Goal: Task Accomplishment & Management: Manage account settings

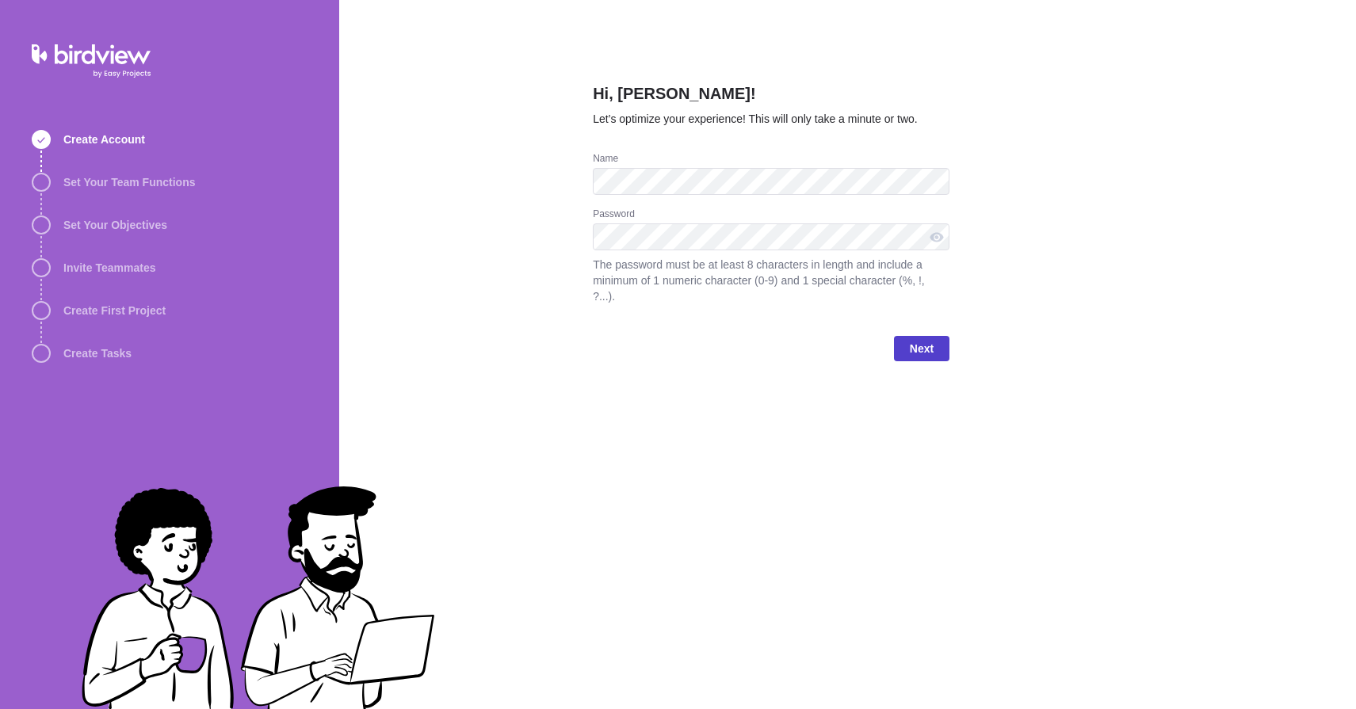
click at [920, 349] on span "Next" at bounding box center [922, 348] width 24 height 19
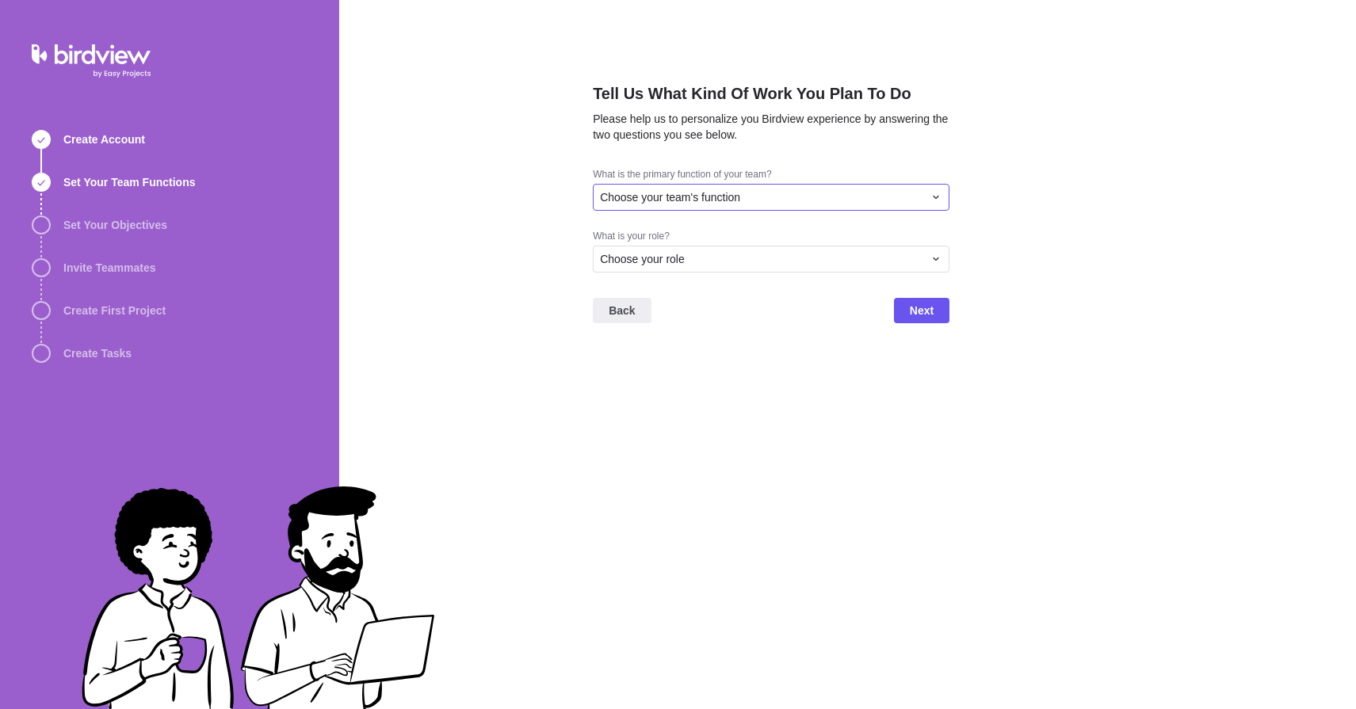
click at [884, 193] on div "Choose your team's function" at bounding box center [761, 197] width 323 height 16
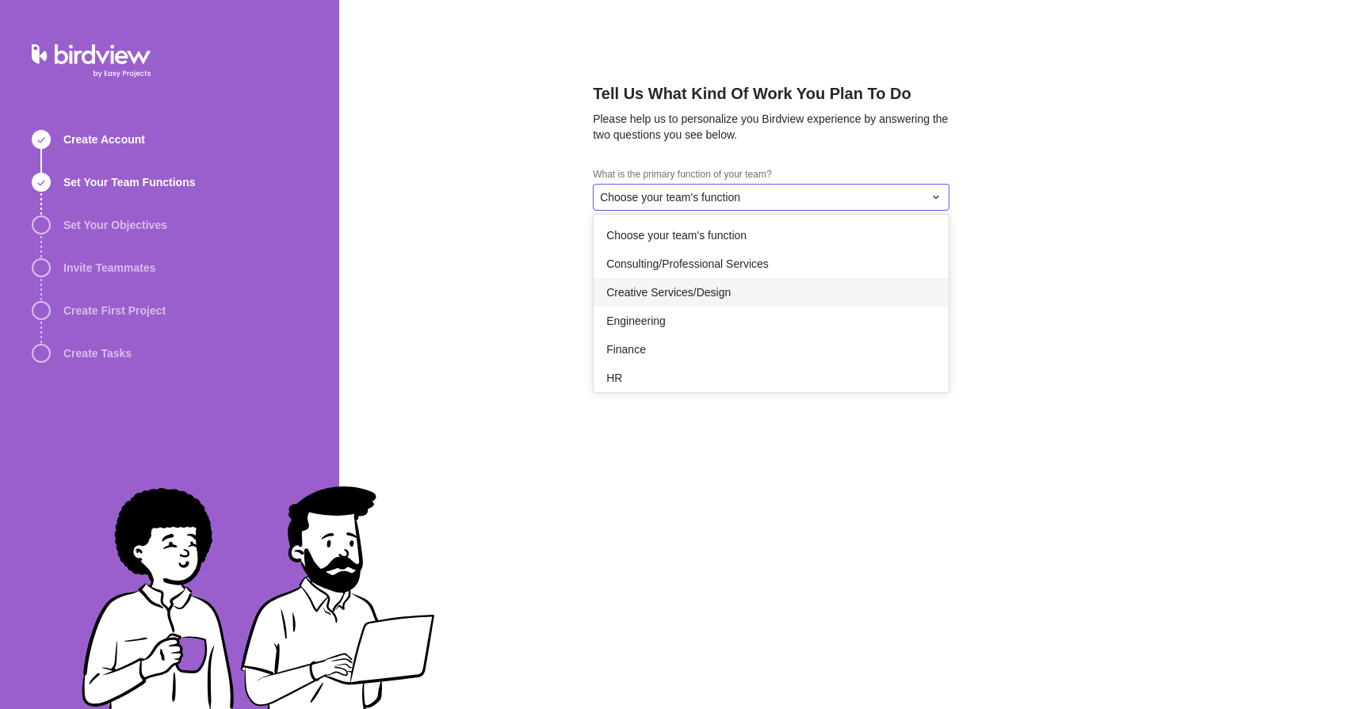
click at [725, 290] on span "Creative Services/Design" at bounding box center [668, 293] width 124 height 16
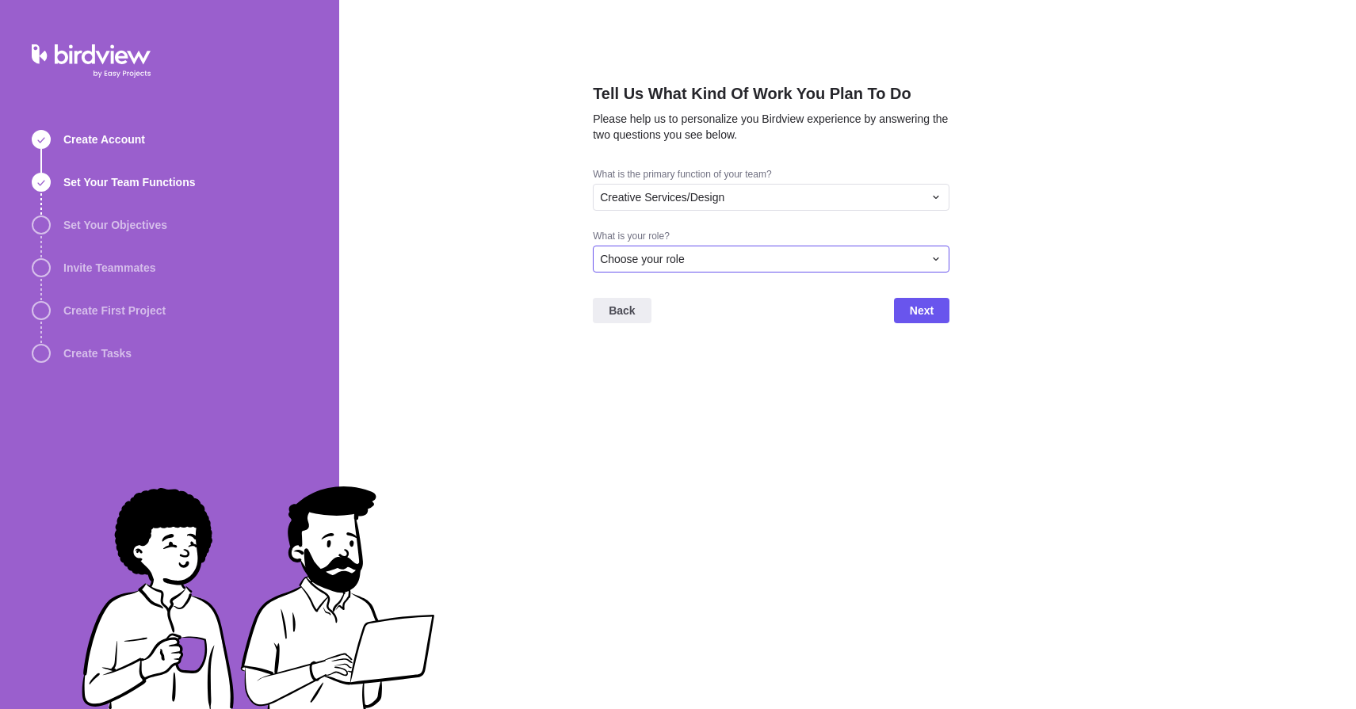
click at [774, 257] on div "Choose your role" at bounding box center [761, 259] width 323 height 16
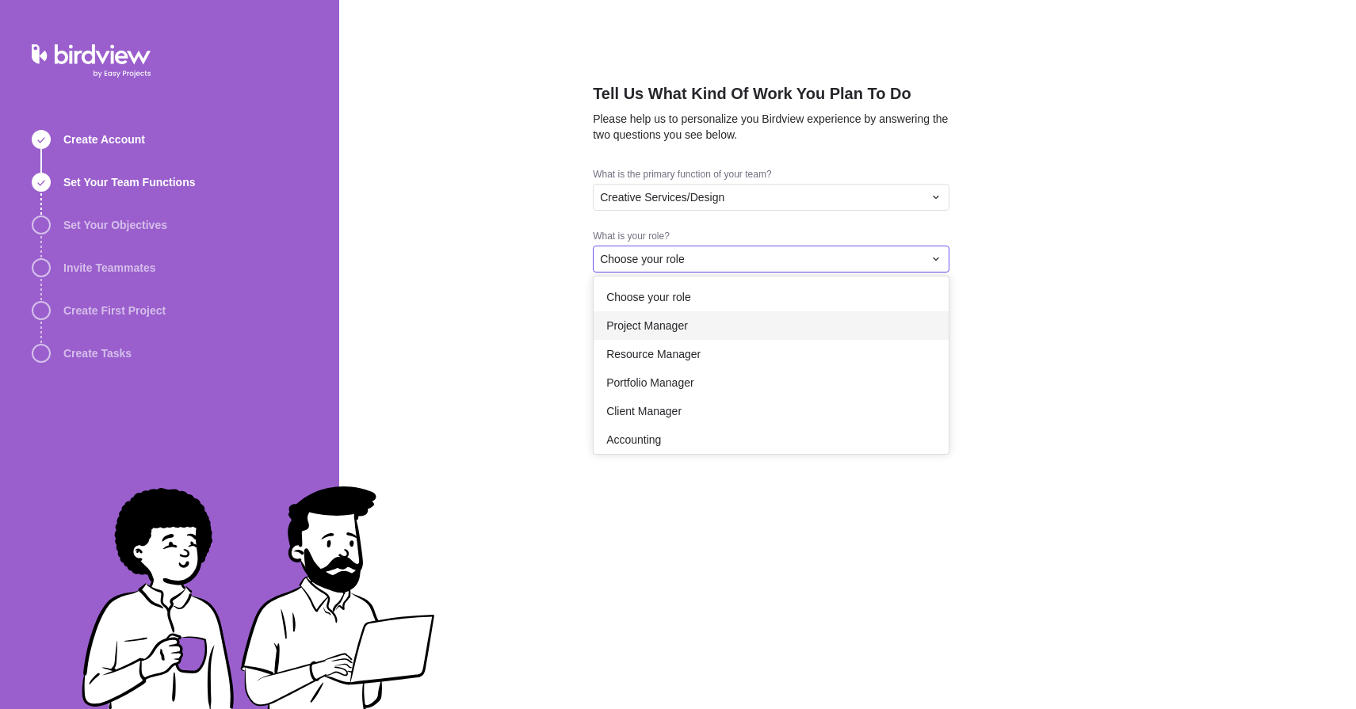
click at [696, 319] on div "Project Manager" at bounding box center [771, 325] width 355 height 29
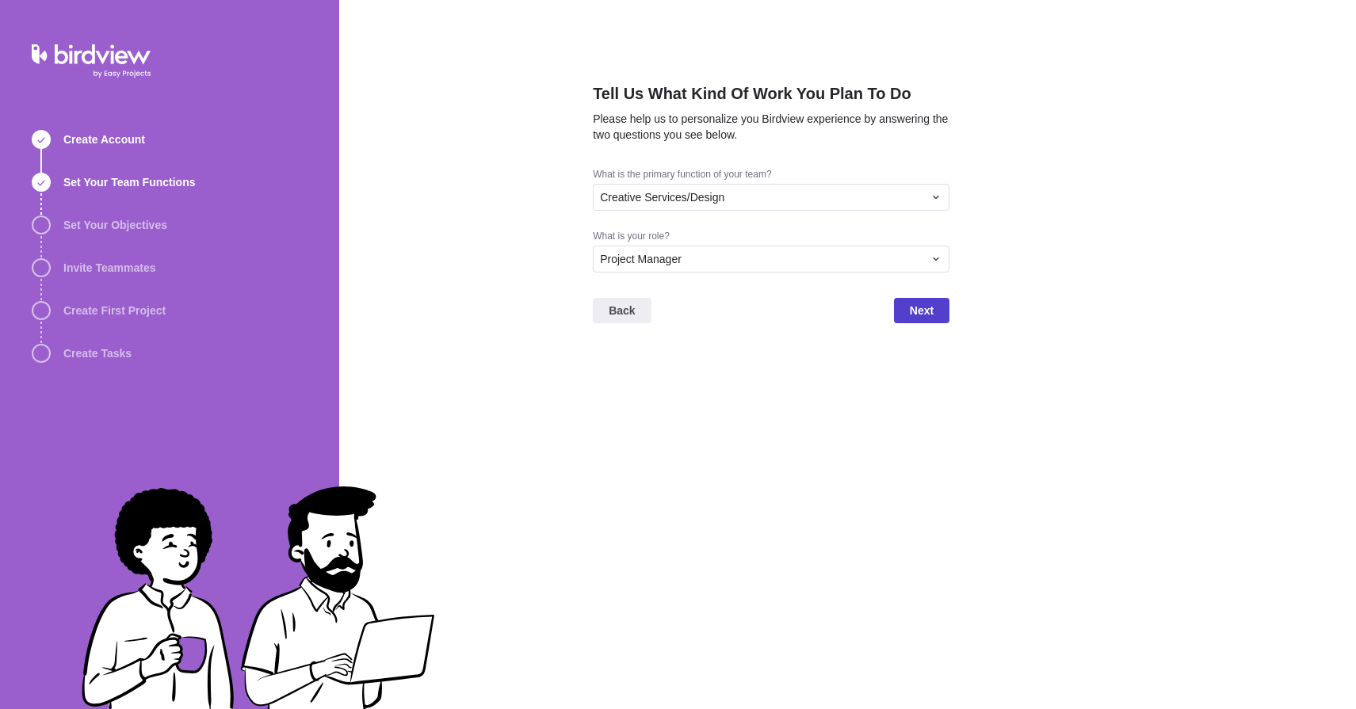
click at [923, 312] on span "Next" at bounding box center [922, 310] width 24 height 19
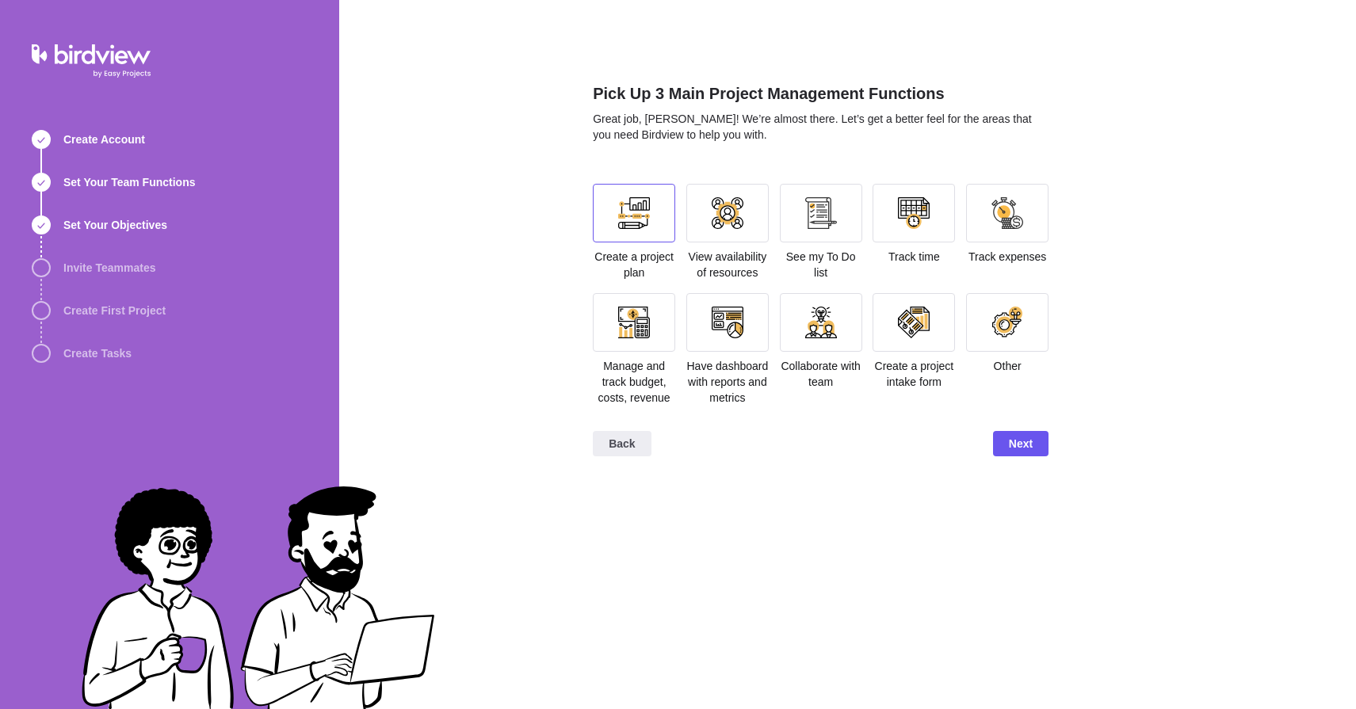
click at [623, 216] on div at bounding box center [634, 213] width 32 height 32
click at [1020, 453] on span "Next" at bounding box center [1021, 443] width 24 height 19
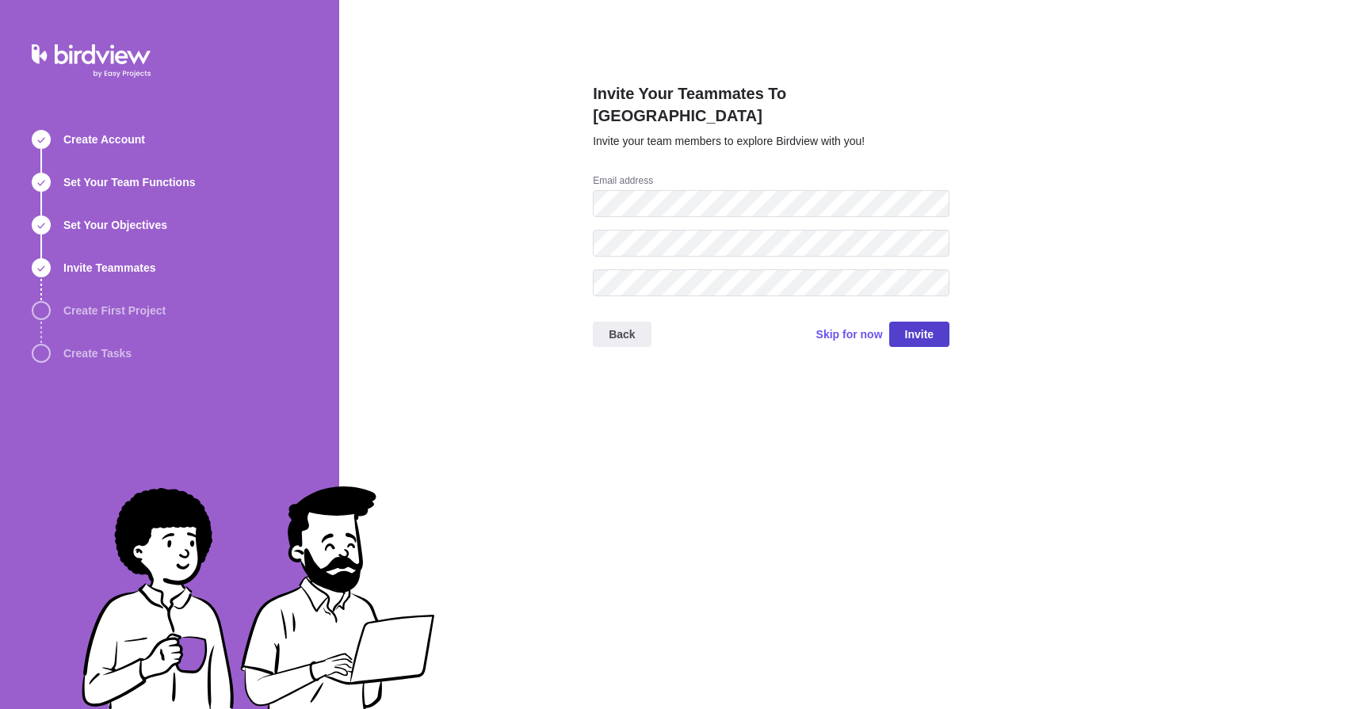
click at [921, 325] on span "Invite" at bounding box center [919, 334] width 29 height 19
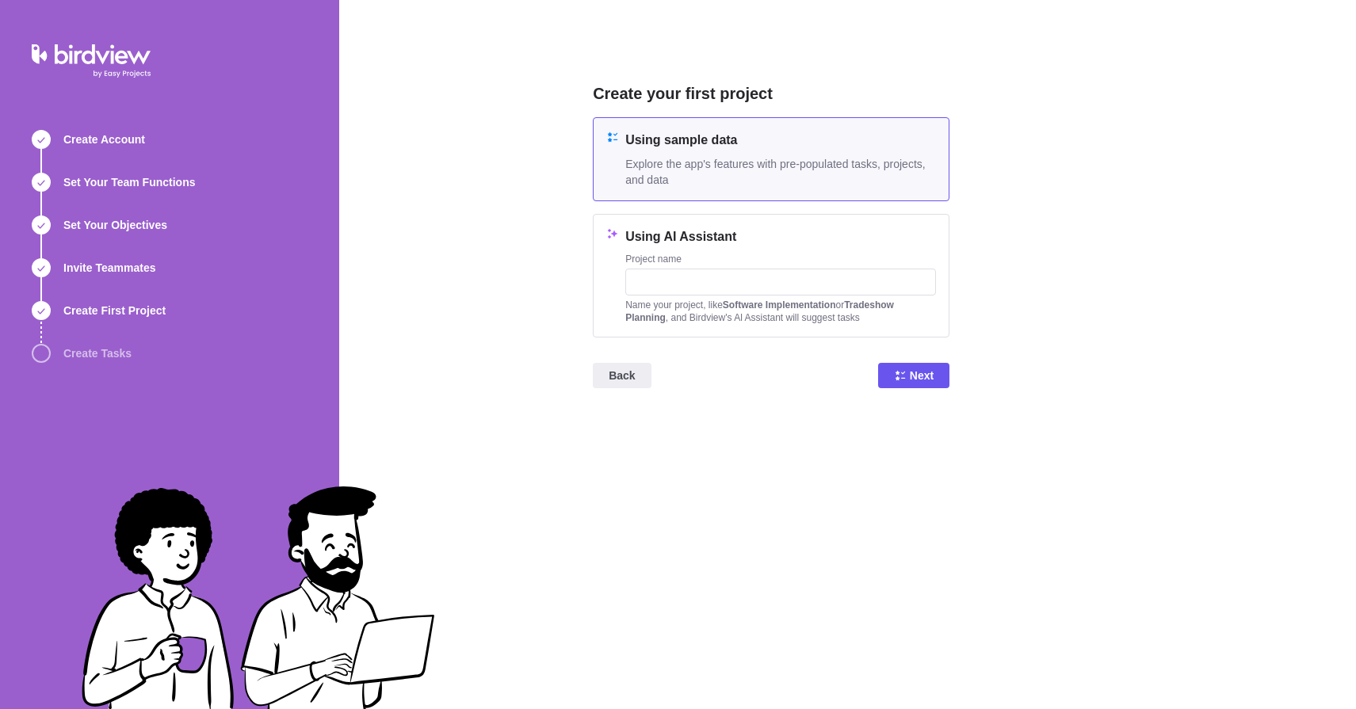
click at [739, 161] on span "Explore the app's features with pre-populated tasks, projects, and data" at bounding box center [780, 172] width 311 height 32
click at [923, 376] on span "Next" at bounding box center [922, 375] width 24 height 19
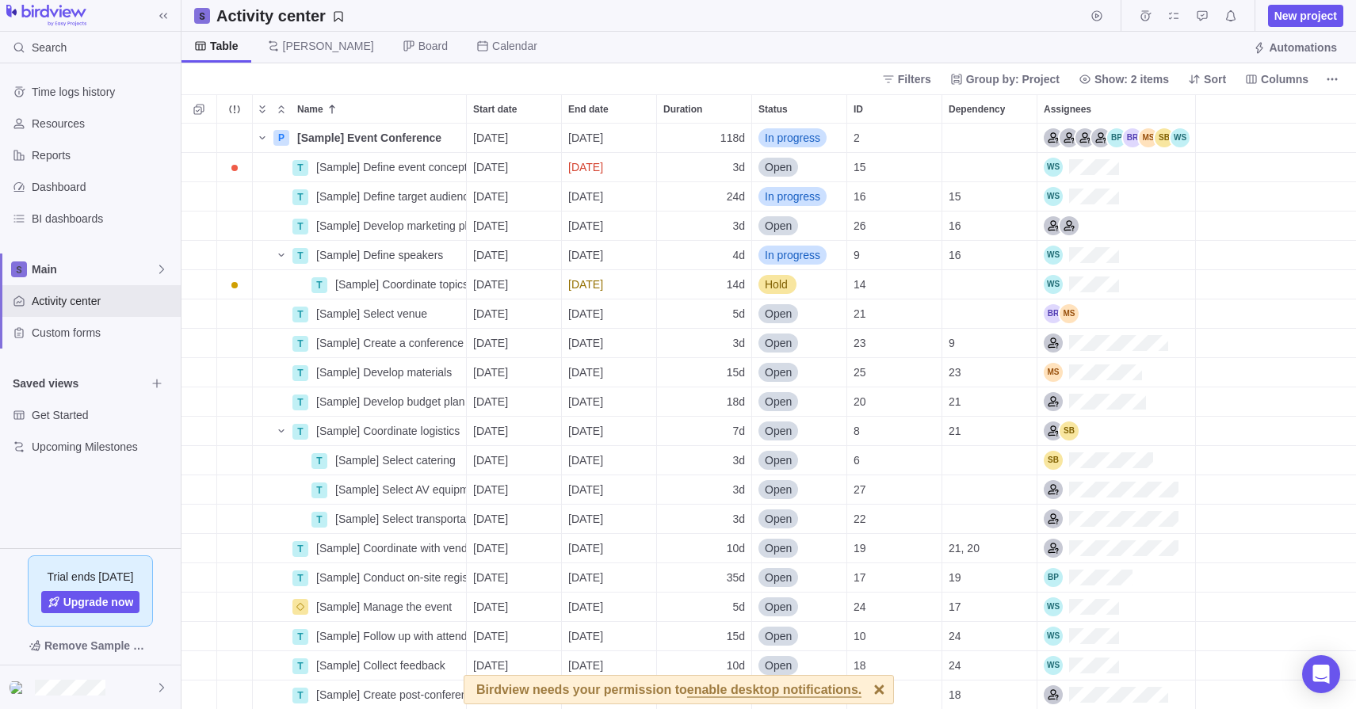
scroll to position [1, 1]
click at [738, 687] on span "enable desktop notifications." at bounding box center [774, 691] width 174 height 14
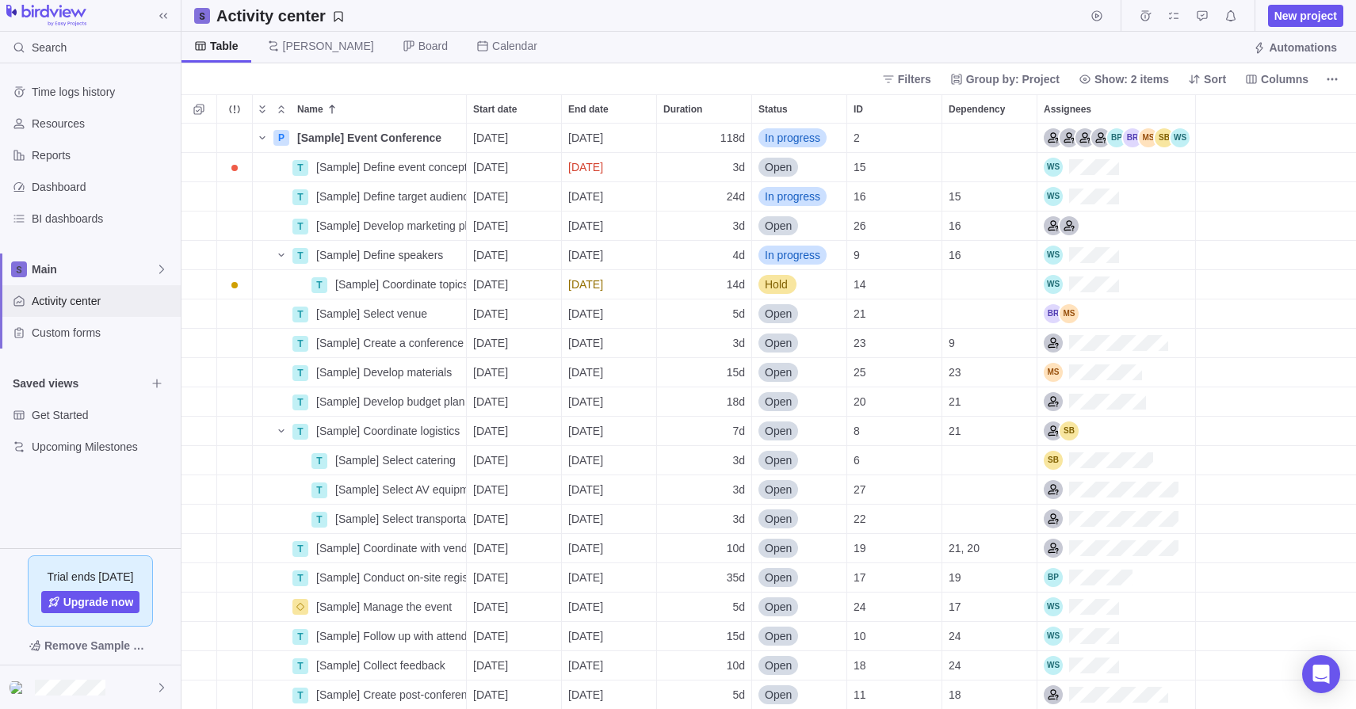
click at [70, 307] on span "Activity center" at bounding box center [103, 301] width 143 height 16
click at [61, 331] on span "Custom forms" at bounding box center [103, 333] width 143 height 16
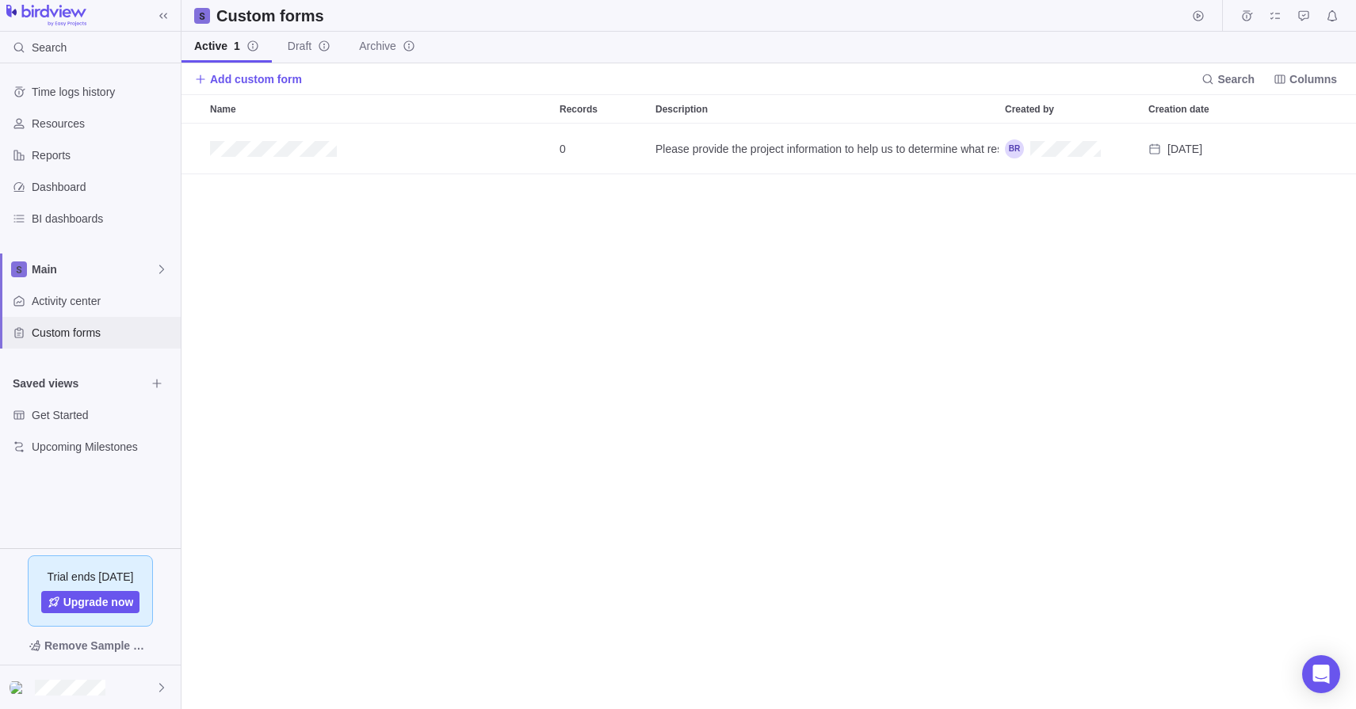
scroll to position [586, 1175]
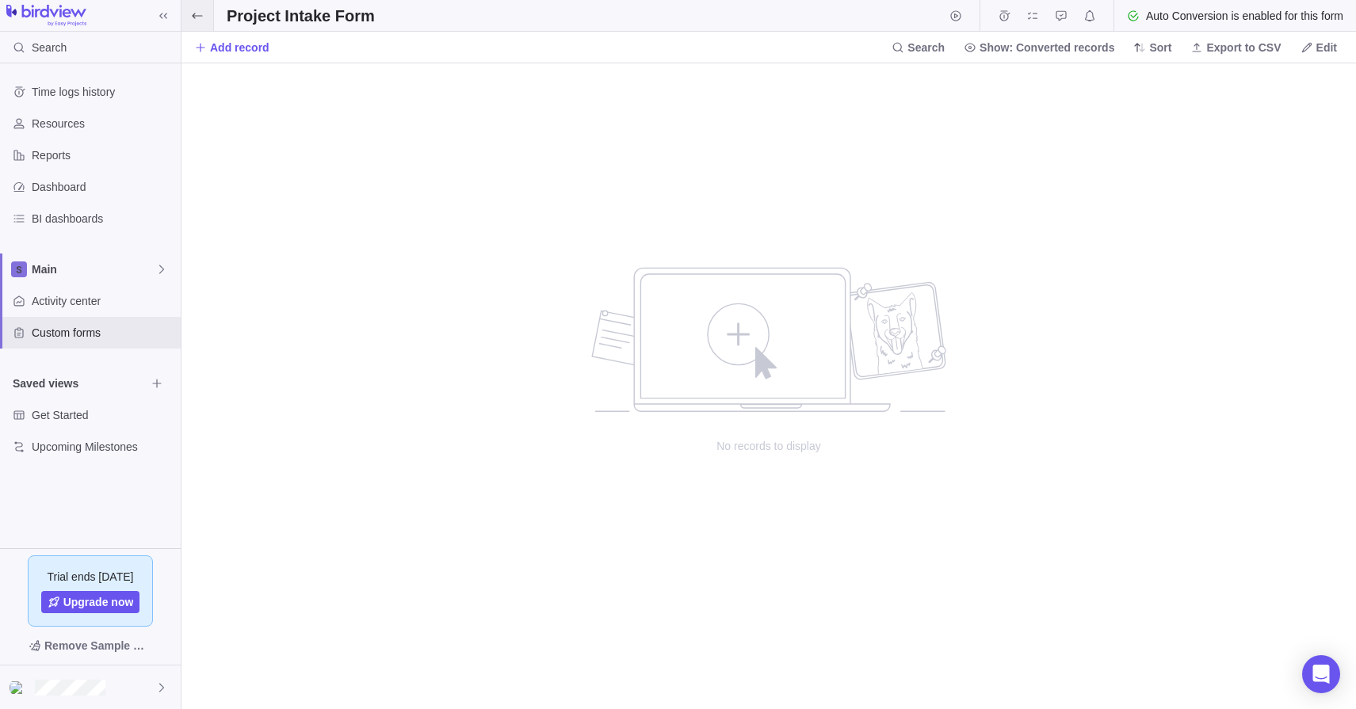
click at [193, 13] on icon at bounding box center [197, 16] width 13 height 13
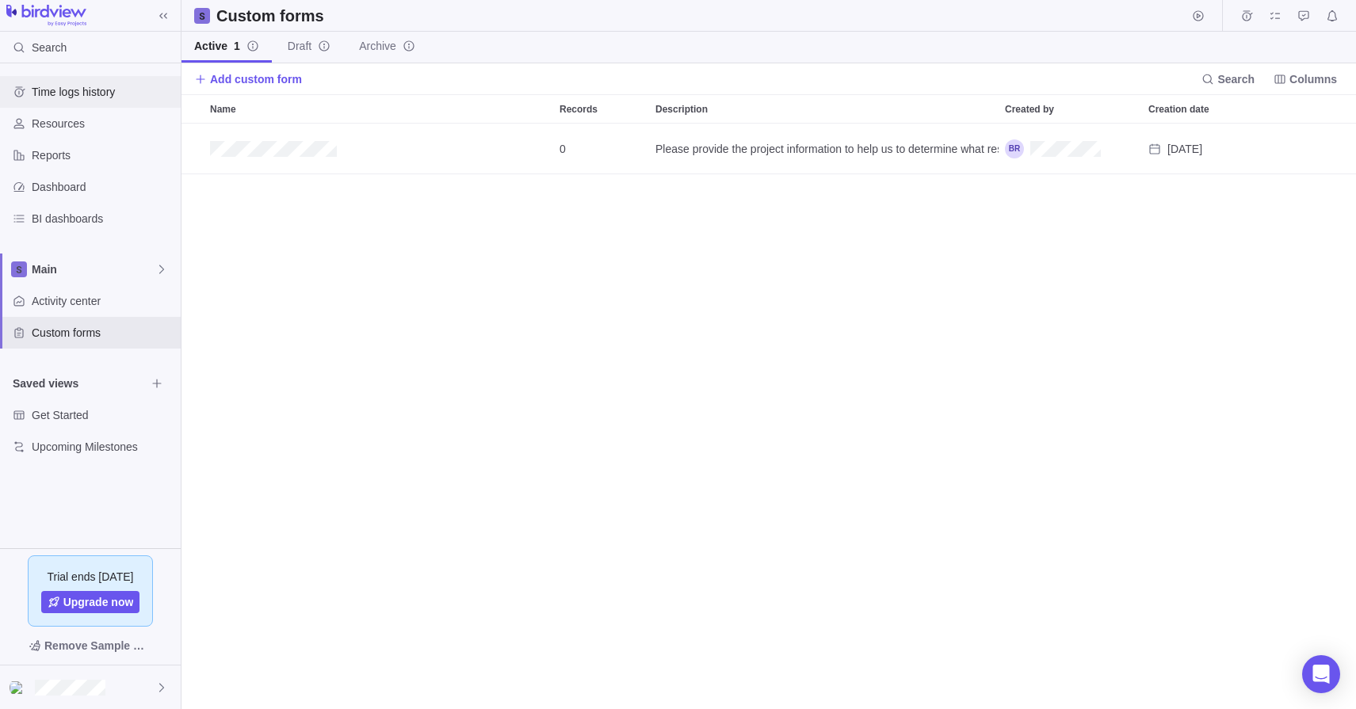
scroll to position [586, 1175]
click at [65, 91] on span "Time logs history" at bounding box center [103, 92] width 143 height 16
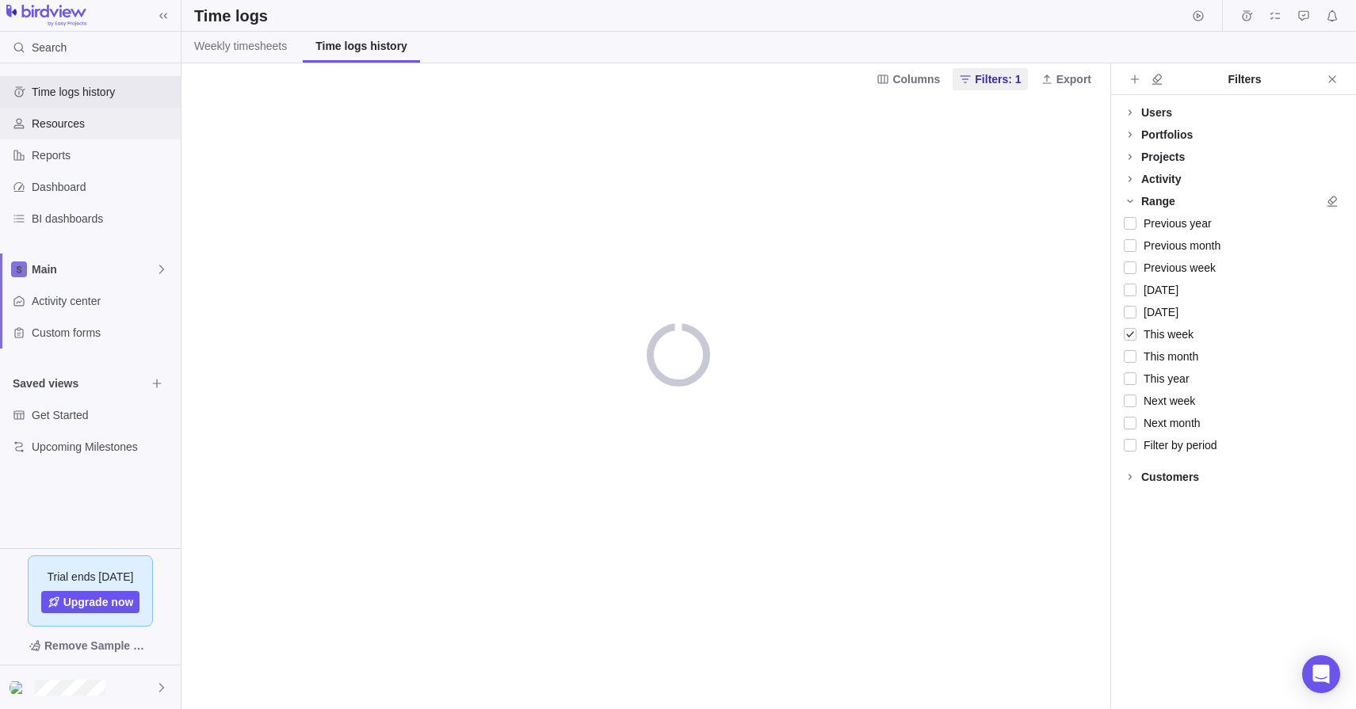
click at [53, 124] on span "Resources" at bounding box center [103, 124] width 143 height 16
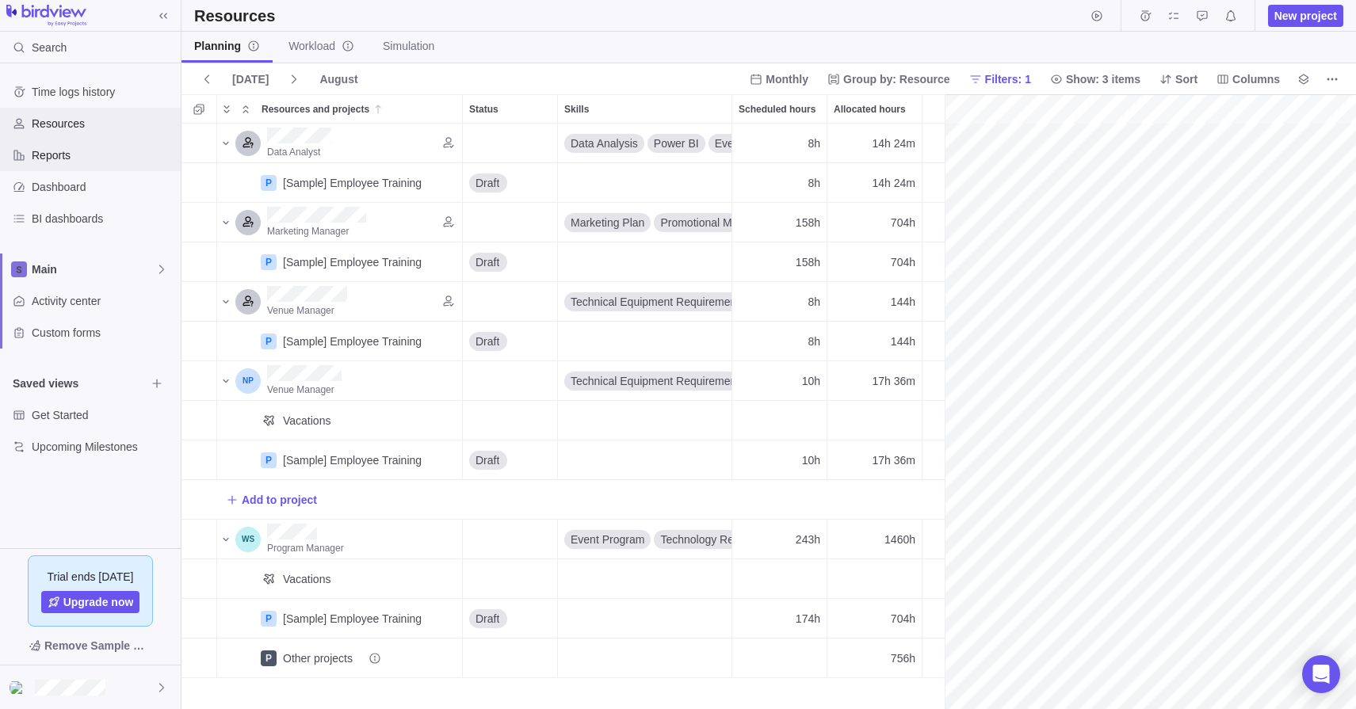
scroll to position [0, 275]
click at [48, 155] on span "Reports" at bounding box center [103, 155] width 143 height 16
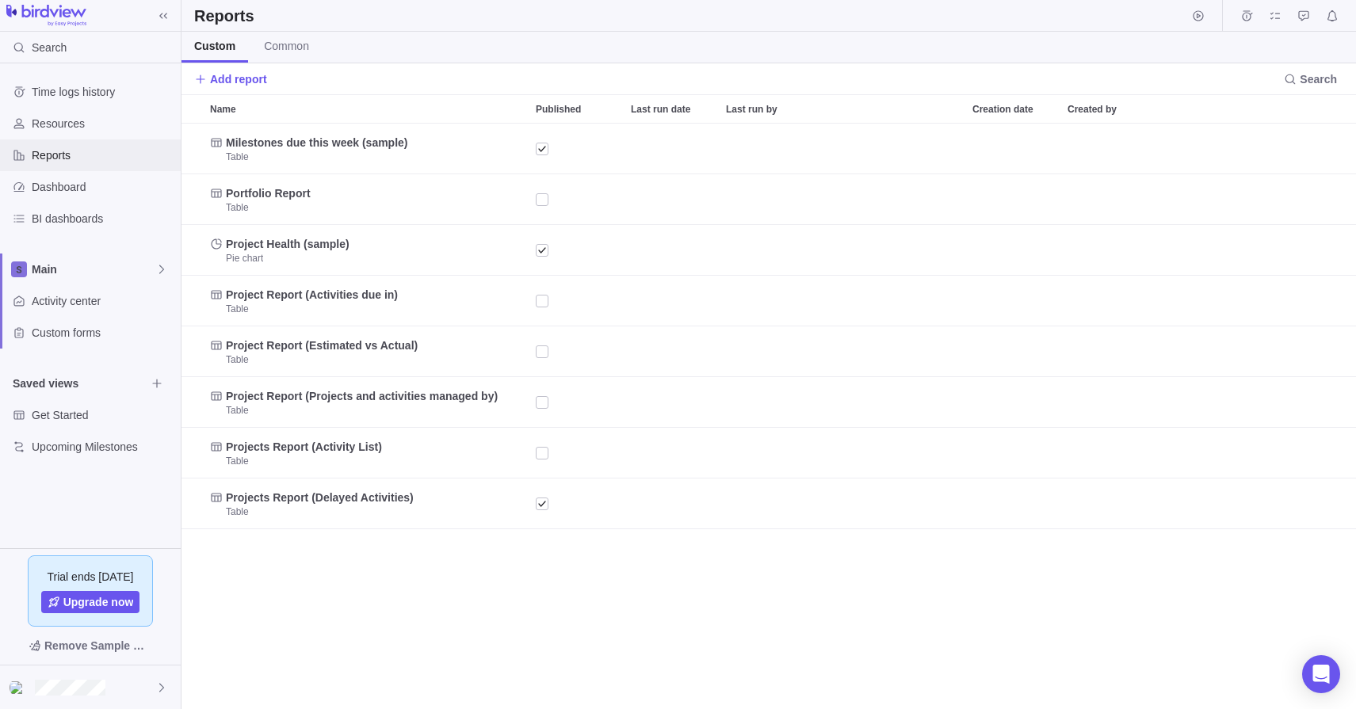
scroll to position [586, 1175]
click at [65, 92] on span "Time logs history" at bounding box center [103, 92] width 143 height 16
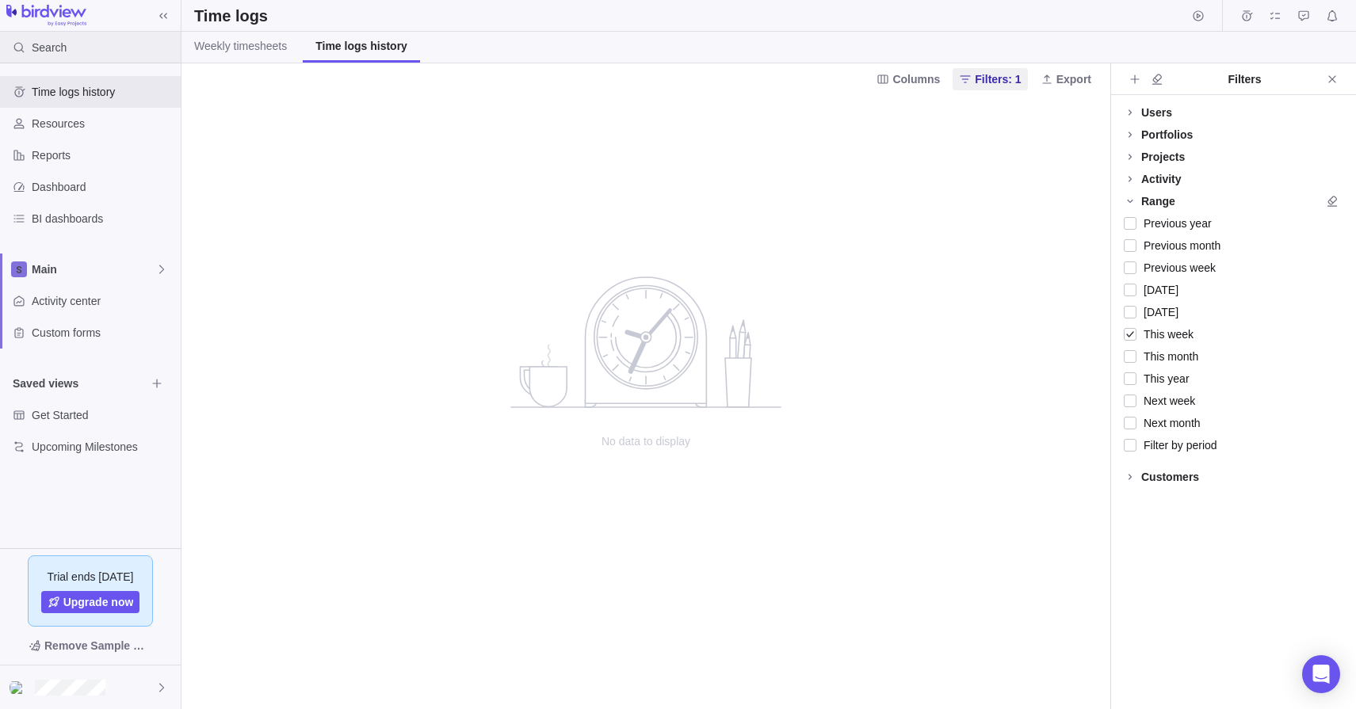
click at [52, 46] on span "Search" at bounding box center [49, 48] width 35 height 16
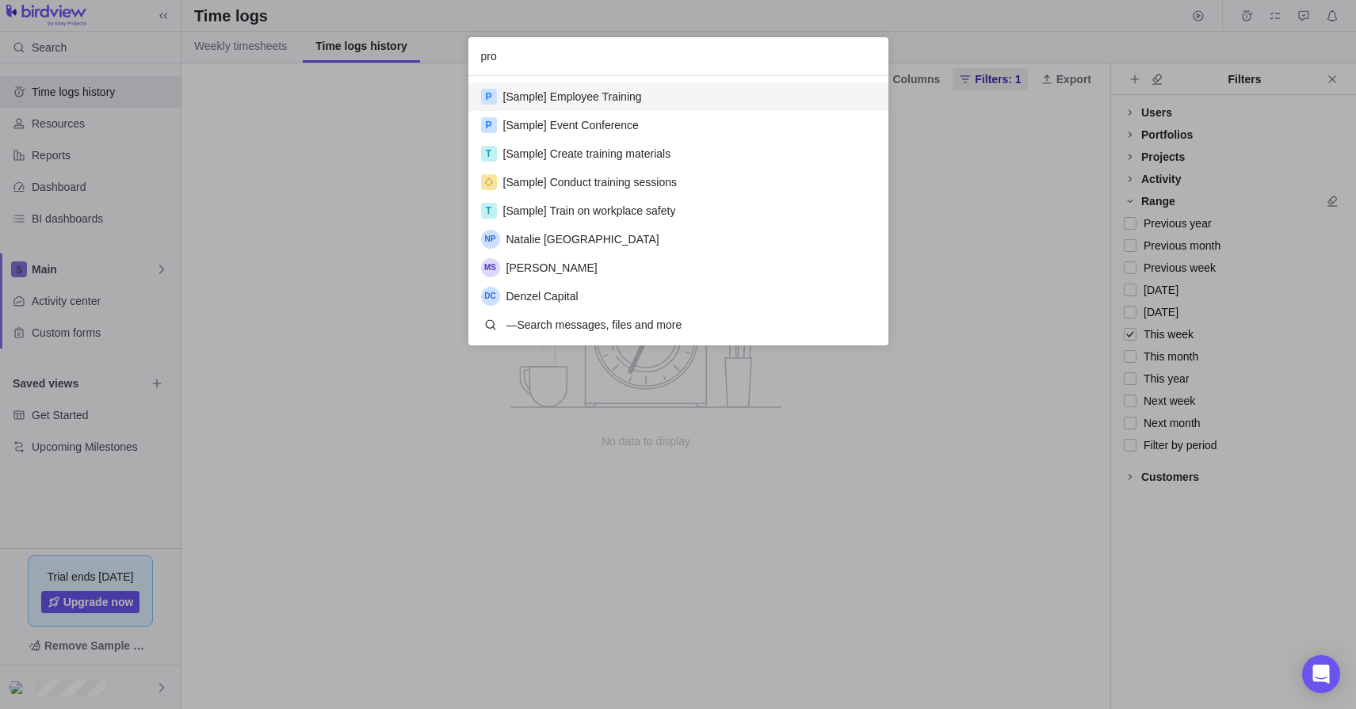
scroll to position [269, 420]
type input "project"
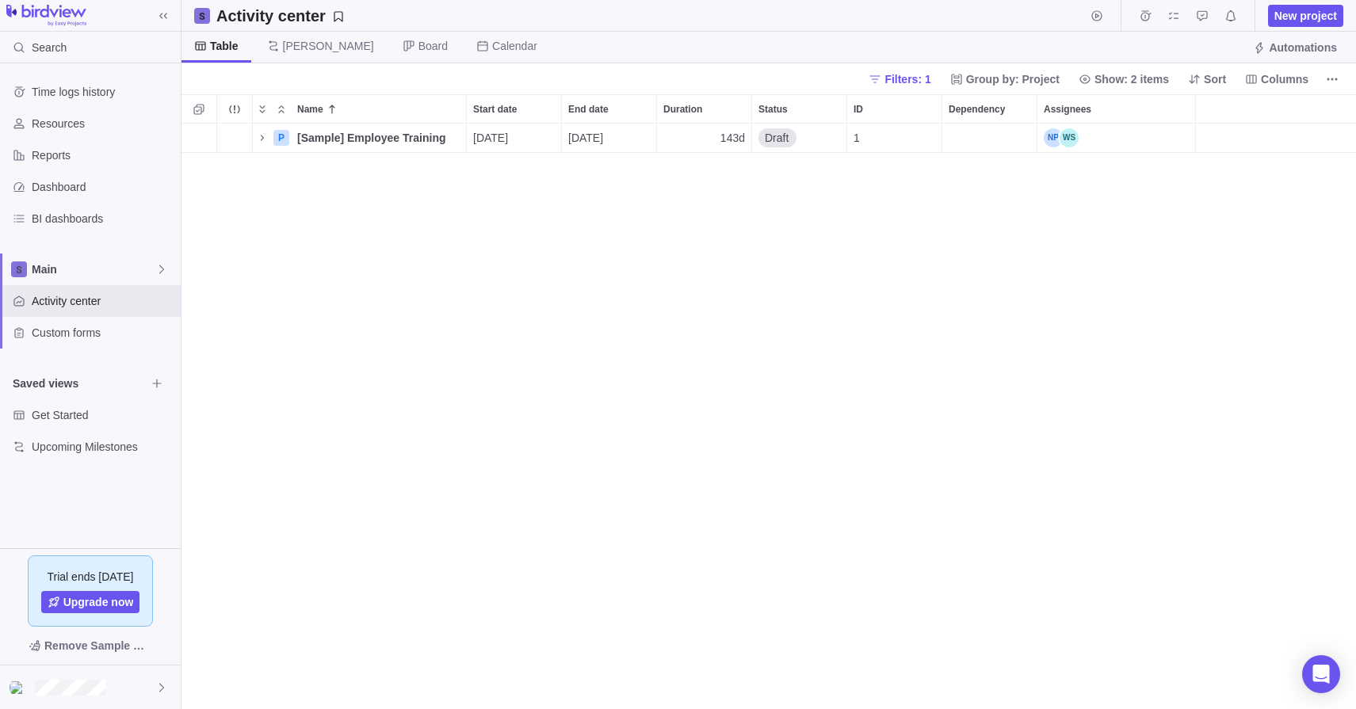
scroll to position [586, 1175]
drag, startPoint x: 419, startPoint y: 258, endPoint x: 406, endPoint y: 257, distance: 13.5
click at [419, 258] on div "P [Sample] Employee Training Details 06/09/2025 12/24/2025 143d Draft 1" at bounding box center [768, 417] width 1175 height 586
click at [1285, 17] on span "New project" at bounding box center [1305, 16] width 63 height 16
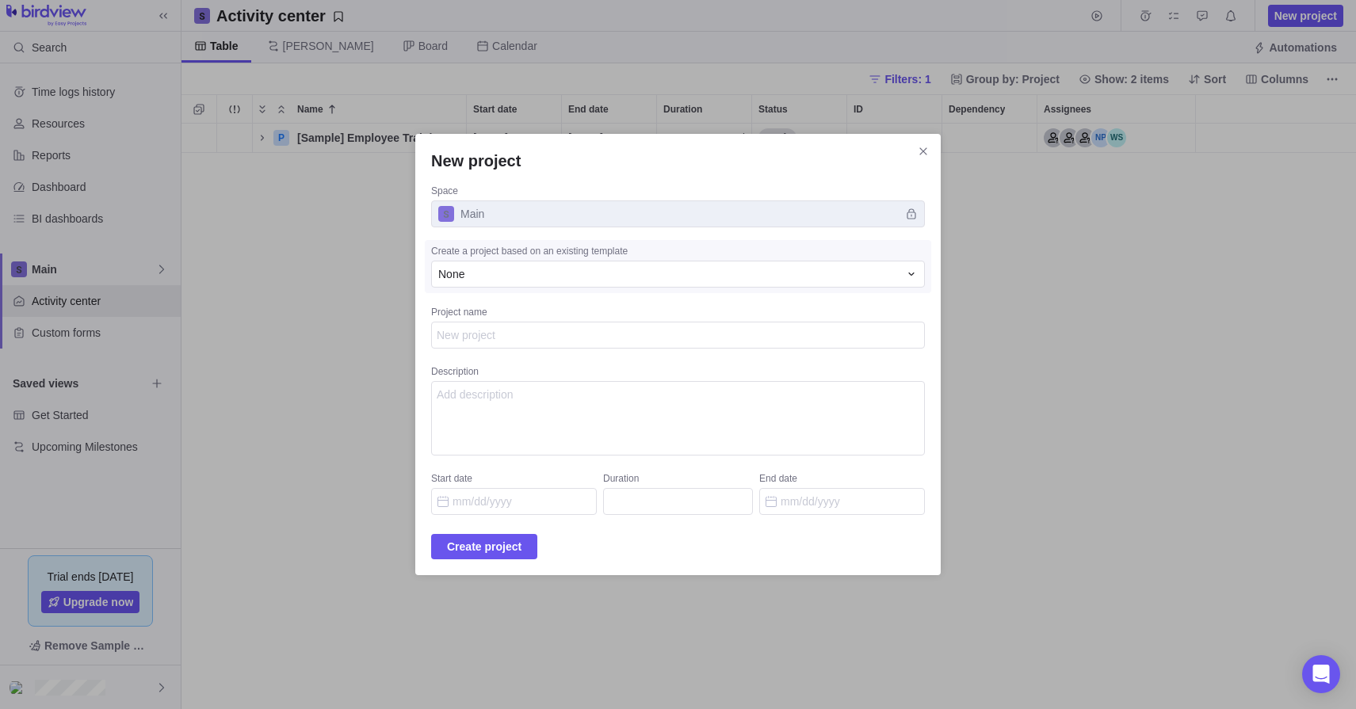
type textarea "x"
click at [891, 214] on span "Main" at bounding box center [678, 214] width 494 height 27
click at [551, 216] on span "Main" at bounding box center [678, 214] width 494 height 27
click at [512, 277] on div "None" at bounding box center [668, 274] width 460 height 16
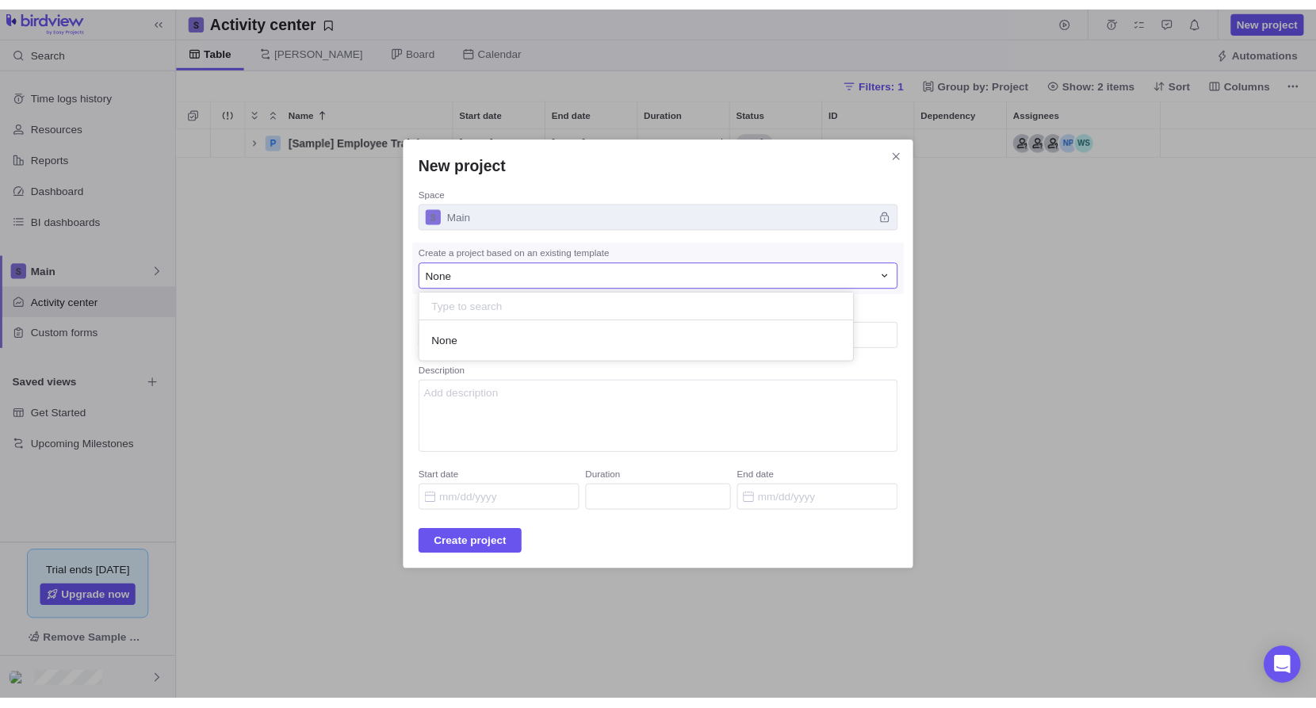
scroll to position [41, 447]
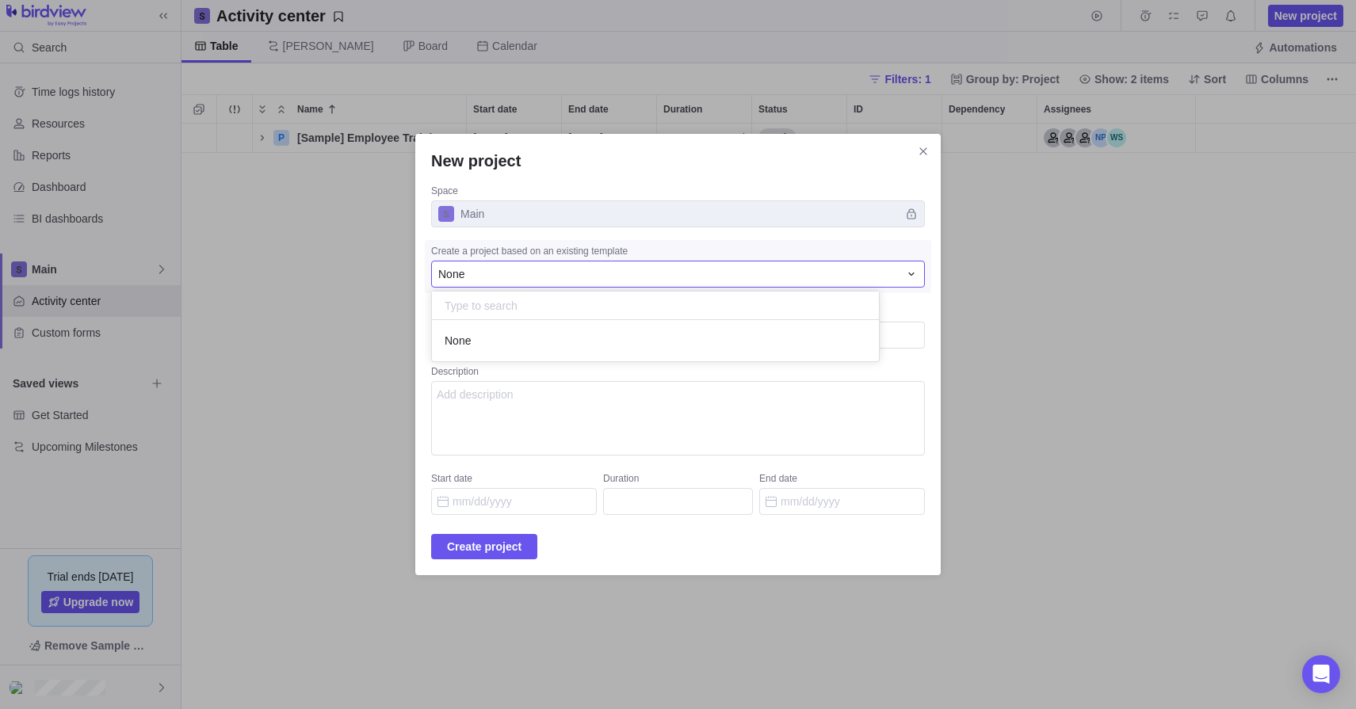
click at [513, 277] on div "None" at bounding box center [668, 274] width 460 height 16
click at [516, 336] on textarea "Project name" at bounding box center [678, 335] width 494 height 27
type textarea "S"
type textarea "x"
type textarea "St"
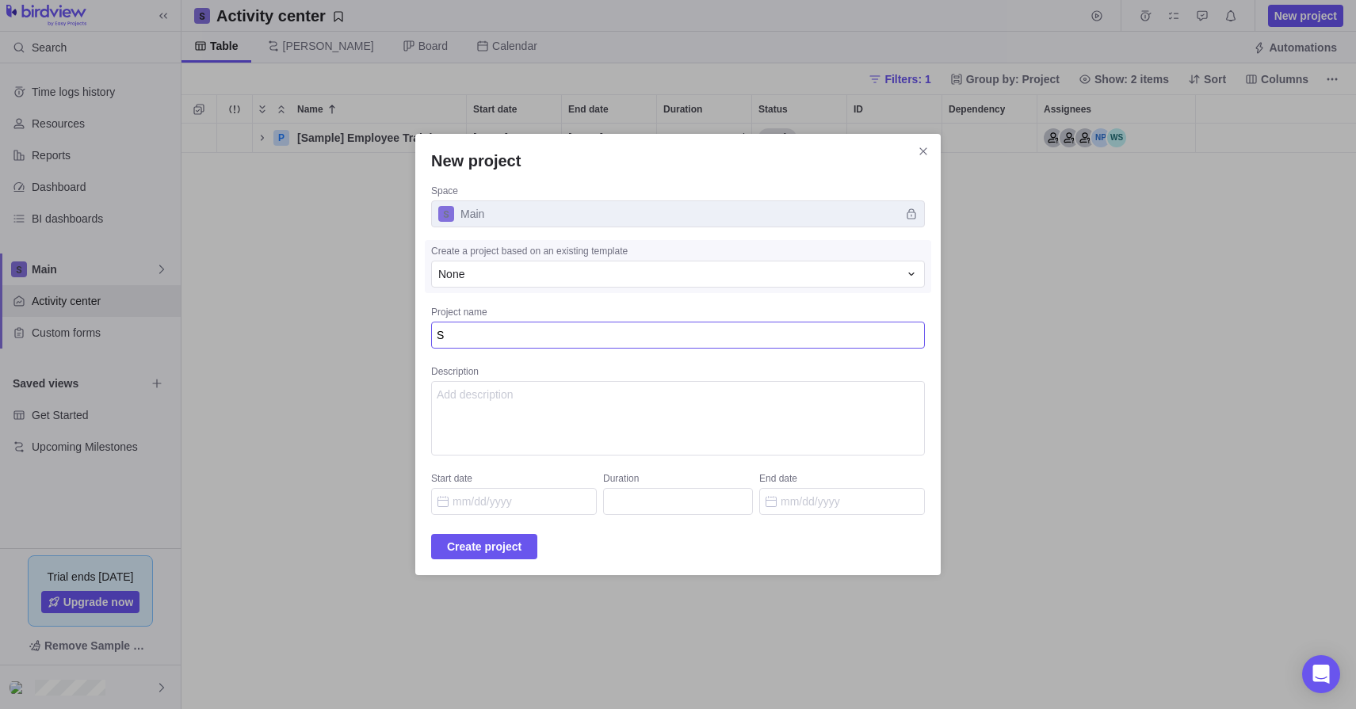
type textarea "x"
type textarea "Sta"
type textarea "x"
type textarea "Star"
type textarea "x"
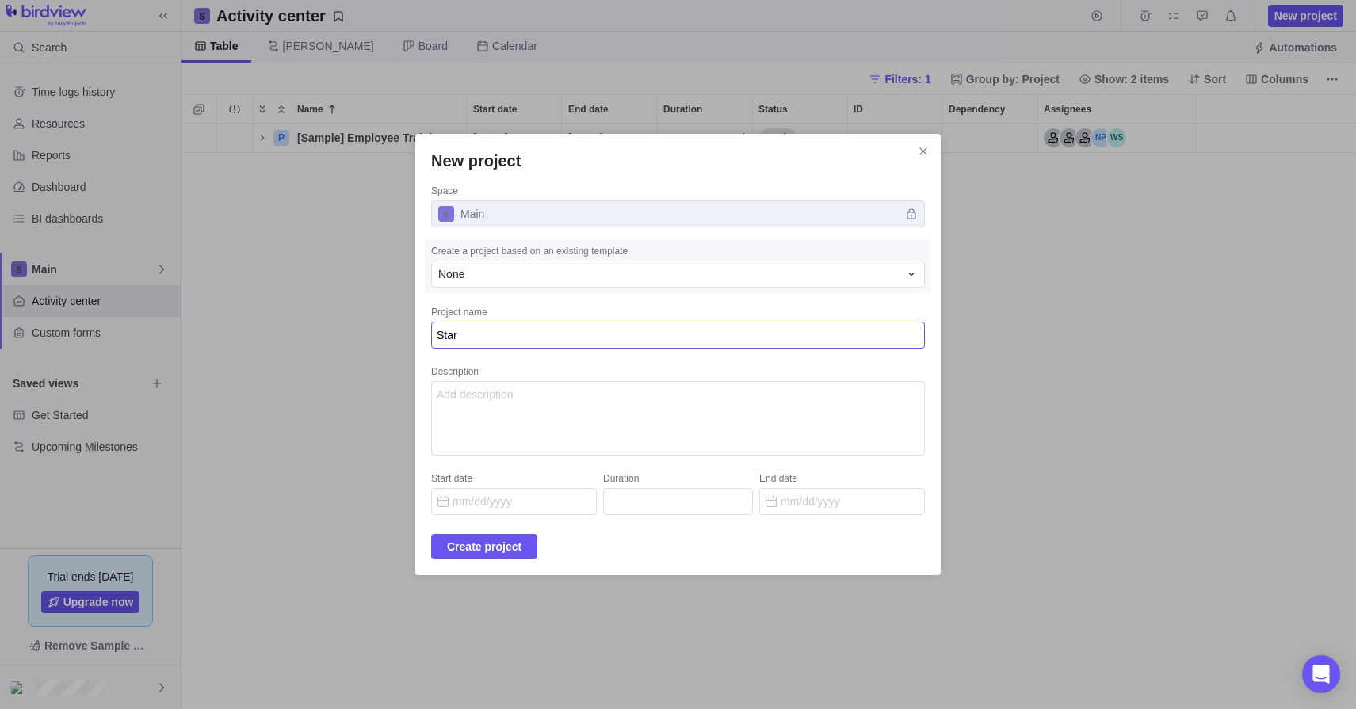
type textarea "Start"
type textarea "x"
type textarea "Start"
type textarea "x"
type textarea "Start 2"
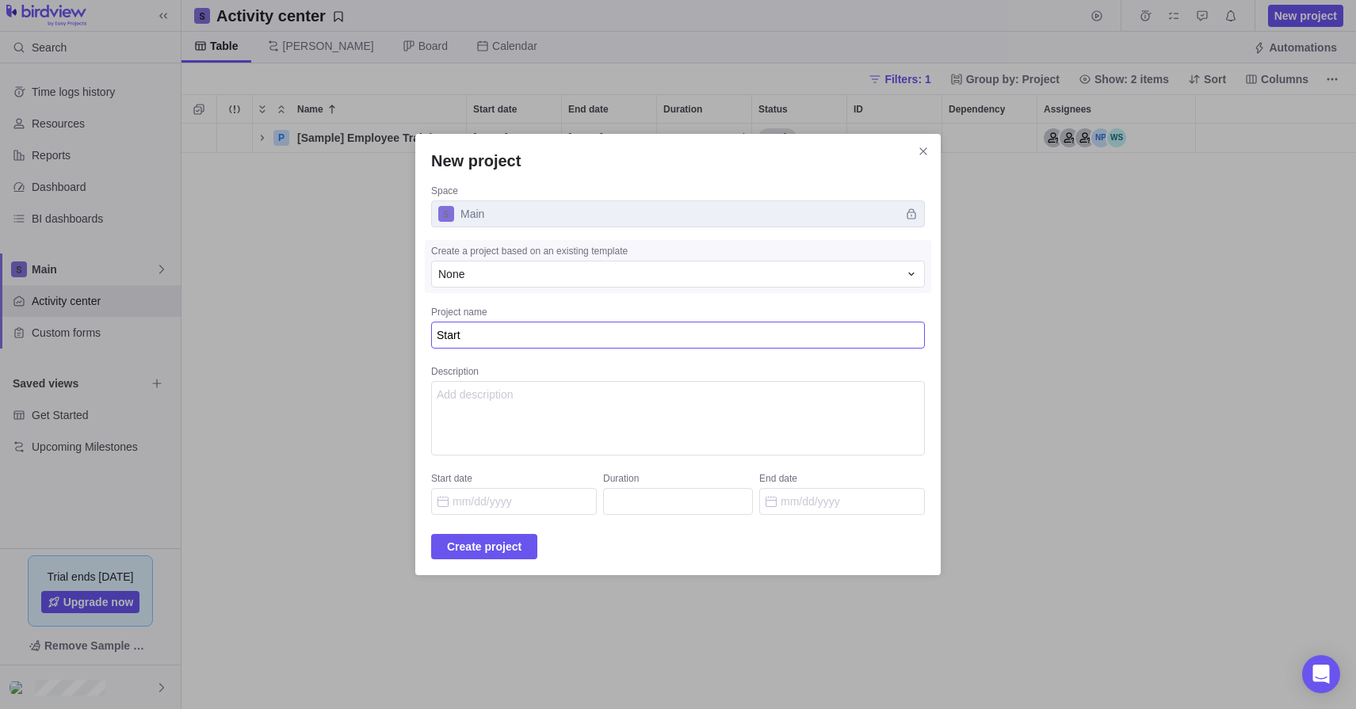
type textarea "x"
type textarea "Start 2"
type textarea "x"
type textarea "Start 2 F"
type textarea "x"
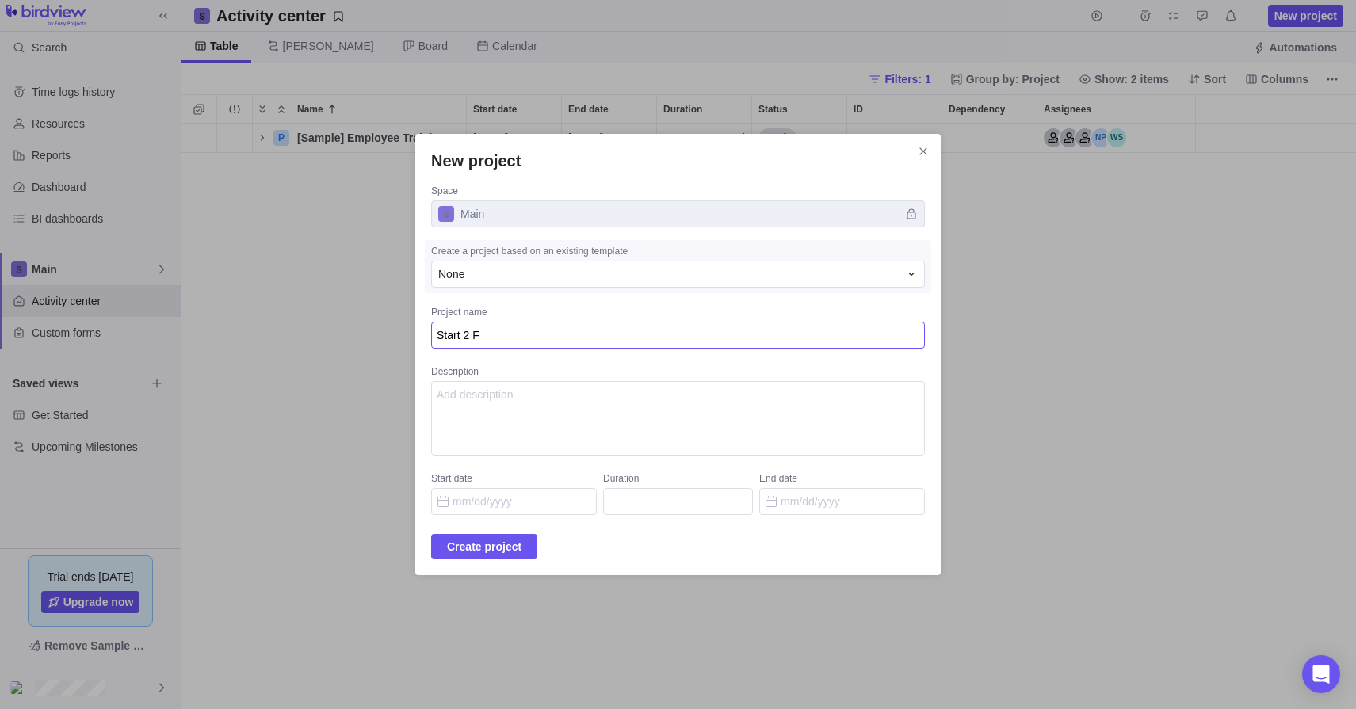
type textarea "Start 2 Fi"
type textarea "x"
type textarea "Start 2 Fin"
type textarea "x"
type textarea "Start 2 Fini"
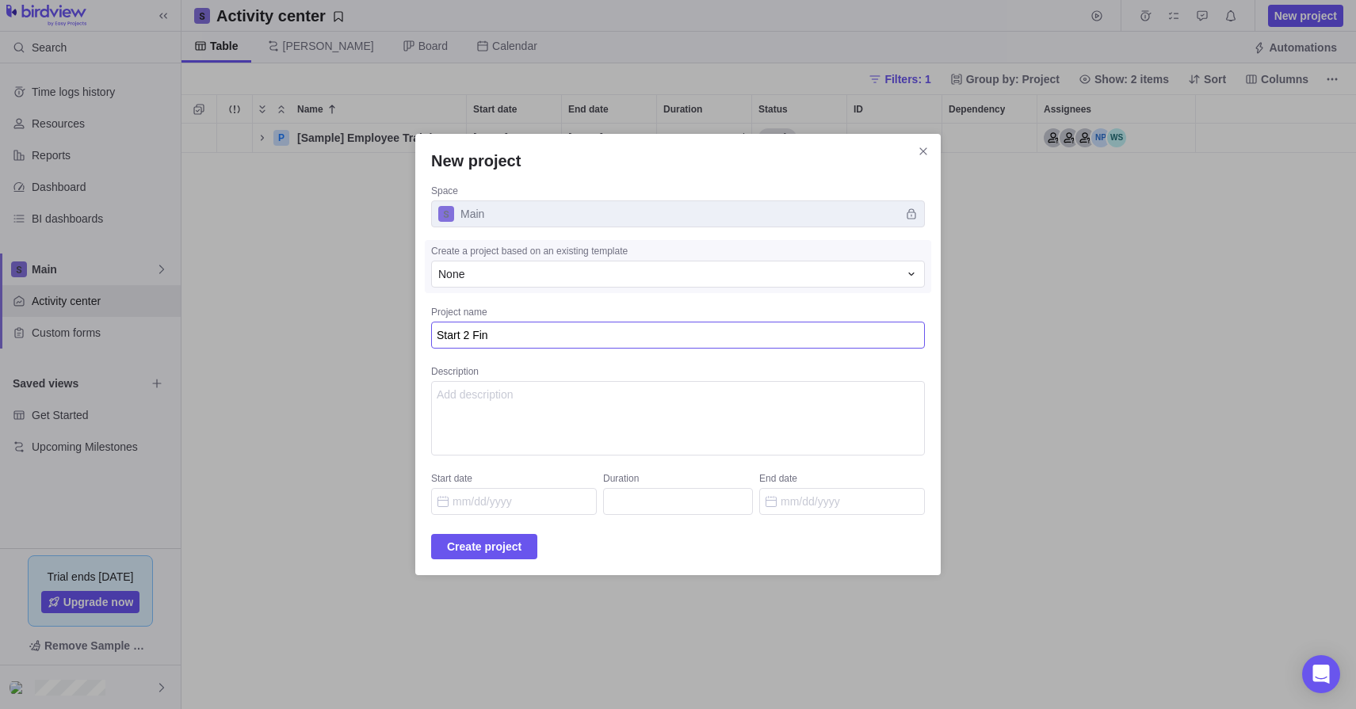
type textarea "x"
type textarea "Start 2 Finis"
type textarea "x"
type textarea "Start 2 Finish"
type textarea "x"
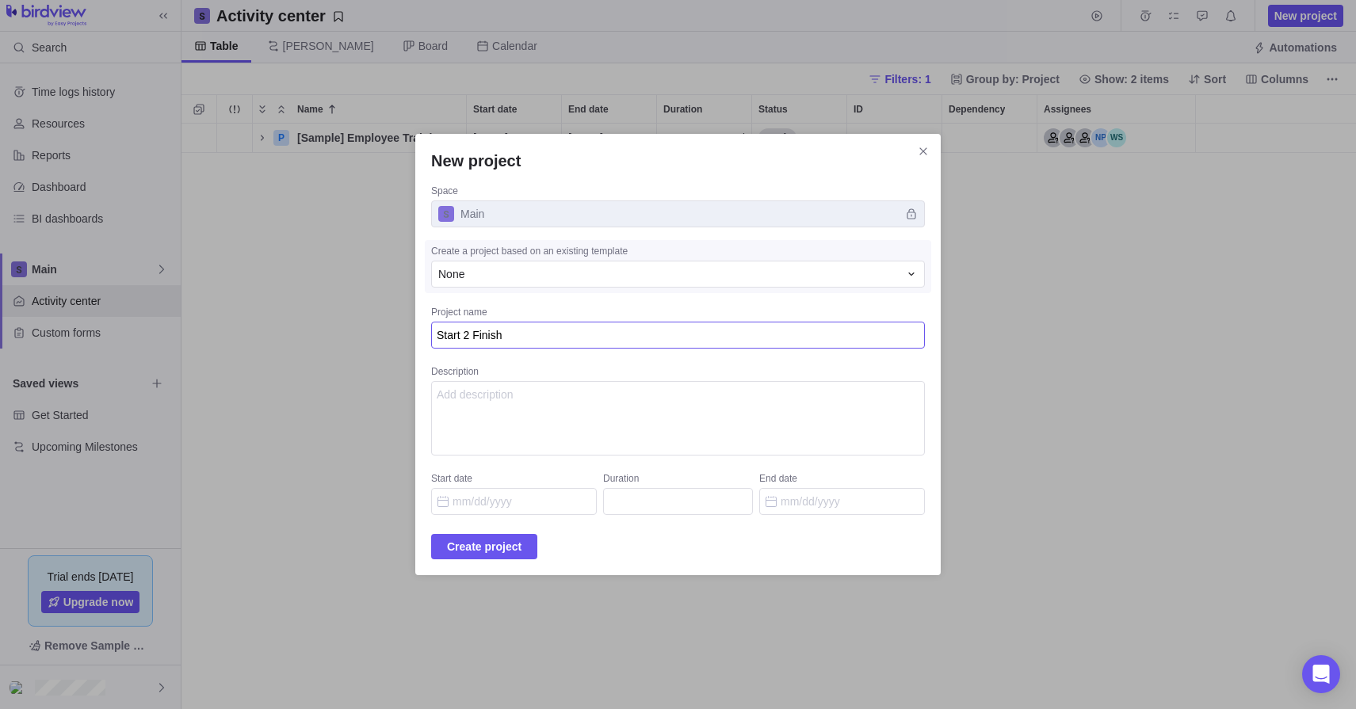
type textarea "Start 2 Finish"
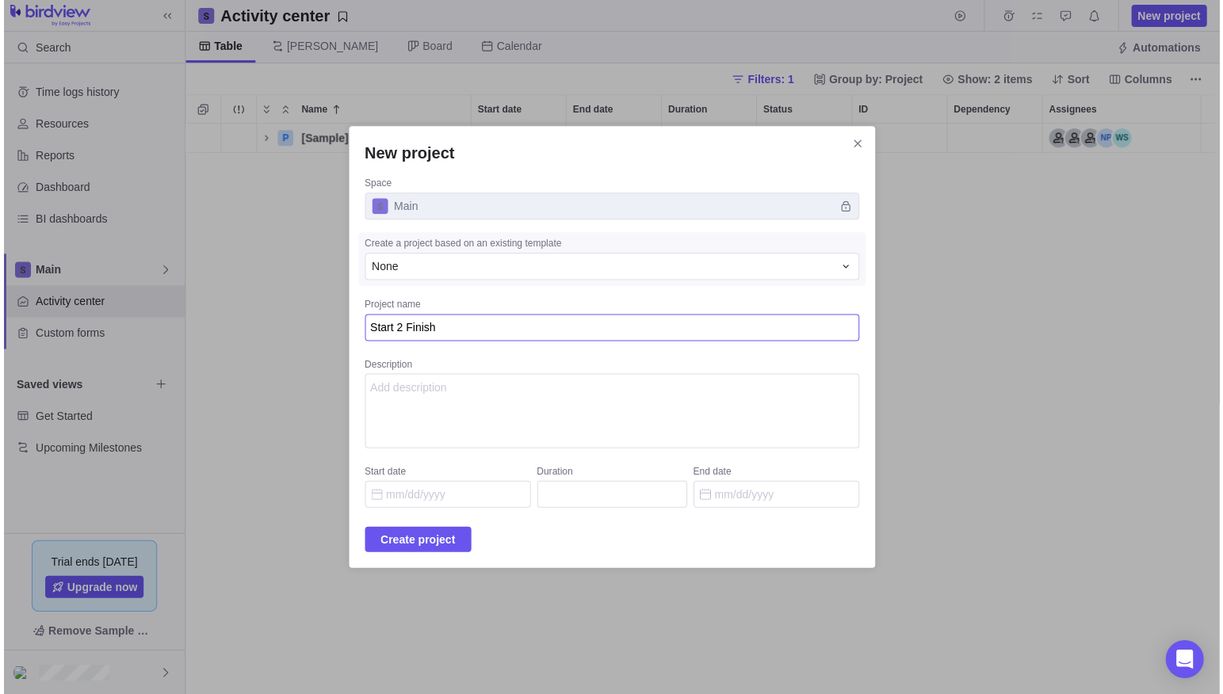
scroll to position [0, 0]
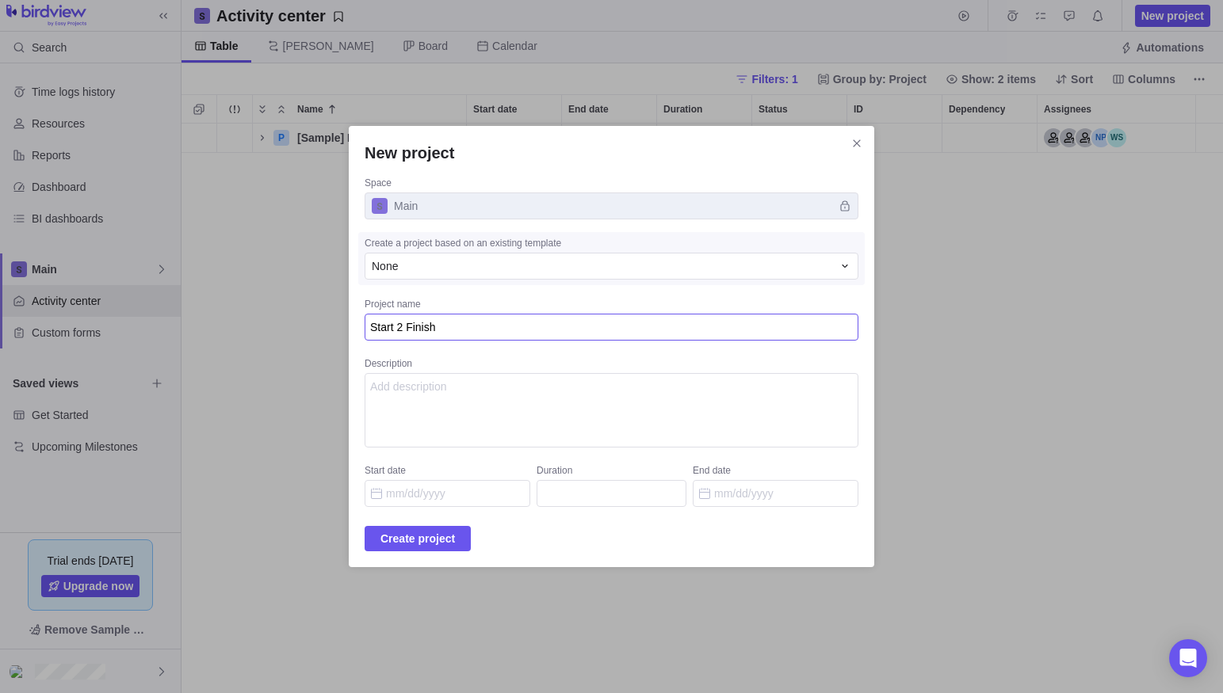
type textarea "x"
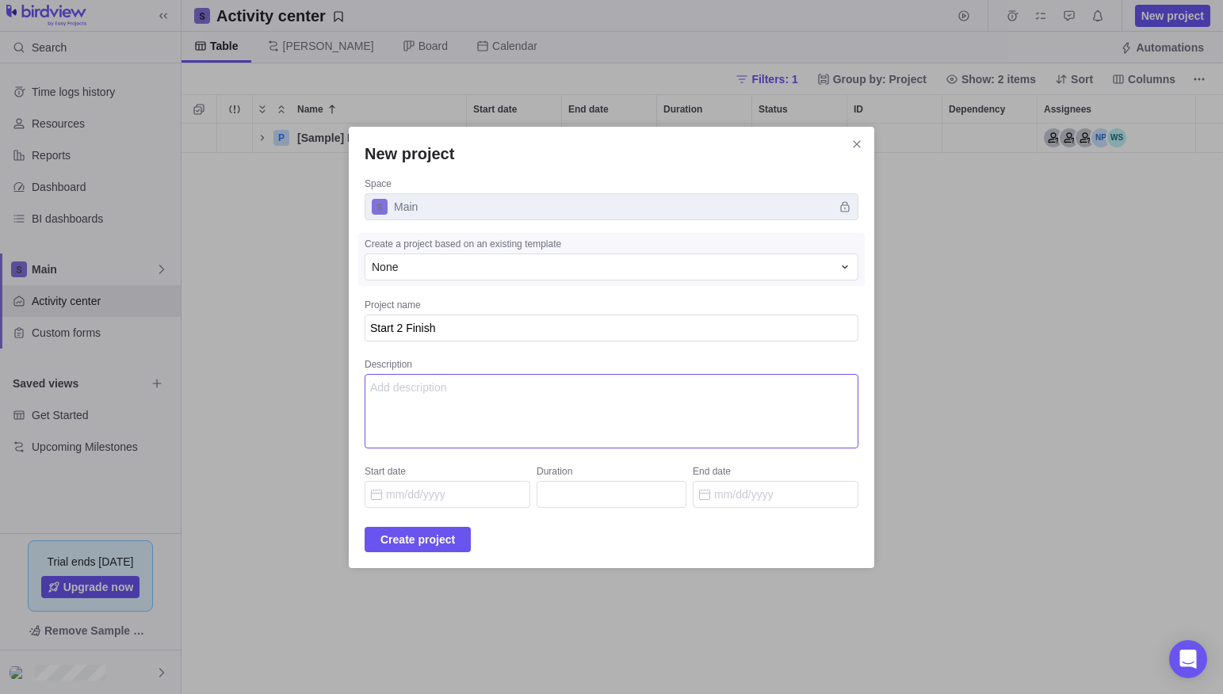
click at [476, 401] on textarea "Description" at bounding box center [612, 411] width 494 height 74
click at [480, 410] on textarea "Description" at bounding box center [612, 411] width 494 height 74
paste textarea "Deliverables Strategy Perform Market Research on “Competitors” & Comparable Mar…"
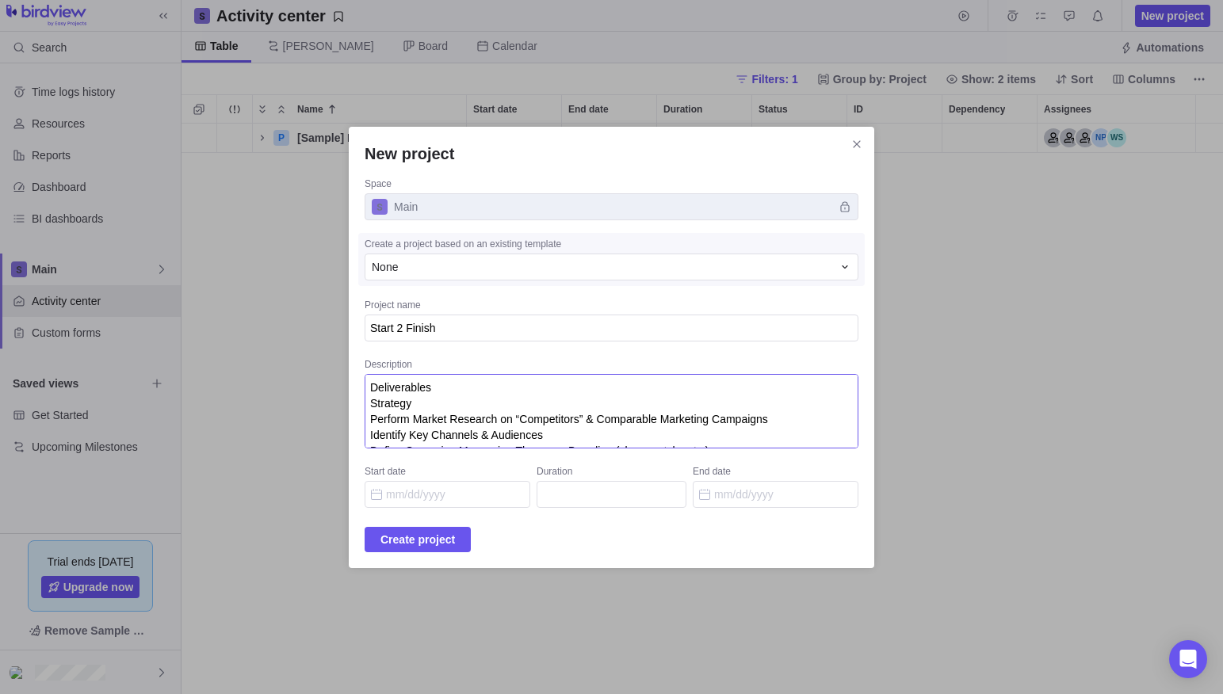
click at [390, 401] on textarea "Deliverables Strategy Perform Market Research on “Competitors” & Comparable Mar…" at bounding box center [612, 411] width 494 height 74
click at [462, 385] on textarea "Deliverables Strategy Perform Market Research on “Competitors” & Comparable Mar…" at bounding box center [612, 411] width 494 height 74
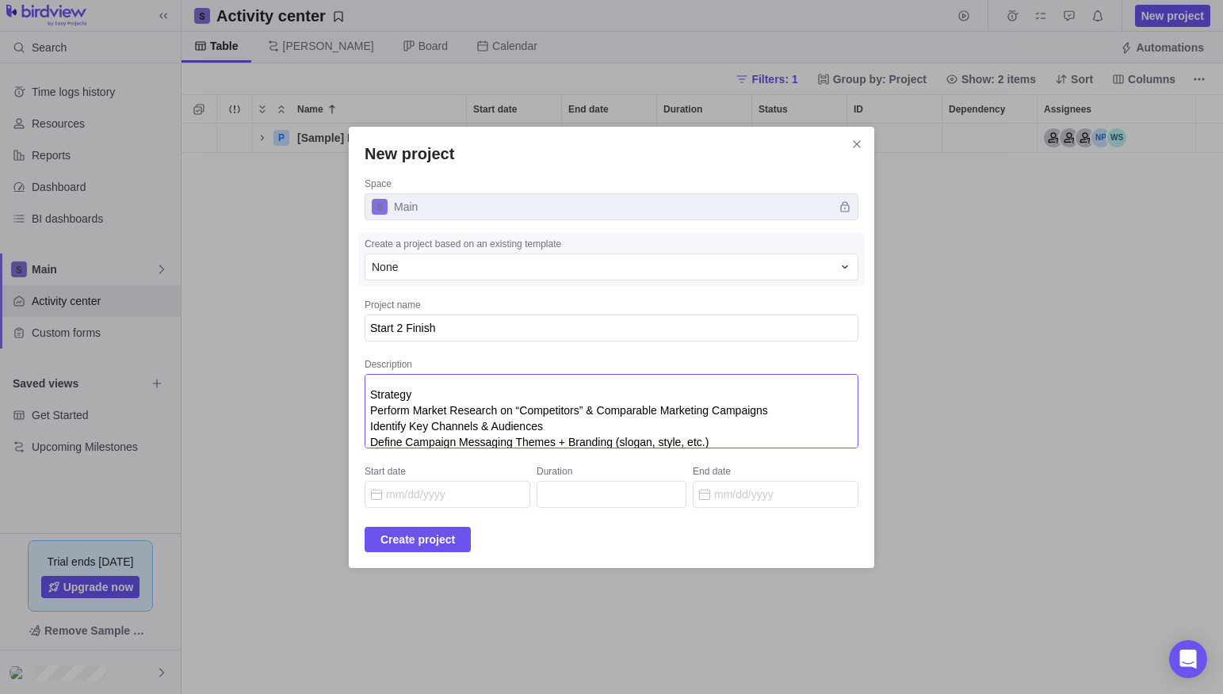
click at [392, 410] on textarea "Deliverables: Strategy Perform Market Research on “Competitors” & Comparable Ma…" at bounding box center [612, 411] width 494 height 74
click at [387, 430] on textarea "Deliverables: Strategy - Perform Market Research on “Competitors” & Comparable …" at bounding box center [612, 411] width 494 height 74
click at [392, 439] on textarea "Deliverables: Strategy - Perform Market Research on “Competitors” & Comparable …" at bounding box center [612, 411] width 494 height 74
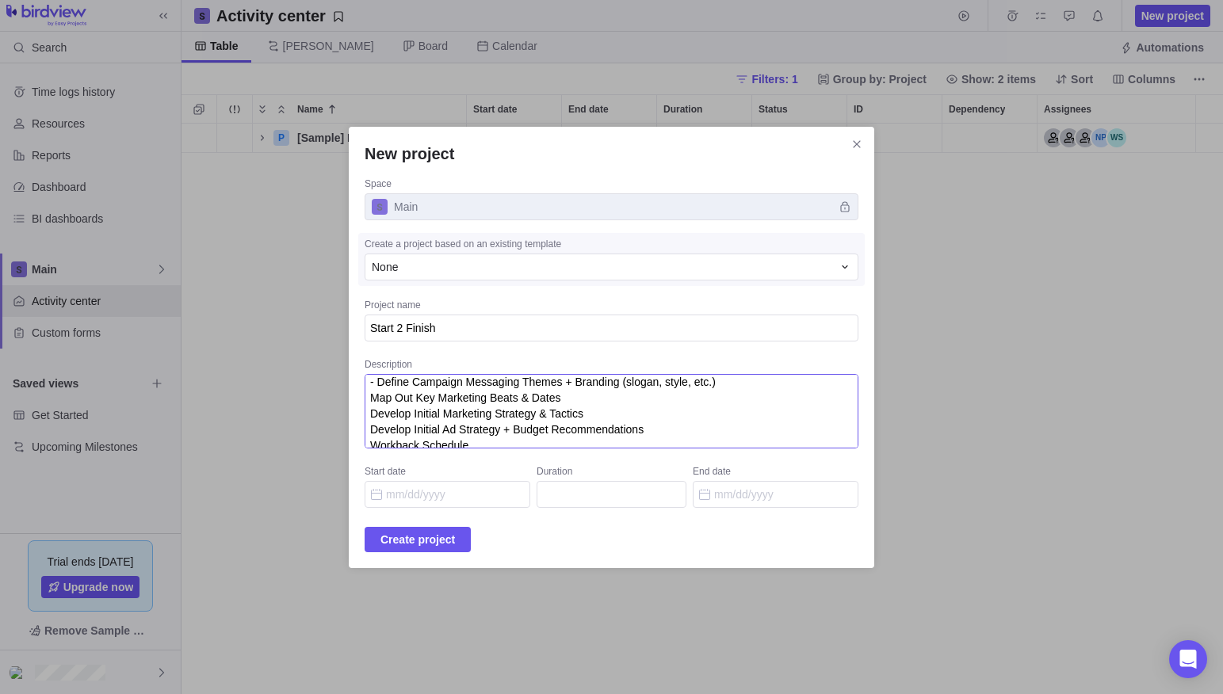
click at [392, 397] on textarea "Deliverables: Strategy - Perform Market Research on “Competitors” & Comparable …" at bounding box center [612, 411] width 494 height 74
click at [394, 415] on textarea "Deliverables: Strategy - Perform Market Research on “Competitors” & Comparable …" at bounding box center [612, 411] width 494 height 74
click at [393, 426] on textarea "Deliverables: Strategy - Perform Market Research on “Competitors” & Comparable …" at bounding box center [612, 411] width 494 height 74
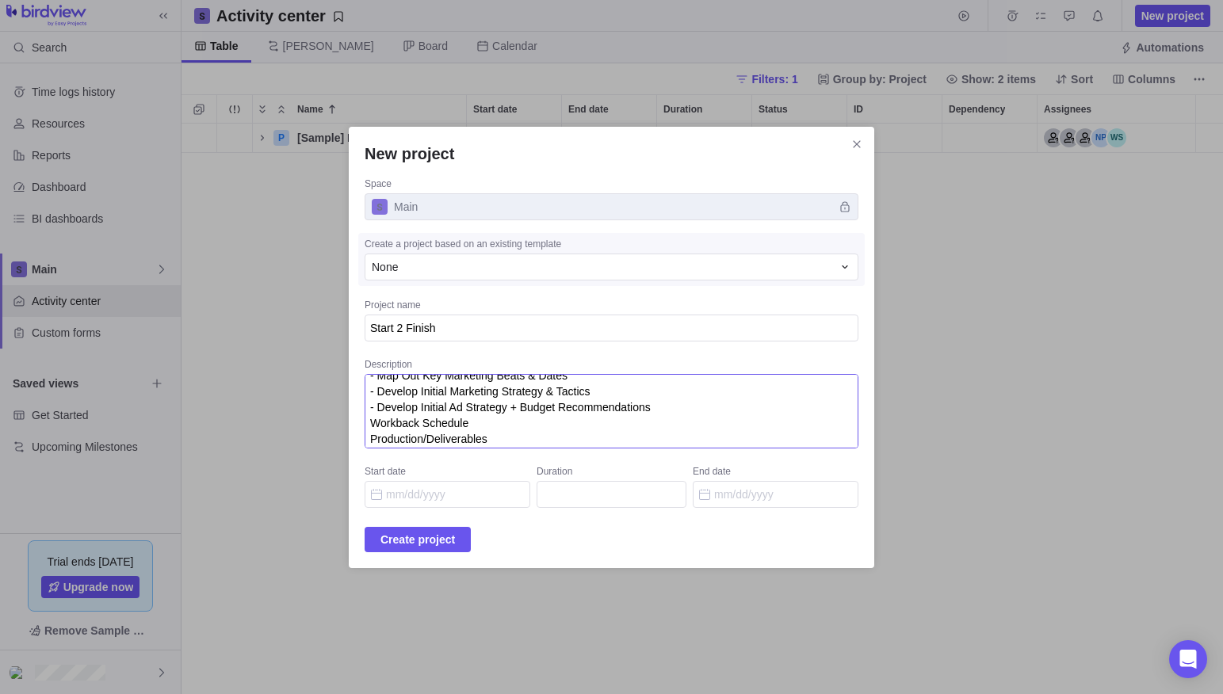
scroll to position [123, 0]
drag, startPoint x: 395, startPoint y: 407, endPoint x: 386, endPoint y: 422, distance: 16.7
click at [395, 408] on textarea "Deliverables: Strategy - Perform Market Research on “Competitors” & Comparable …" at bounding box center [612, 411] width 494 height 74
click at [525, 407] on textarea "Deliverables: Strategy - Perform Market Research on “Competitors” & Comparable …" at bounding box center [612, 411] width 494 height 74
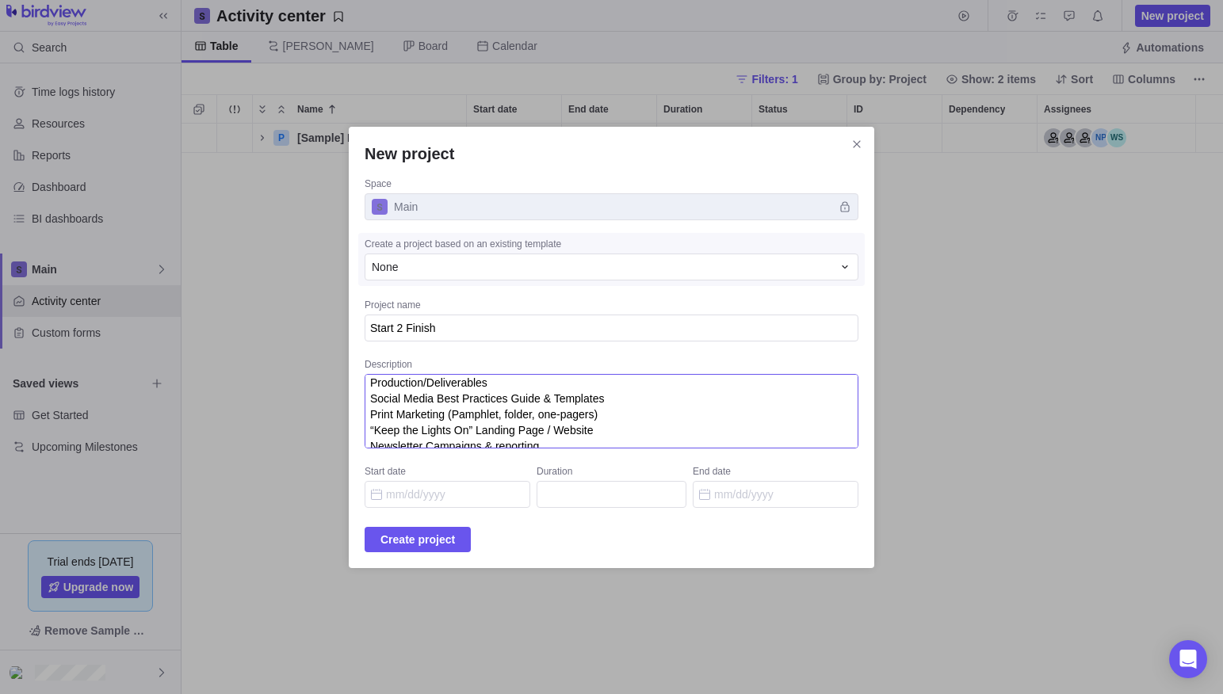
click at [525, 384] on textarea "Deliverables: Strategy - Perform Market Research on “Competitors” & Comparable …" at bounding box center [612, 411] width 494 height 74
click at [394, 395] on textarea "Deliverables: Strategy - Perform Market Research on “Competitors” & Comparable …" at bounding box center [612, 411] width 494 height 74
click at [392, 411] on textarea "Deliverables: Strategy - Perform Market Research on “Competitors” & Comparable …" at bounding box center [612, 411] width 494 height 74
click at [394, 432] on textarea "Deliverables: Strategy - Perform Market Research on “Competitors” & Comparable …" at bounding box center [612, 411] width 494 height 74
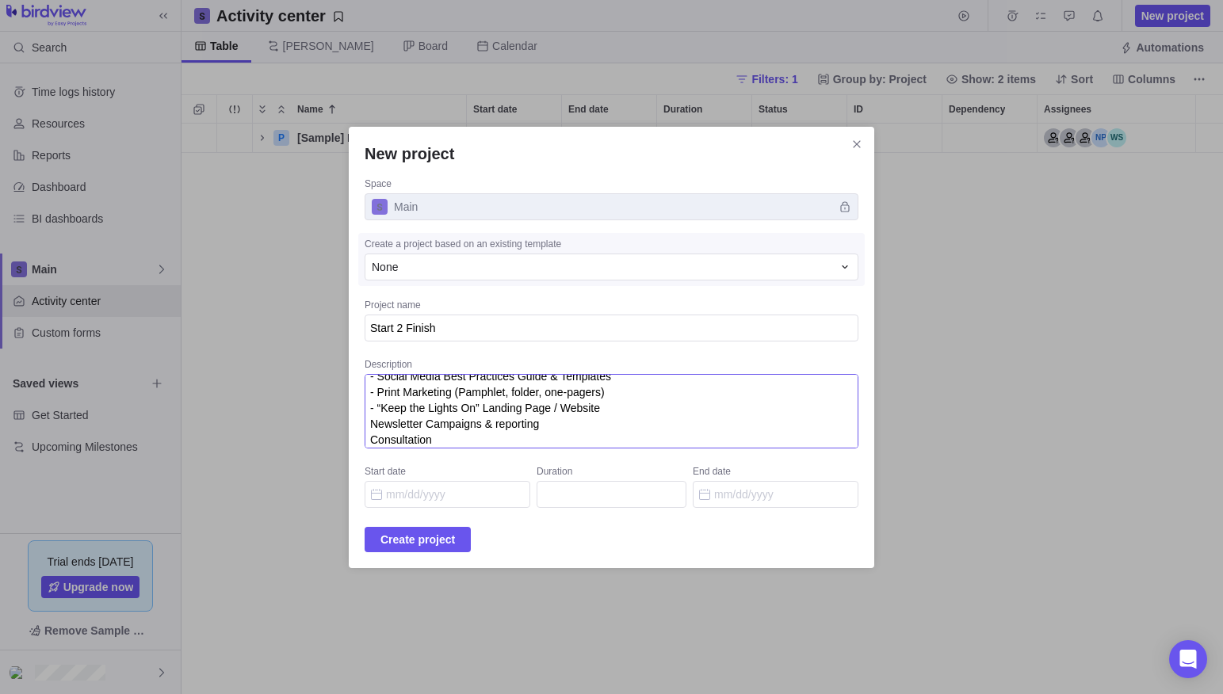
click at [392, 422] on textarea "Deliverables: Strategy - Perform Market Research on “Competitors” & Comparable …" at bounding box center [612, 411] width 494 height 74
click at [584, 422] on textarea "Deliverables: Strategy - Perform Market Research on “Competitors” & Comparable …" at bounding box center [612, 411] width 494 height 74
click at [474, 429] on textarea "Deliverables: Strategy - Perform Market Research on “Competitors” & Comparable …" at bounding box center [612, 411] width 494 height 74
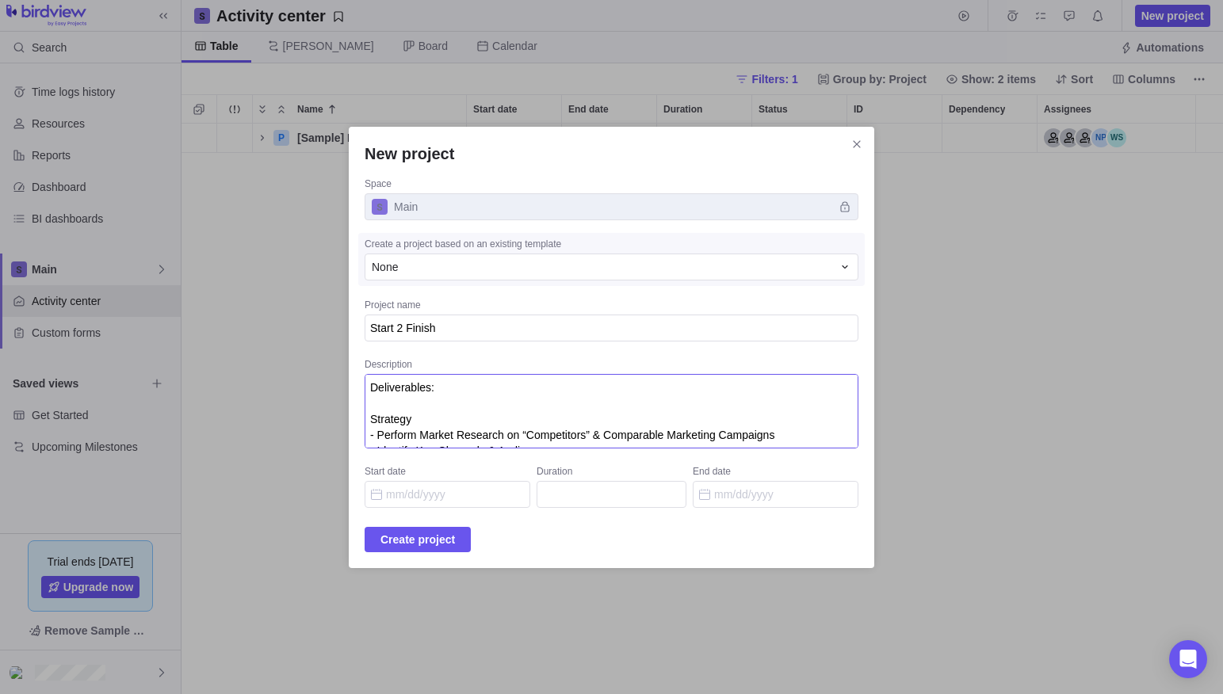
drag, startPoint x: 411, startPoint y: 382, endPoint x: 367, endPoint y: 382, distance: 43.6
click at [367, 382] on div "New project Space Main Create a project based on an existing template None Proj…" at bounding box center [611, 347] width 1223 height 694
click at [392, 403] on textarea "DELIVERABLES Strategy - Perform Market Research on “Competitors” & Comparable M…" at bounding box center [612, 411] width 494 height 74
click at [392, 421] on textarea "DELIVERABLES Strategy - Perform Market Research on “Competitors” & Comparable M…" at bounding box center [612, 411] width 494 height 74
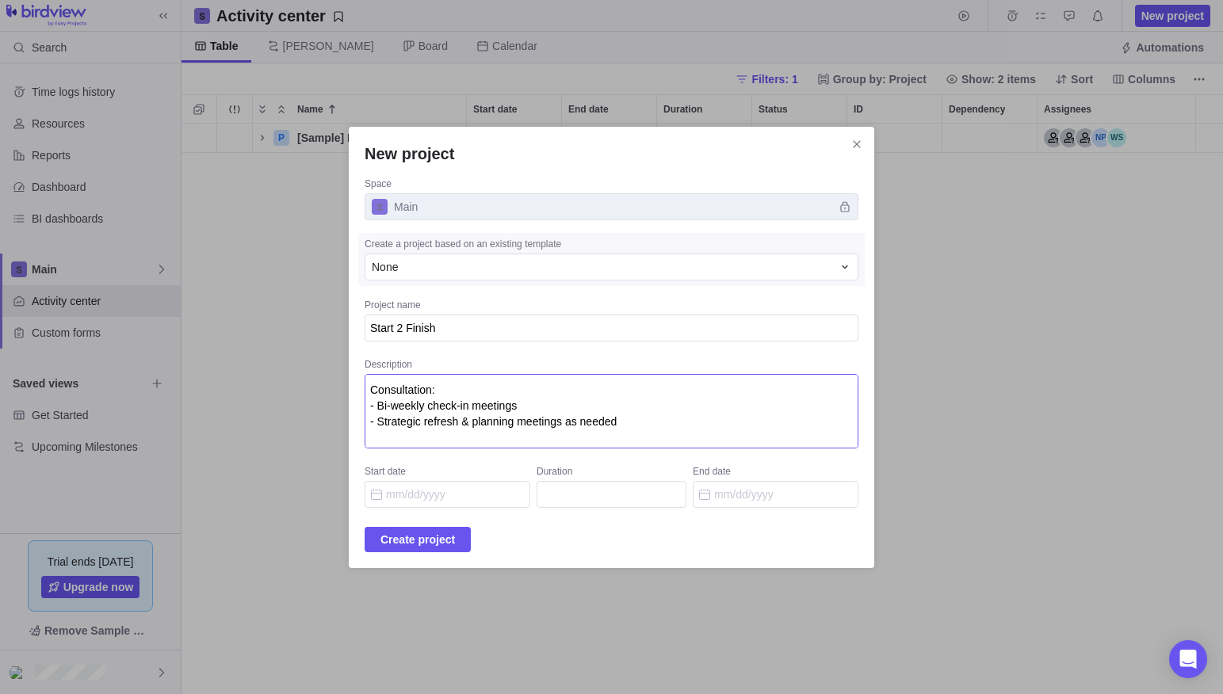
scroll to position [301, 0]
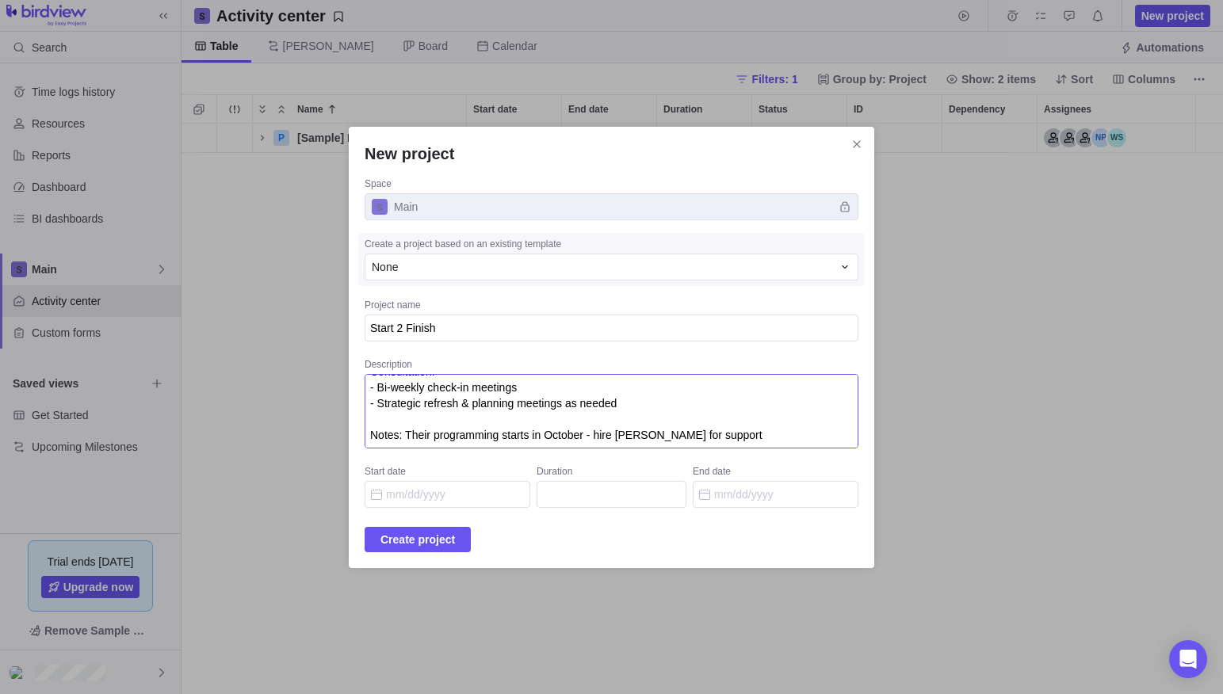
click at [396, 419] on textarea "DELIVERABLES Strategy - Perform Market Research on “Competitors” & Comparable M…" at bounding box center [612, 411] width 494 height 74
type textarea "DELIVERABLES Strategy - Perform Market Research on “Competitors” & Comparable M…"
click at [428, 498] on input "Start date" at bounding box center [448, 494] width 166 height 27
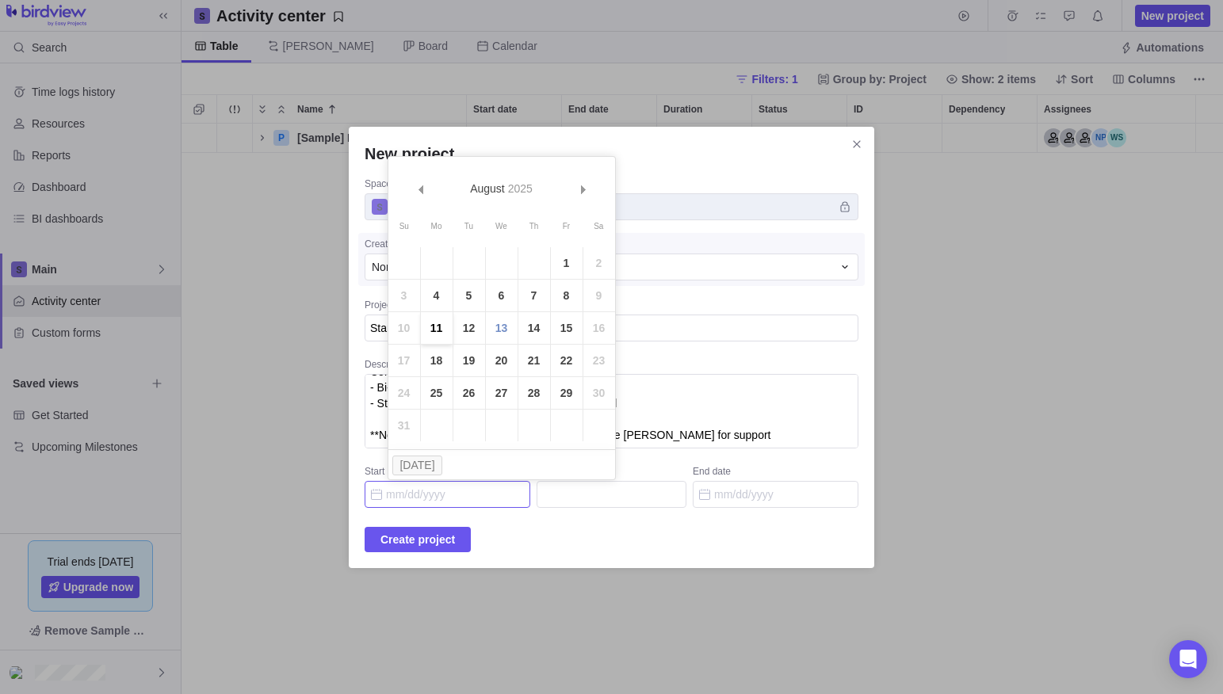
click at [437, 323] on link "11" at bounding box center [437, 328] width 32 height 32
type input "[DATE]"
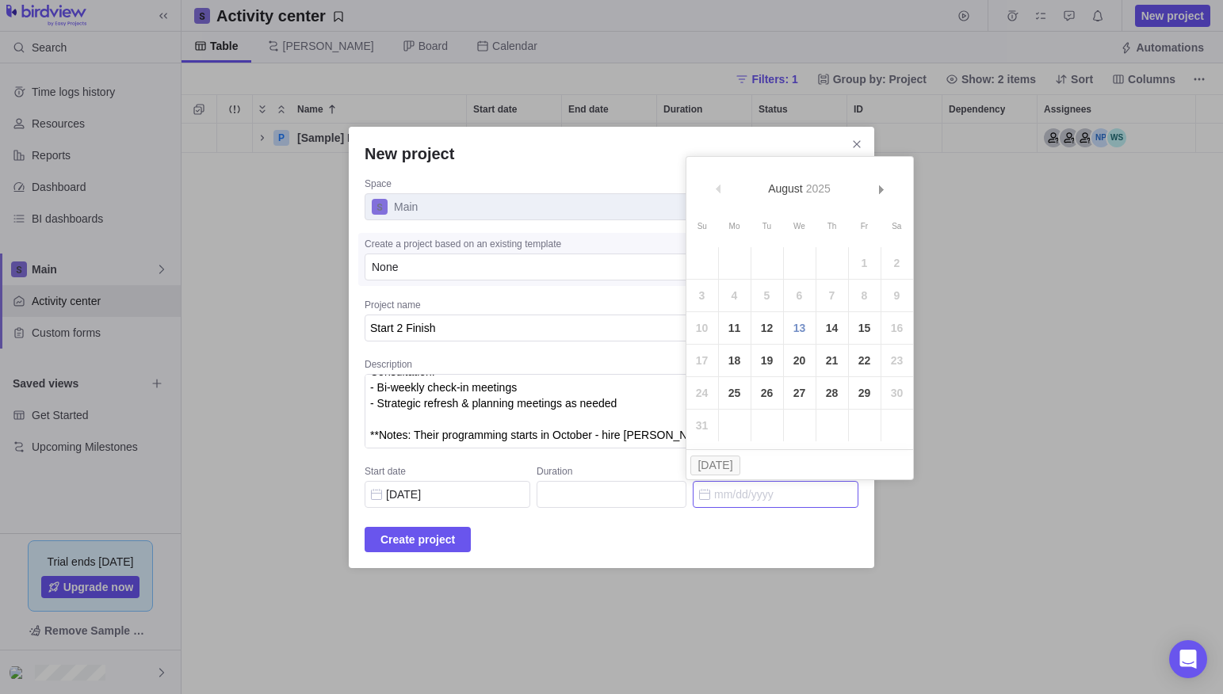
click at [739, 494] on input "End date" at bounding box center [776, 494] width 166 height 27
click at [878, 188] on span "Next" at bounding box center [881, 189] width 9 height 9
click at [769, 393] on link "30" at bounding box center [767, 393] width 32 height 32
type input "37"
type input "[DATE]"
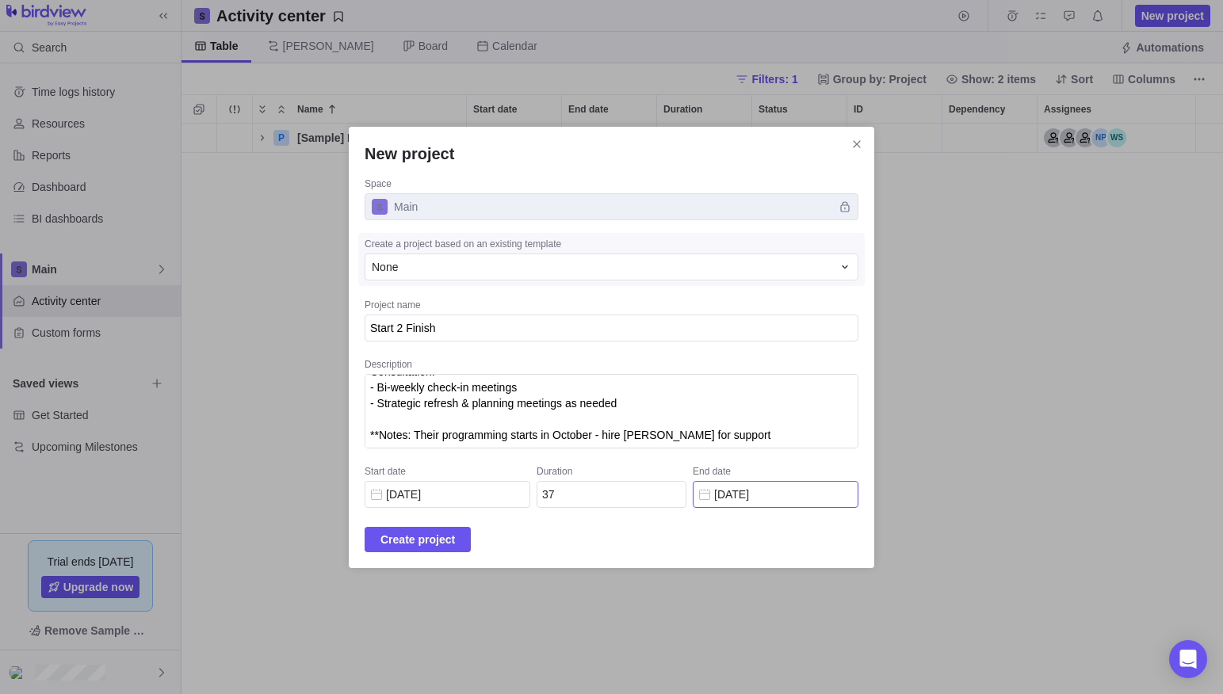
scroll to position [300, 0]
click at [455, 541] on span "Create project" at bounding box center [417, 539] width 74 height 19
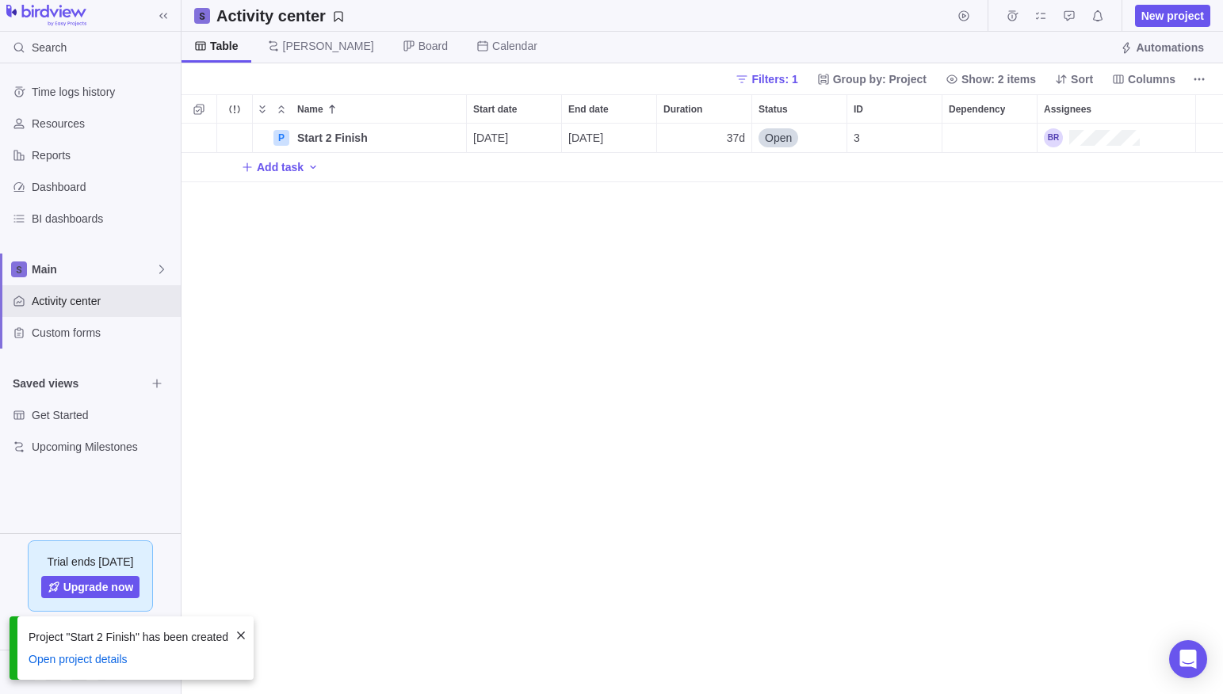
scroll to position [571, 1041]
click at [1111, 136] on div "Assignees" at bounding box center [1092, 137] width 96 height 19
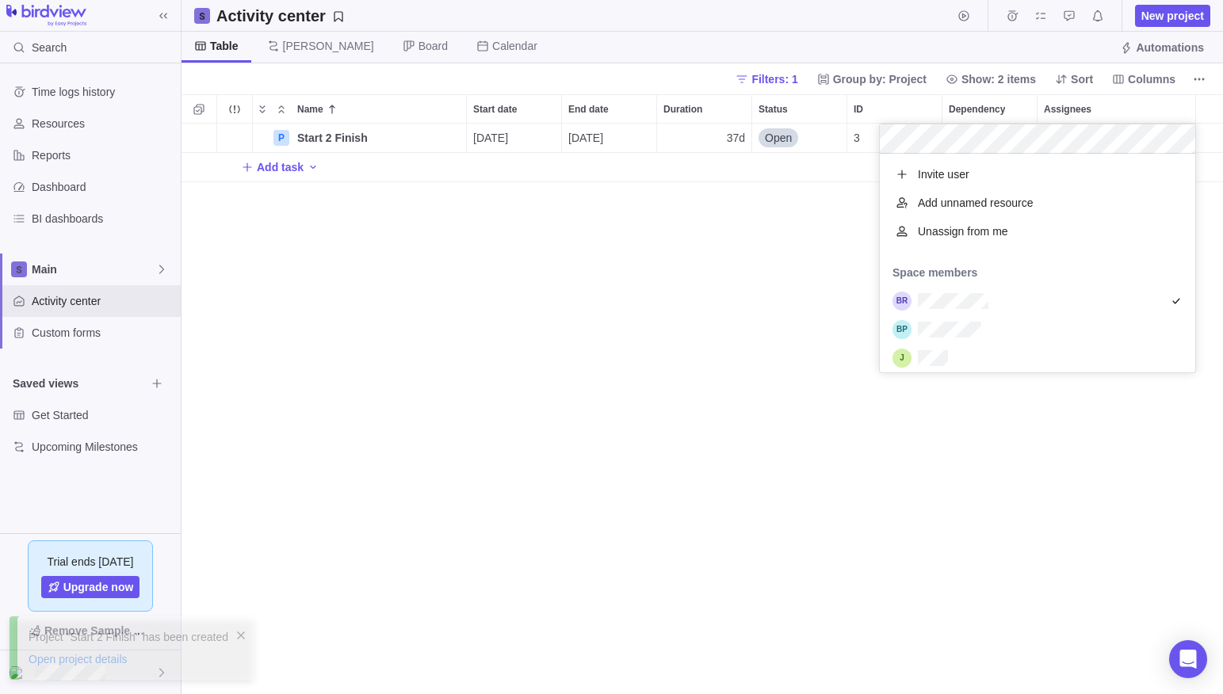
scroll to position [219, 315]
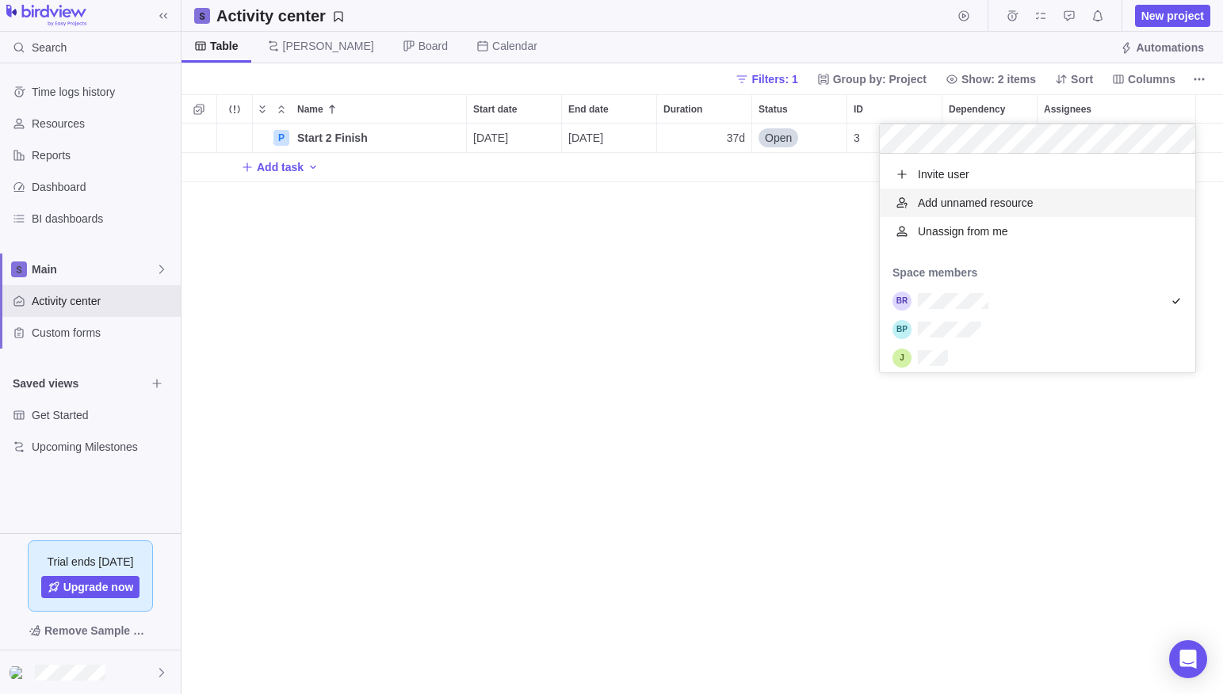
click at [583, 249] on div "Name Start date End date Duration Status ID Dependency Assignees P Start 2 Fini…" at bounding box center [701, 394] width 1041 height 600
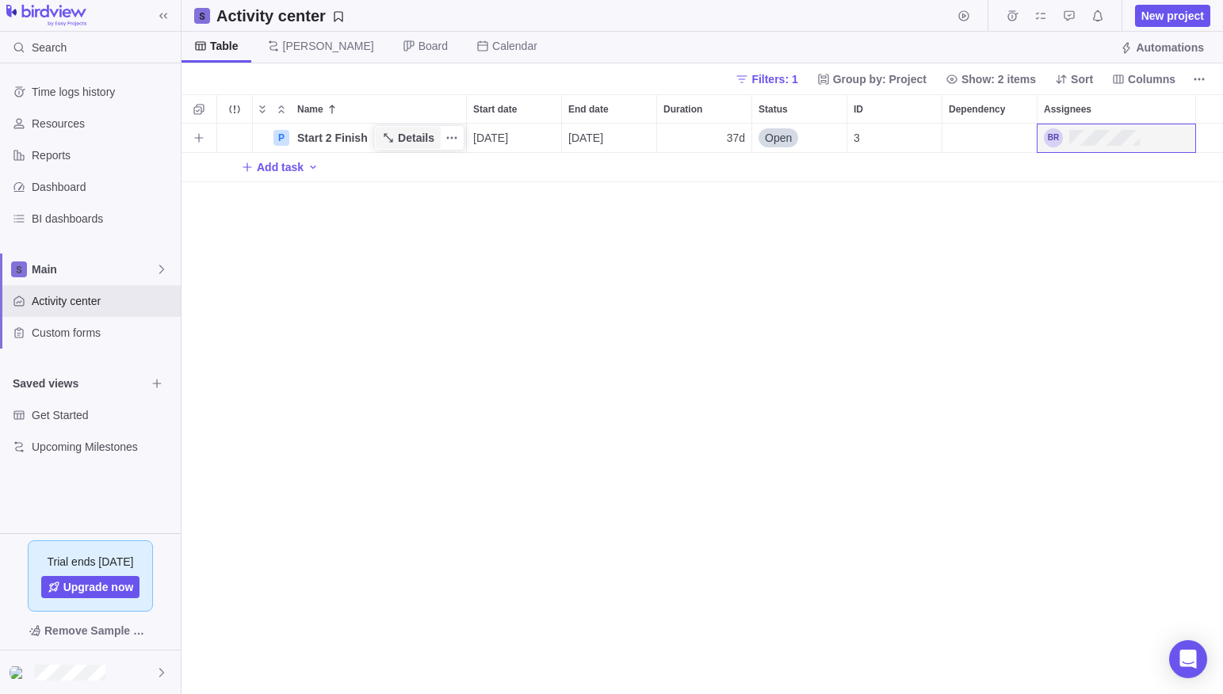
click at [414, 136] on span "Details" at bounding box center [416, 138] width 36 height 16
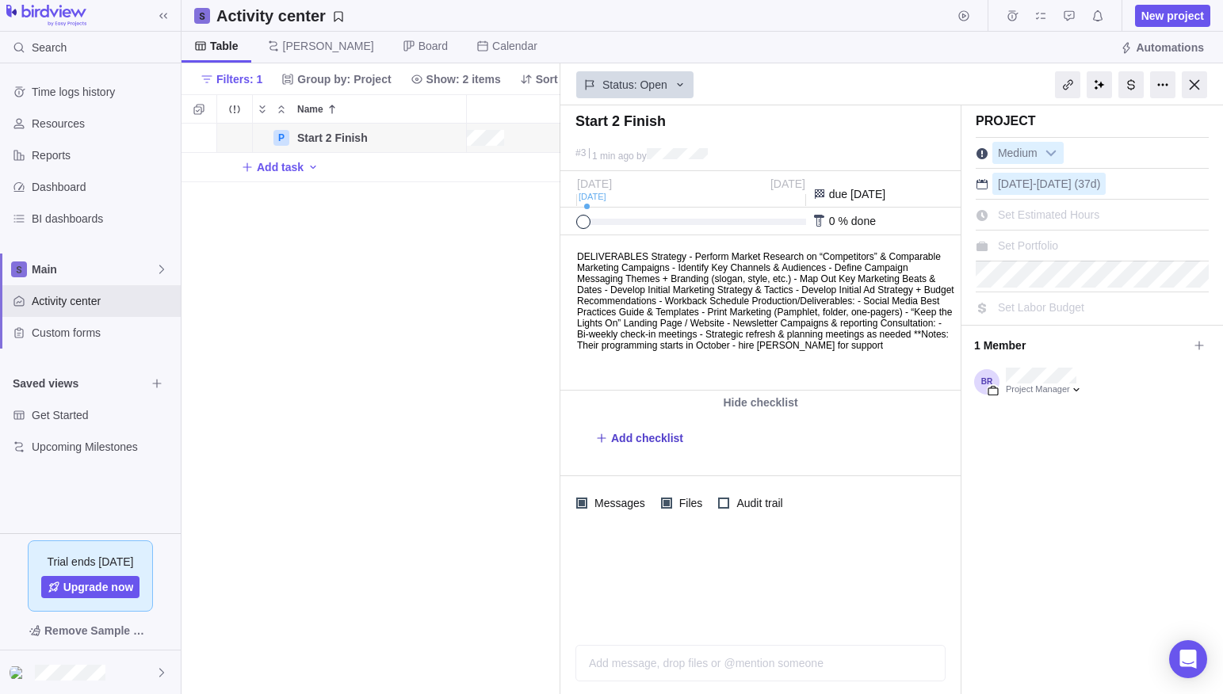
click at [657, 438] on span "Add checklist" at bounding box center [647, 438] width 72 height 16
type textarea "x"
click at [652, 336] on body "DELIVERABLES Strategy - Perform Market Research on “Competitors” & Comparable M…" at bounding box center [759, 293] width 396 height 115
click at [653, 301] on body "DELIVERABLES Strategy - Perform Market Research on “Competitors” & Comparable M…" at bounding box center [759, 293] width 396 height 115
drag, startPoint x: 654, startPoint y: 257, endPoint x: 650, endPoint y: 280, distance: 23.3
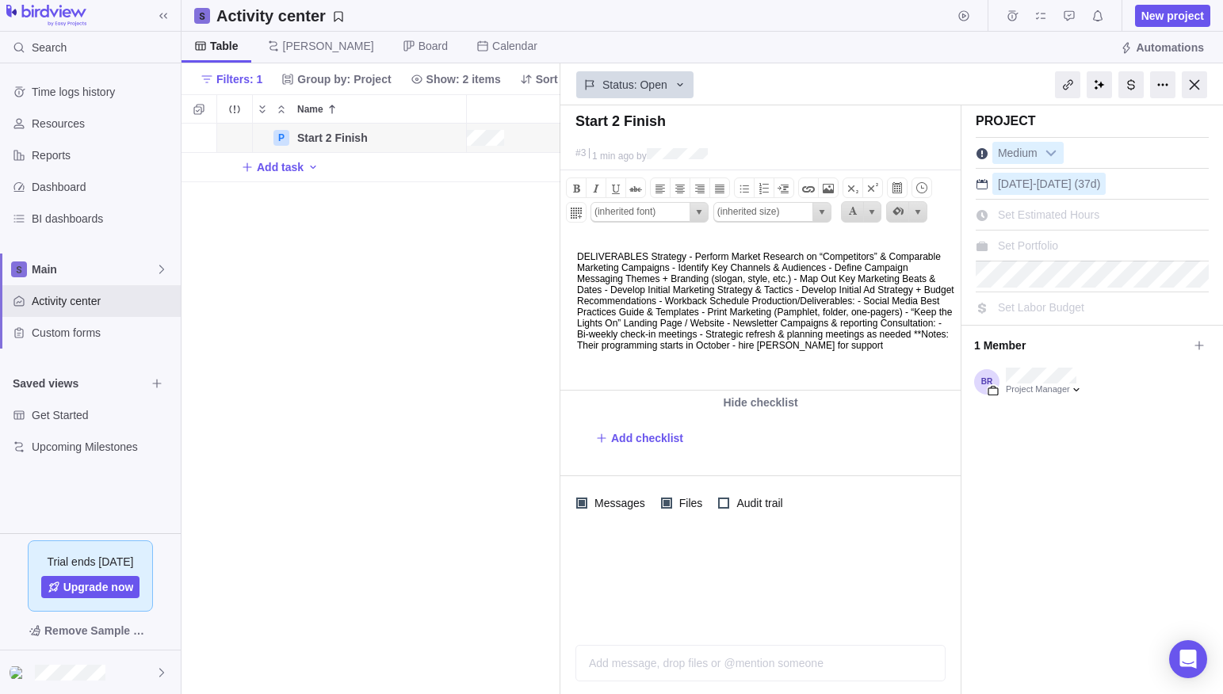
click at [654, 257] on body "DELIVERABLES Strategy - Perform Market Research on “Competitors” & Comparable M…" at bounding box center [759, 293] width 396 height 115
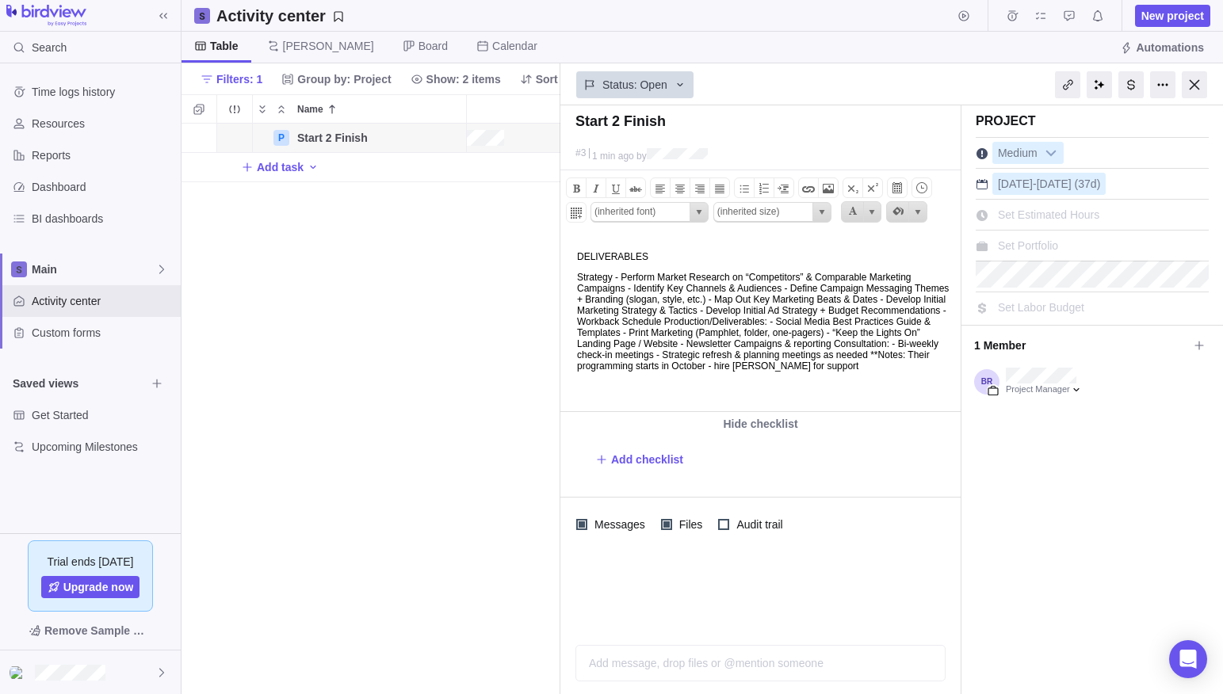
click at [620, 277] on p "Strategy - Perform Market Research on “Competitors” & Comparable Marketing Camp…" at bounding box center [766, 322] width 379 height 100
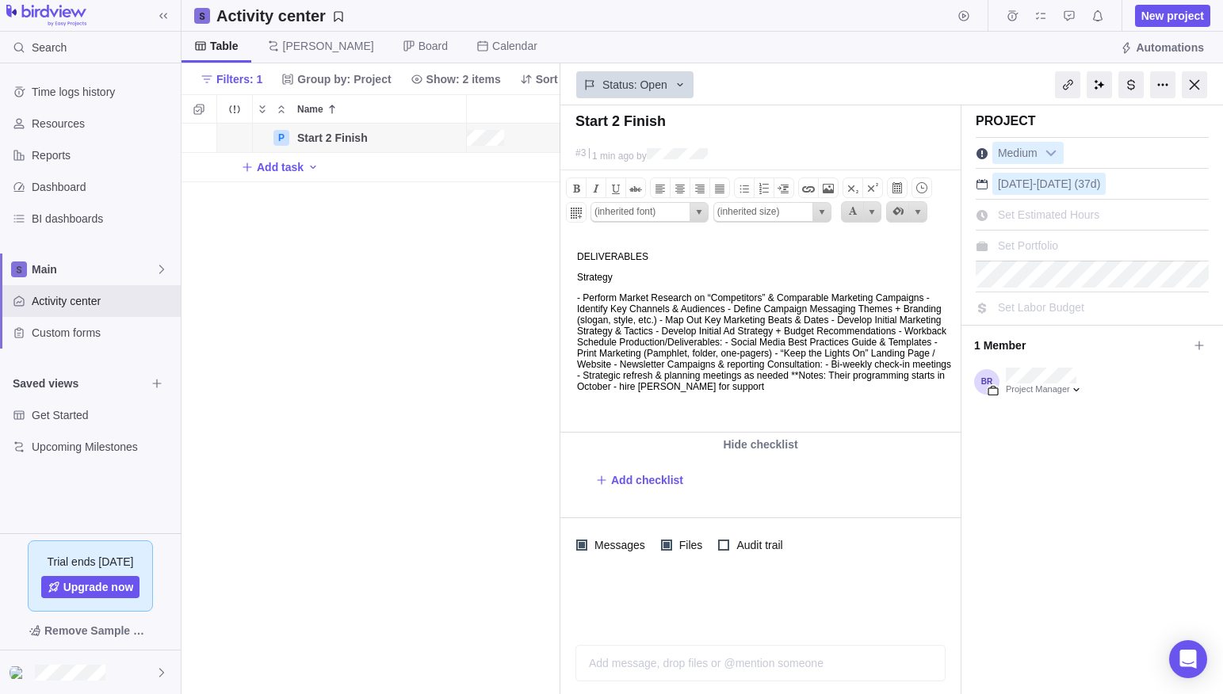
click at [634, 311] on p "- Perform Market Research on “Competitors” & Comparable Marketing Campaigns - I…" at bounding box center [766, 342] width 379 height 100
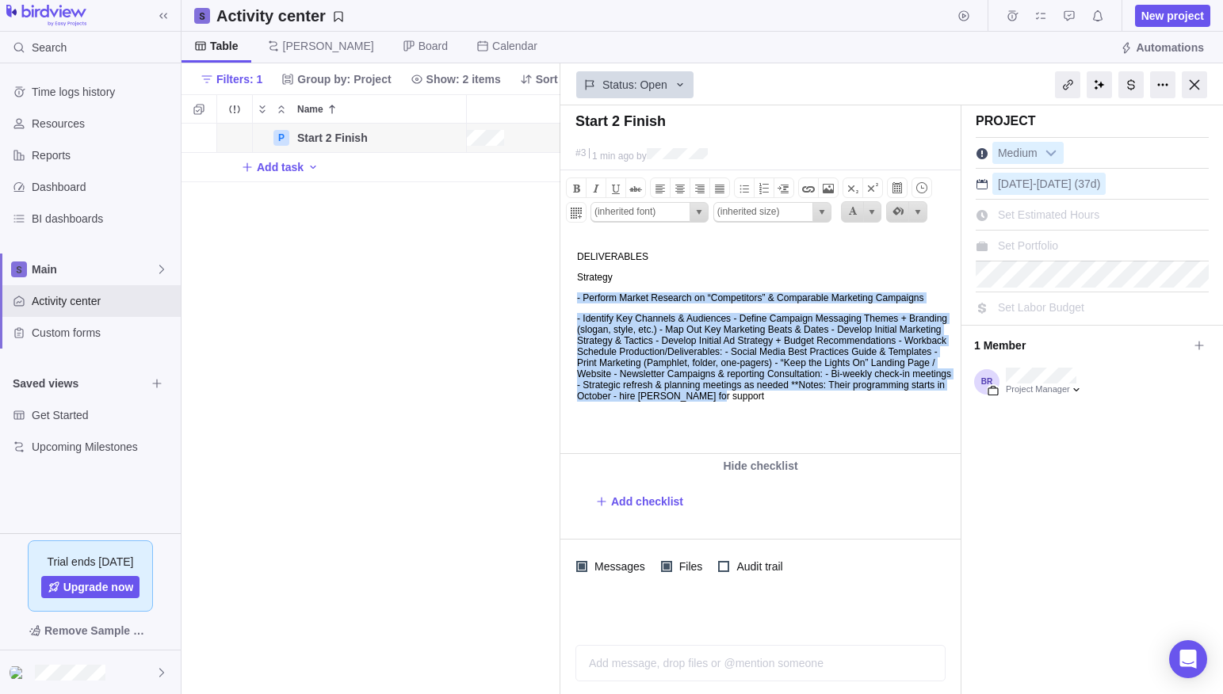
drag, startPoint x: 578, startPoint y: 300, endPoint x: 859, endPoint y: 424, distance: 307.6
click at [859, 402] on body "DELIVERABLES Strategy - Perform Market Research on “Competitors” & Comparable M…" at bounding box center [759, 319] width 396 height 166
click at [741, 190] on span at bounding box center [744, 188] width 19 height 19
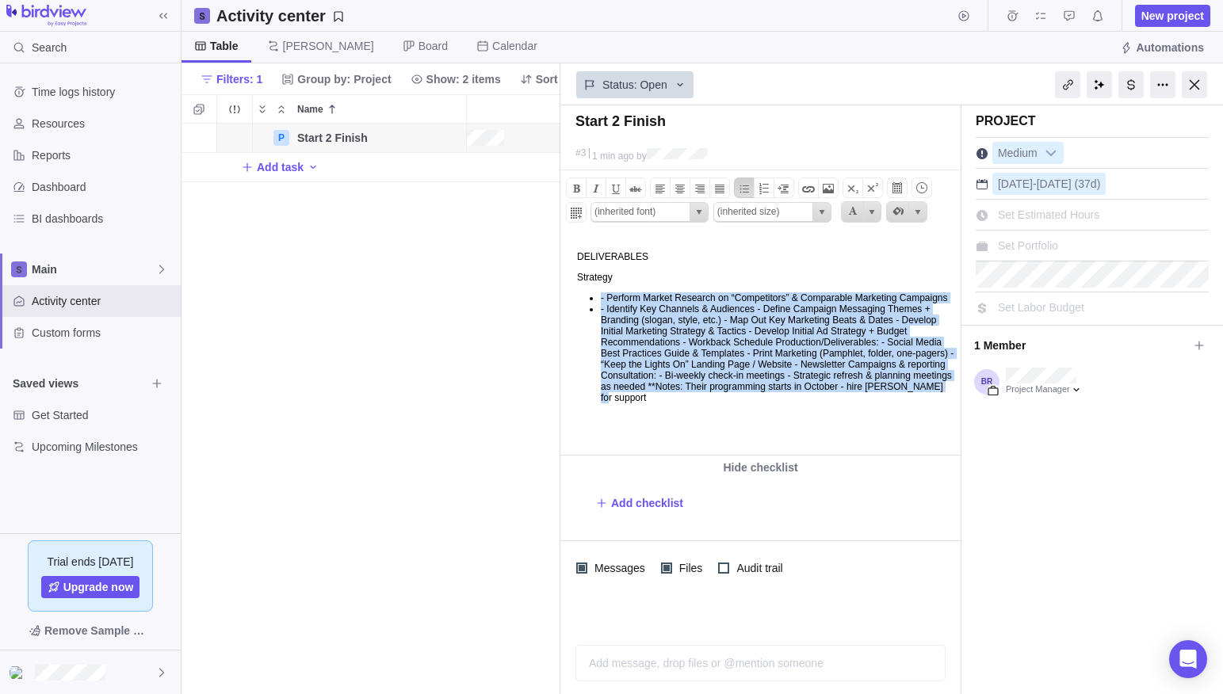
click at [609, 298] on li "- Perform Market Research on “Competitors” & Comparable Marketing Campaigns" at bounding box center [778, 297] width 355 height 11
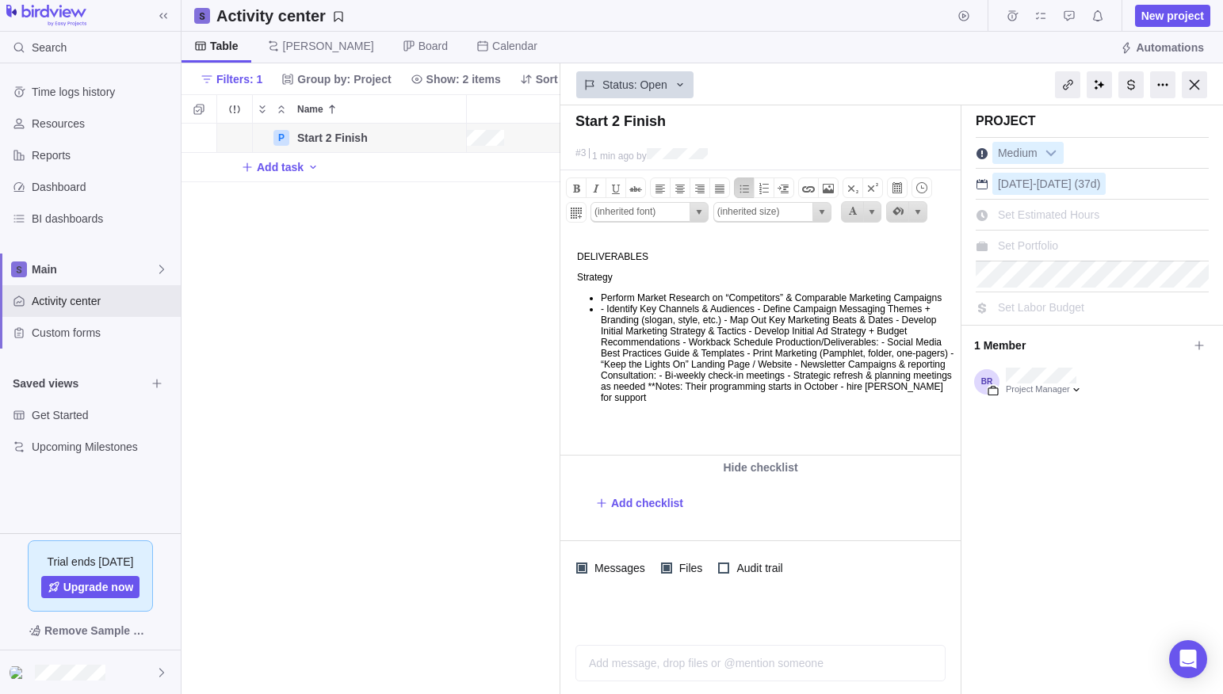
drag, startPoint x: 609, startPoint y: 319, endPoint x: 606, endPoint y: 355, distance: 35.8
click at [609, 319] on li "- Identify Key Channels & Audiences - Define Campaign Messaging Themes + Brandi…" at bounding box center [778, 354] width 355 height 100
drag, startPoint x: 781, startPoint y: 323, endPoint x: 775, endPoint y: 331, distance: 10.1
click at [781, 323] on li "Identify Key Channels & Audiences - Define Campaign Messaging Themes + Branding…" at bounding box center [778, 354] width 355 height 100
click at [777, 322] on li "Identify Key Channels & Audiences - Define Campaign Messaging Themes + Branding…" at bounding box center [778, 354] width 355 height 100
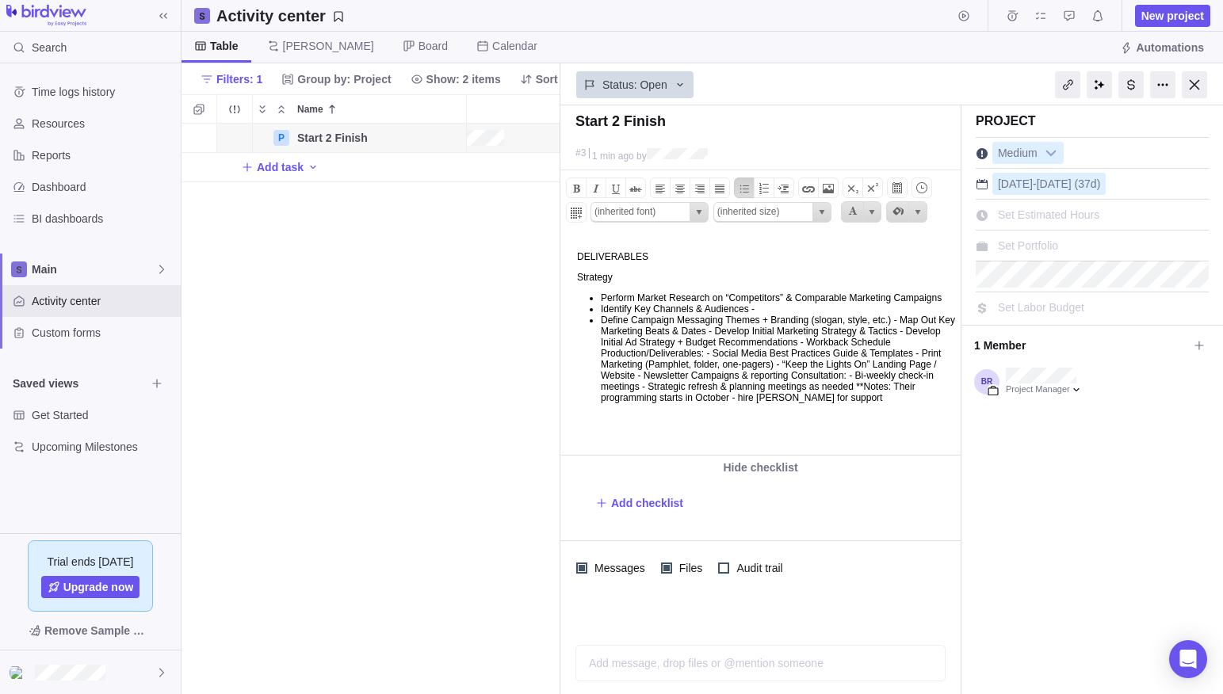
click at [603, 345] on li "Define Campaign Messaging Themes + Branding (slogan, style, etc.) - Map Out Key…" at bounding box center [778, 359] width 355 height 89
click at [794, 347] on li "Map Out Key Marketing Beats & Dates - Develop Initial Marketing Strategy & Tact…" at bounding box center [778, 365] width 355 height 78
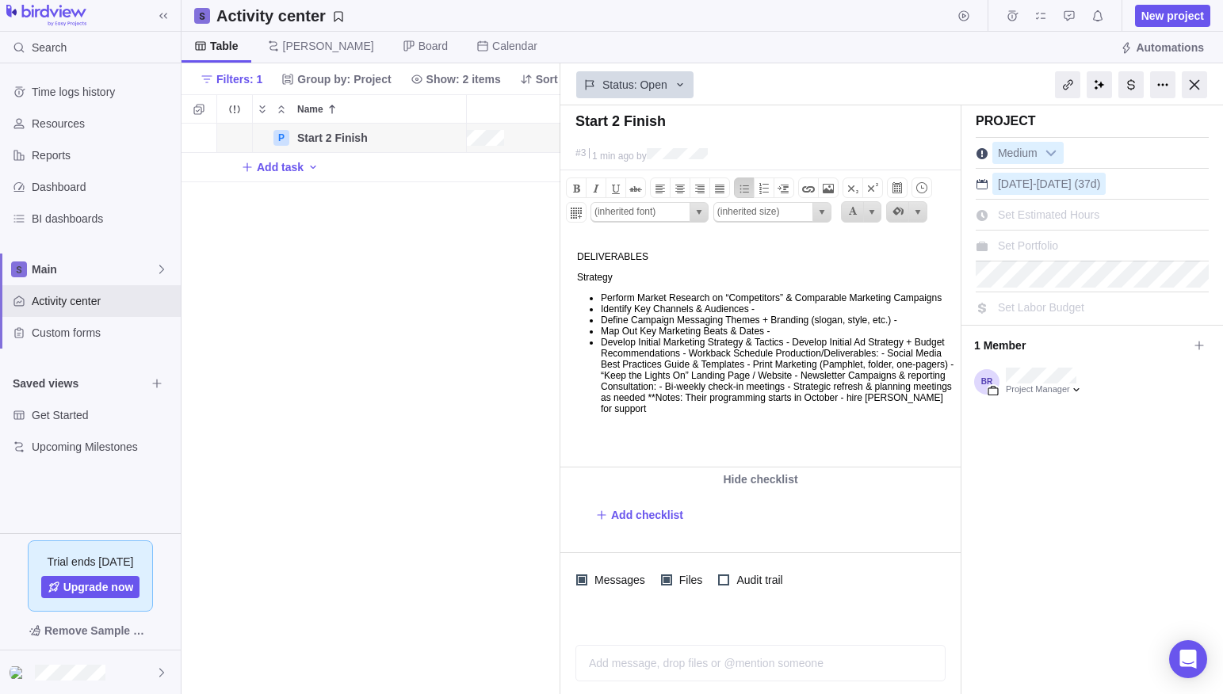
click at [822, 352] on li "Develop Initial Marketing Strategy & Tactics - Develop Initial Ad Strategy + Bu…" at bounding box center [778, 376] width 355 height 78
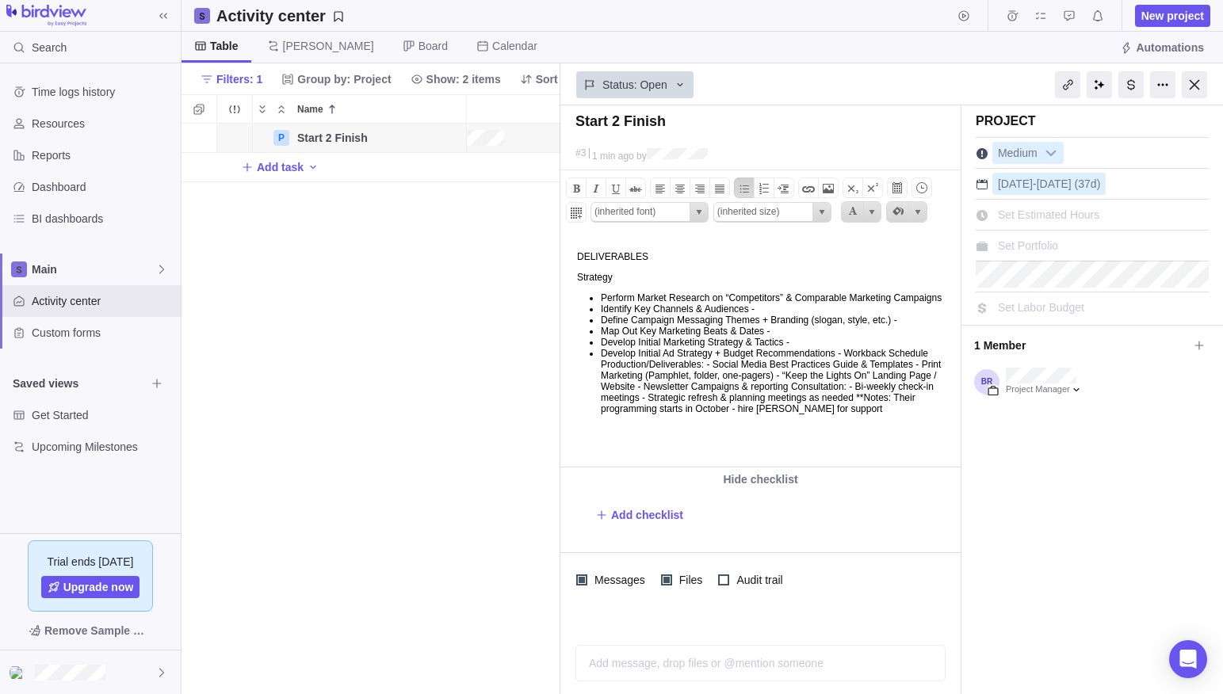
click at [881, 369] on li "Develop Initial Ad Strategy + Budget Recommendations - Workback Schedule Produc…" at bounding box center [778, 381] width 355 height 67
click at [698, 380] on li "Workback Schedule Production/Deliverables: - Social Media Best Practices Guide …" at bounding box center [778, 386] width 355 height 55
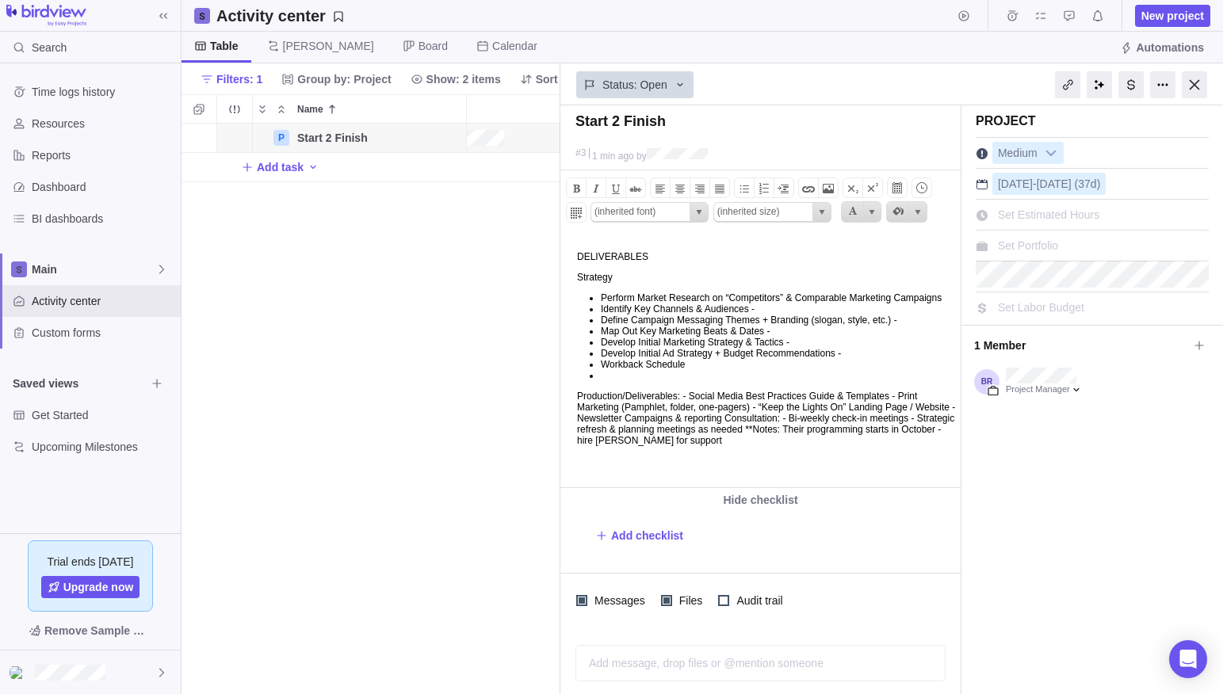
click at [647, 381] on li at bounding box center [778, 375] width 355 height 11
click at [605, 403] on body "DELIVERABLES Strategy Perform Market Research on “Competitors” & Comparable Mar…" at bounding box center [759, 341] width 396 height 210
click at [621, 279] on p "Strategy" at bounding box center [766, 277] width 379 height 11
click at [617, 258] on p "DELIVERABLES" at bounding box center [766, 256] width 379 height 11
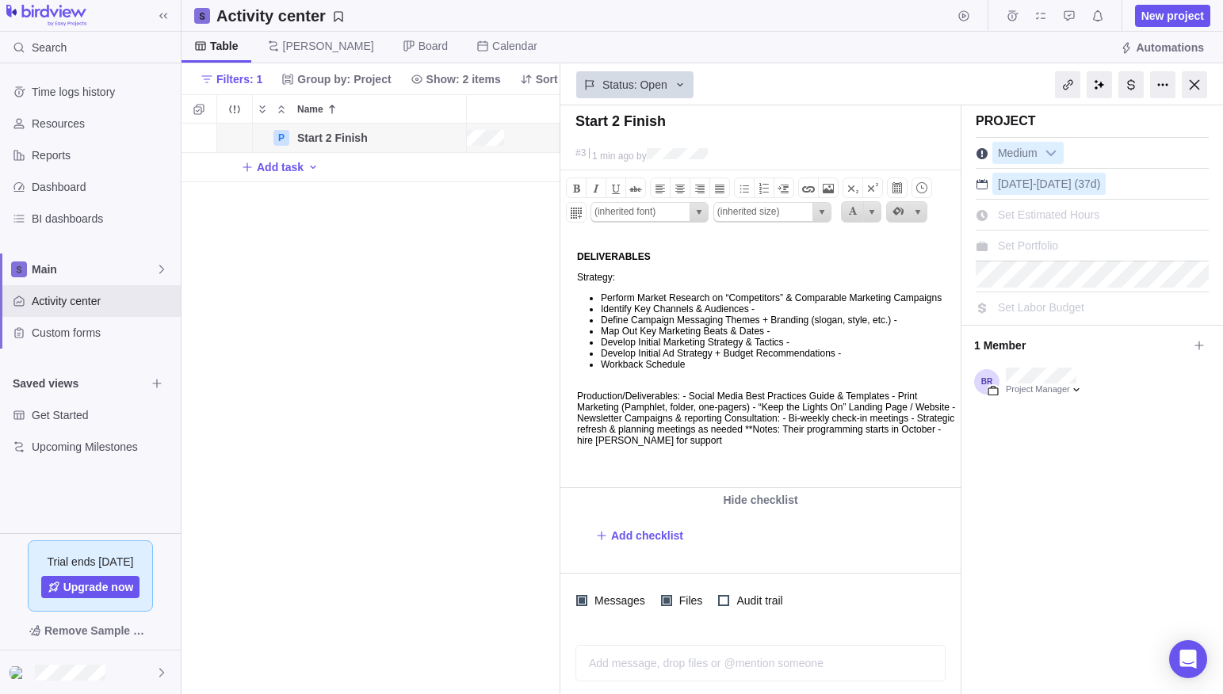
click at [705, 410] on p "Production/Deliverables: - Social Media Best Practices Guide & Templates - Prin…" at bounding box center [766, 418] width 379 height 55
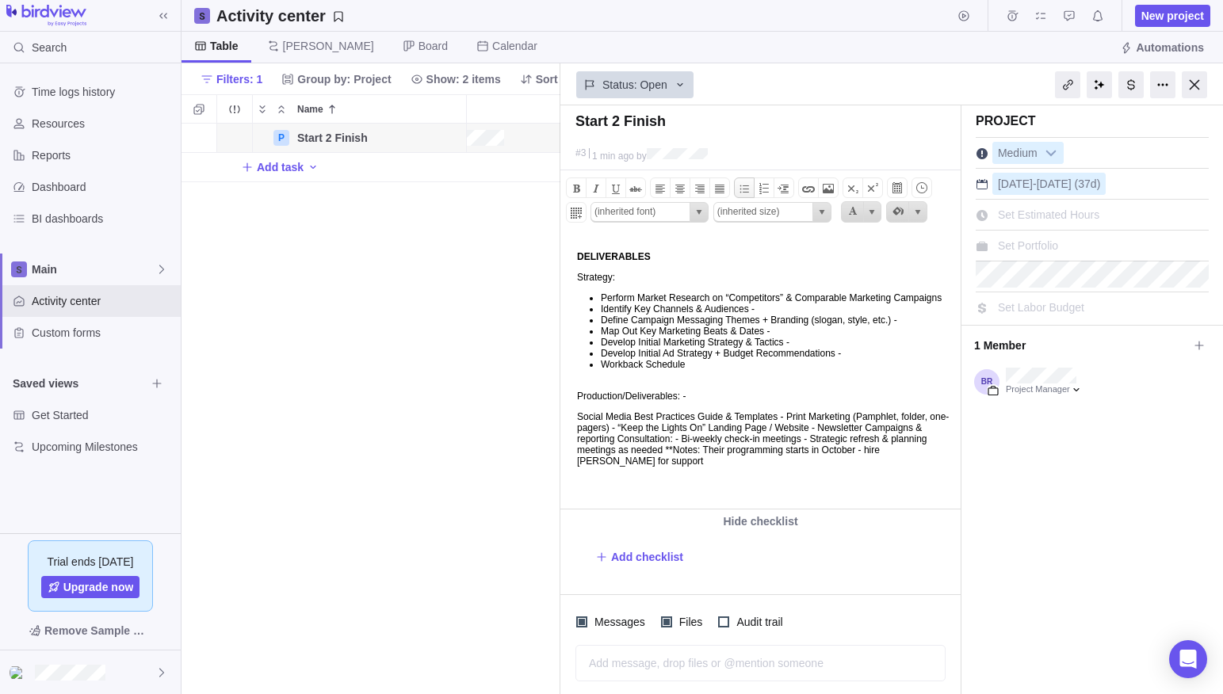
click at [744, 189] on span at bounding box center [744, 188] width 19 height 19
click at [834, 432] on li "﻿﻿Social Media Best Practices Guide & Templates - Print Marketing (Pamphlet, fo…" at bounding box center [778, 438] width 355 height 55
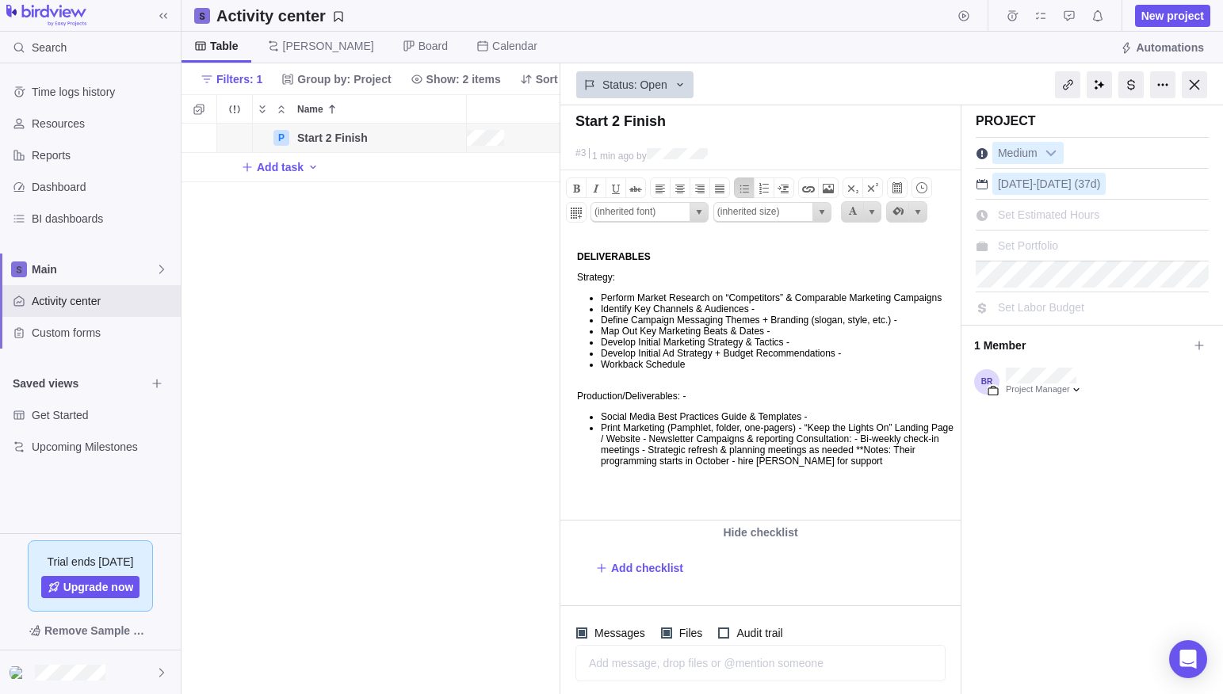
click at [835, 445] on li "Print Marketing (Pamphlet, folder, one-pagers) - “Keep the Lights On” Landing P…" at bounding box center [778, 444] width 355 height 44
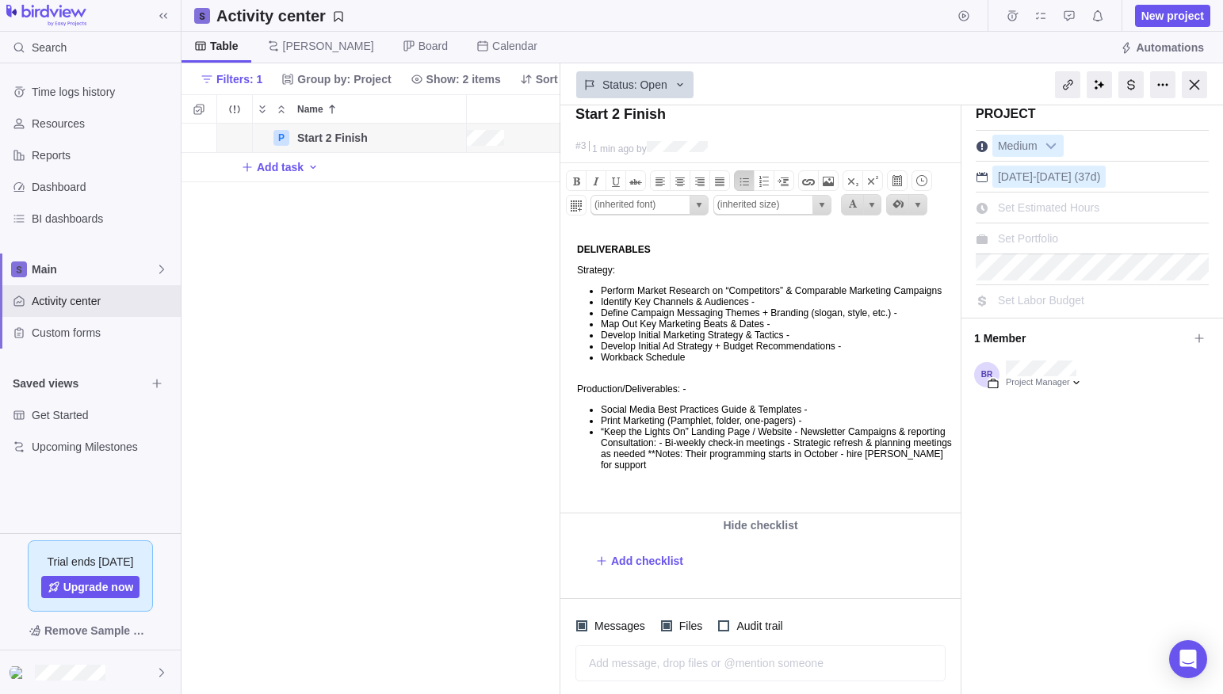
click at [722, 459] on li "“Keep the Lights On” Landing Page / Website - Newsletter Campaigns & reporting …" at bounding box center [778, 448] width 355 height 44
click at [827, 448] on li "“Keep the Lights On” Landing Page / Website - Newsletter Campaigns & reporting …" at bounding box center [778, 448] width 355 height 44
click at [770, 462] on li "Newsletter Campaigns & reporting Consultation: - Bi-weekly check-in meetings - …" at bounding box center [778, 453] width 355 height 33
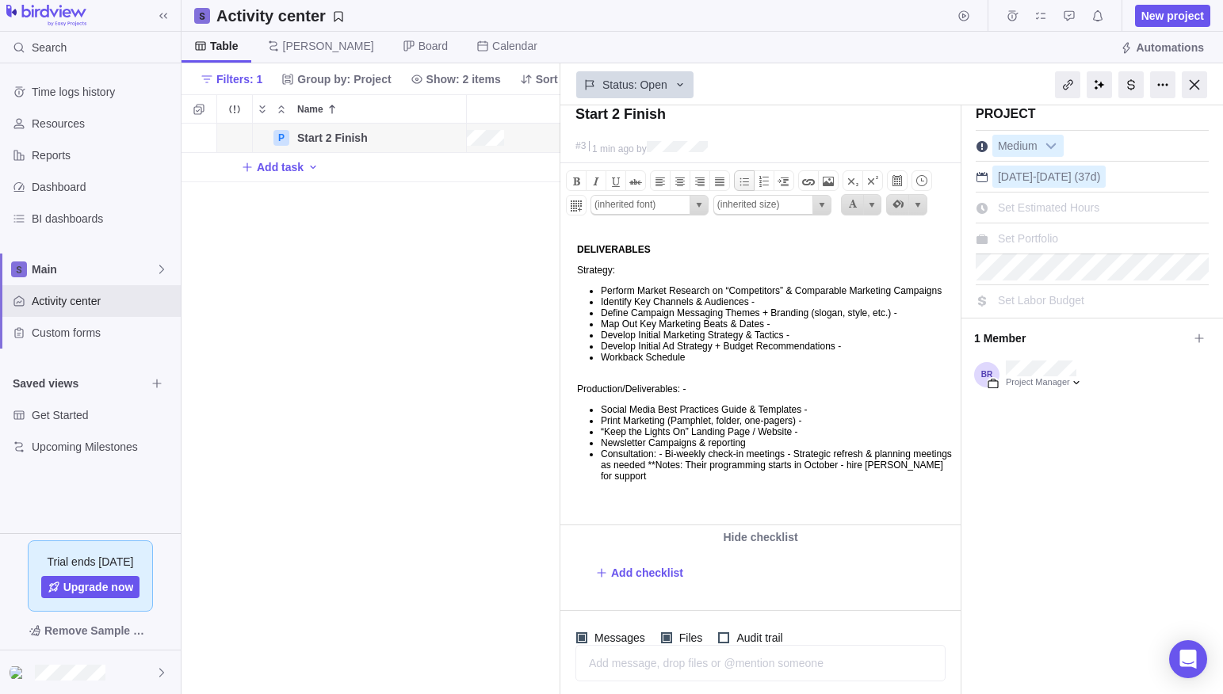
click at [743, 181] on span at bounding box center [744, 181] width 19 height 19
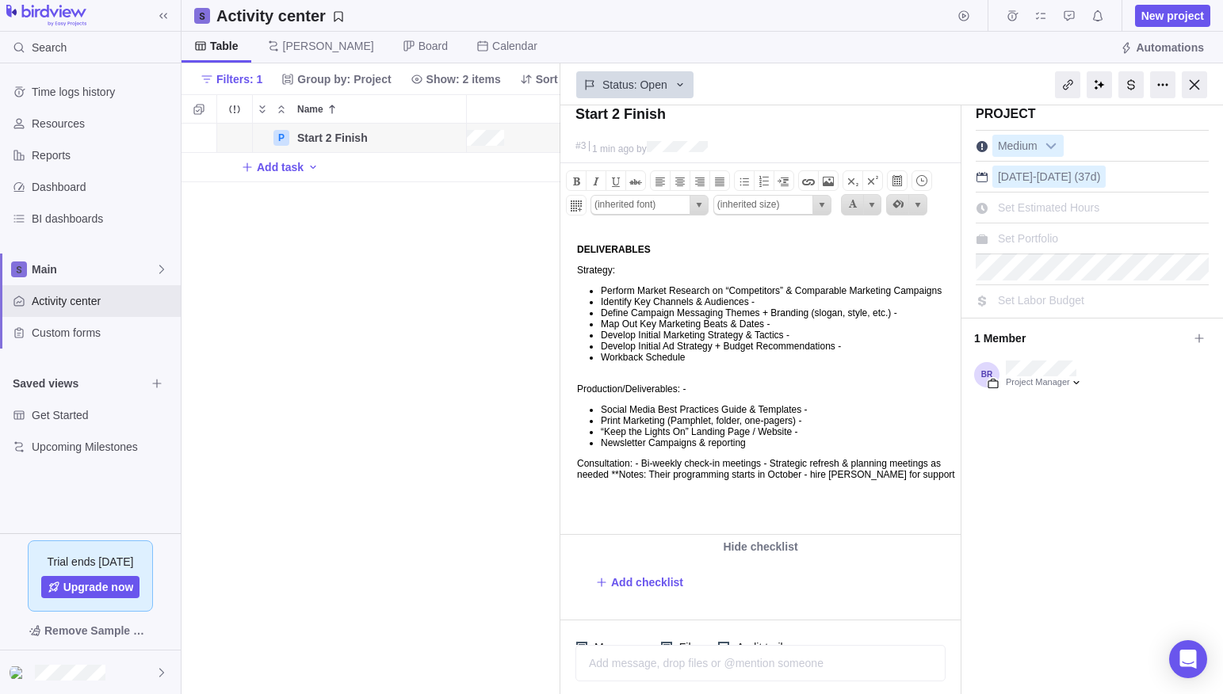
click at [655, 480] on p "﻿﻿ Consultation: - Bi-weekly check-in meetings - Strategic refresh & planning m…" at bounding box center [766, 469] width 379 height 22
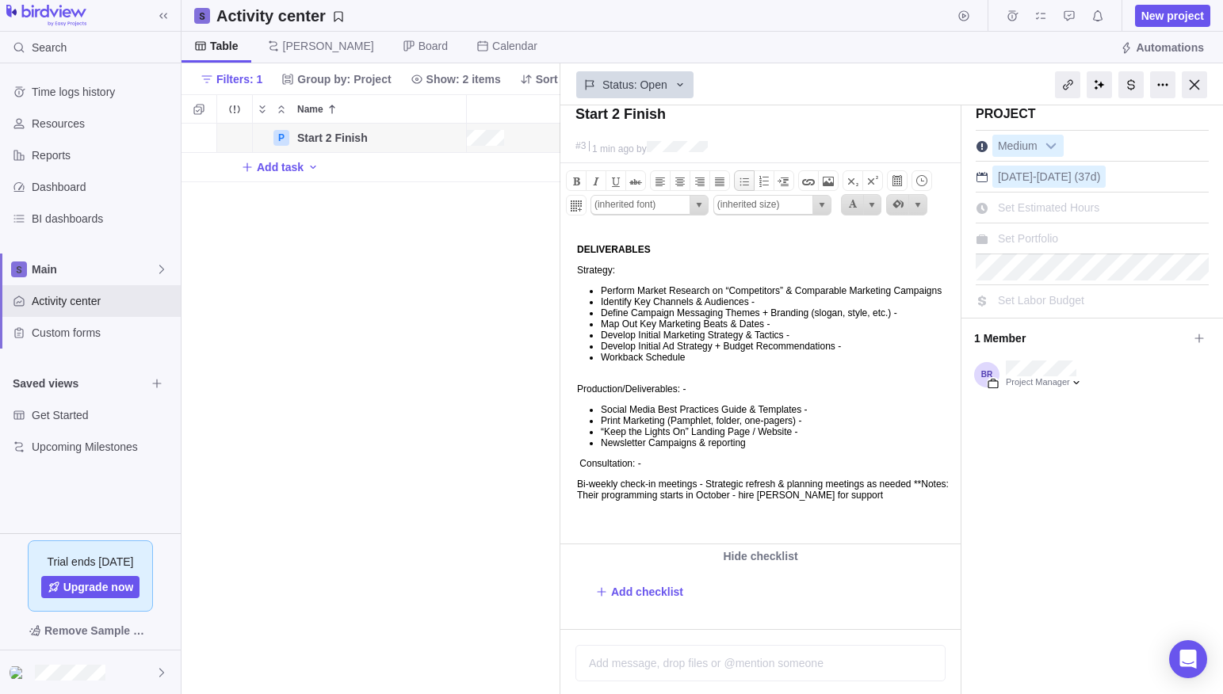
click at [744, 182] on span at bounding box center [744, 181] width 19 height 19
click at [750, 502] on li "﻿﻿Bi-weekly check-in meetings - Strategic refresh & planning meetings as needed…" at bounding box center [778, 490] width 355 height 22
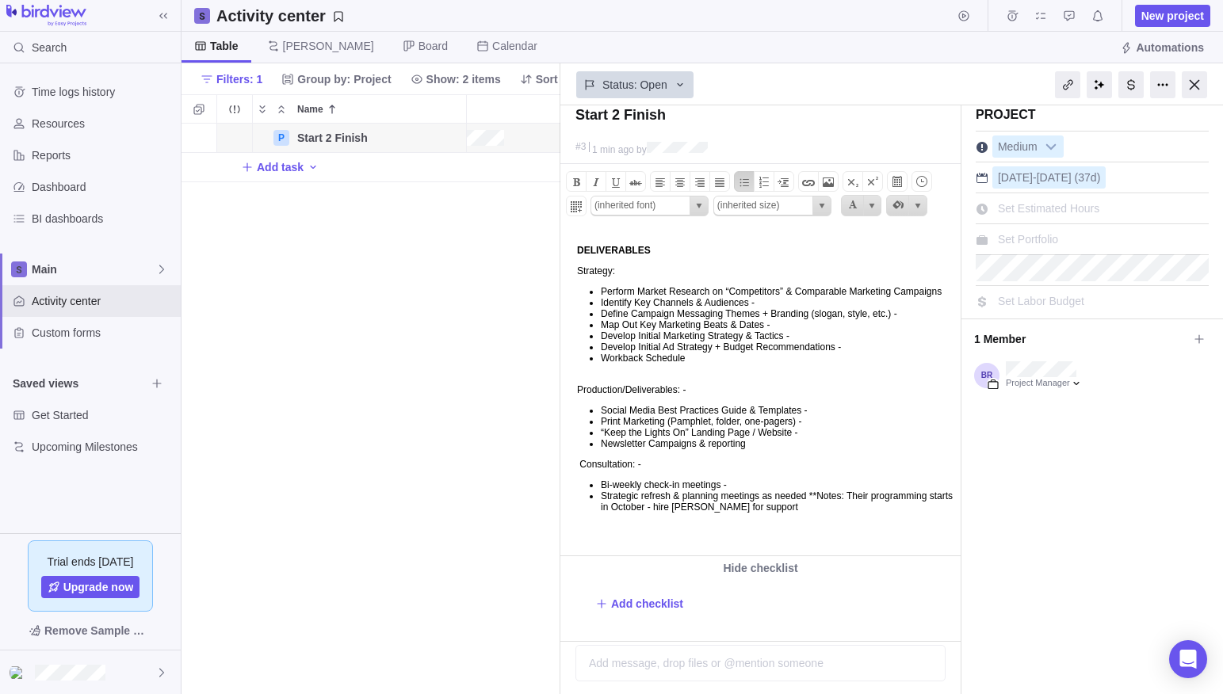
click at [838, 513] on li "Strategic refresh & planning meetings as needed **Notes: Their programming star…" at bounding box center [778, 502] width 355 height 22
click at [744, 185] on span at bounding box center [744, 182] width 19 height 19
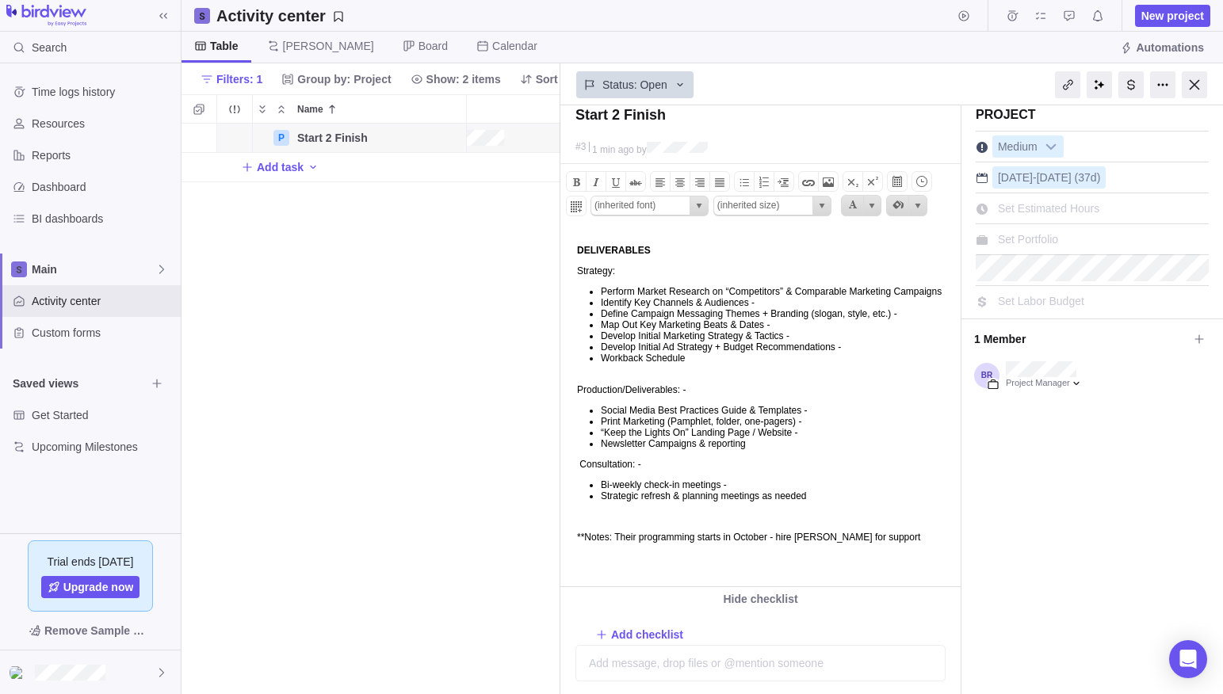
click at [626, 375] on ul "Perform Market Research on “Competitors” & Comparable Marketing Campaigns Ident…" at bounding box center [766, 330] width 379 height 89
click at [612, 413] on body "DELIVERABLES Strategy: Perform Market Research on “Competitors” & Comparable Ma…" at bounding box center [759, 386] width 396 height 313
click at [781, 450] on li "Newsletter Campaigns & reporting" at bounding box center [778, 444] width 355 height 11
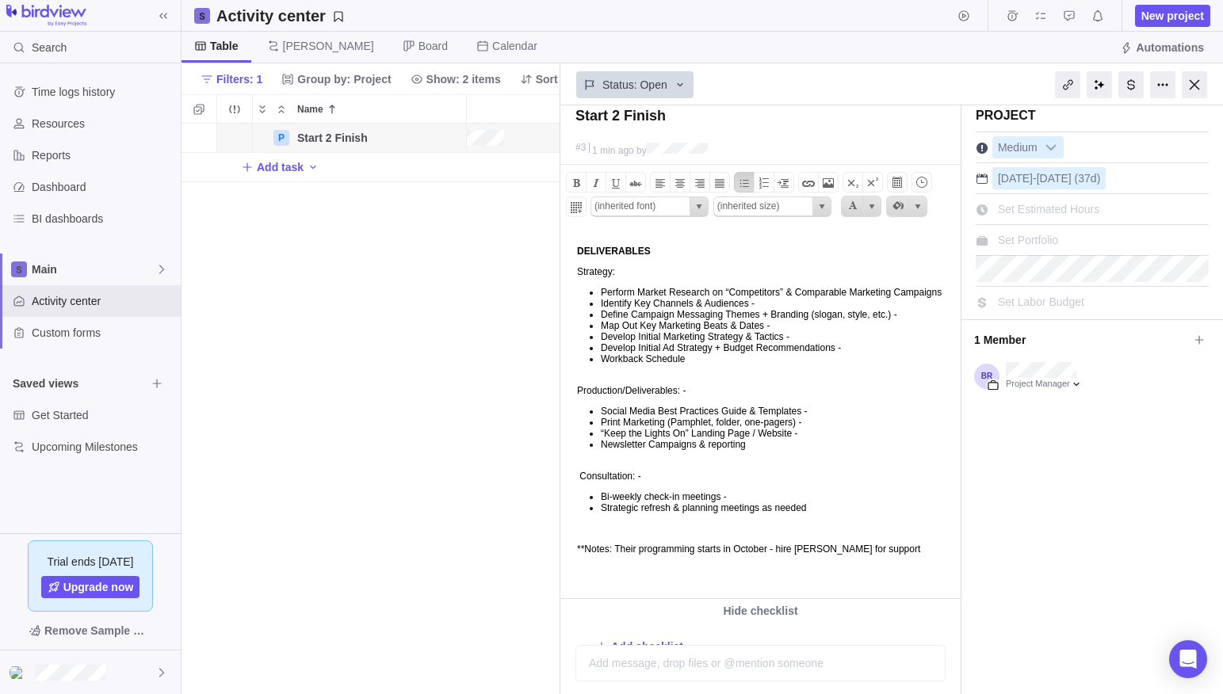
click at [617, 376] on ul "Perform Market Research on “Competitors” & Comparable Marketing Campaigns Ident…" at bounding box center [766, 331] width 379 height 89
click at [669, 482] on p "﻿﻿ Consultation: -" at bounding box center [766, 476] width 379 height 11
click at [611, 253] on b "DELIVERABLES" at bounding box center [614, 251] width 74 height 11
drag, startPoint x: 625, startPoint y: 273, endPoint x: 544, endPoint y: 268, distance: 81.0
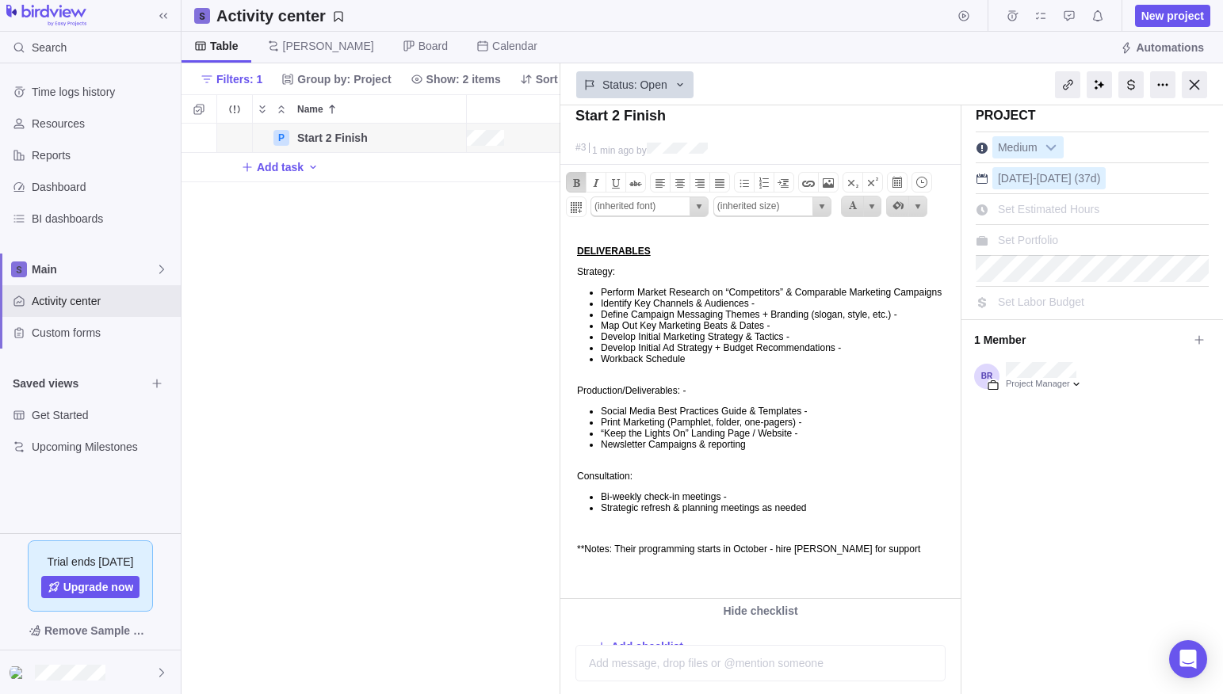
click at [561, 268] on html "DELIVERABLES Strategy: Perform Market Research on “Competitors” & Comparable Ma…" at bounding box center [759, 415] width 396 height 368
click at [712, 396] on p "Production/Deliverables: -" at bounding box center [766, 390] width 379 height 11
drag, startPoint x: 704, startPoint y: 407, endPoint x: 547, endPoint y: 397, distance: 157.3
click at [561, 397] on html "DELIVERABLES Strategy: Perform Market Research on “Competitors” & Comparable Ma…" at bounding box center [759, 415] width 396 height 368
drag, startPoint x: 650, startPoint y: 495, endPoint x: 582, endPoint y: 492, distance: 68.2
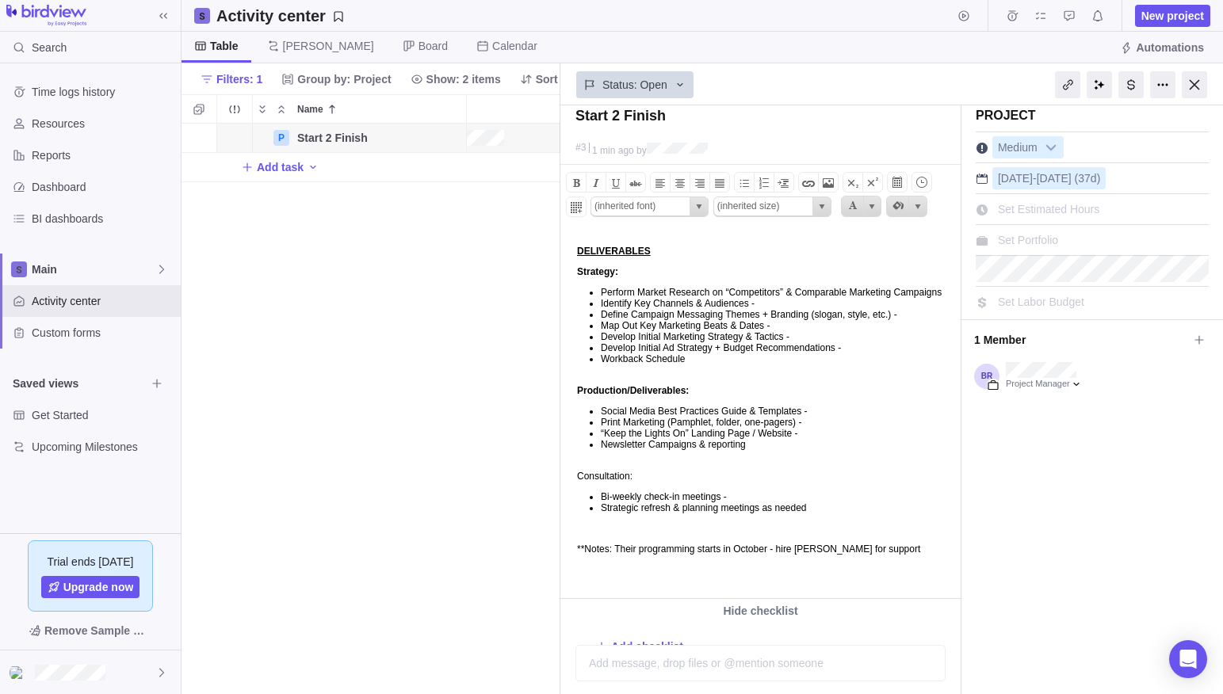
click at [582, 482] on p "﻿﻿ Consultation:" at bounding box center [766, 476] width 379 height 11
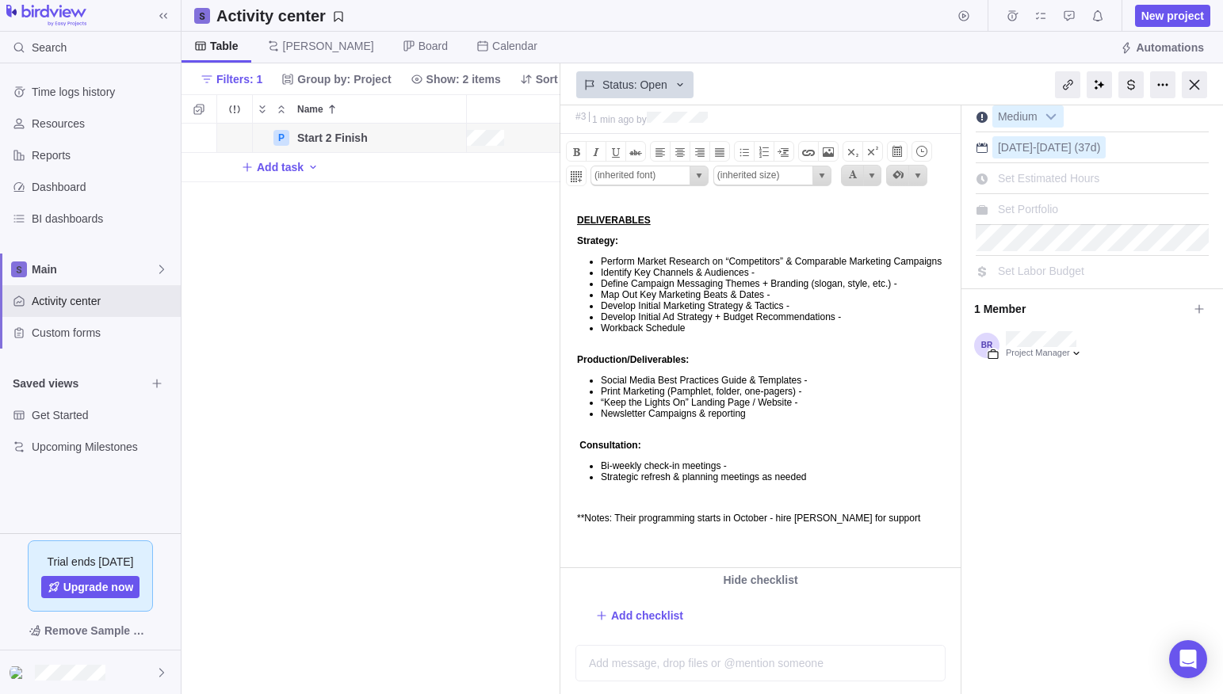
scroll to position [41, 0]
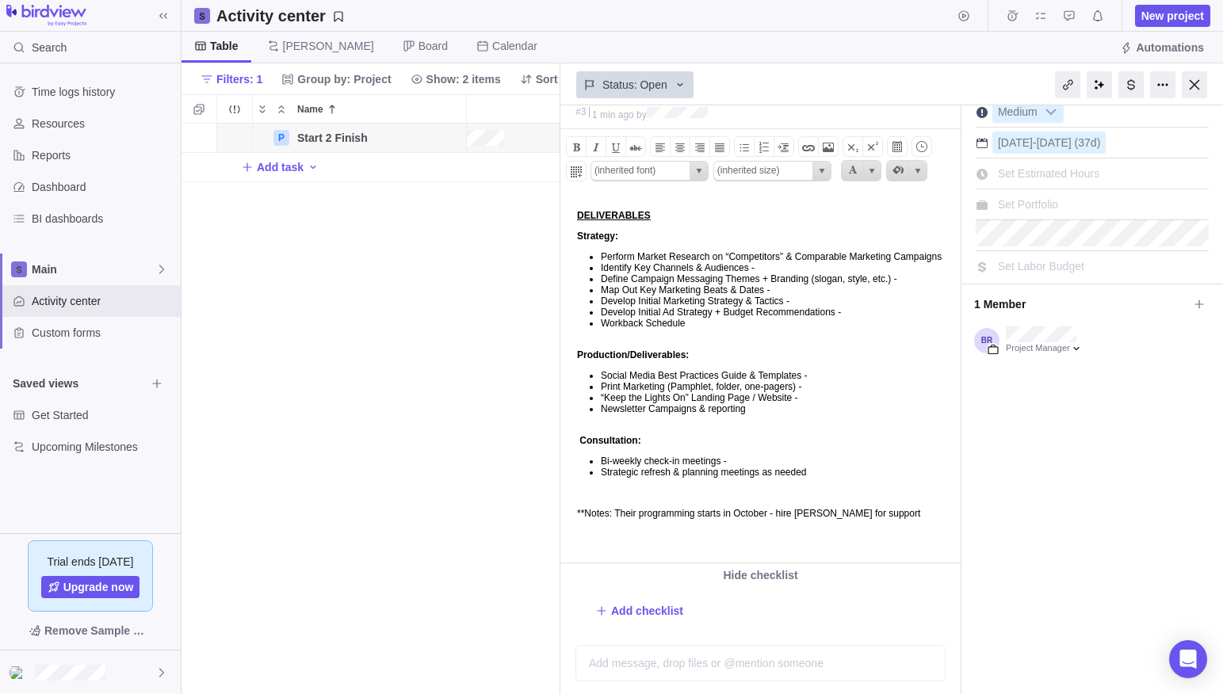
click at [606, 519] on p "﻿ **Notes: Their programming starts in October - hire Mari for support" at bounding box center [766, 513] width 379 height 11
click at [1200, 304] on icon at bounding box center [1198, 304] width 9 height 9
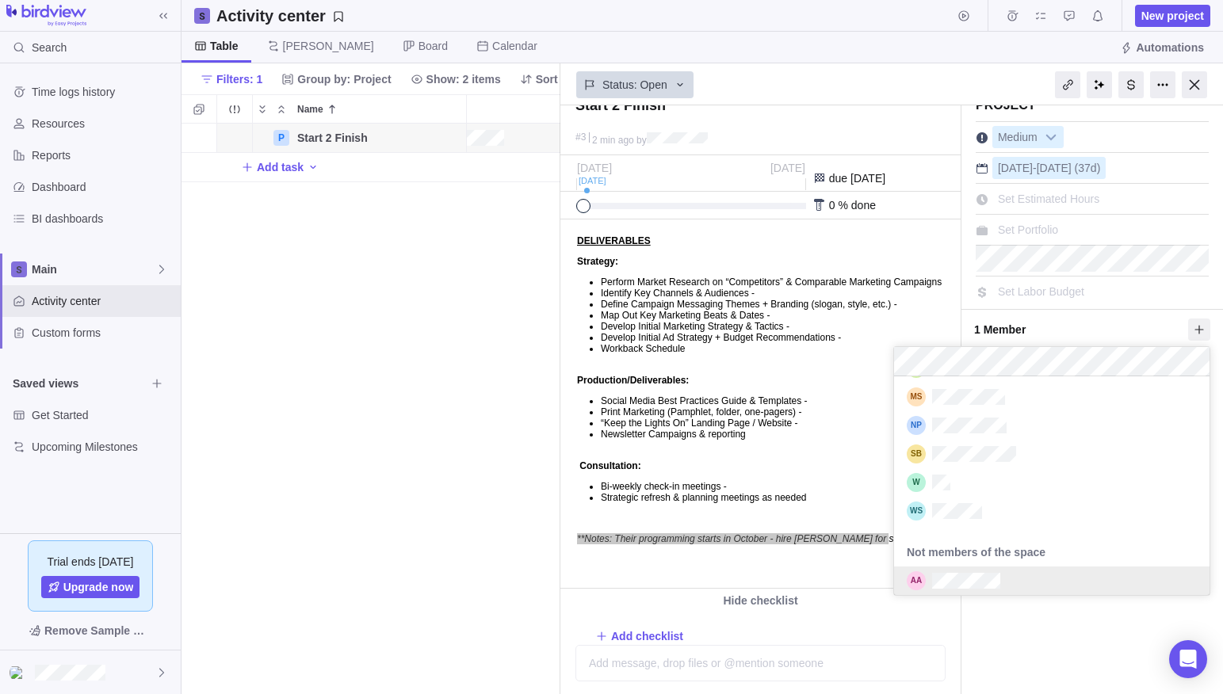
scroll to position [0, 0]
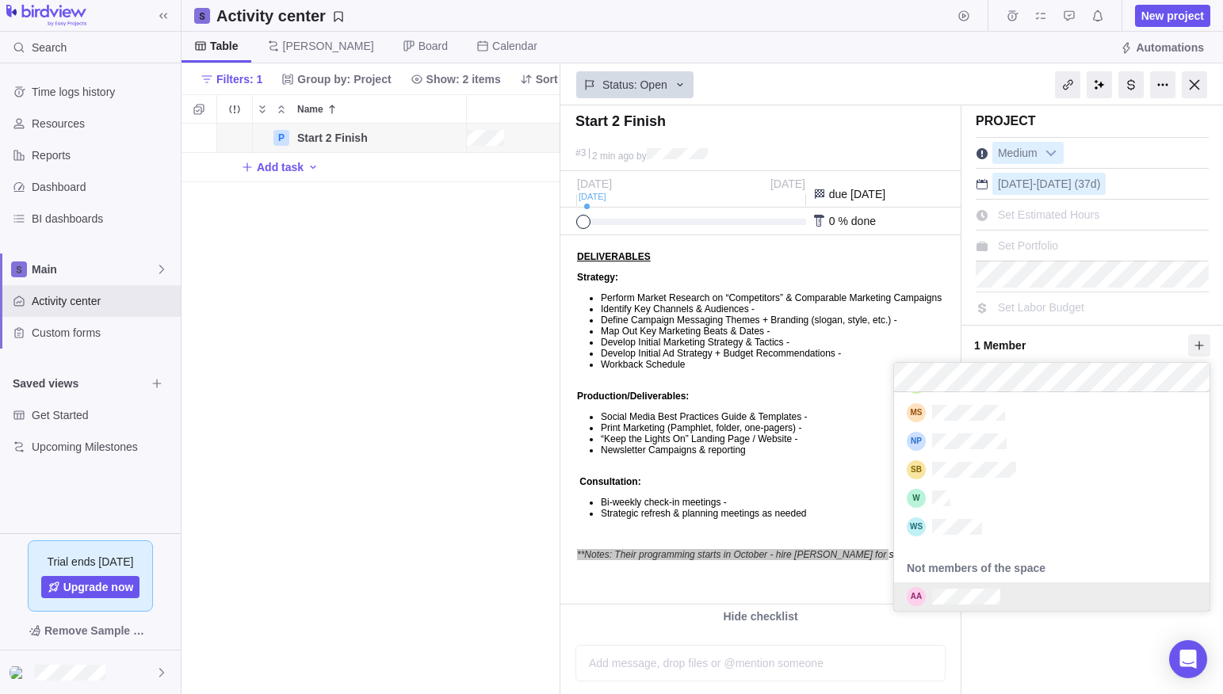
click at [1040, 663] on div "Start 2 Finish #3 2 min ago by Project was completed on its planned end date To…" at bounding box center [891, 399] width 663 height 589
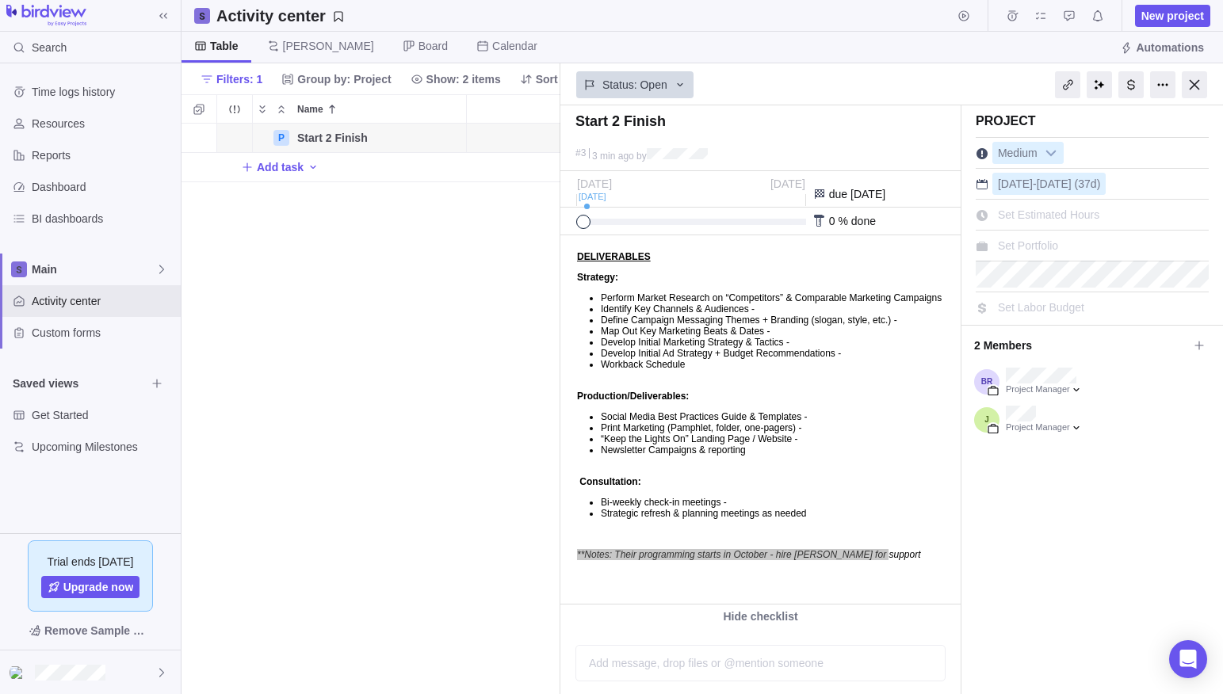
click at [471, 364] on div "P Start 2 Finish Details 08/11/2025 09/30/2025 37d Open 3 Add task" at bounding box center [370, 409] width 379 height 571
click at [460, 365] on div "P Start 2 Finish Details 08/11/2025 09/30/2025 37d Open 3 Add task" at bounding box center [370, 409] width 379 height 571
drag, startPoint x: 277, startPoint y: 231, endPoint x: 817, endPoint y: 131, distance: 549.0
click at [280, 231] on div "P Start 2 Finish Details 08/11/2025 09/30/2025 37d Open 3 Add task" at bounding box center [370, 409] width 379 height 571
click at [1175, 13] on span "New project" at bounding box center [1172, 16] width 63 height 16
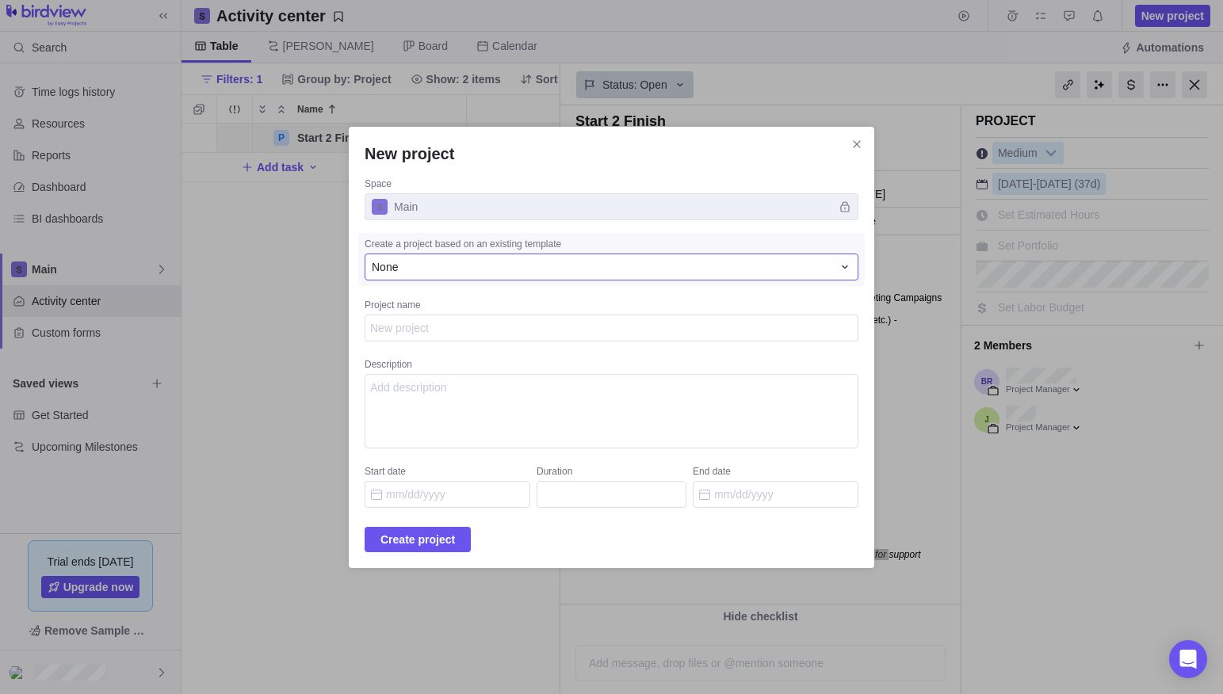
click at [644, 272] on div "None" at bounding box center [602, 267] width 460 height 16
click at [644, 266] on div "None" at bounding box center [602, 267] width 460 height 16
click at [589, 327] on textarea "Project name" at bounding box center [612, 328] width 494 height 27
click at [533, 326] on textarea "Project name" at bounding box center [612, 328] width 494 height 27
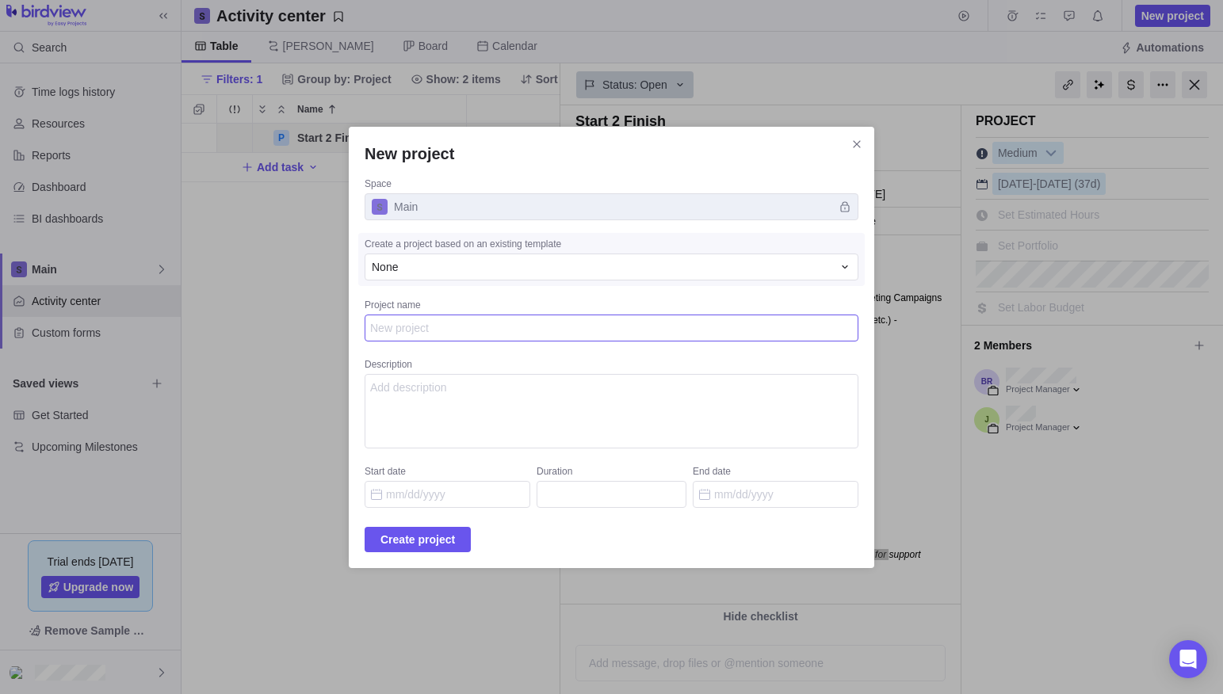
type textarea "x"
type textarea "i"
type textarea "x"
type textarea "in"
type textarea "x"
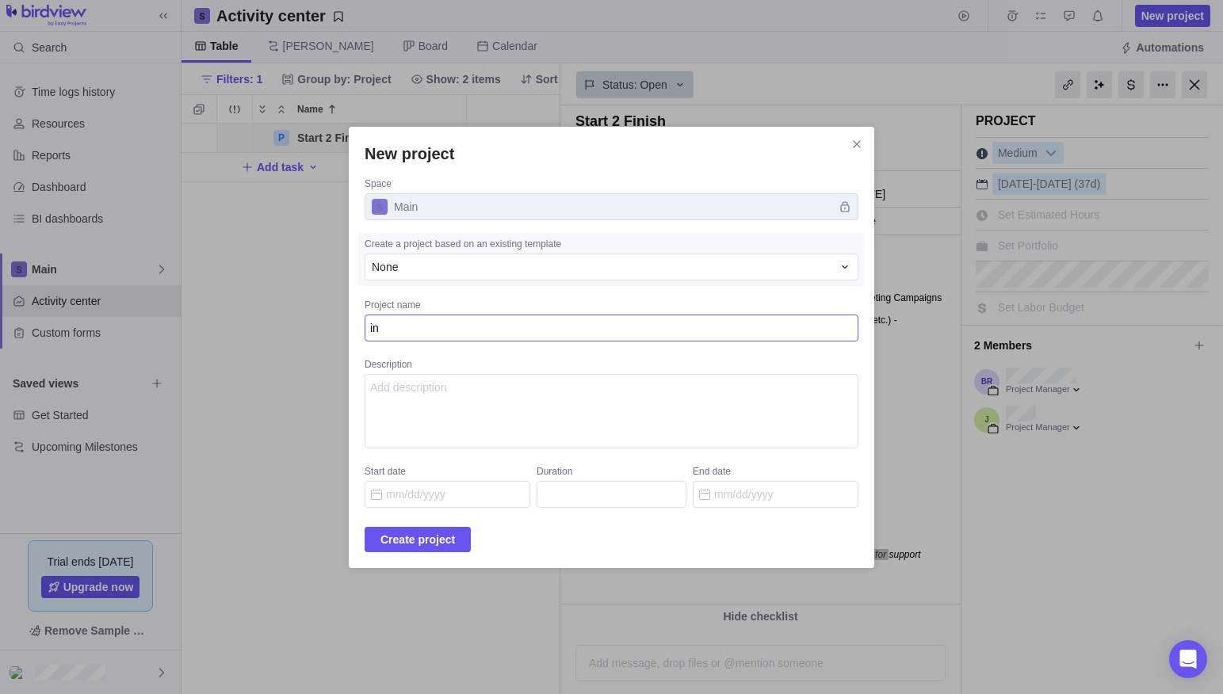
type textarea "ins"
type textarea "x"
type textarea "inse"
type textarea "x"
type textarea "inser"
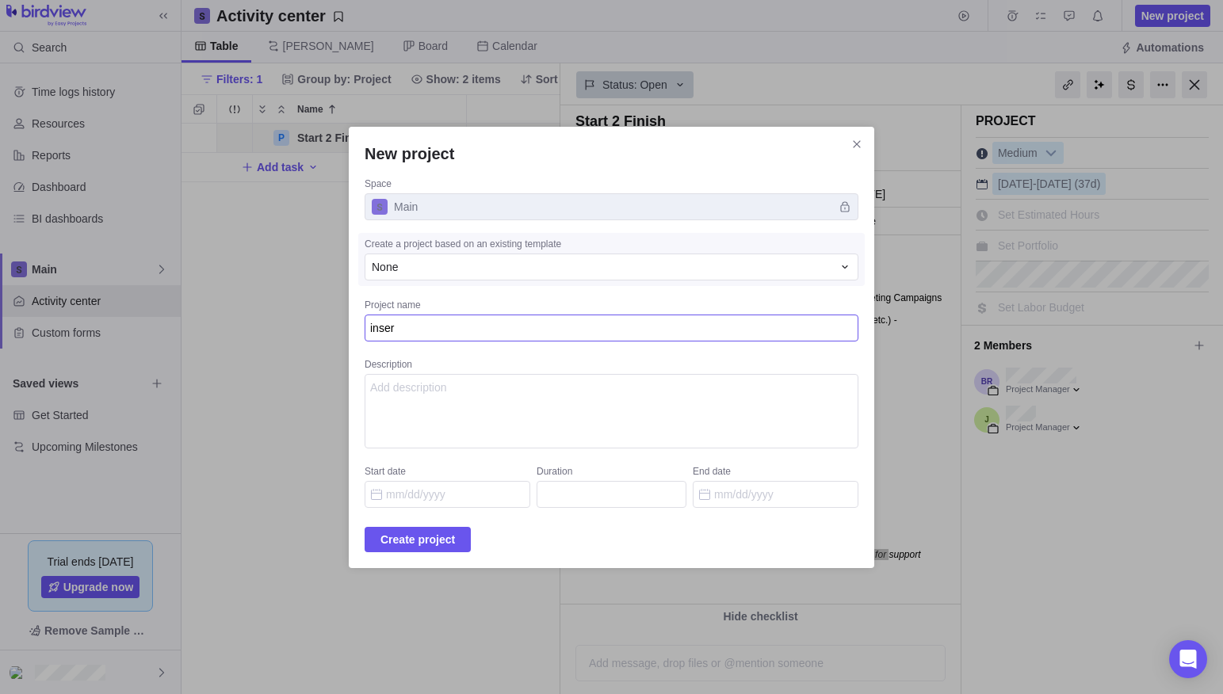
type textarea "x"
type textarea "insert"
type textarea "x"
type textarea "insertd"
type textarea "x"
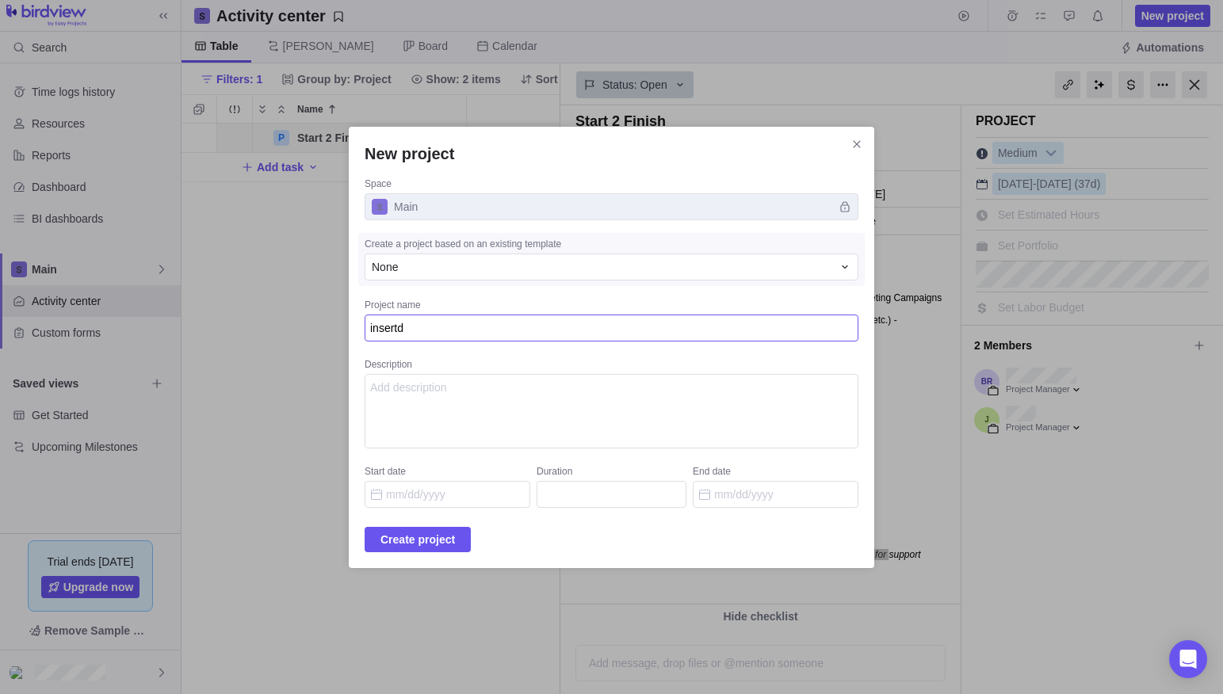
type textarea "insertdi"
type textarea "x"
type textarea "insertdis"
type textarea "x"
type textarea "insertdisc"
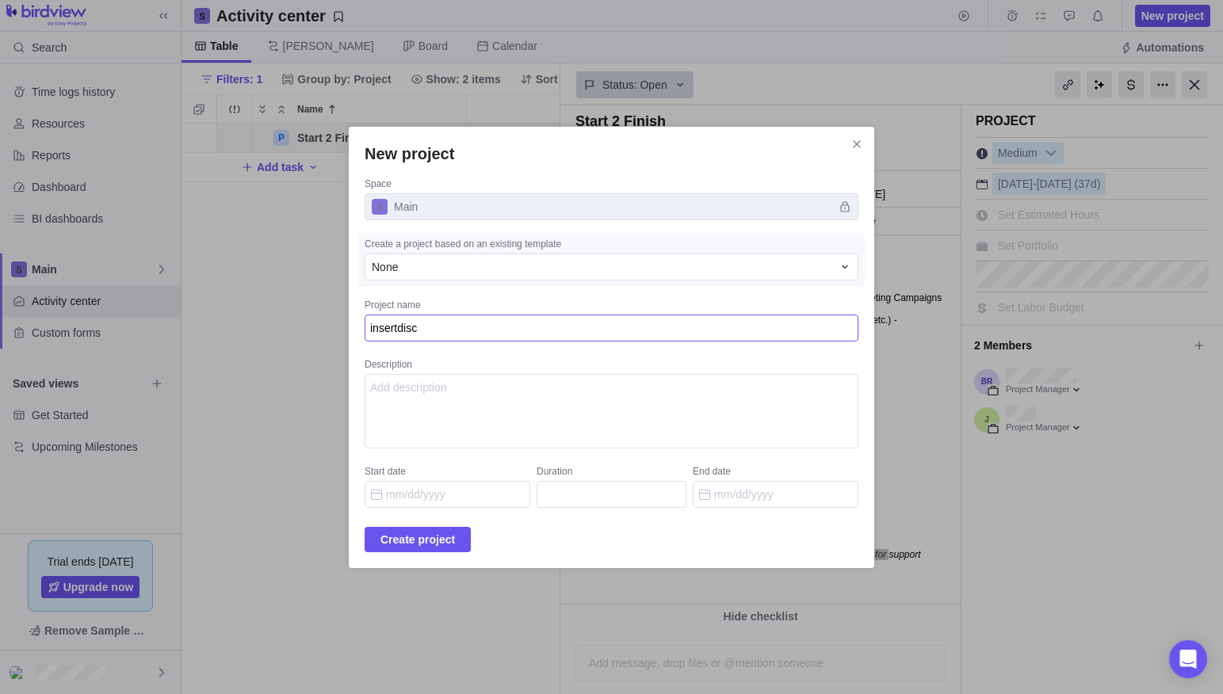
type textarea "x"
type textarea "insertdisc5"
click at [538, 397] on textarea "Description" at bounding box center [612, 411] width 494 height 74
click at [453, 394] on textarea "Description" at bounding box center [612, 411] width 494 height 74
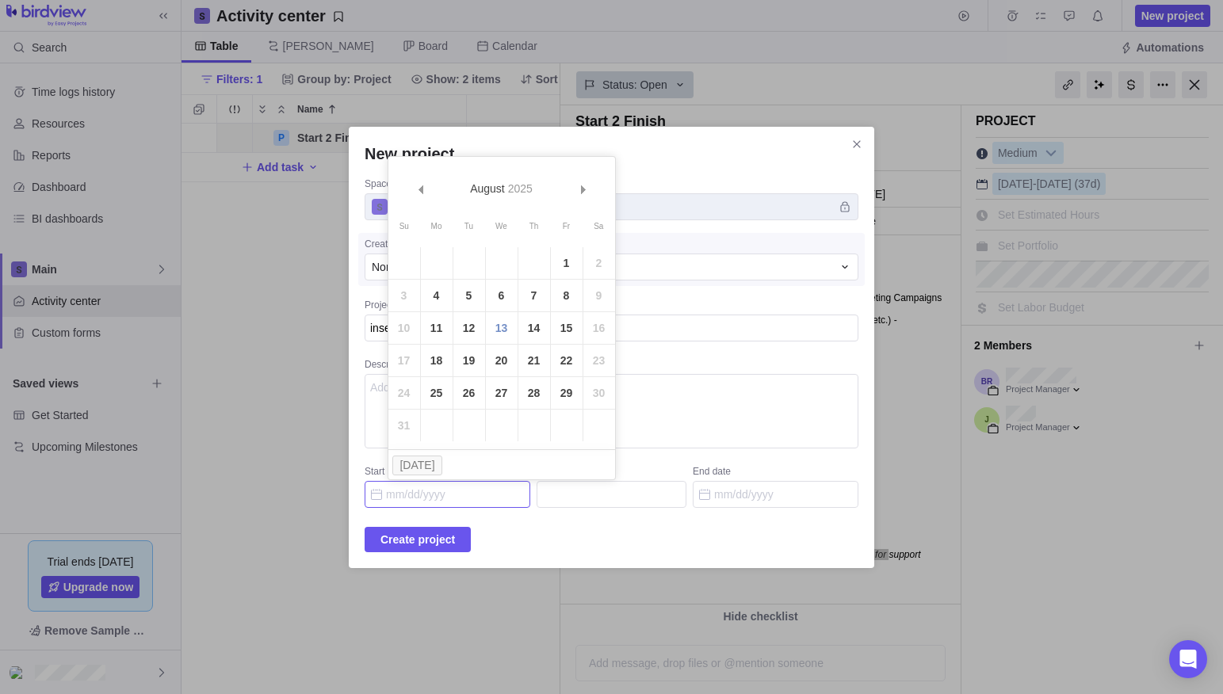
click at [445, 499] on input "Start date" at bounding box center [448, 494] width 166 height 27
click at [430, 323] on link "11" at bounding box center [437, 328] width 32 height 32
type input "[DATE]"
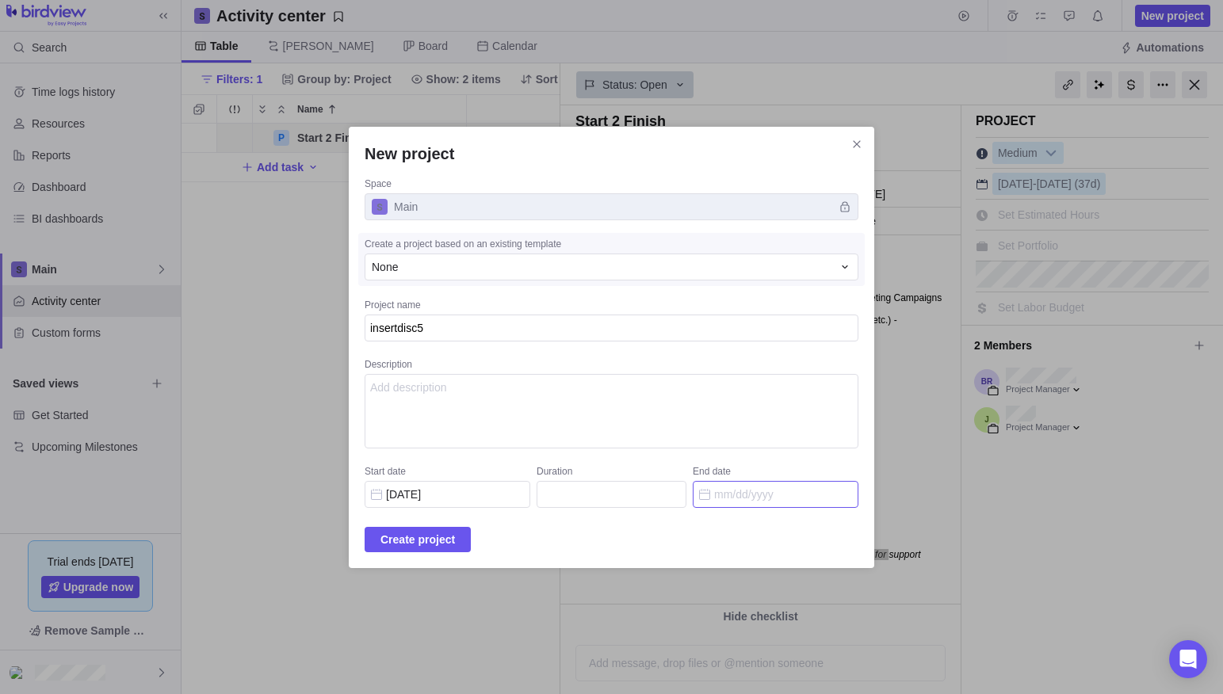
click at [724, 492] on input "End date" at bounding box center [776, 494] width 166 height 27
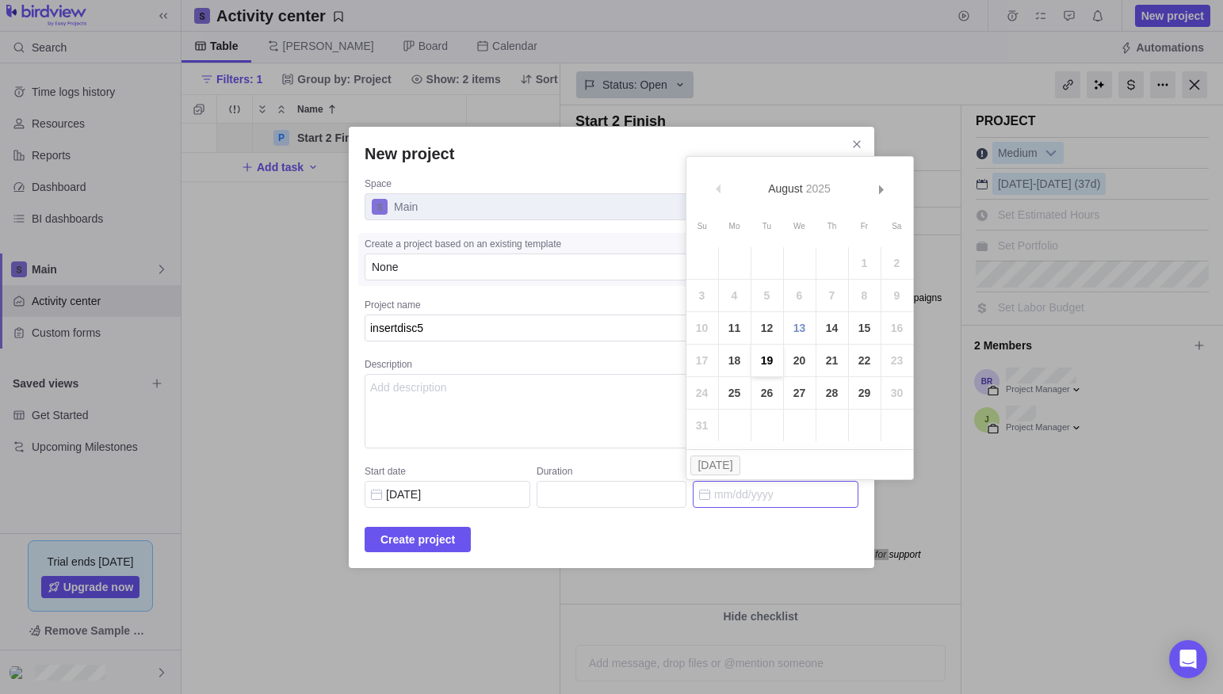
click at [770, 358] on link "19" at bounding box center [767, 361] width 32 height 32
type input "7"
type input "[DATE]"
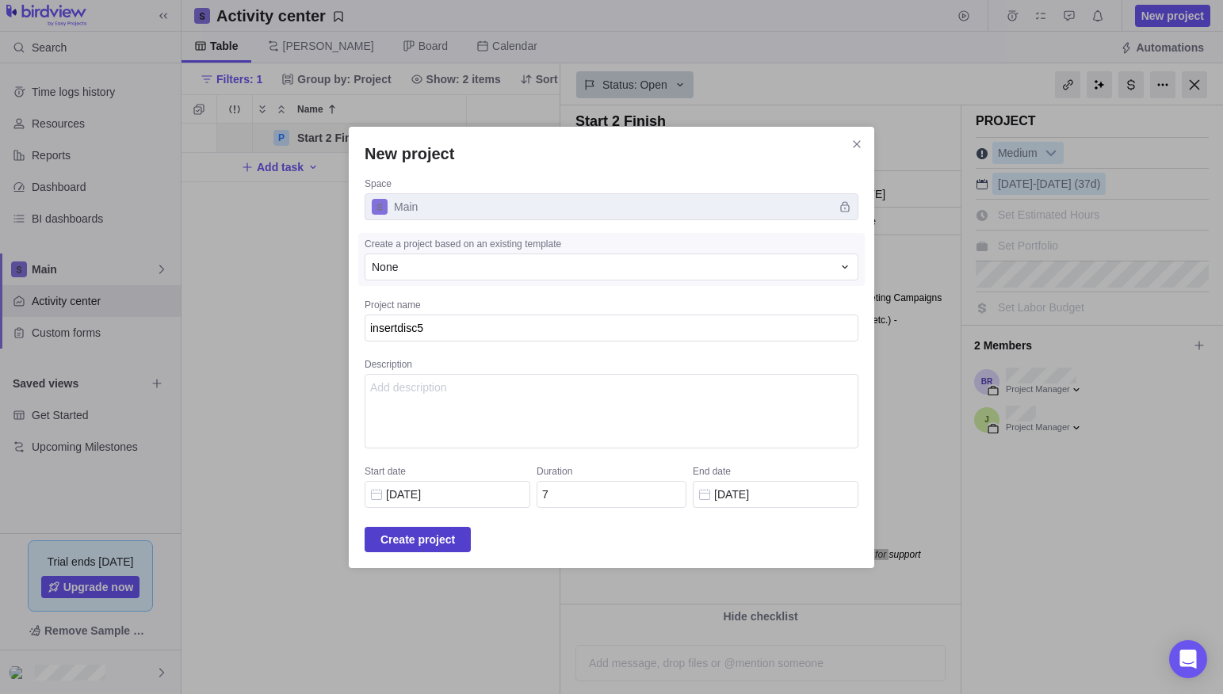
click at [455, 539] on span "Create project" at bounding box center [417, 539] width 74 height 19
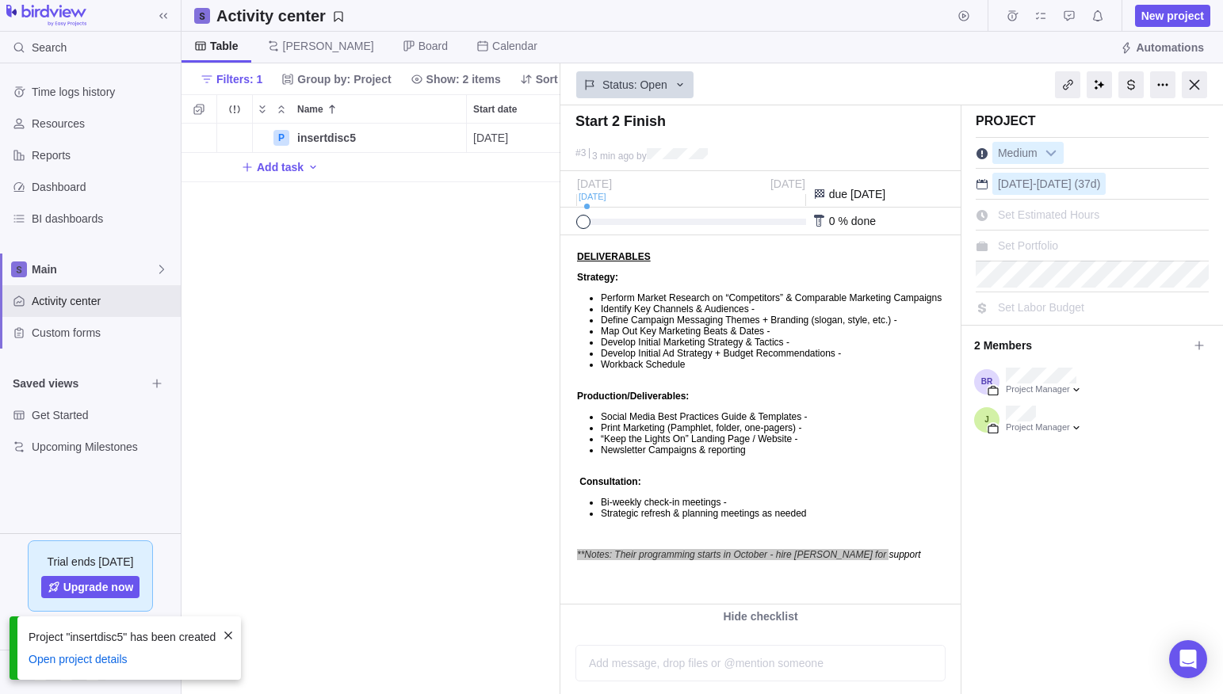
scroll to position [571, 379]
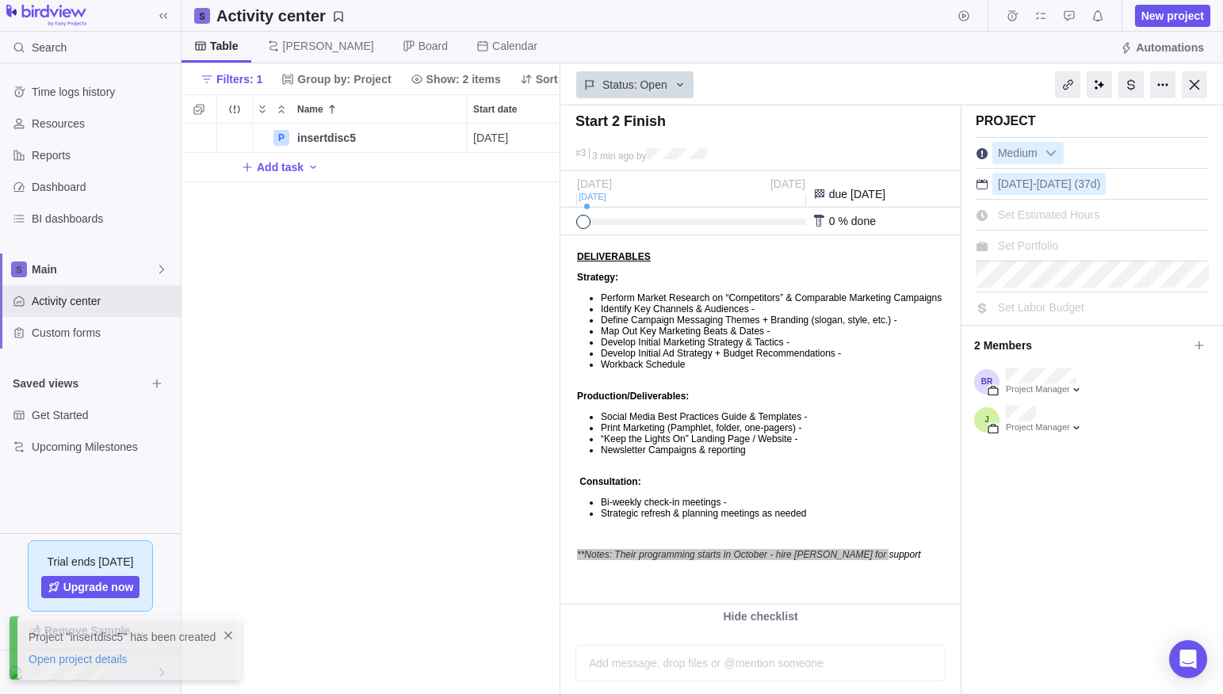
click at [471, 539] on div "P insertdisc5 Details 08/11/2025 08/19/2025 7d Open 4 Add task" at bounding box center [370, 409] width 379 height 571
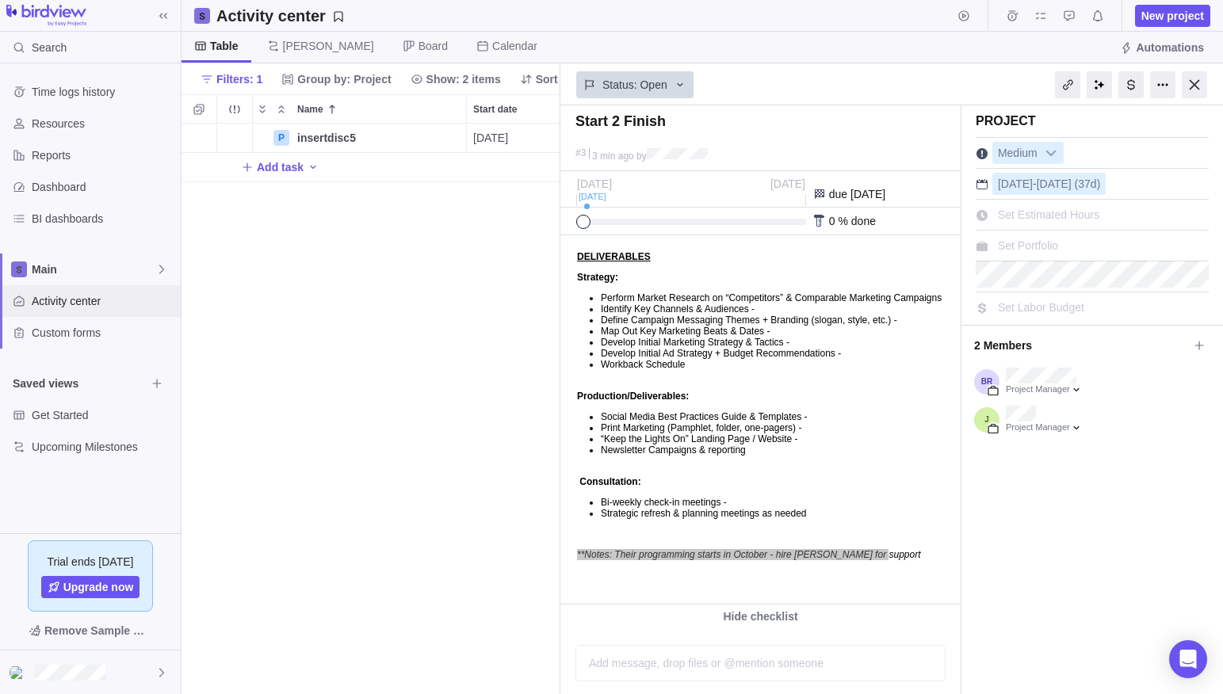
click at [84, 298] on span "Activity center" at bounding box center [103, 301] width 143 height 16
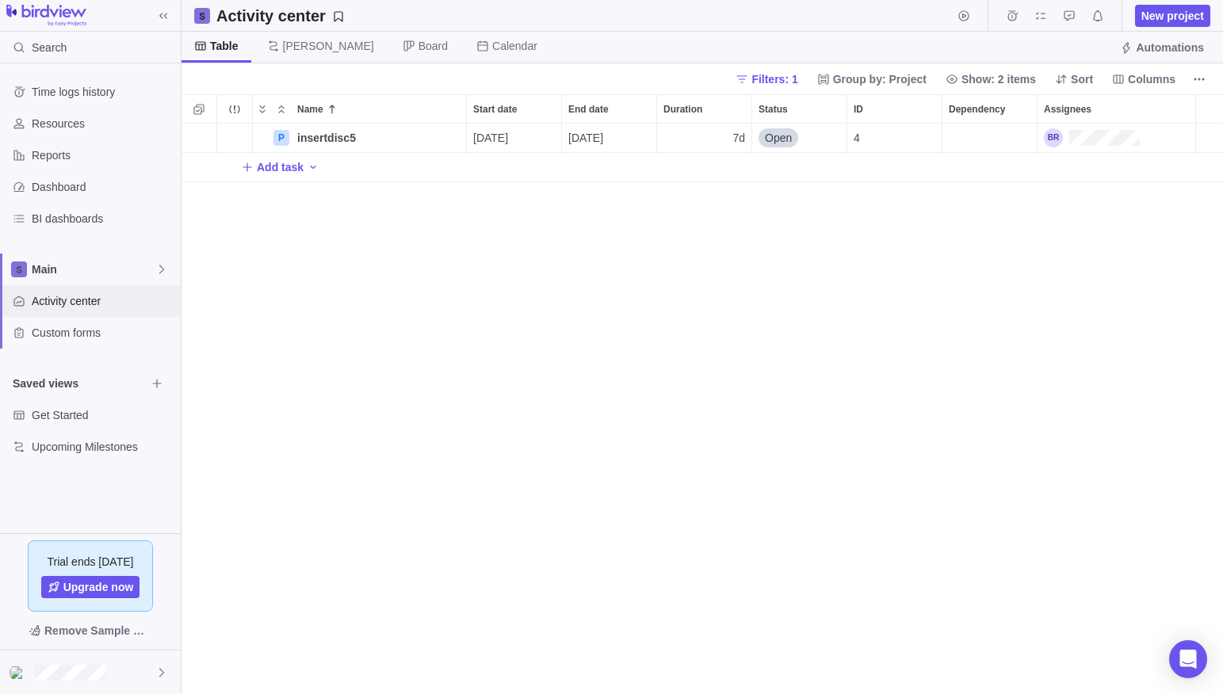
scroll to position [571, 1041]
click at [285, 46] on span "[PERSON_NAME]" at bounding box center [328, 46] width 91 height 16
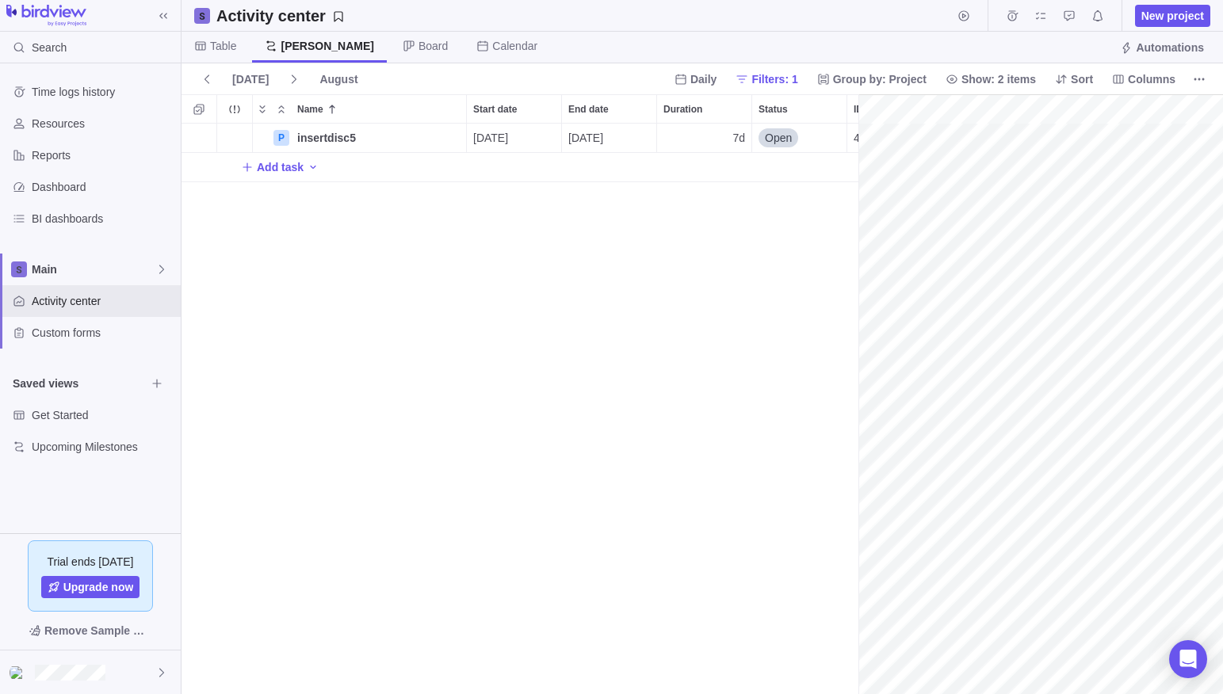
scroll to position [0, 263]
click at [219, 46] on span "Table" at bounding box center [223, 46] width 26 height 16
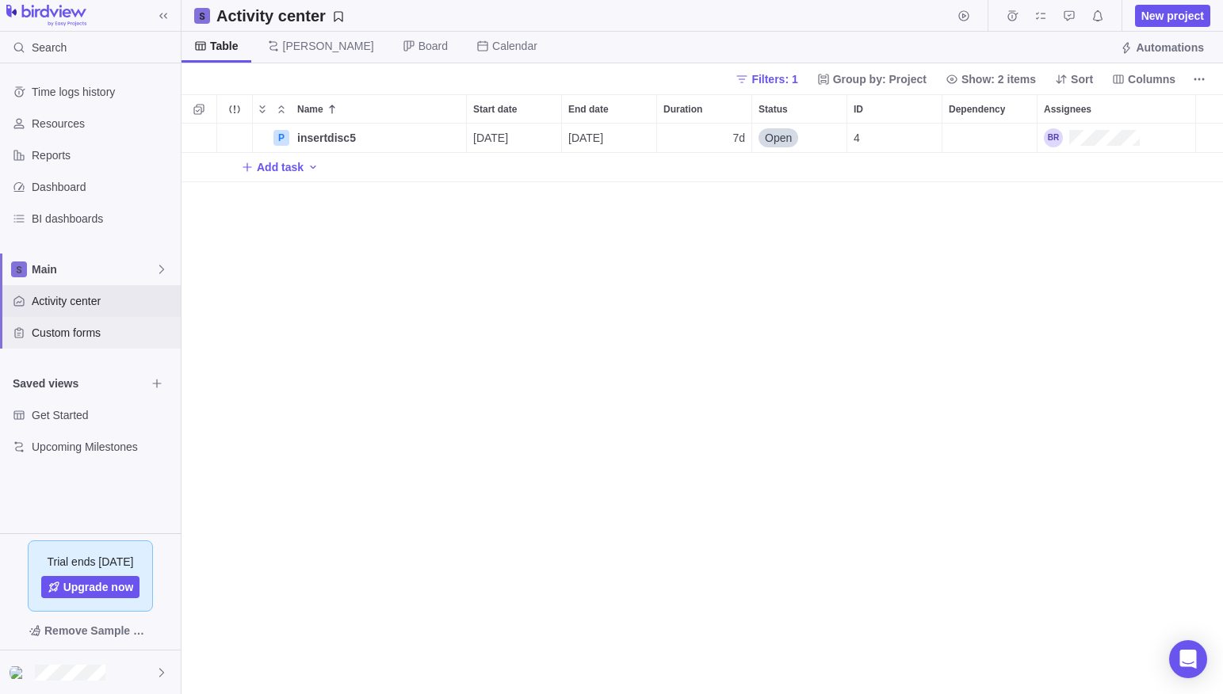
click at [63, 333] on span "Custom forms" at bounding box center [103, 333] width 143 height 16
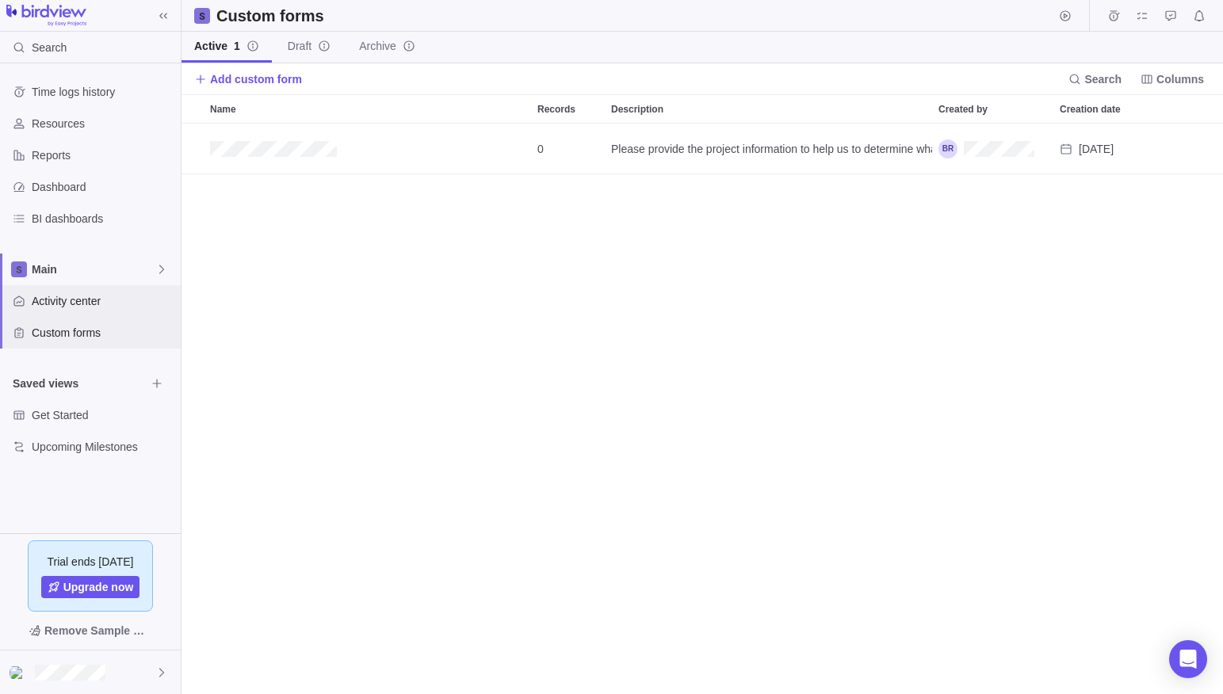
scroll to position [571, 1041]
click at [71, 300] on span "Activity center" at bounding box center [103, 301] width 143 height 16
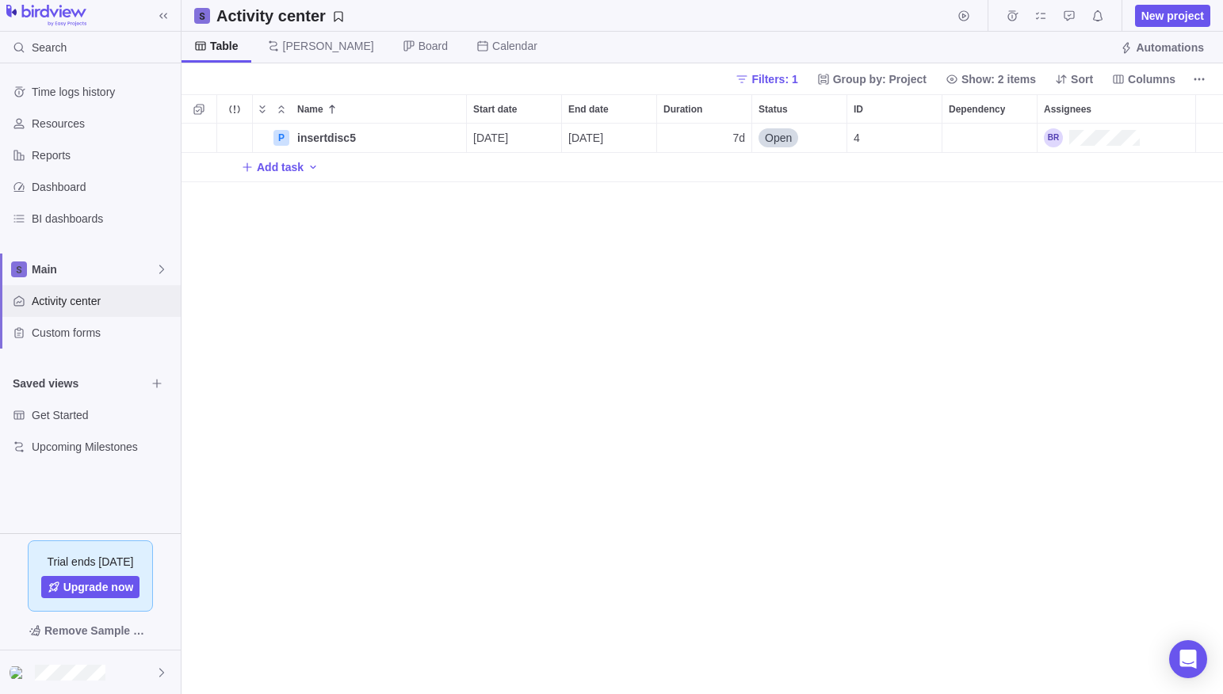
scroll to position [571, 1041]
click at [687, 376] on div "P insertdisc5 Details 08/11/2025 08/19/2025 7d Open 4 Add task" at bounding box center [701, 409] width 1041 height 571
click at [59, 45] on span "Search" at bounding box center [49, 48] width 35 height 16
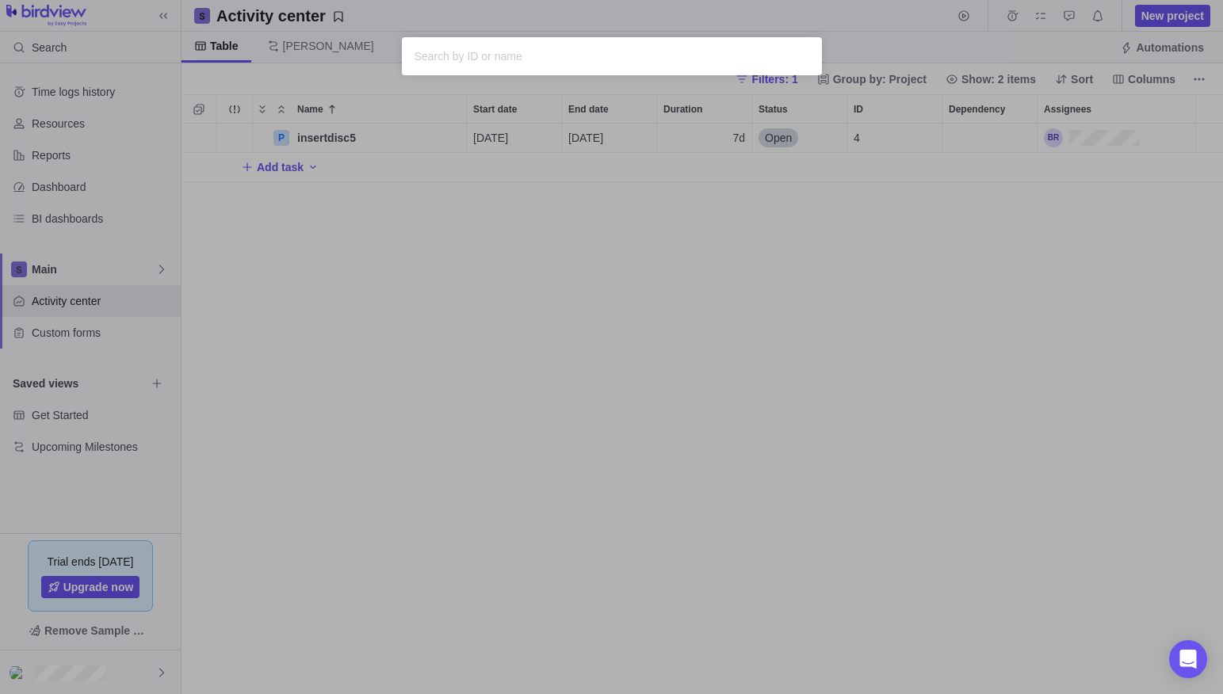
click at [476, 58] on input "text" at bounding box center [611, 56] width 395 height 19
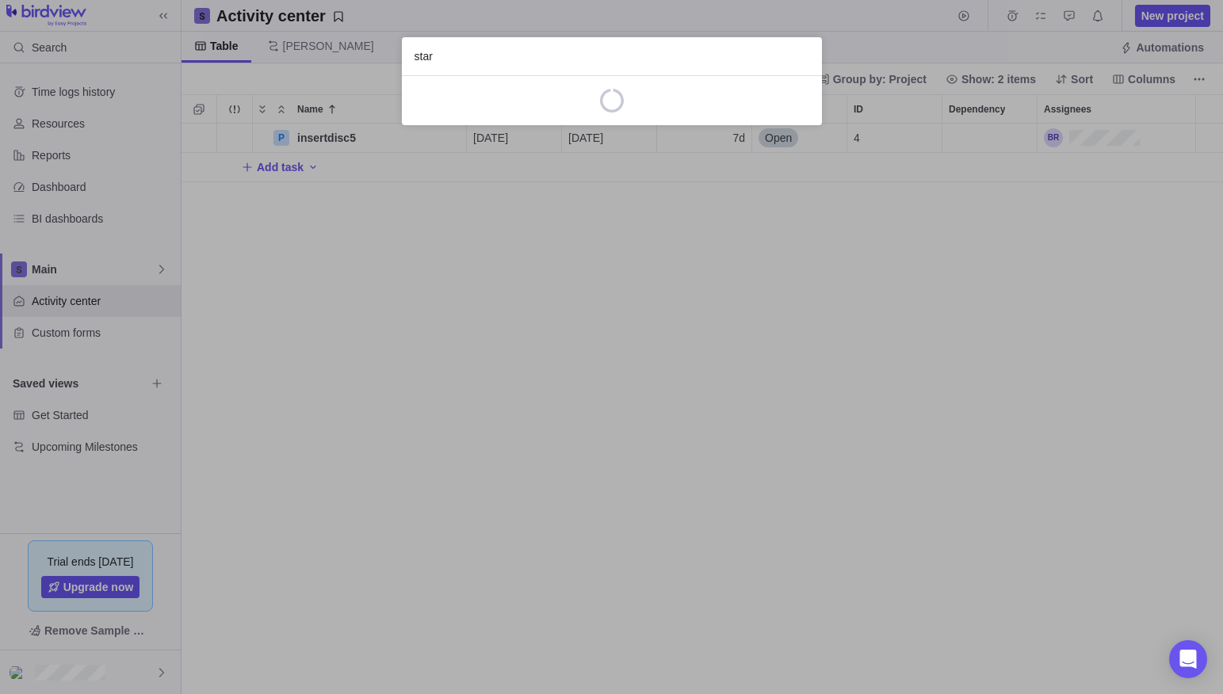
type input "start"
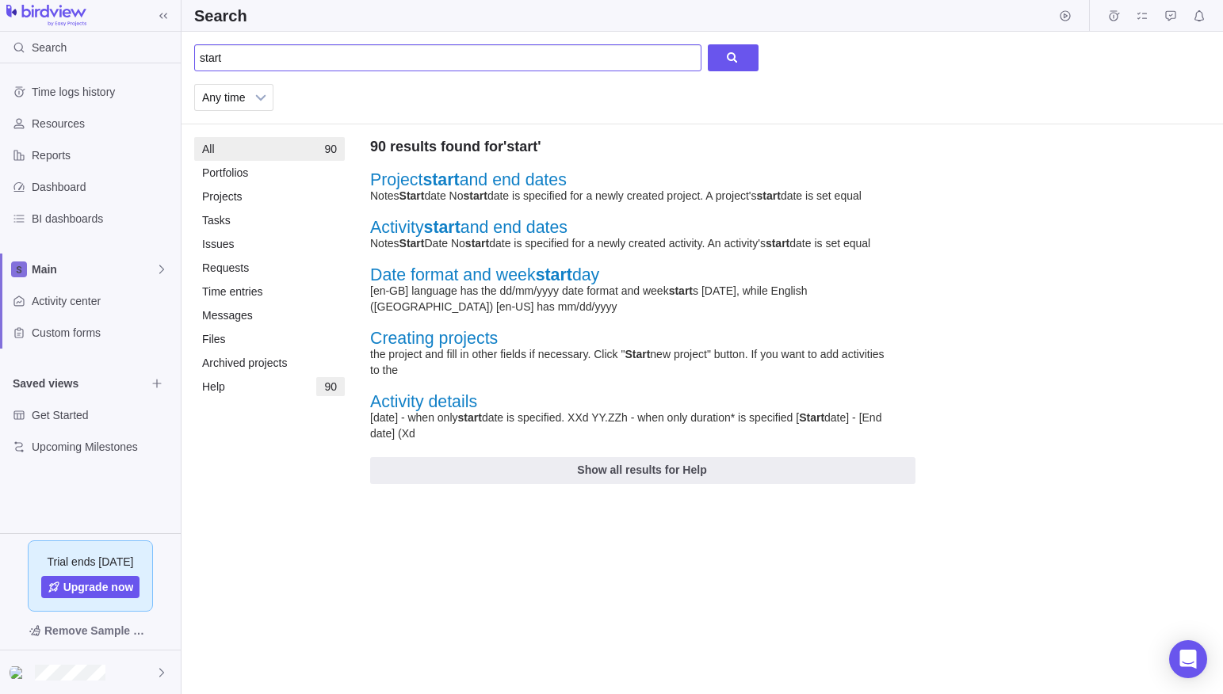
click at [296, 60] on input "start" at bounding box center [447, 57] width 507 height 27
type input "start 2 finish"
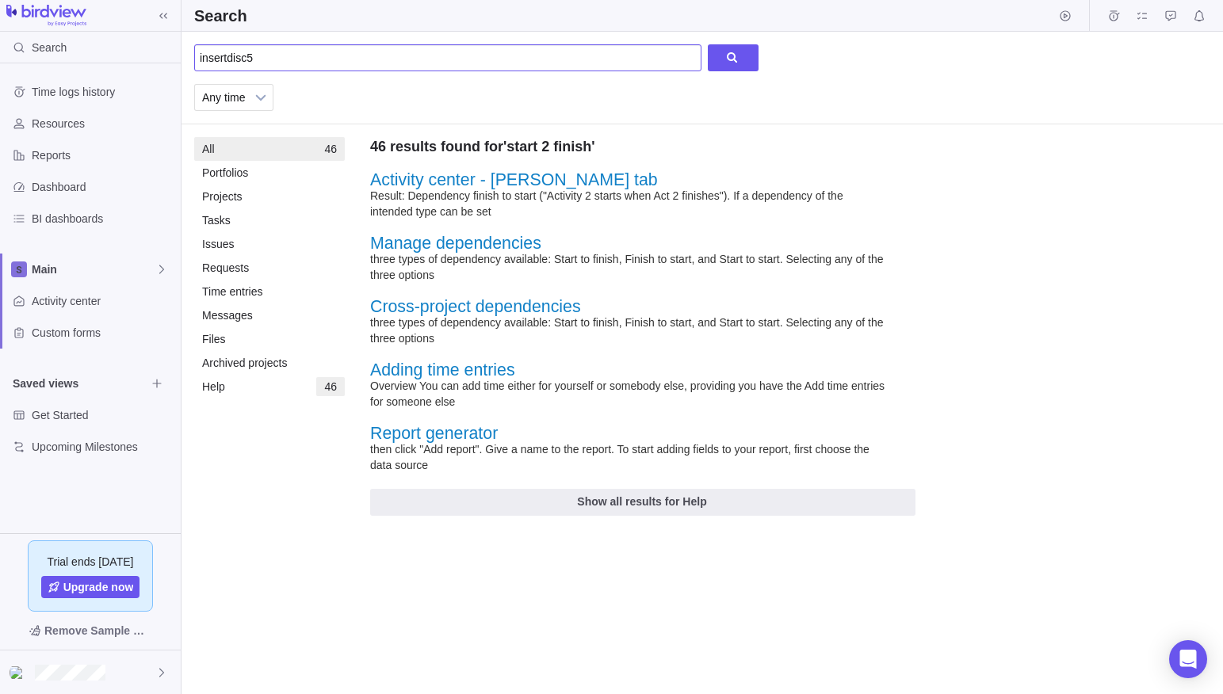
type input "insertdisc5"
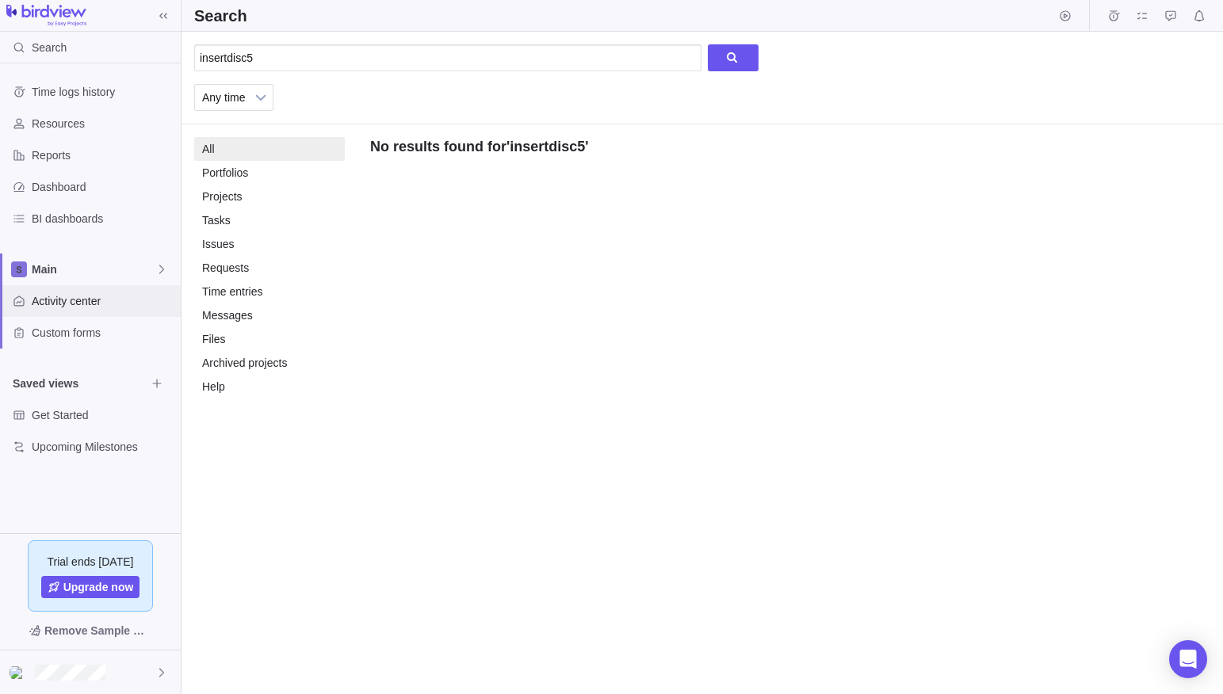
click at [67, 296] on span "Activity center" at bounding box center [103, 301] width 143 height 16
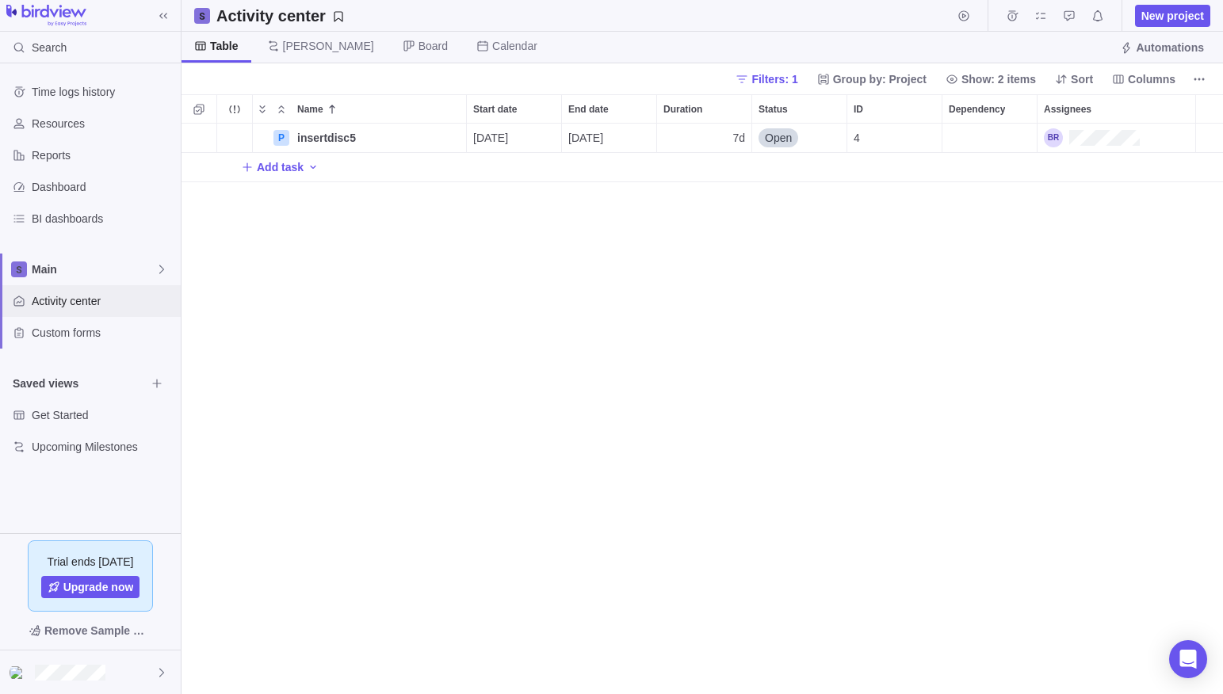
scroll to position [571, 1041]
click at [1000, 80] on span "Show: 2 items" at bounding box center [998, 79] width 74 height 16
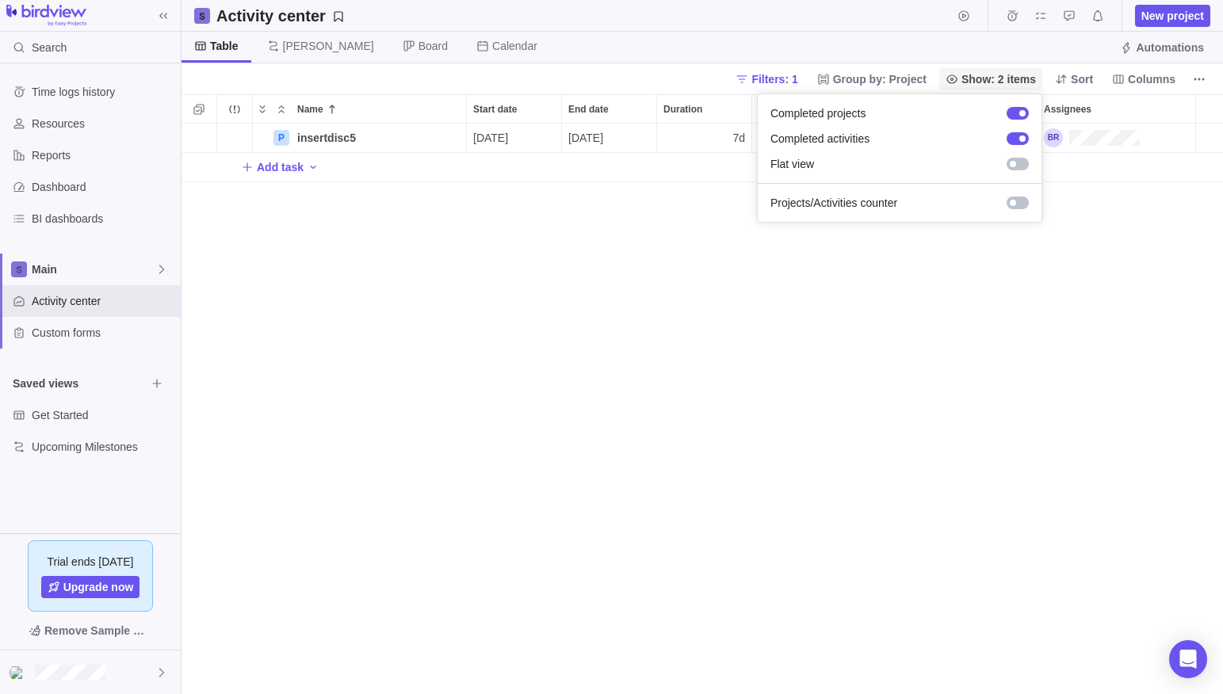
click at [995, 79] on span "Show: 2 items" at bounding box center [998, 79] width 74 height 16
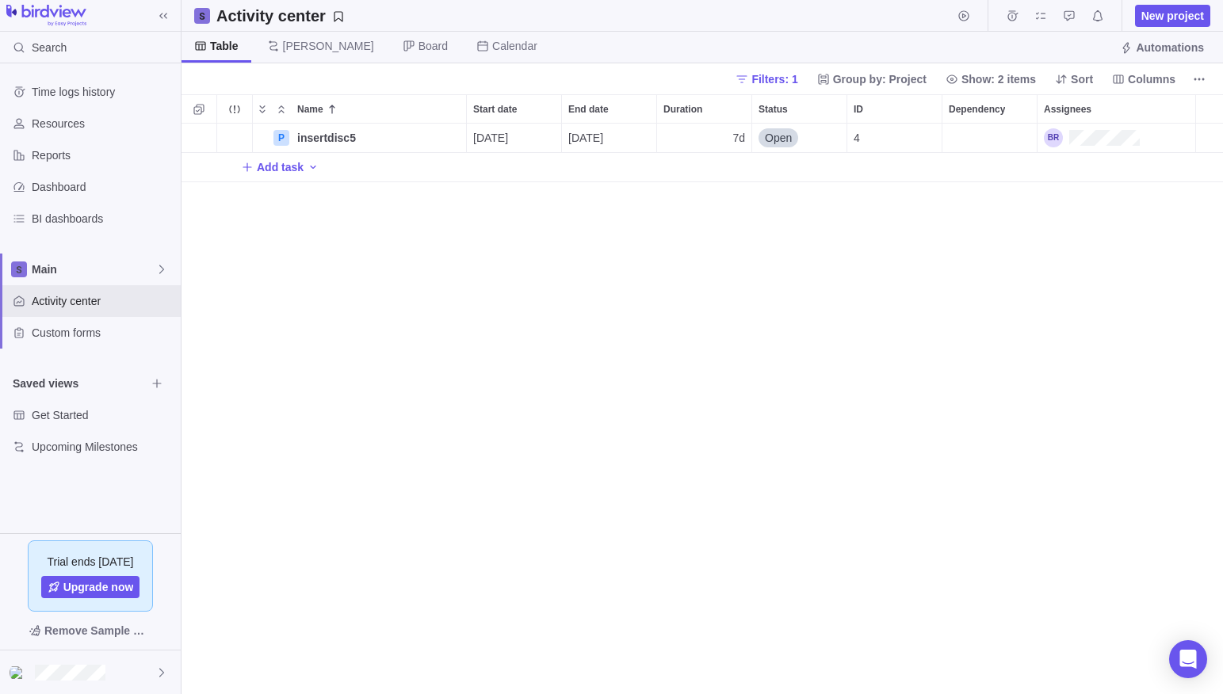
click at [762, 261] on div "P insertdisc5 Details 08/11/2025 08/19/2025 7d Open 4 Add task" at bounding box center [701, 409] width 1041 height 571
click at [949, 81] on icon at bounding box center [951, 79] width 13 height 13
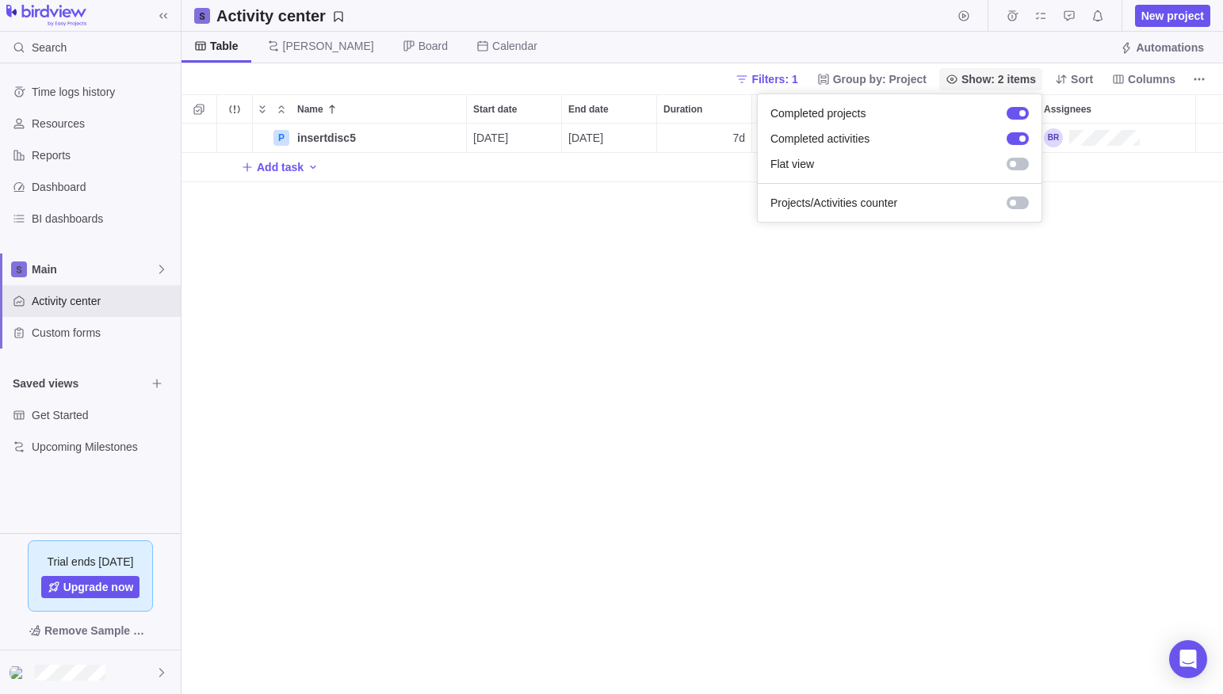
click at [949, 81] on icon at bounding box center [951, 79] width 13 height 13
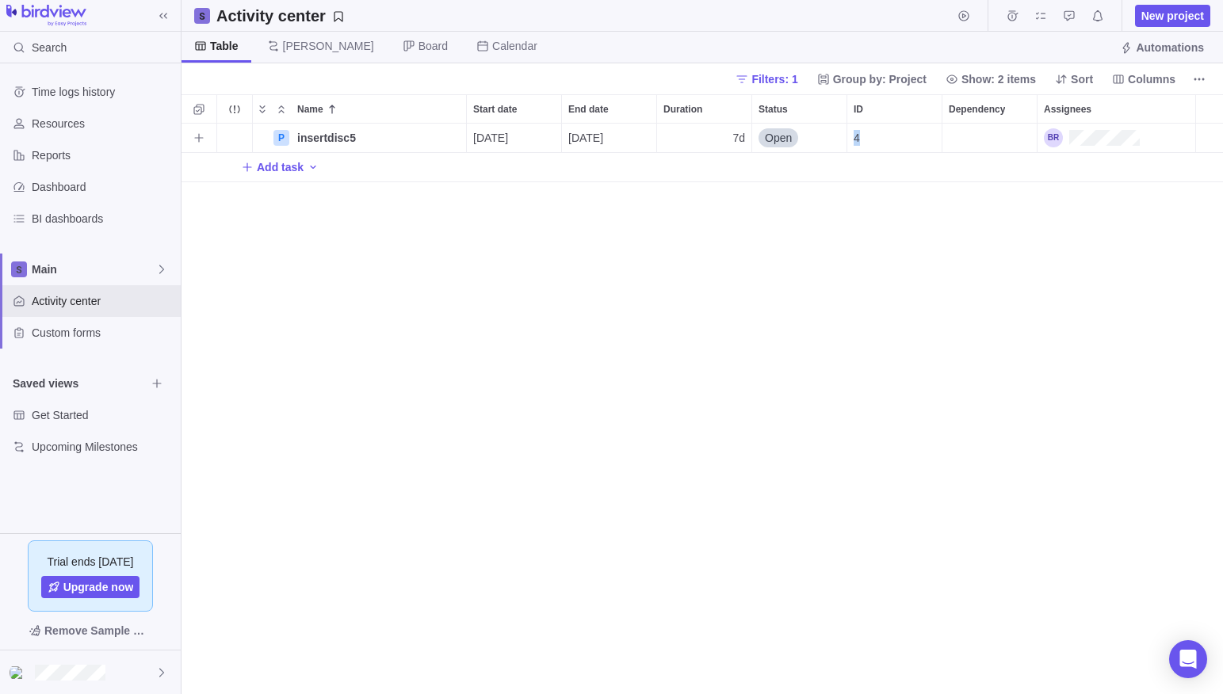
drag, startPoint x: 869, startPoint y: 137, endPoint x: 892, endPoint y: 138, distance: 23.8
click at [892, 138] on div "4" at bounding box center [894, 138] width 94 height 29
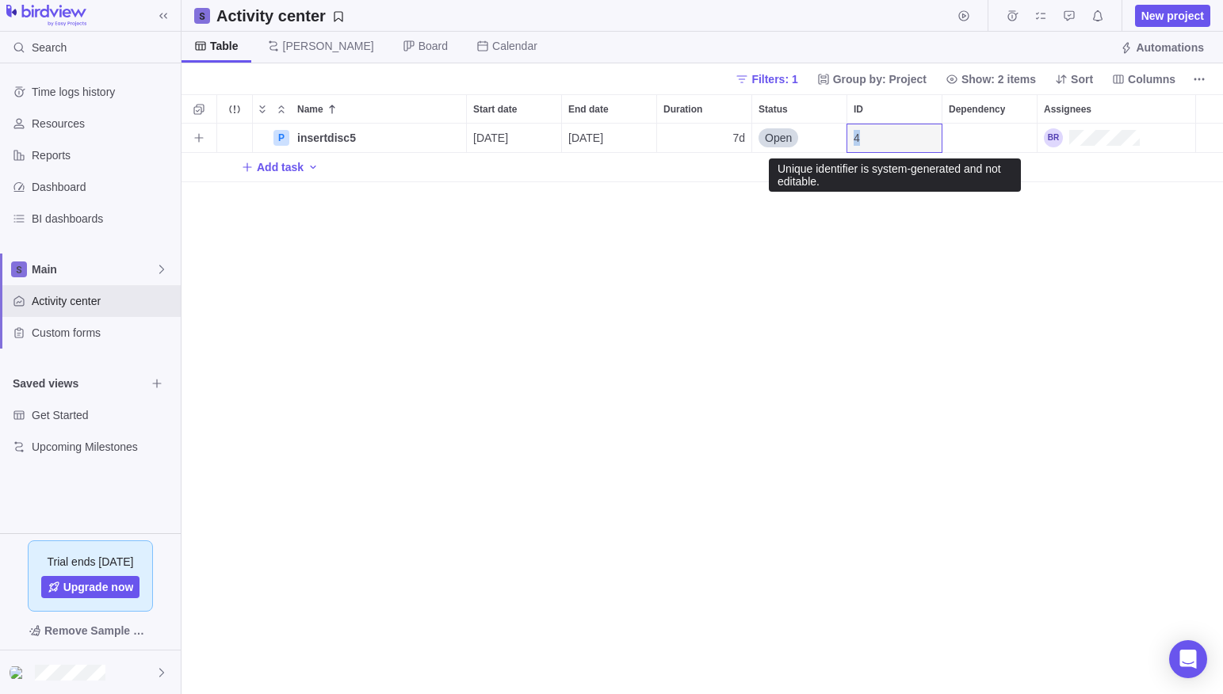
click at [892, 138] on div "4" at bounding box center [894, 138] width 94 height 29
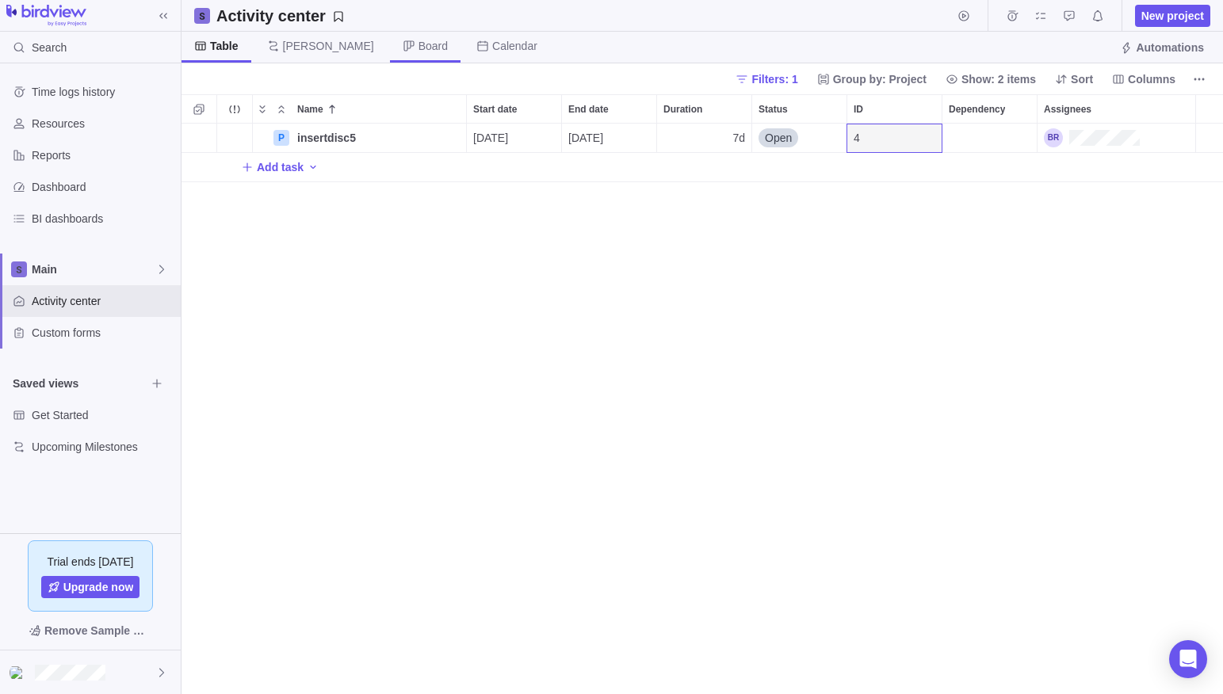
click at [418, 44] on span "Board" at bounding box center [432, 46] width 29 height 16
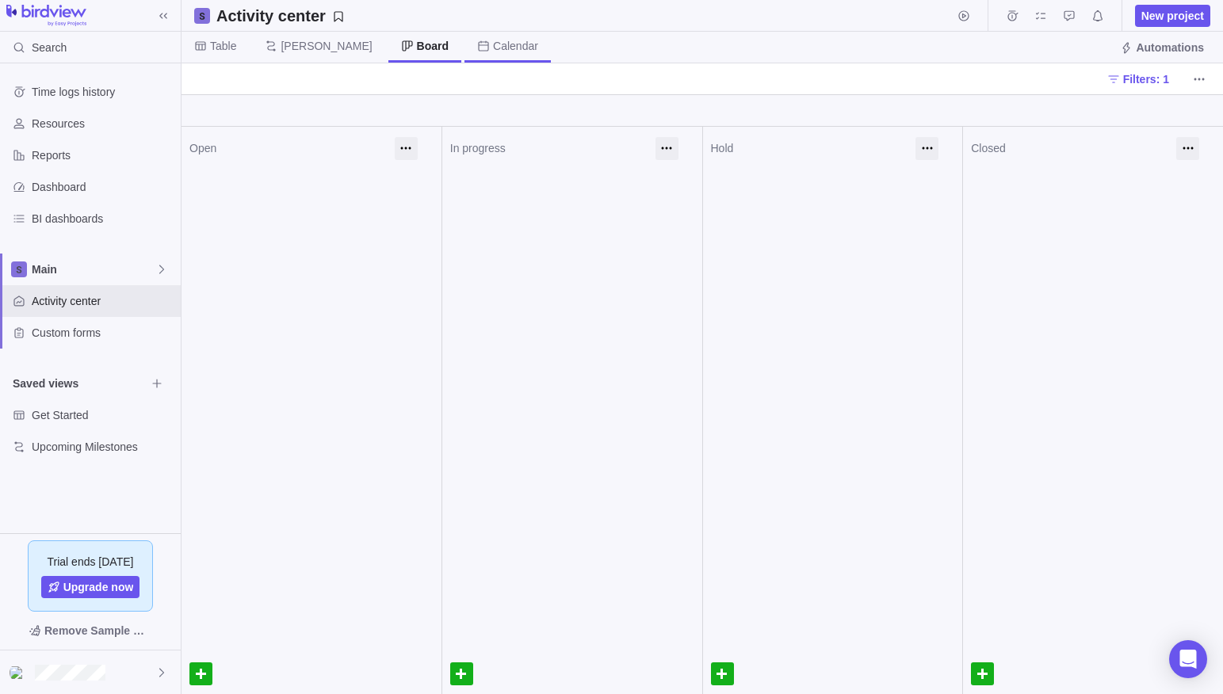
click at [493, 44] on span "Calendar" at bounding box center [515, 46] width 45 height 16
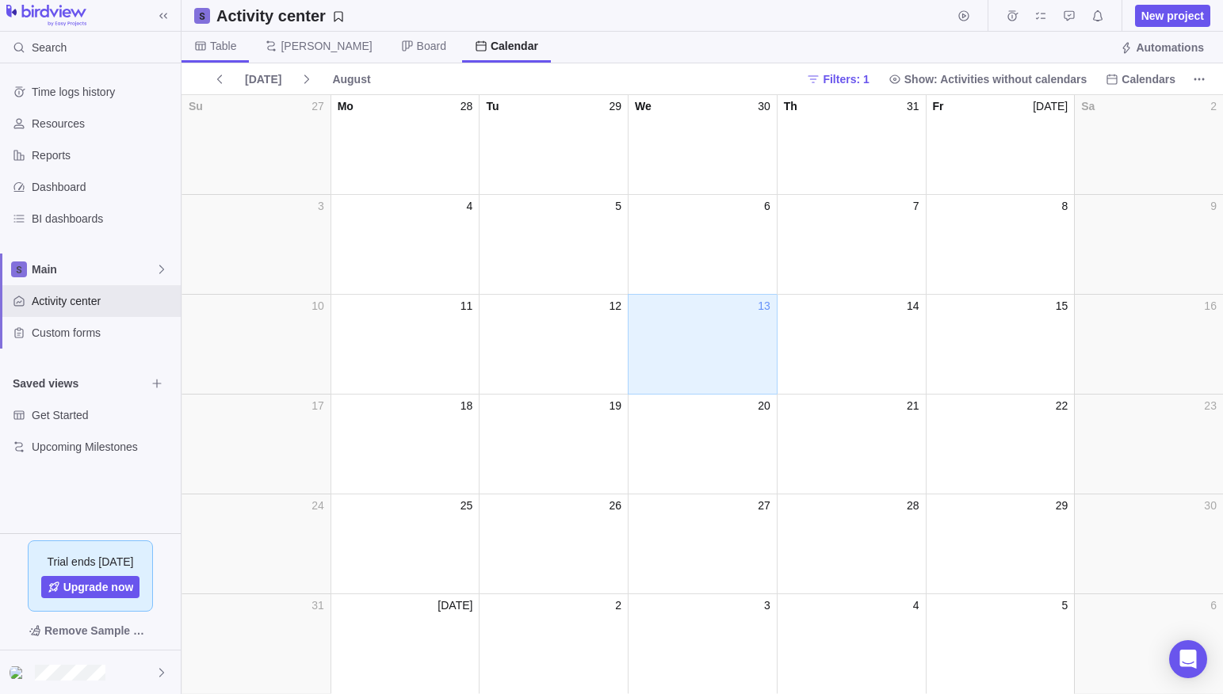
click at [211, 44] on span "Table" at bounding box center [223, 46] width 26 height 16
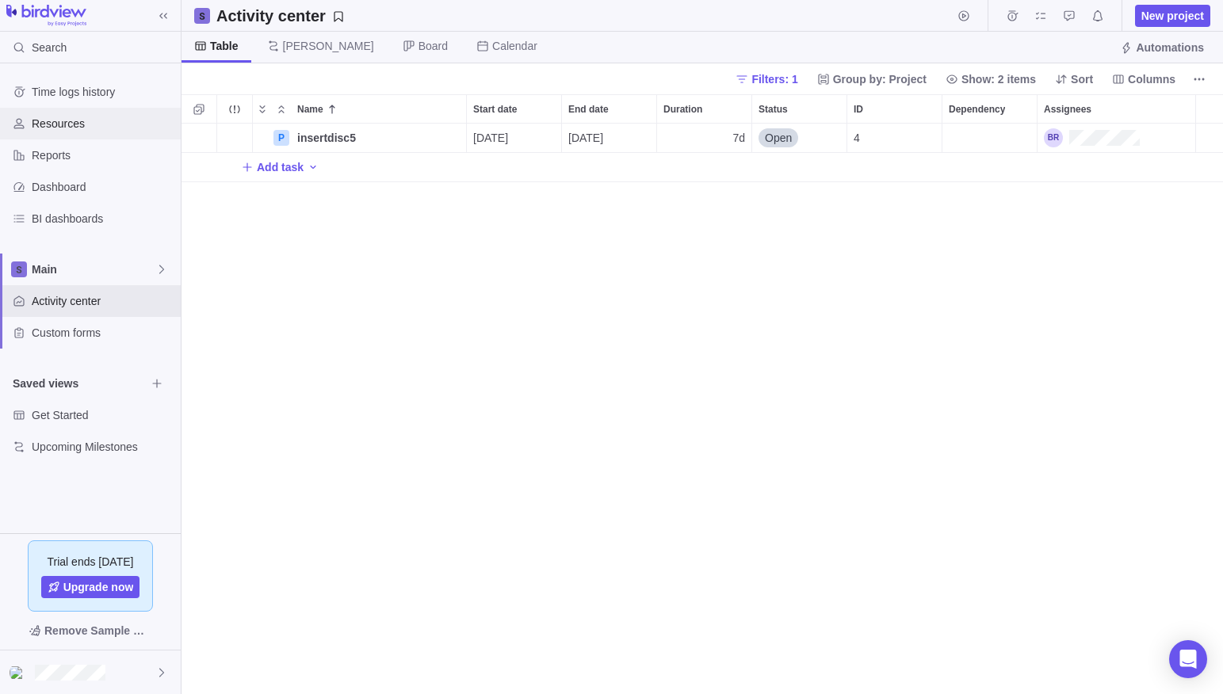
click at [96, 126] on span "Resources" at bounding box center [103, 124] width 143 height 16
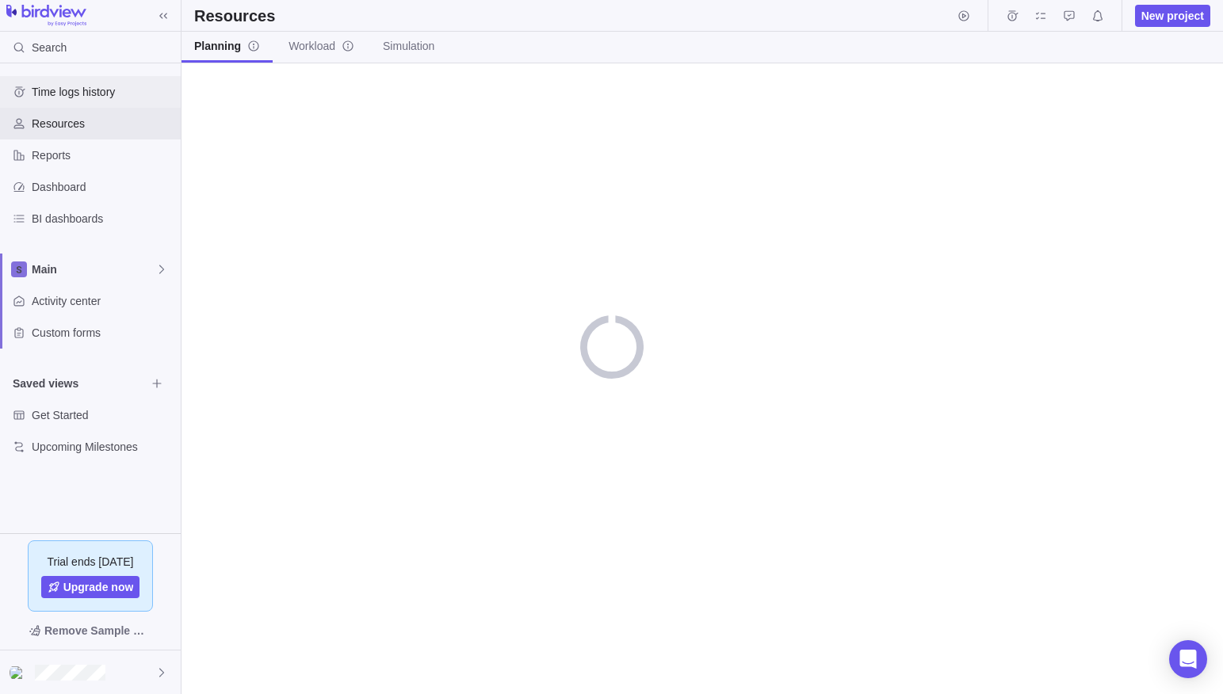
click at [82, 89] on span "Time logs history" at bounding box center [103, 92] width 143 height 16
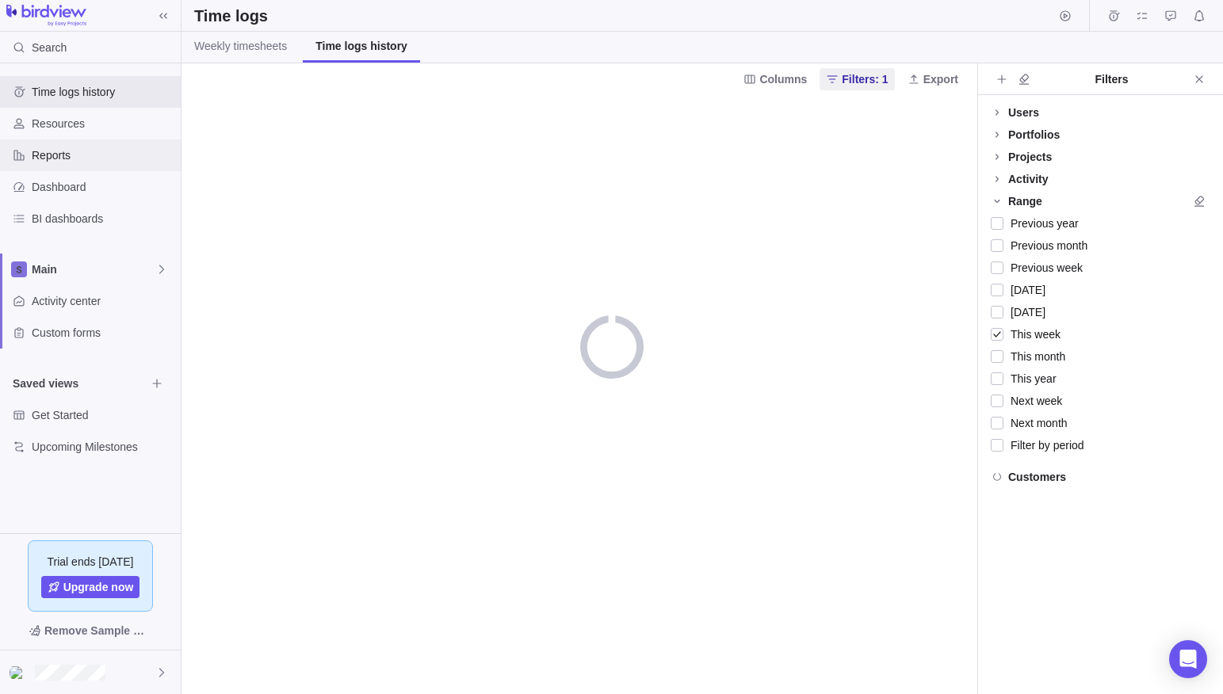
click at [67, 159] on span "Reports" at bounding box center [103, 155] width 143 height 16
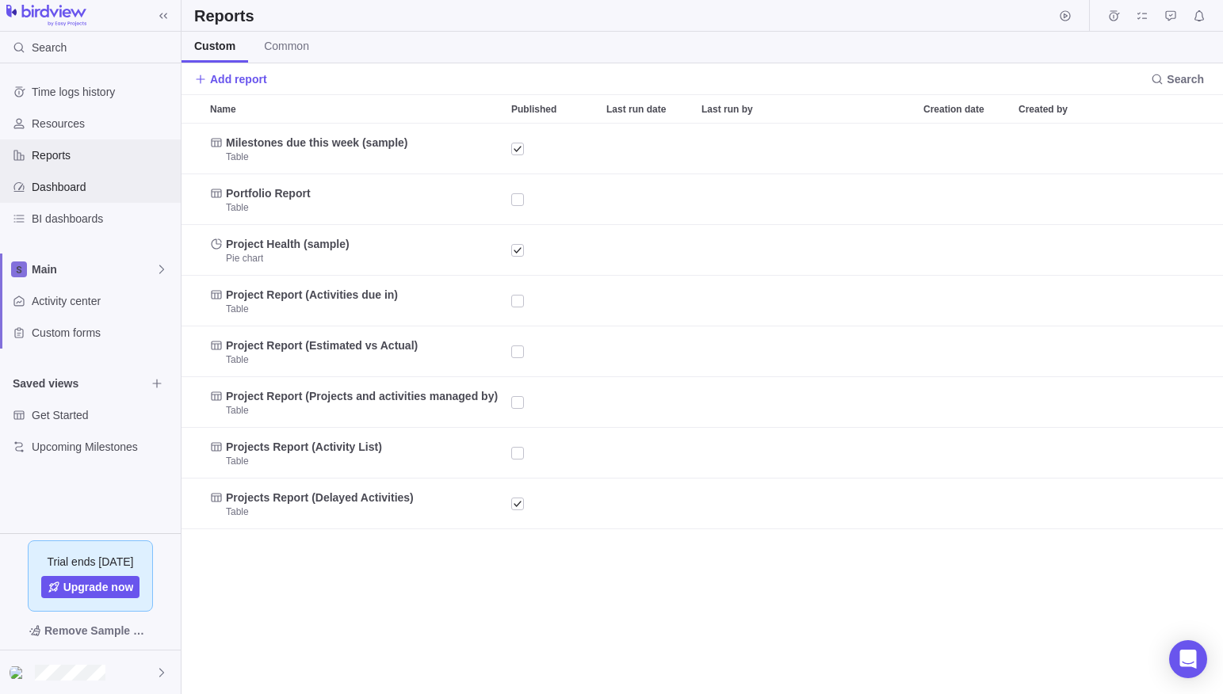
scroll to position [571, 1041]
click at [78, 193] on span "Dashboard" at bounding box center [103, 187] width 143 height 16
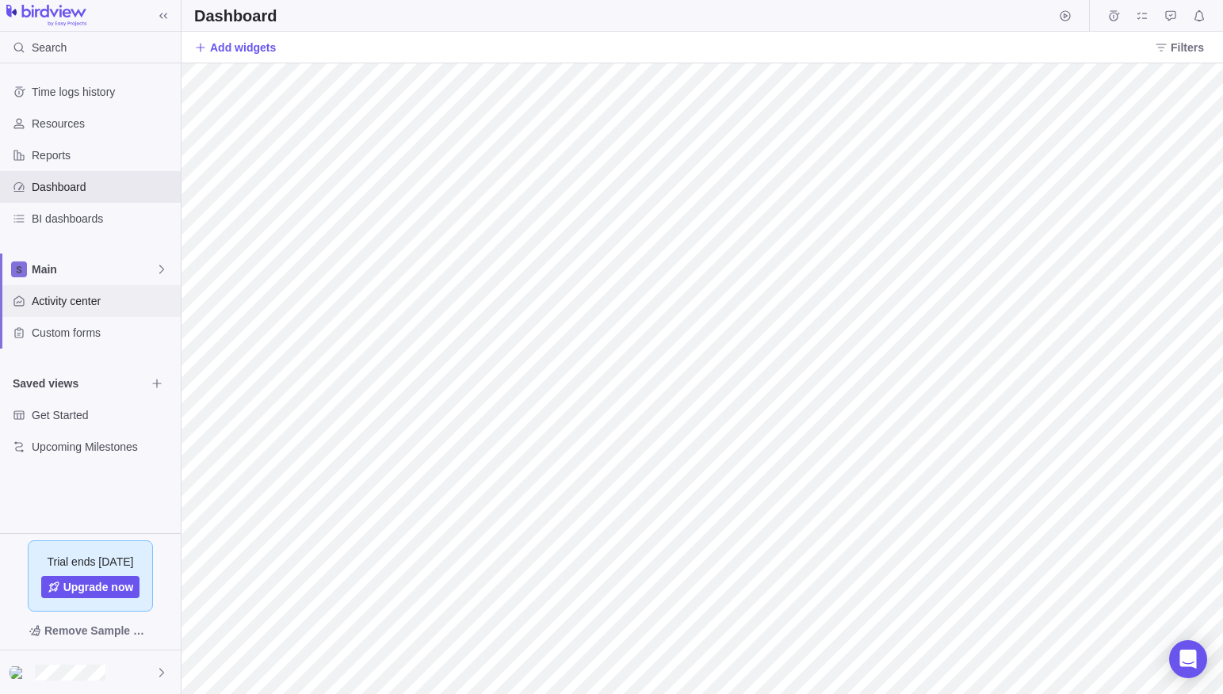
click at [95, 295] on span "Activity center" at bounding box center [103, 301] width 143 height 16
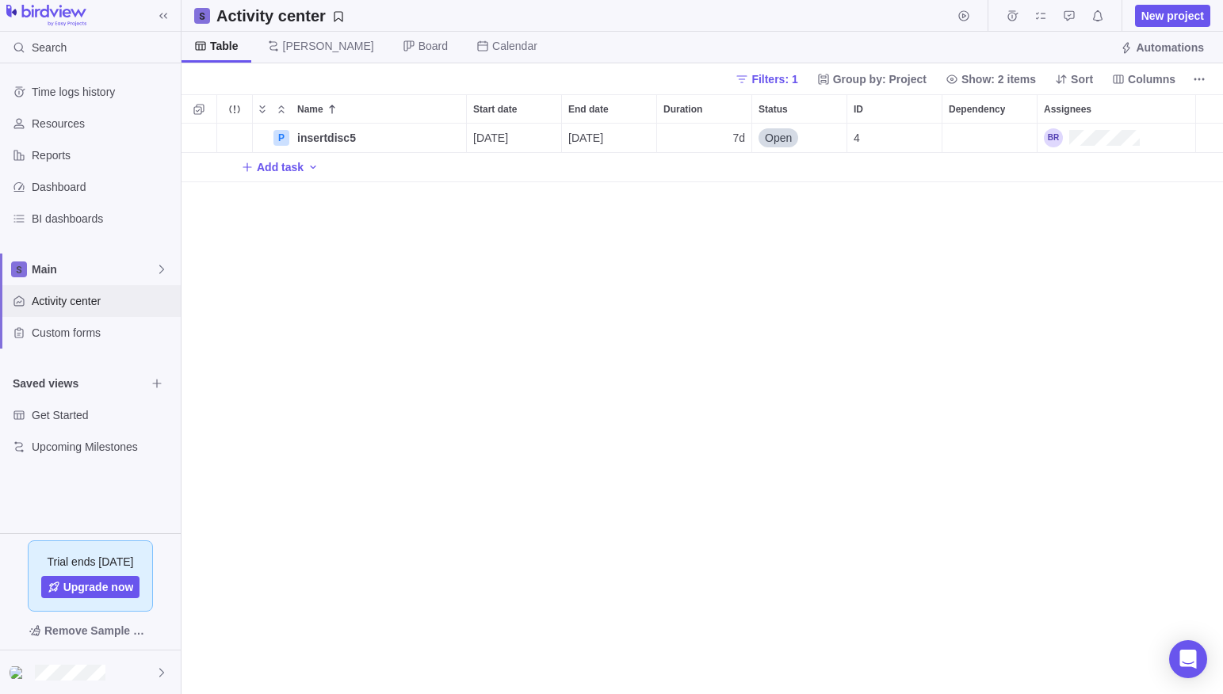
scroll to position [571, 1041]
click at [349, 135] on span "insertdisc5" at bounding box center [326, 138] width 59 height 16
click at [567, 176] on div "Name Start date End date Duration Status ID Dependency Assignees P insertdisc5 …" at bounding box center [701, 394] width 1041 height 600
click at [782, 136] on span "Open" at bounding box center [778, 138] width 27 height 16
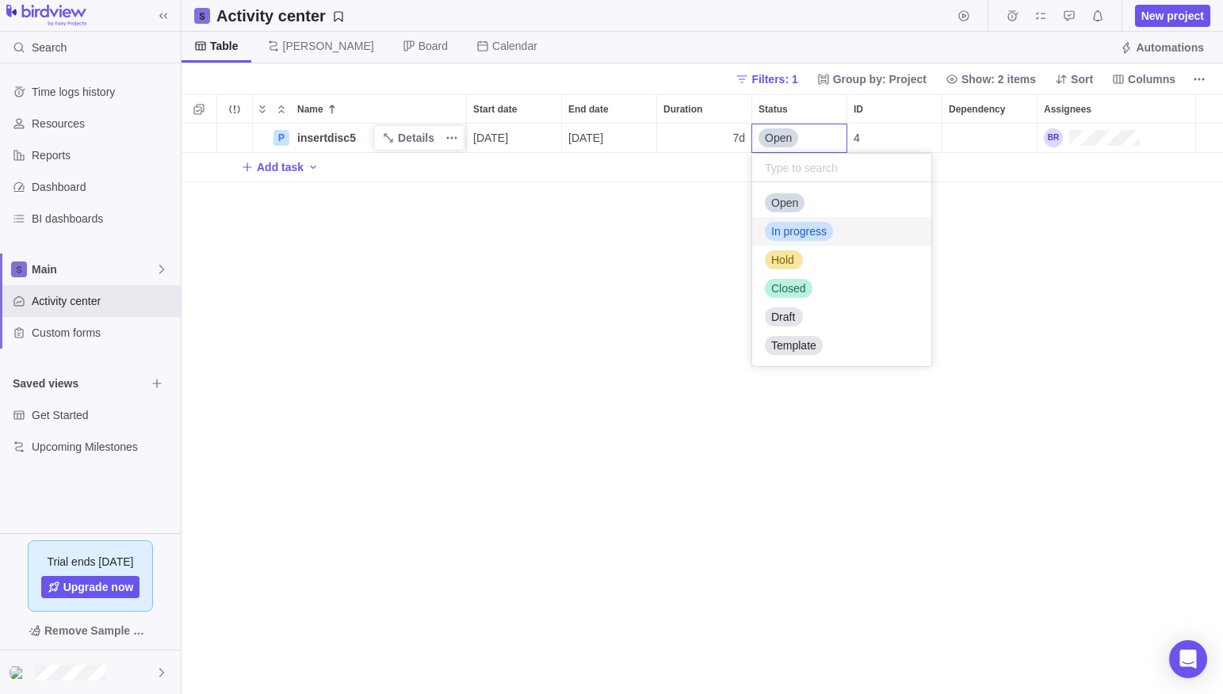
click at [800, 228] on span "In progress" at bounding box center [798, 231] width 55 height 16
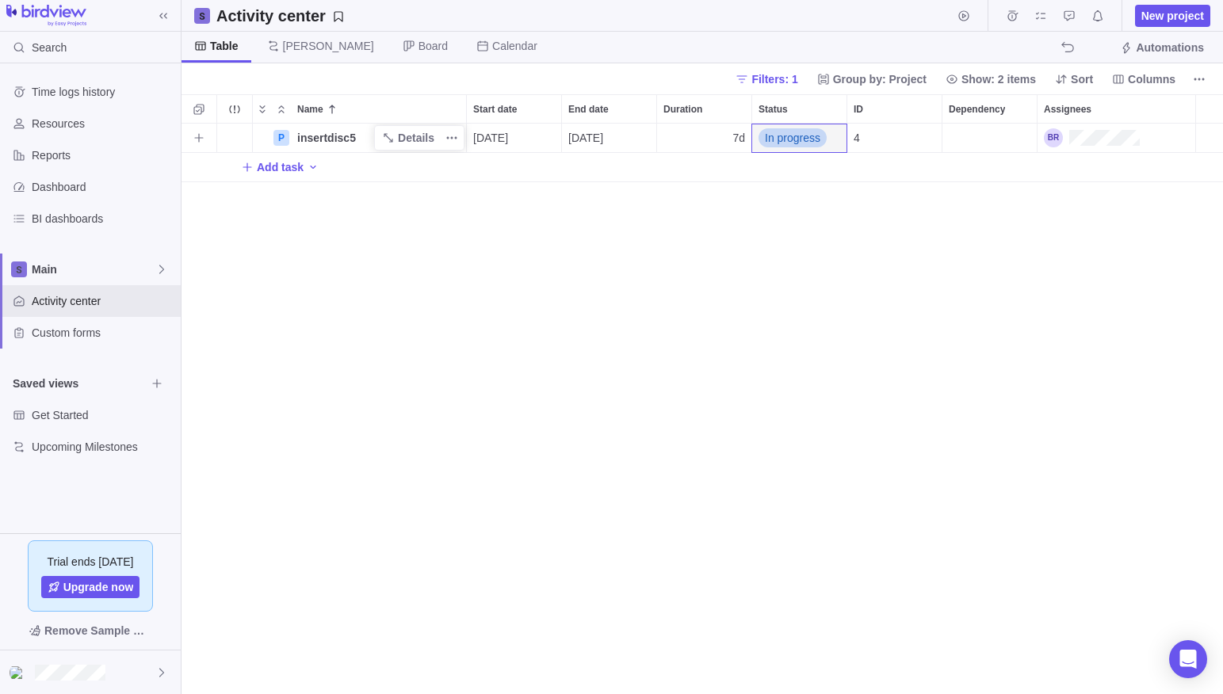
click at [777, 239] on div "P insertdisc5 Details [DATE] [DATE] 7d In progress 4 Add task" at bounding box center [701, 409] width 1041 height 571
click at [314, 137] on span "insertdisc5" at bounding box center [326, 138] width 59 height 16
click at [279, 136] on div "Name Start date End date Duration Status ID Dependency Assignees P insertdisc5 …" at bounding box center [701, 394] width 1041 height 600
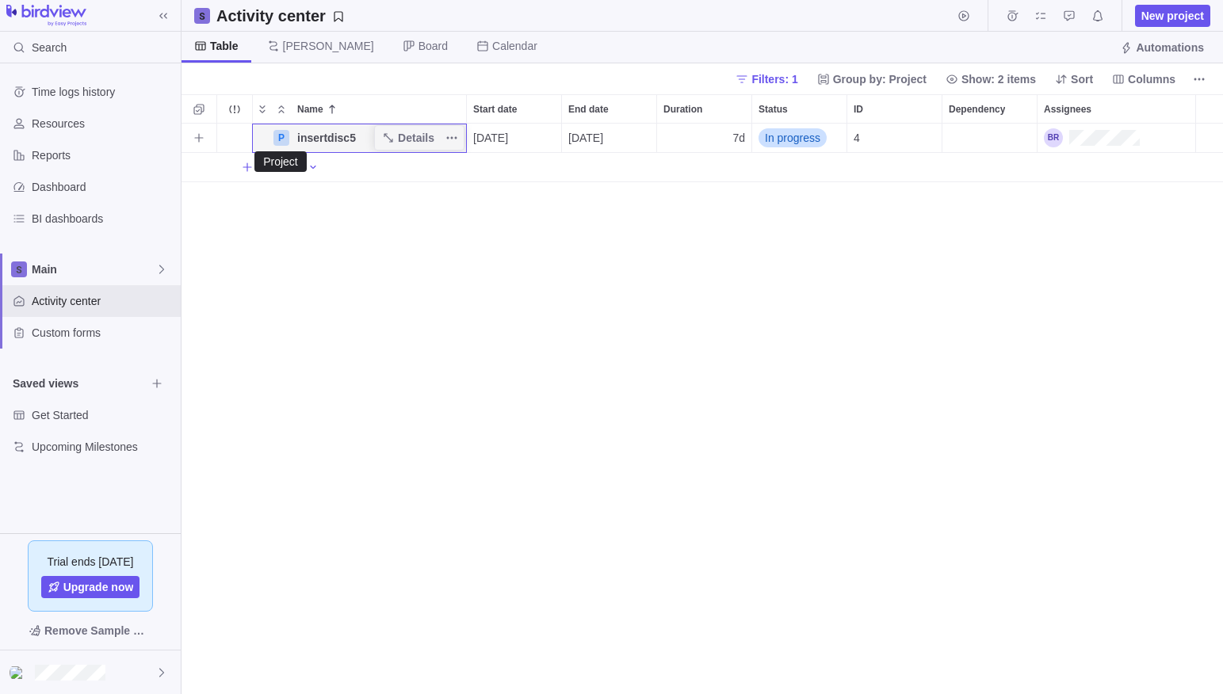
click at [278, 139] on div "P" at bounding box center [281, 138] width 16 height 16
click at [405, 136] on span "Details" at bounding box center [416, 138] width 36 height 16
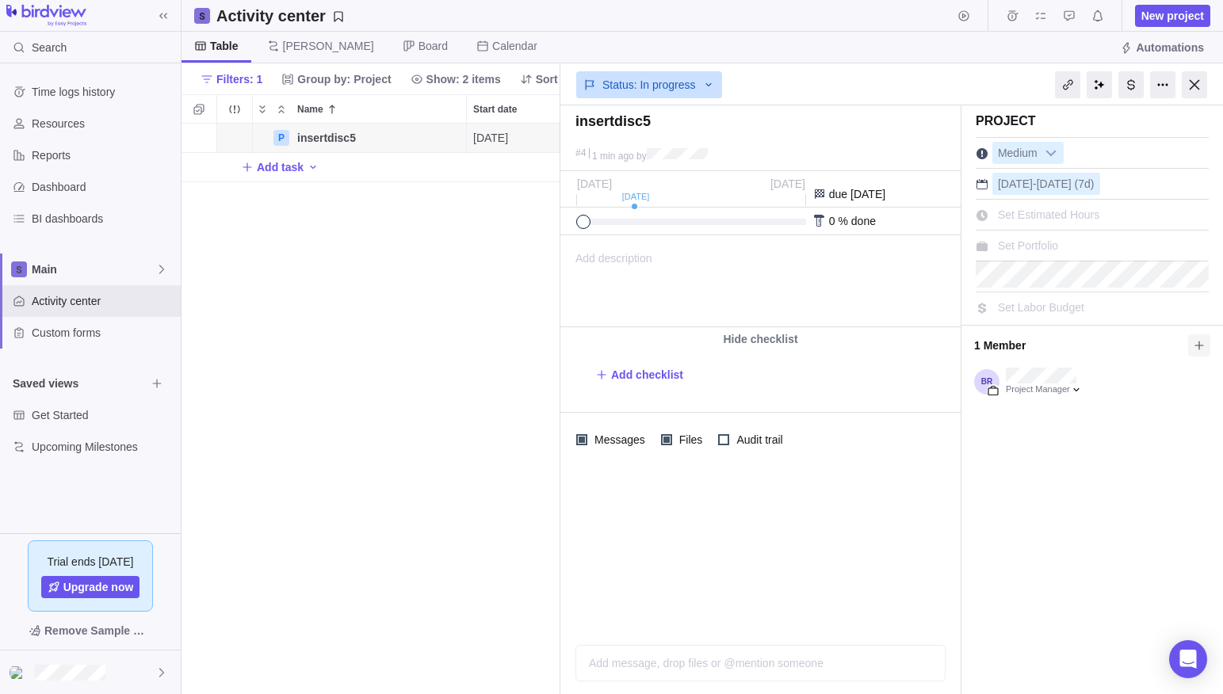
click at [1197, 349] on icon at bounding box center [1199, 345] width 13 height 13
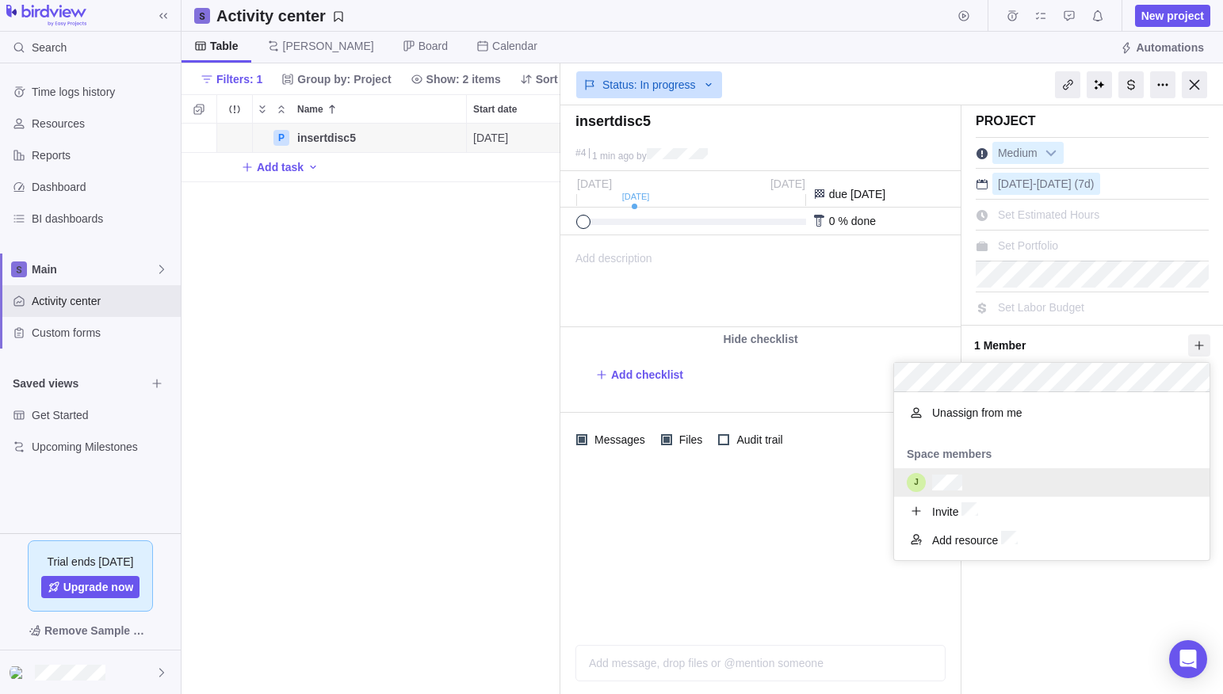
scroll to position [111, 315]
click at [963, 478] on div "grid" at bounding box center [1051, 482] width 315 height 29
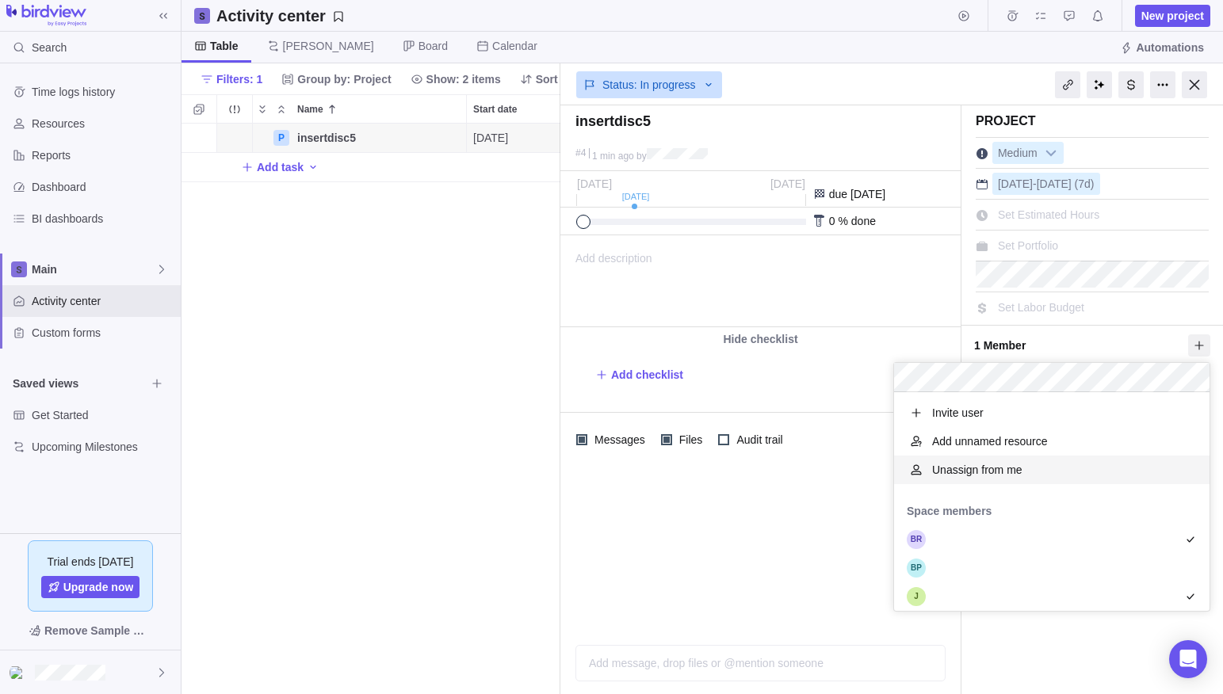
scroll to position [219, 315]
click at [1060, 670] on div "insertdisc5 #4 1 min ago by Project was completed on its planned end date [DATE…" at bounding box center [891, 399] width 663 height 589
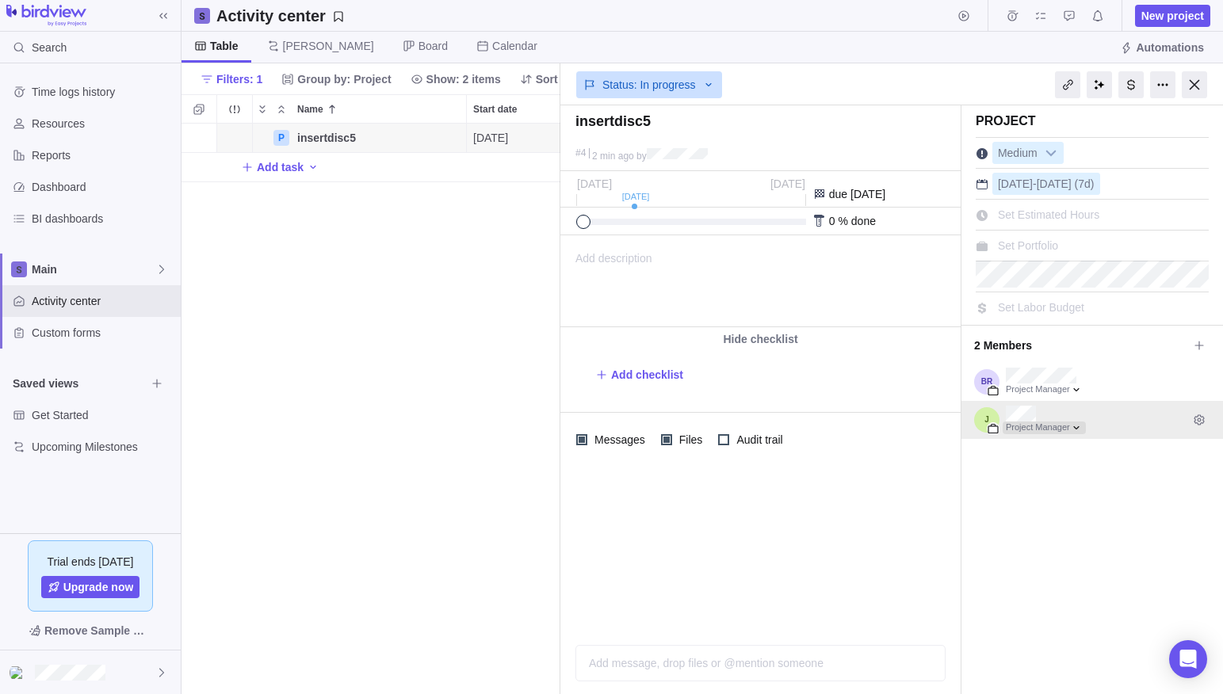
click at [1079, 426] on div at bounding box center [1044, 428] width 83 height 13
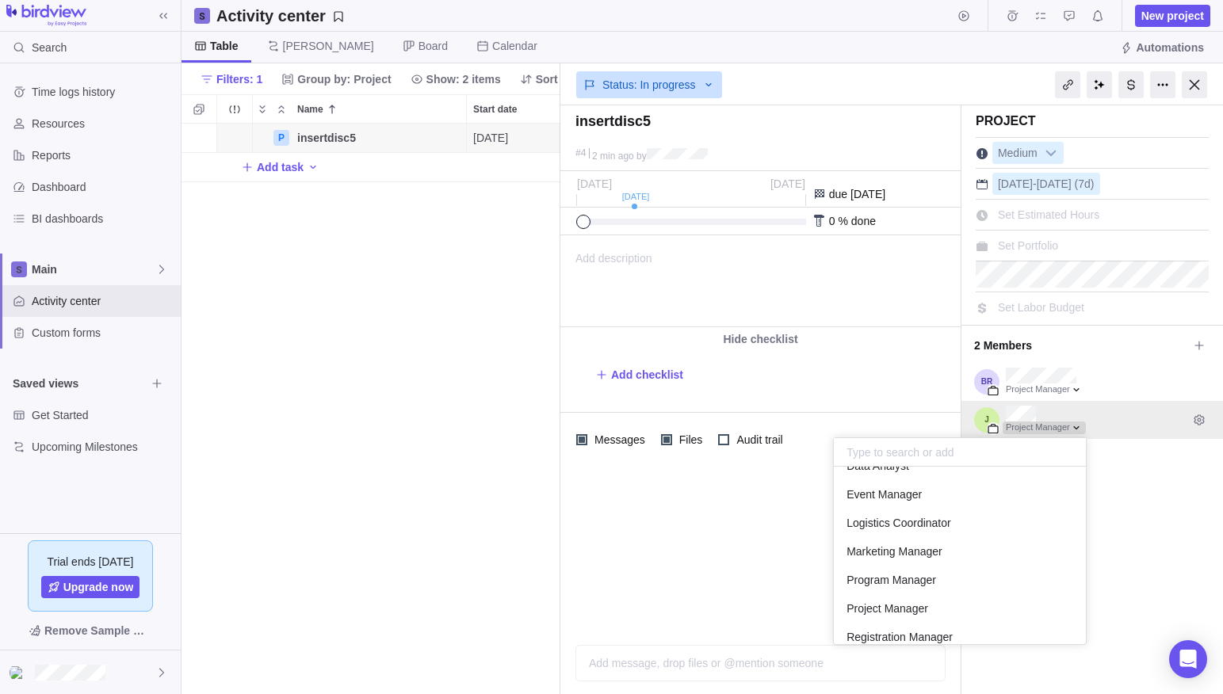
scroll to position [0, 0]
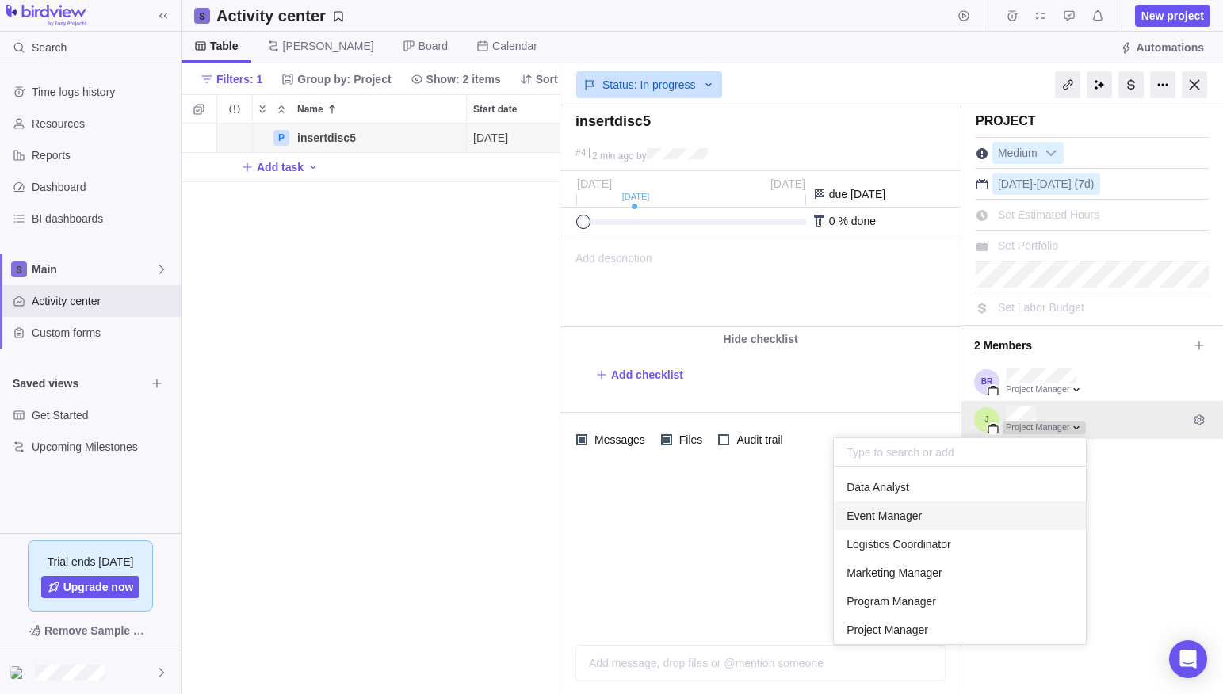
click at [1167, 541] on div "insertdisc5 #4 2 min ago by Project was completed on its planned end date [DATE…" at bounding box center [891, 399] width 663 height 589
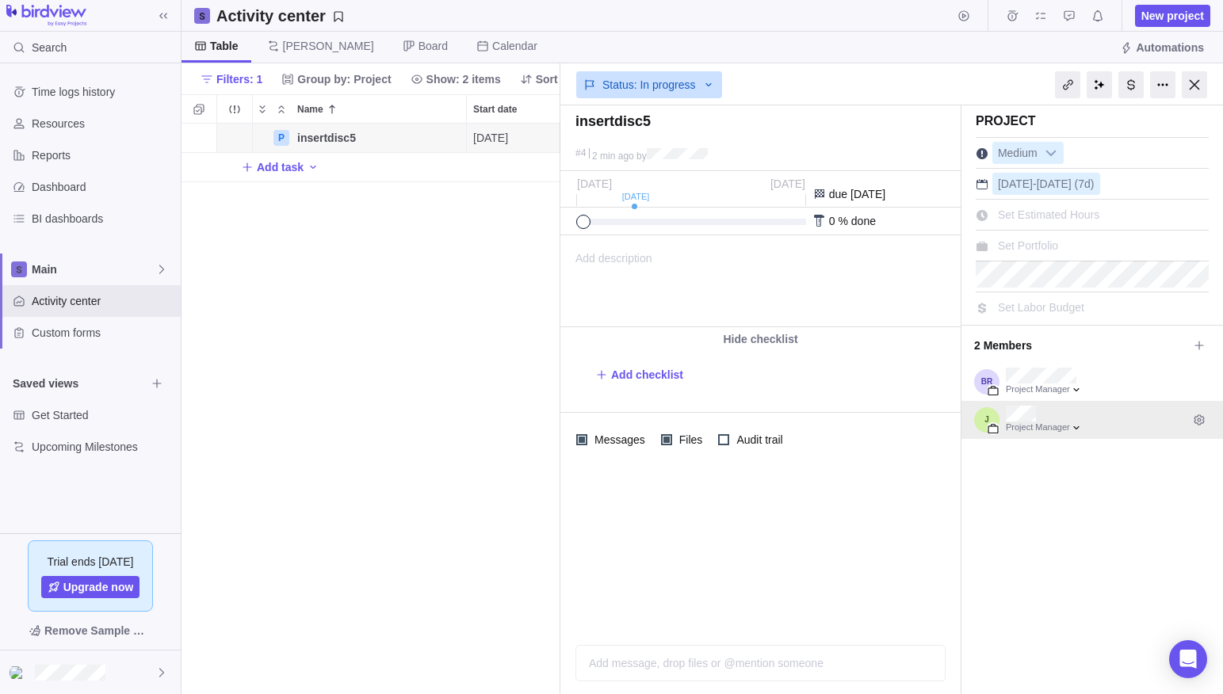
click at [782, 552] on div at bounding box center [760, 550] width 400 height 166
click at [671, 269] on div "Add description ... read all" at bounding box center [759, 281] width 396 height 90
click at [666, 277] on html at bounding box center [759, 281] width 396 height 90
paste body
type input "Inter, sans-serif"
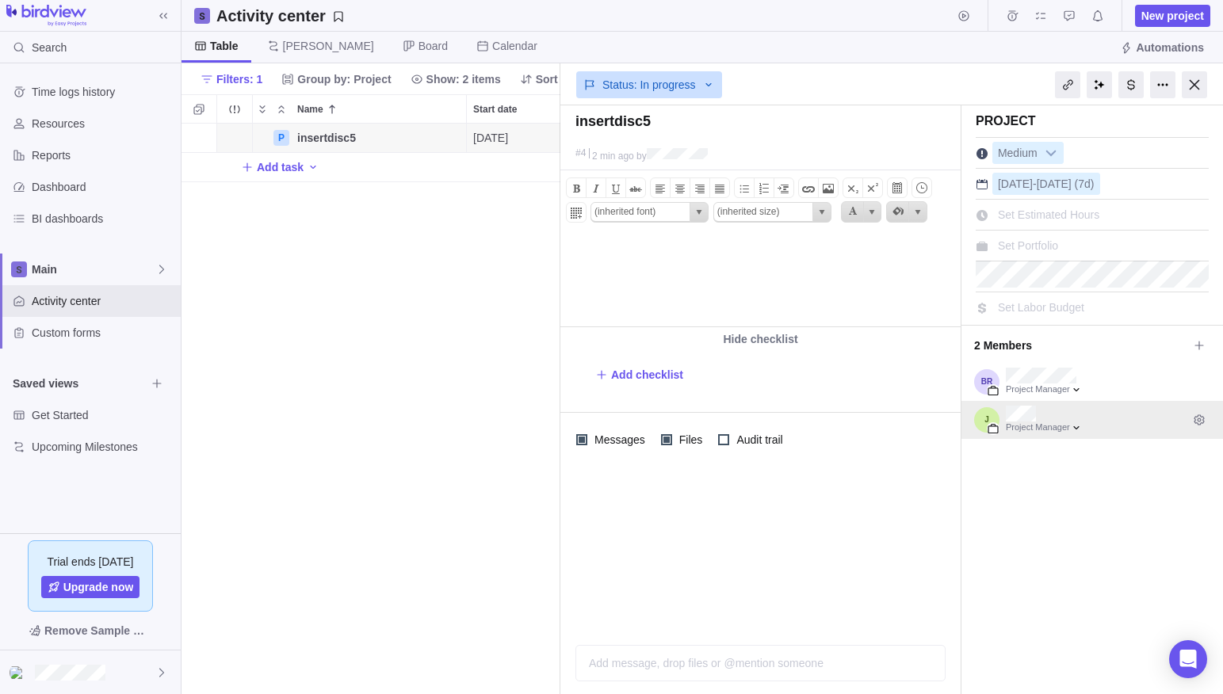
type input "11pt"
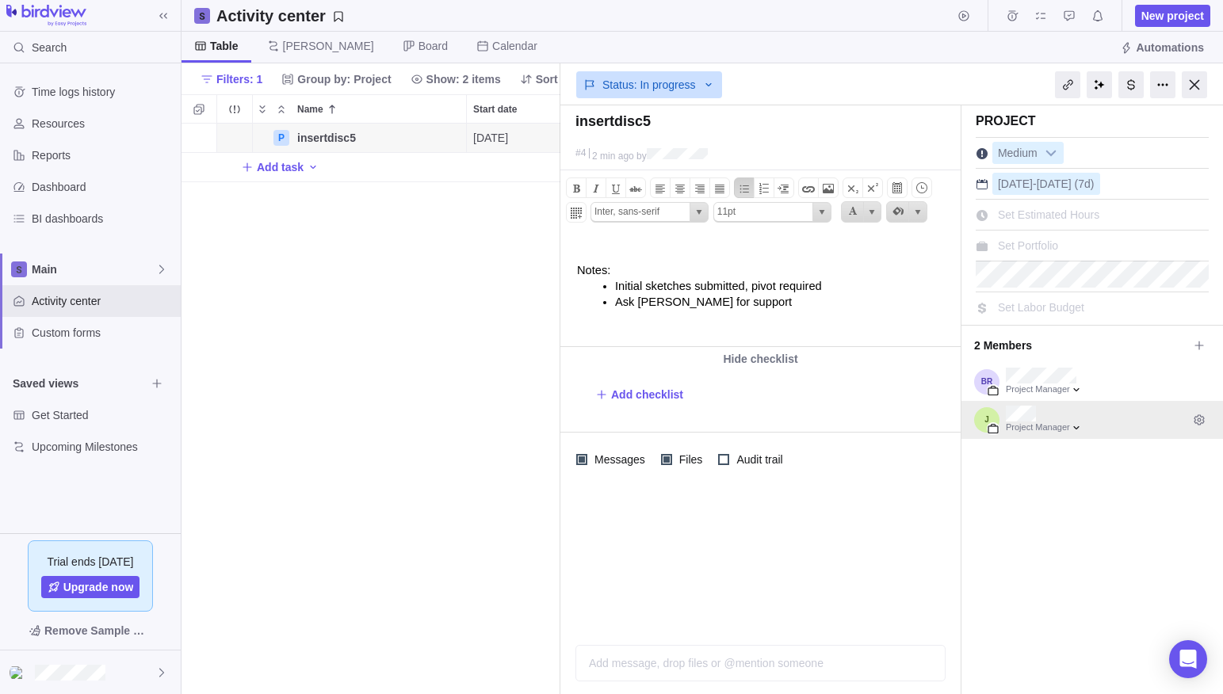
click at [612, 247] on body "Notes: Initial sketches submitted, pivot required Ask [PERSON_NAME] for support" at bounding box center [759, 279] width 396 height 86
click at [801, 566] on div at bounding box center [760, 560] width 400 height 146
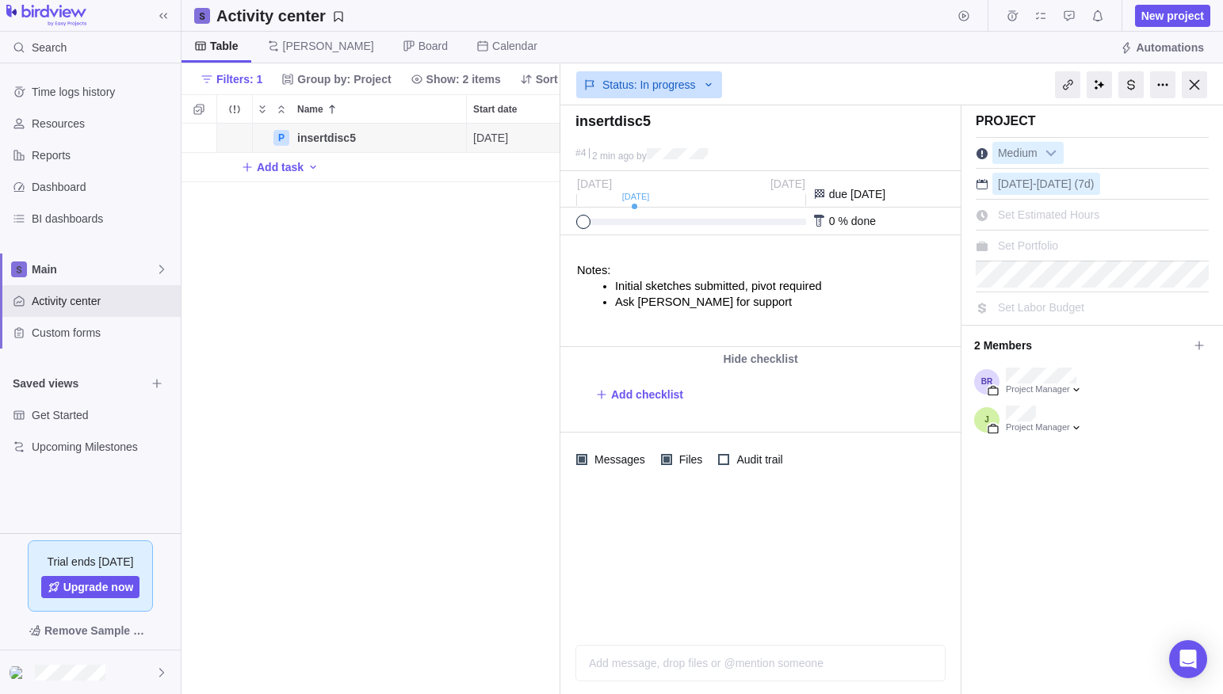
click at [406, 330] on div "P insertdisc5 Details [DATE] [DATE] 7d In progress 4 Add task" at bounding box center [370, 409] width 379 height 571
click at [1194, 85] on div at bounding box center [1194, 84] width 25 height 27
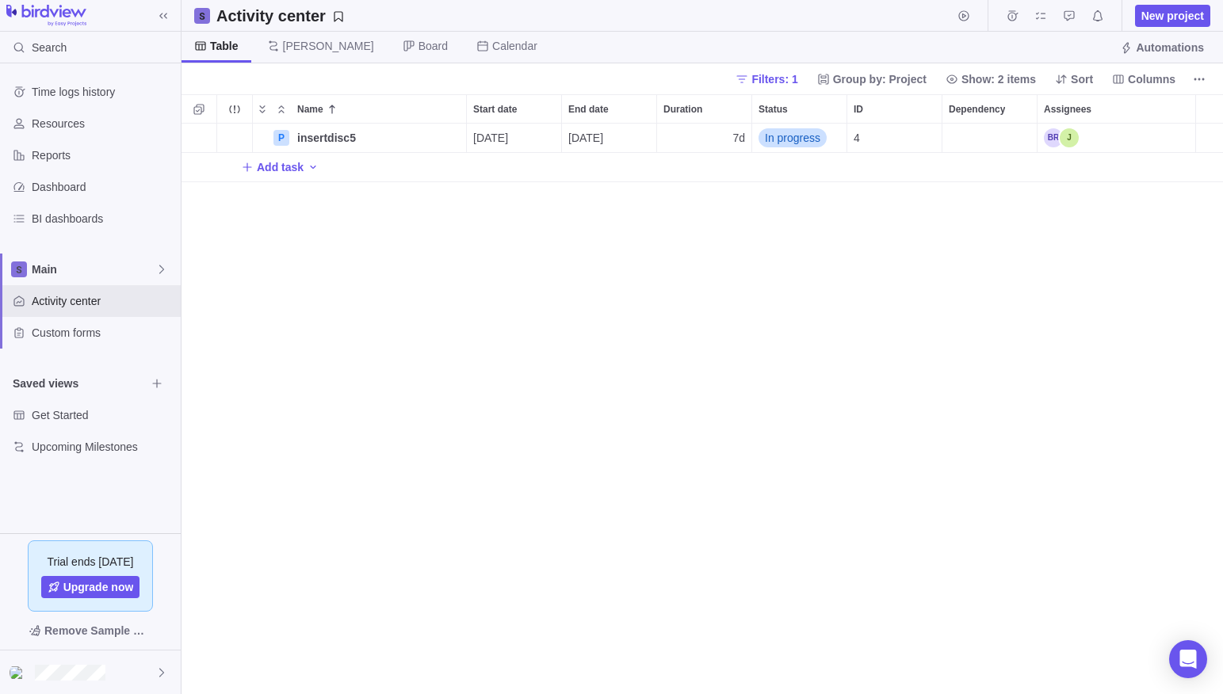
click at [529, 293] on div "P insertdisc5 Details [DATE] [DATE] 7d In progress 4 Add task" at bounding box center [701, 409] width 1041 height 571
click at [773, 78] on span "Filters: 1" at bounding box center [774, 79] width 46 height 16
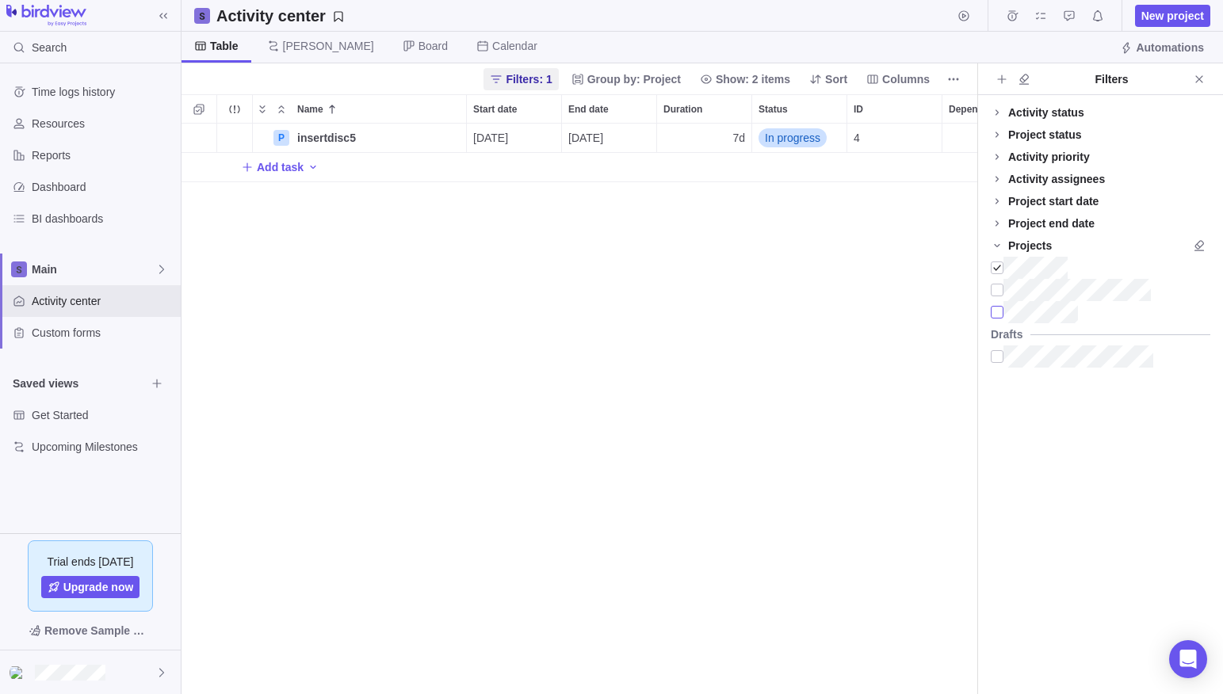
click at [1001, 311] on div at bounding box center [997, 312] width 13 height 22
click at [782, 224] on span "Open" at bounding box center [778, 226] width 27 height 16
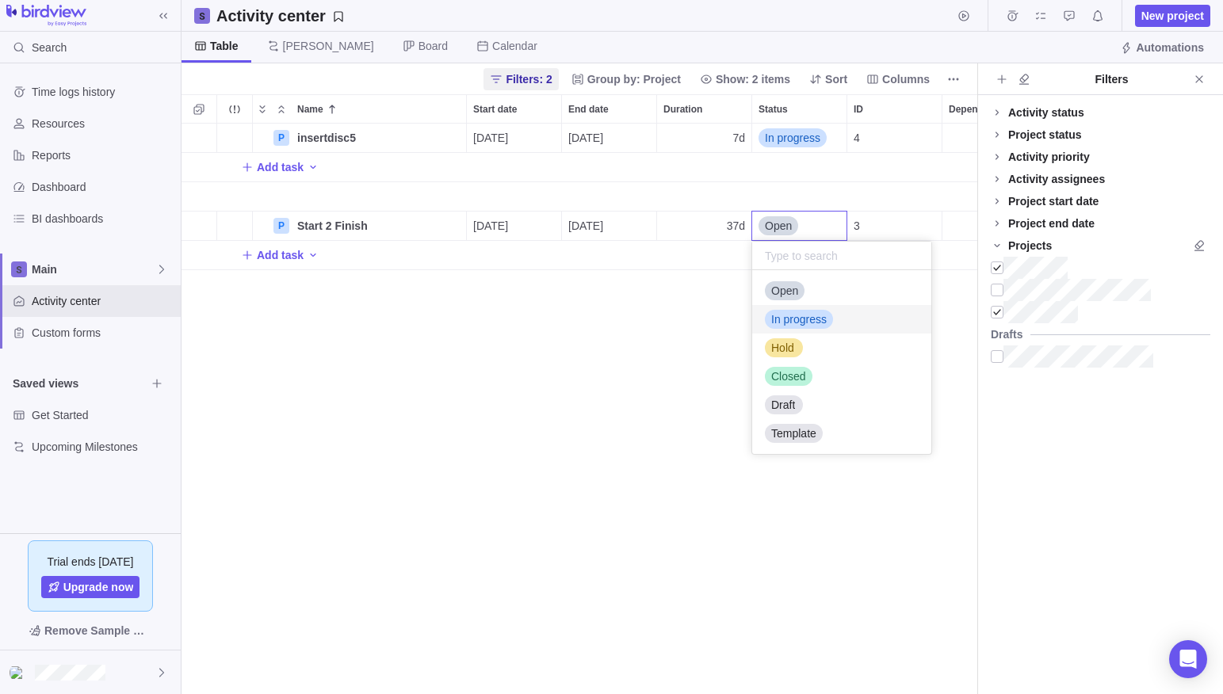
click at [801, 321] on span "In progress" at bounding box center [798, 319] width 55 height 16
click at [693, 370] on div "P insertdisc5 Details [DATE] [DATE] 7d In progress 4 Add task P Start 2 Finish …" at bounding box center [579, 409] width 796 height 571
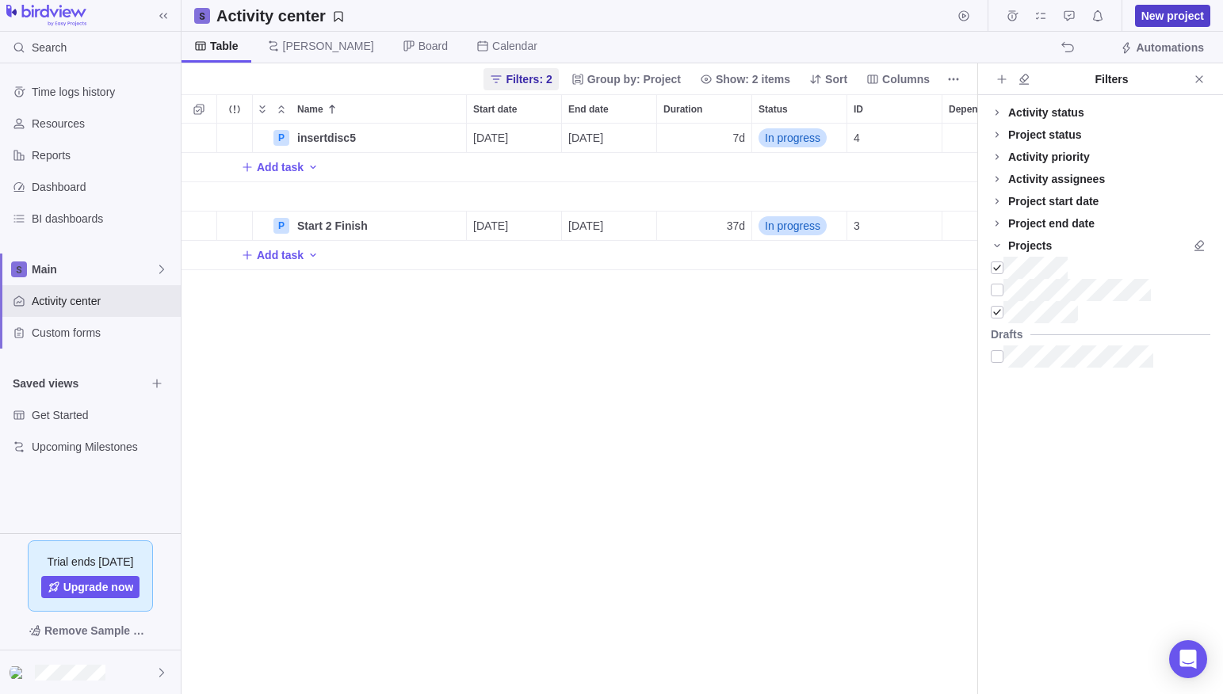
click at [1168, 18] on span "New project" at bounding box center [1172, 16] width 63 height 16
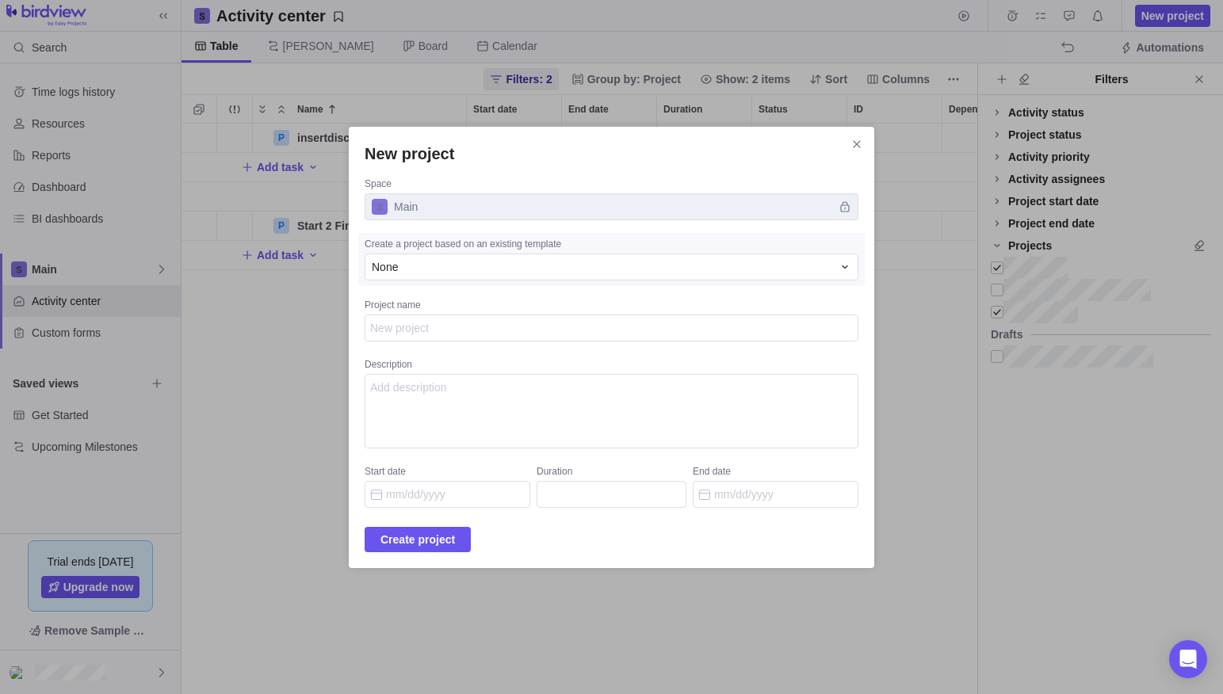
click at [467, 328] on textarea "Project name" at bounding box center [612, 328] width 494 height 27
type textarea "x"
type textarea "N"
type textarea "x"
type textarea "NI"
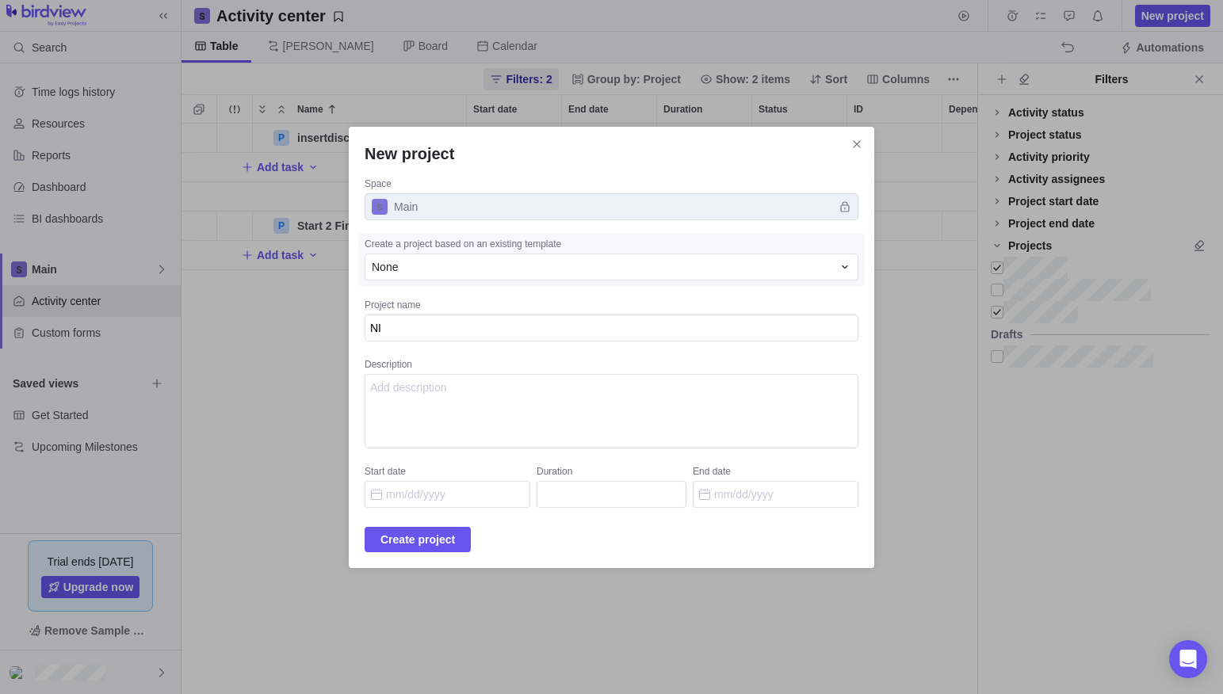
type textarea "x"
type textarea "NIC"
type textarea "x"
type textarea "NICE"
type textarea "x"
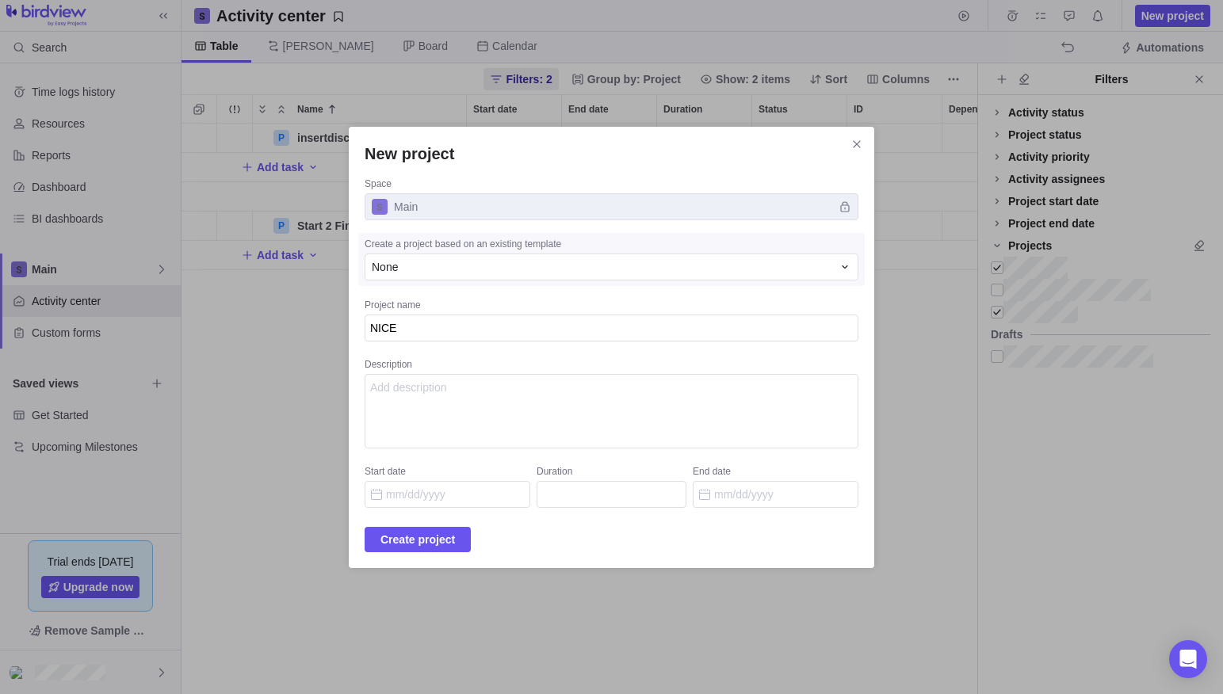
type textarea "NICE"
type textarea "x"
type textarea "NICE -"
type textarea "x"
type textarea "NICE -"
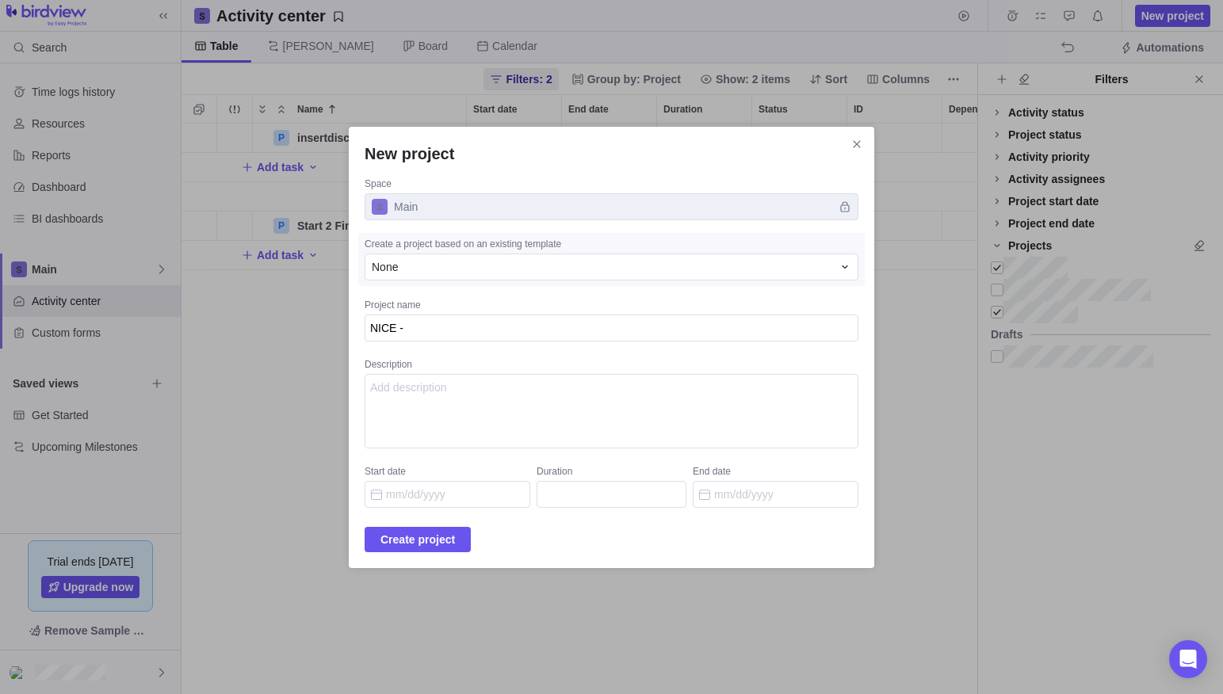
type textarea "x"
type textarea "NICE - W"
type textarea "x"
type textarea "NICE - We"
type textarea "x"
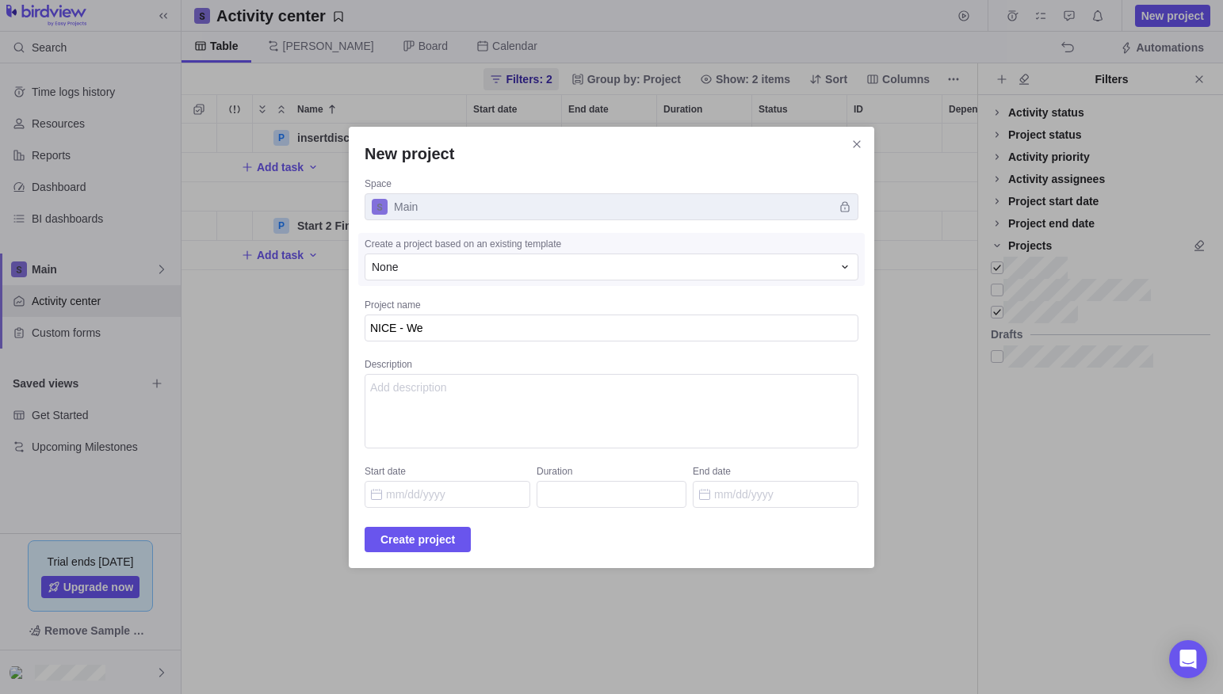
type textarea "NICE - Web"
type textarea "x"
type textarea "NICE - Webs"
type textarea "x"
type textarea "NICE - Websi"
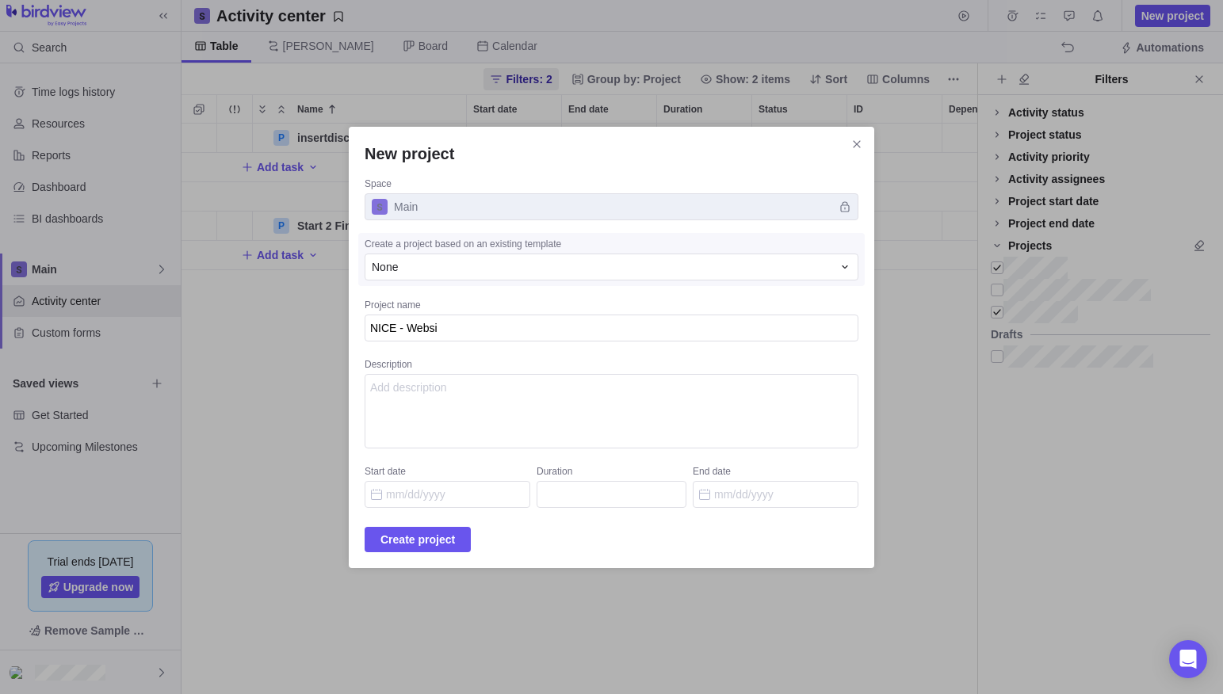
type textarea "x"
type textarea "NICE - Websit"
type textarea "x"
type textarea "NICE - Website"
type textarea "x"
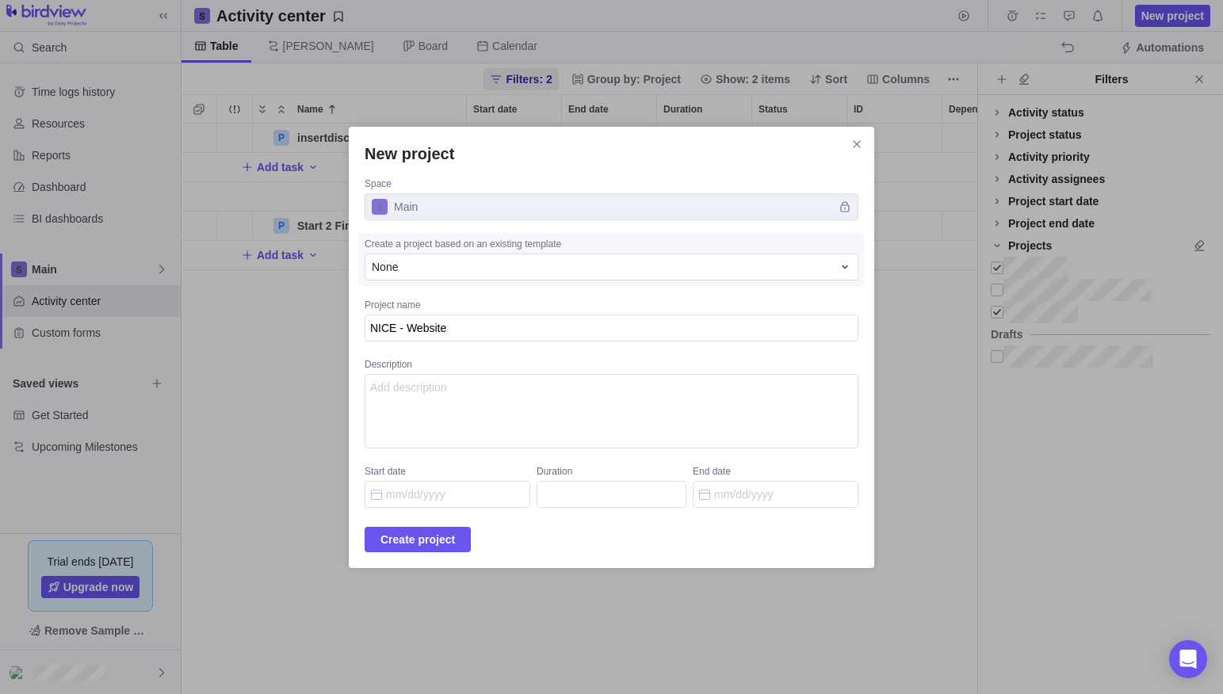
type textarea "NICE - Website"
type textarea "x"
type textarea "NICE - Website I"
type textarea "x"
type textarea "NICE - Website Im"
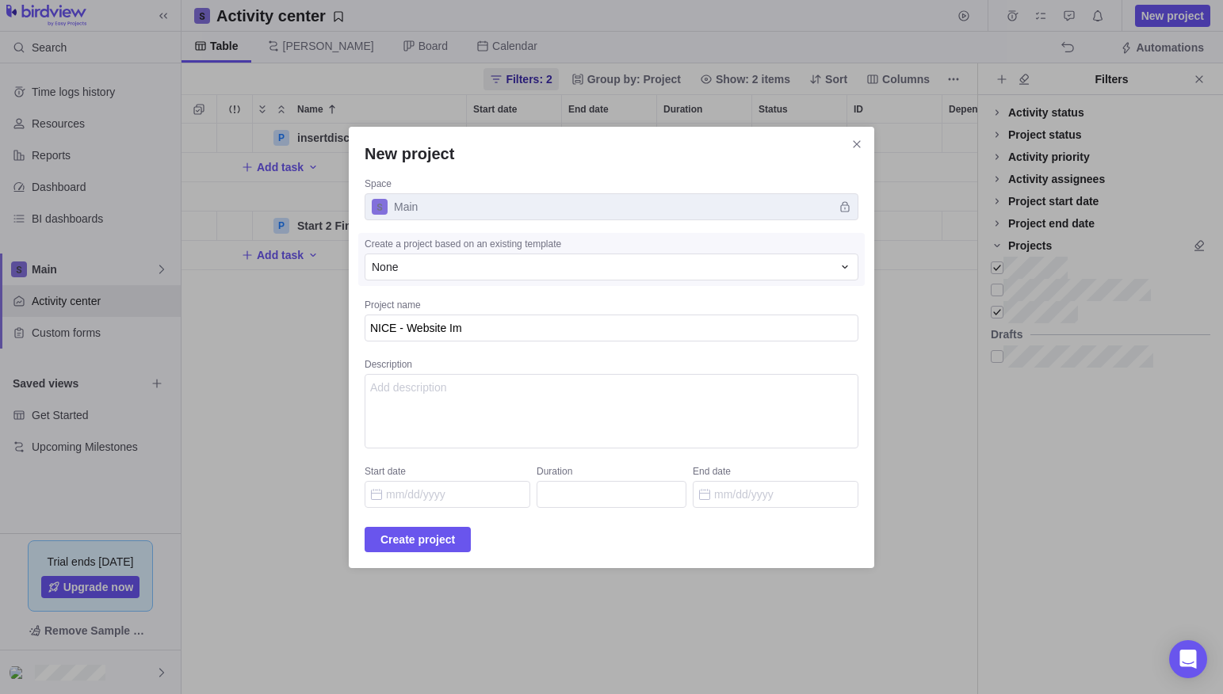
type textarea "x"
type textarea "NICE - Website Ima"
type textarea "x"
type textarea "NICE - Website Imag"
type textarea "x"
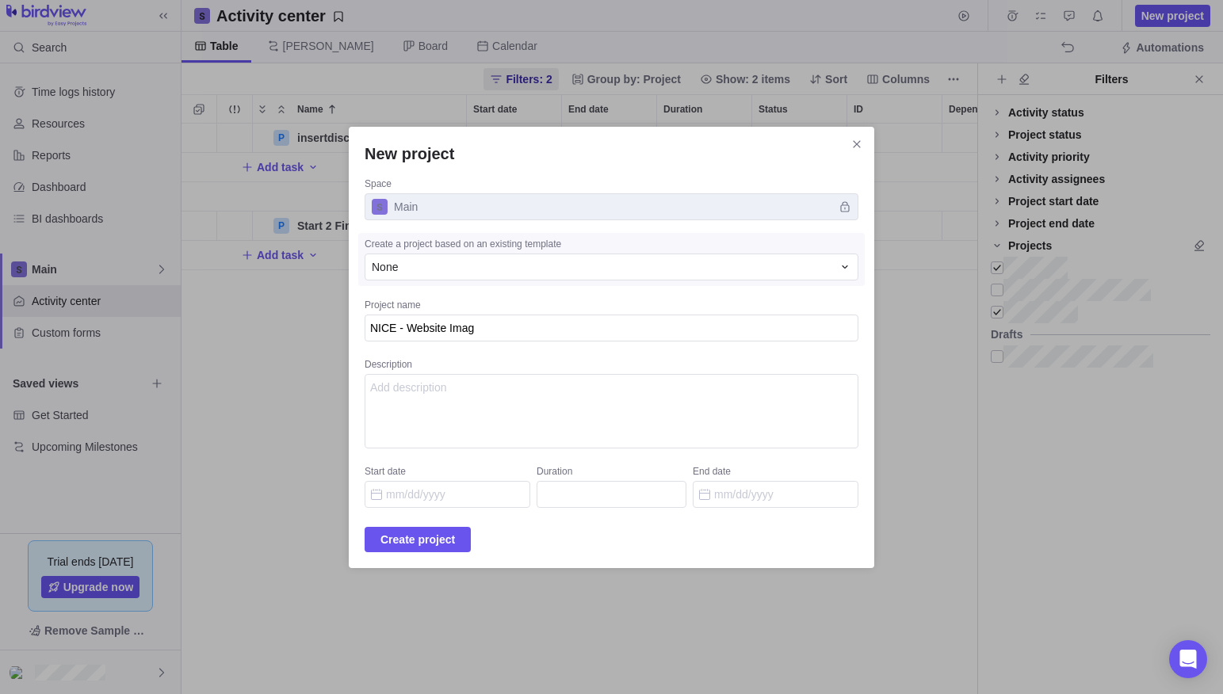
type textarea "NICE - Website Image"
type textarea "x"
type textarea "NICE - Website Image"
type textarea "x"
type textarea "NICE - Website Image"
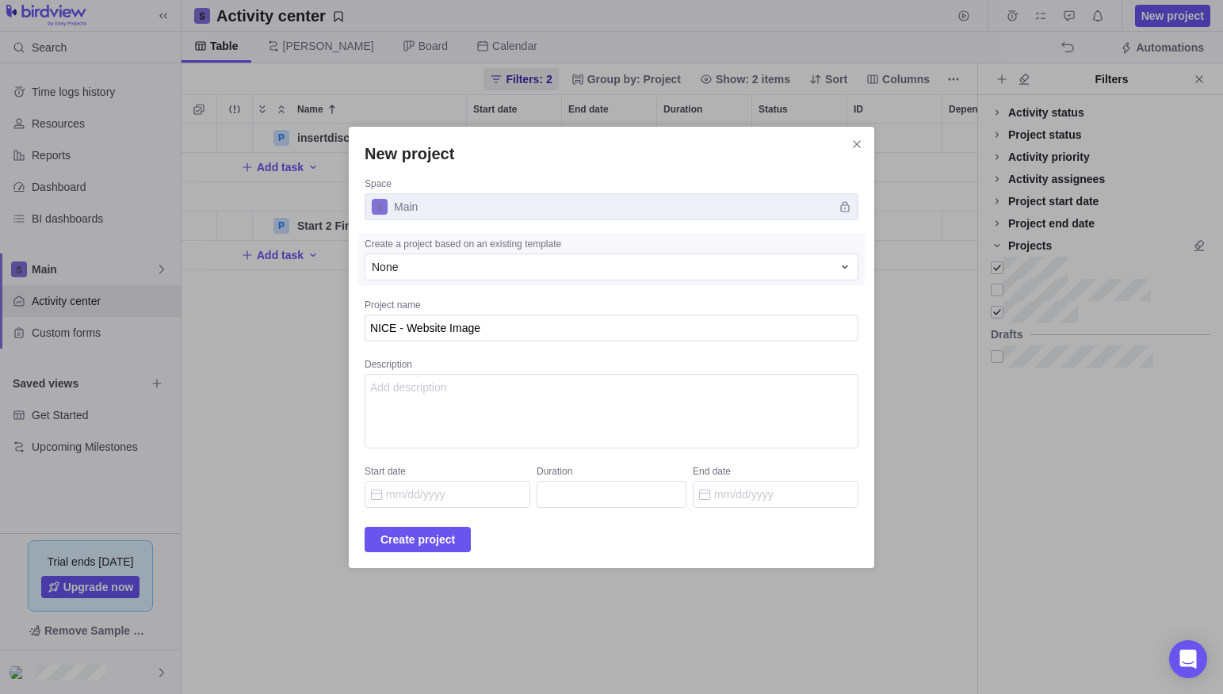
type textarea "x"
type textarea "NICE - Website Imag"
type textarea "x"
type textarea "NICE - Website Ima"
type textarea "x"
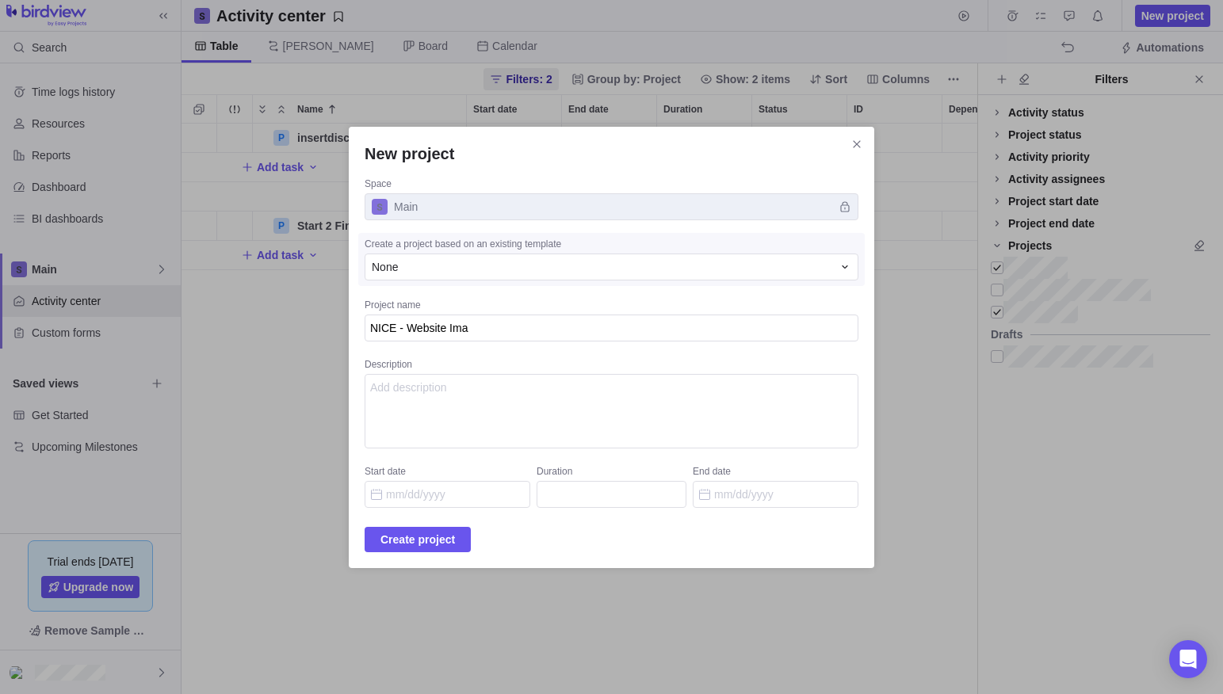
type textarea "NICE - Website Im"
type textarea "x"
type textarea "NICE - Website I"
type textarea "x"
type textarea "NICE - Website"
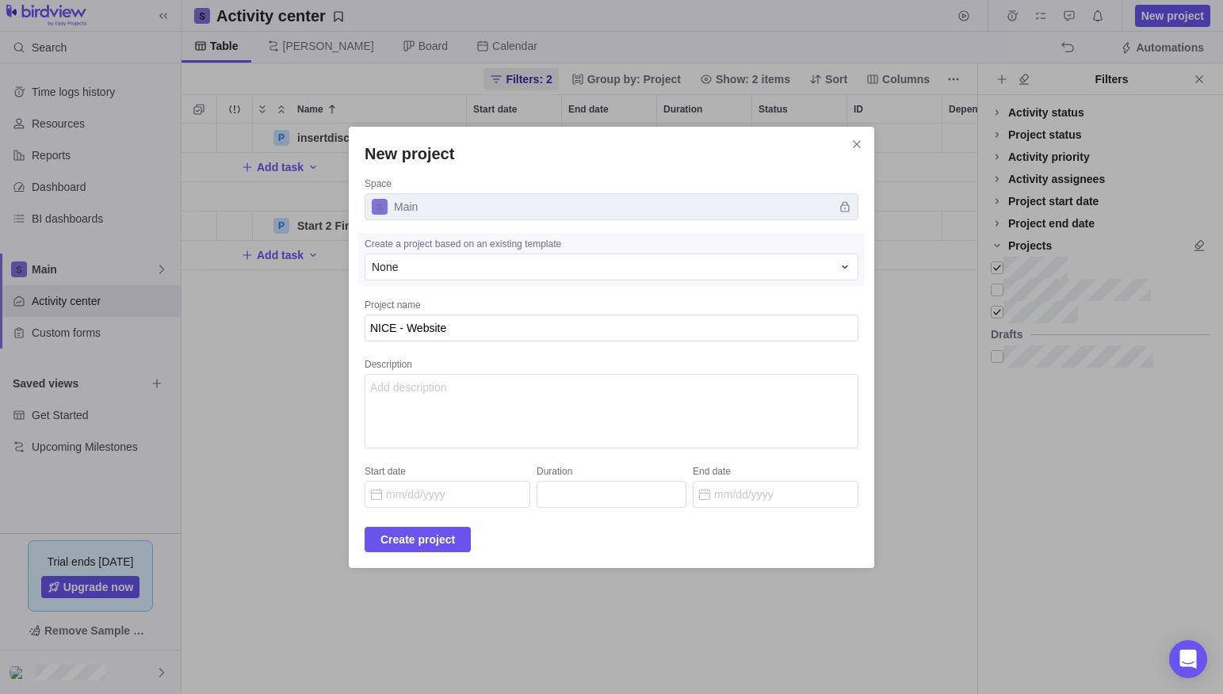
type textarea "x"
type textarea "NICE - Website"
type textarea "x"
type textarea "NICE - Websit"
type textarea "x"
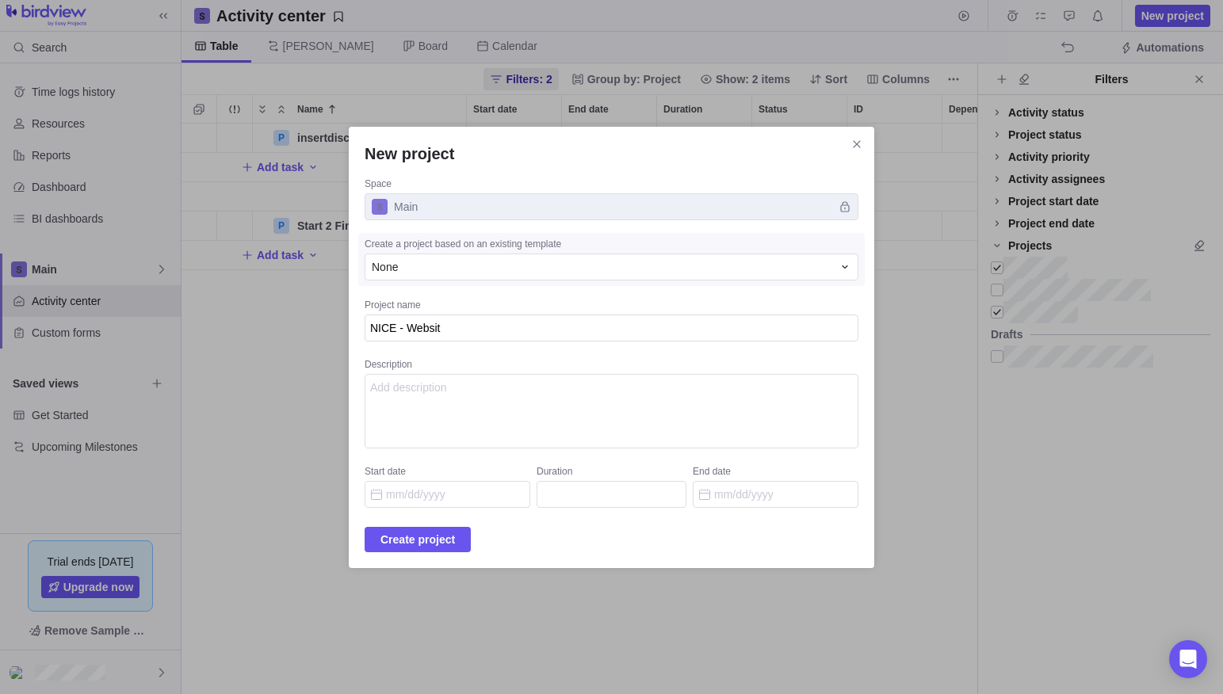
type textarea "NICE - Websi"
type textarea "x"
type textarea "NICE - Webs"
type textarea "x"
type textarea "NICE - Web"
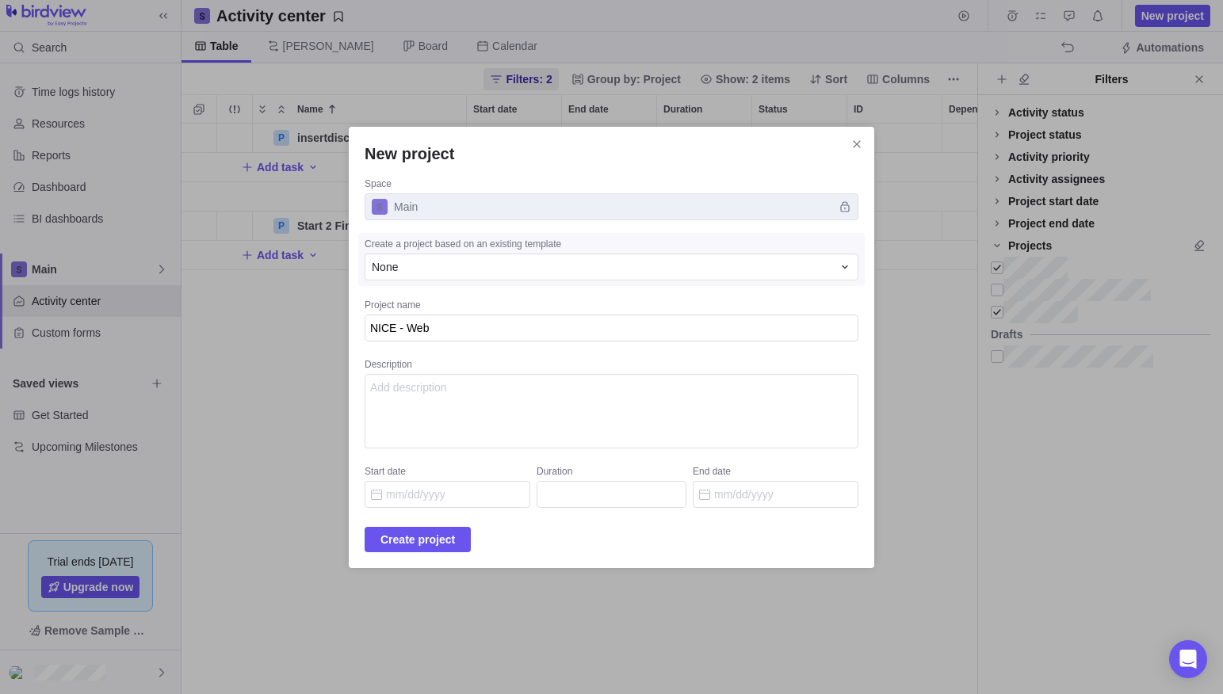
type textarea "x"
type textarea "NICE - We"
type textarea "x"
type textarea "NICE - W"
type textarea "x"
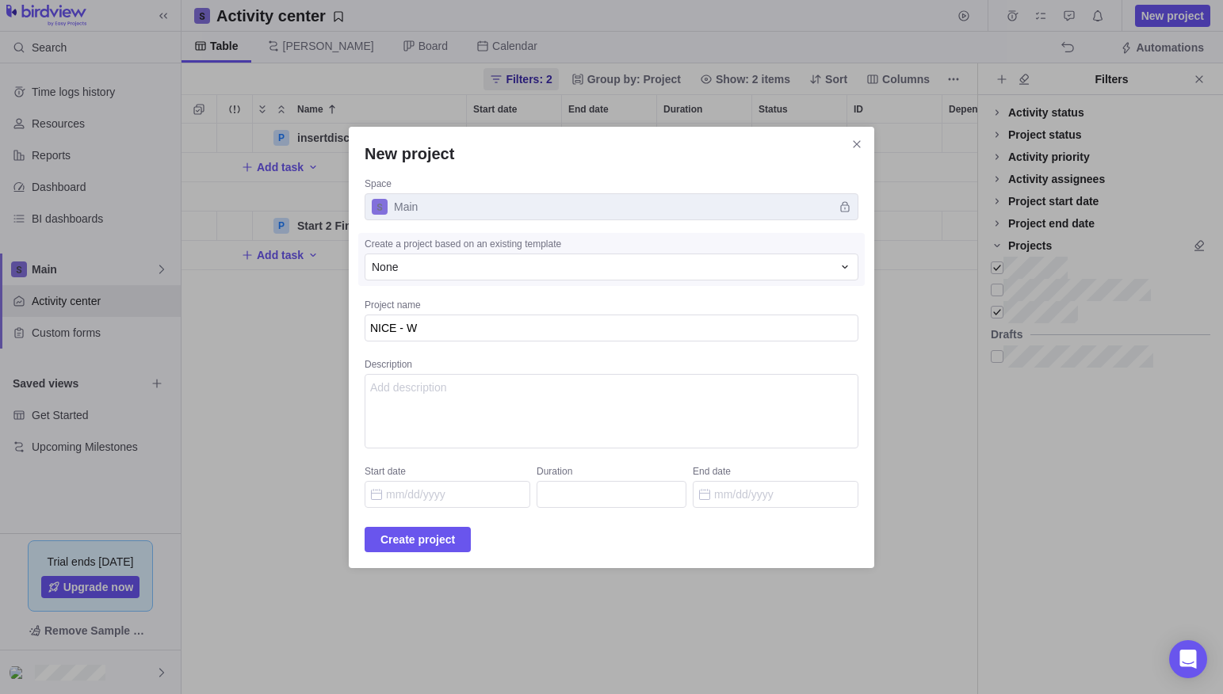
type textarea "NICE -"
type textarea "x"
type textarea "NICE - I"
type textarea "x"
type textarea "NICE - Im"
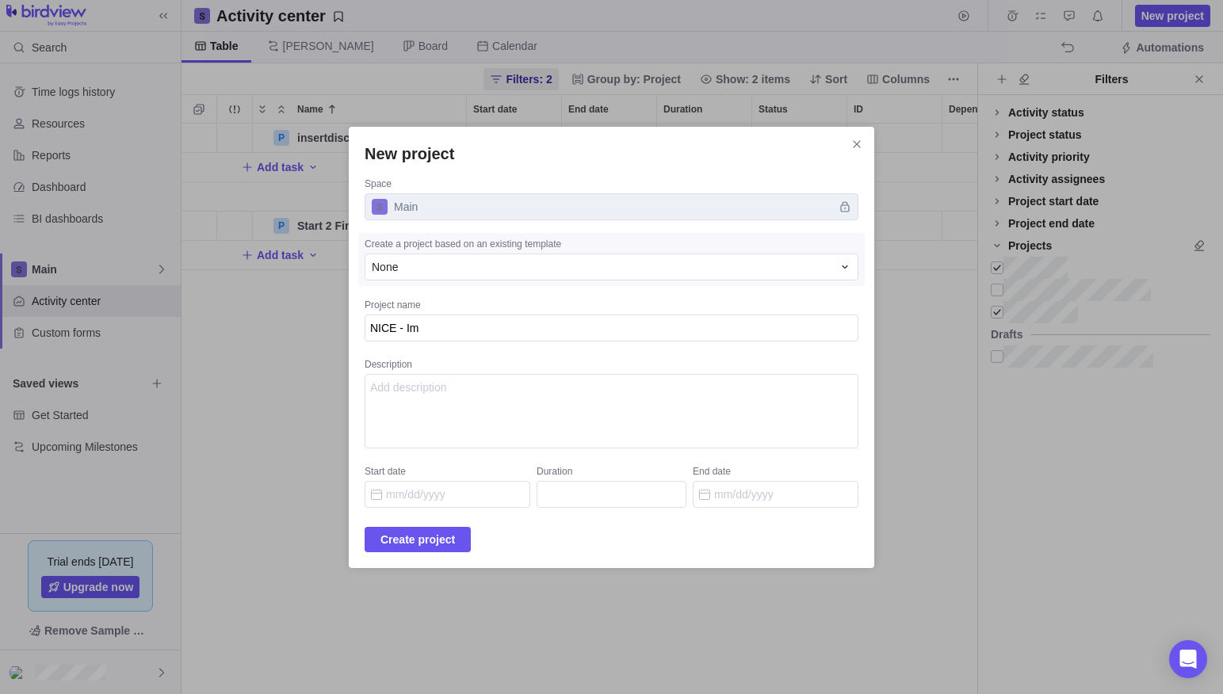
type textarea "x"
type textarea "NICE - Ima"
type textarea "x"
type textarea "NICE - Imag"
type textarea "x"
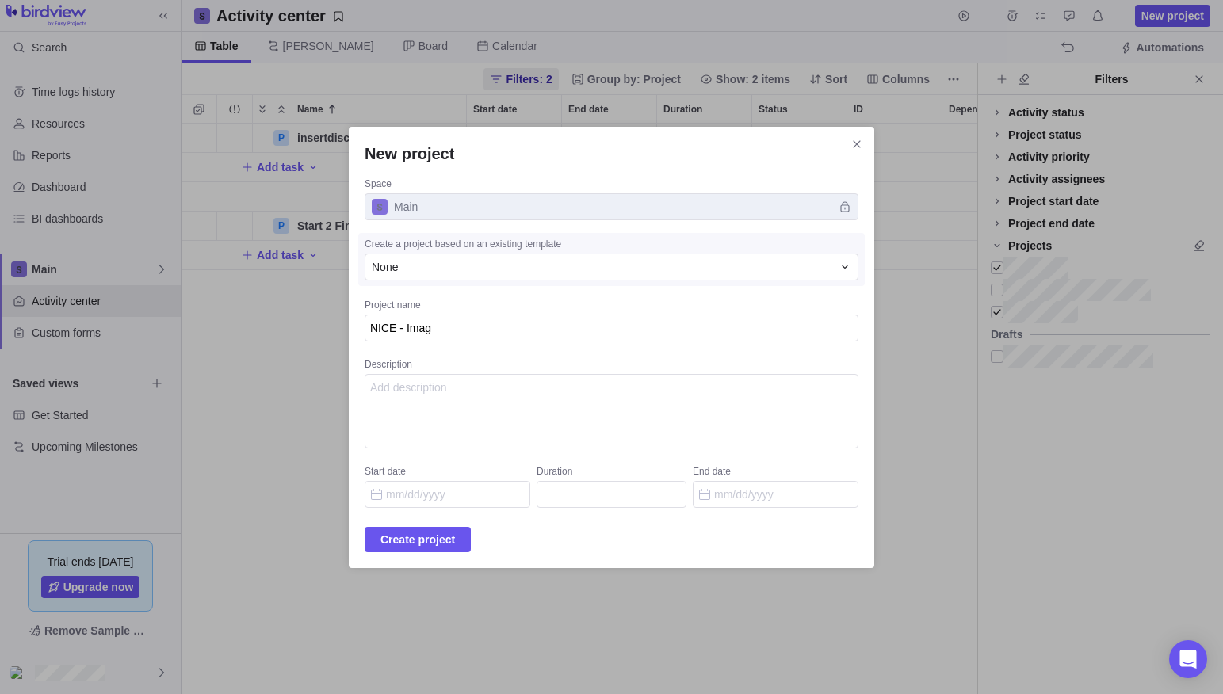
type textarea "NICE - Image"
type textarea "x"
type textarea "NICE - Image"
type textarea "x"
type textarea "NICE - Image PA"
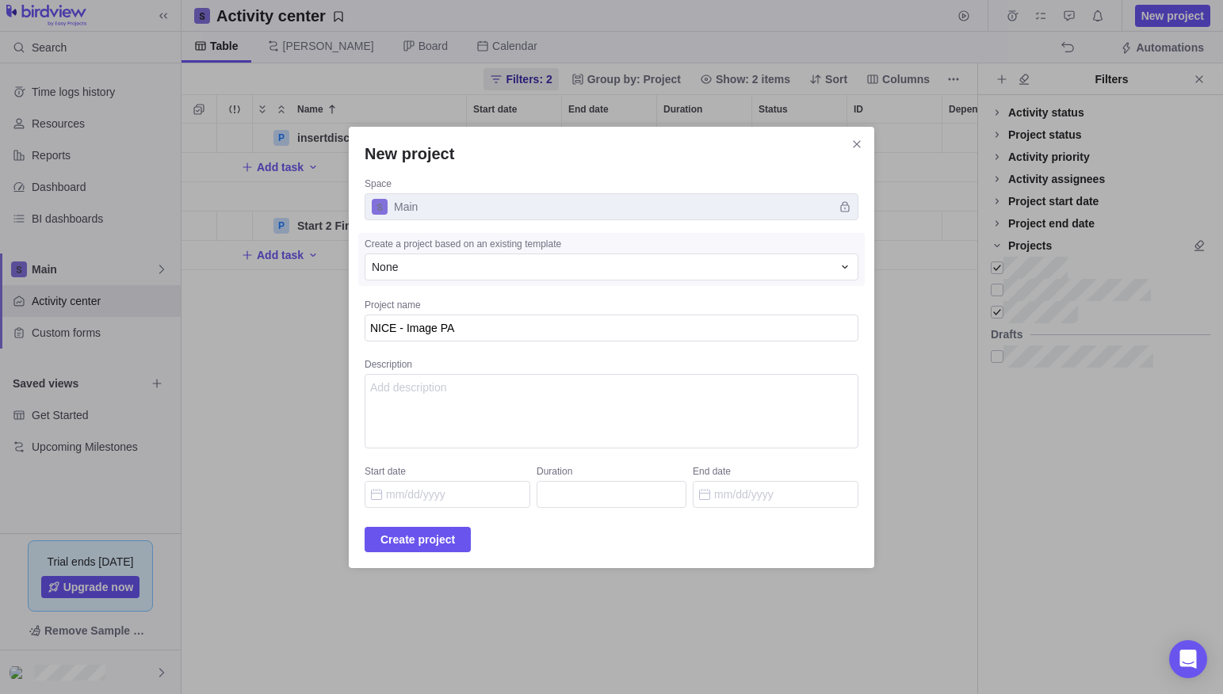
type textarea "x"
type textarea "NICE - Image PAc"
type textarea "x"
type textarea "NICE - Image PAck"
type textarea "x"
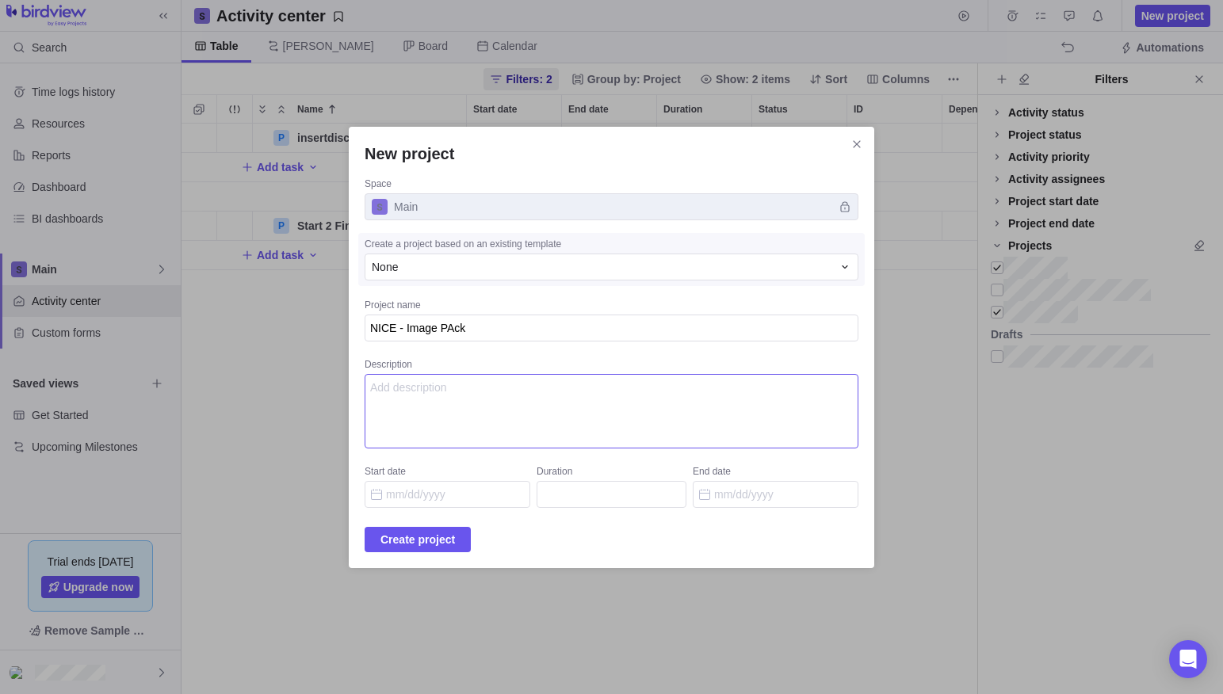
click at [448, 399] on textarea "Description" at bounding box center [612, 411] width 494 height 74
paste textarea "Deliverables: Website image package Notes: Initial sketches submitted, pivot re…"
drag, startPoint x: 395, startPoint y: 410, endPoint x: 510, endPoint y: 430, distance: 116.6
click at [510, 430] on textarea "Deliverables: Website image package Notes: Initial sketches submitted, pivot re…" at bounding box center [612, 411] width 494 height 74
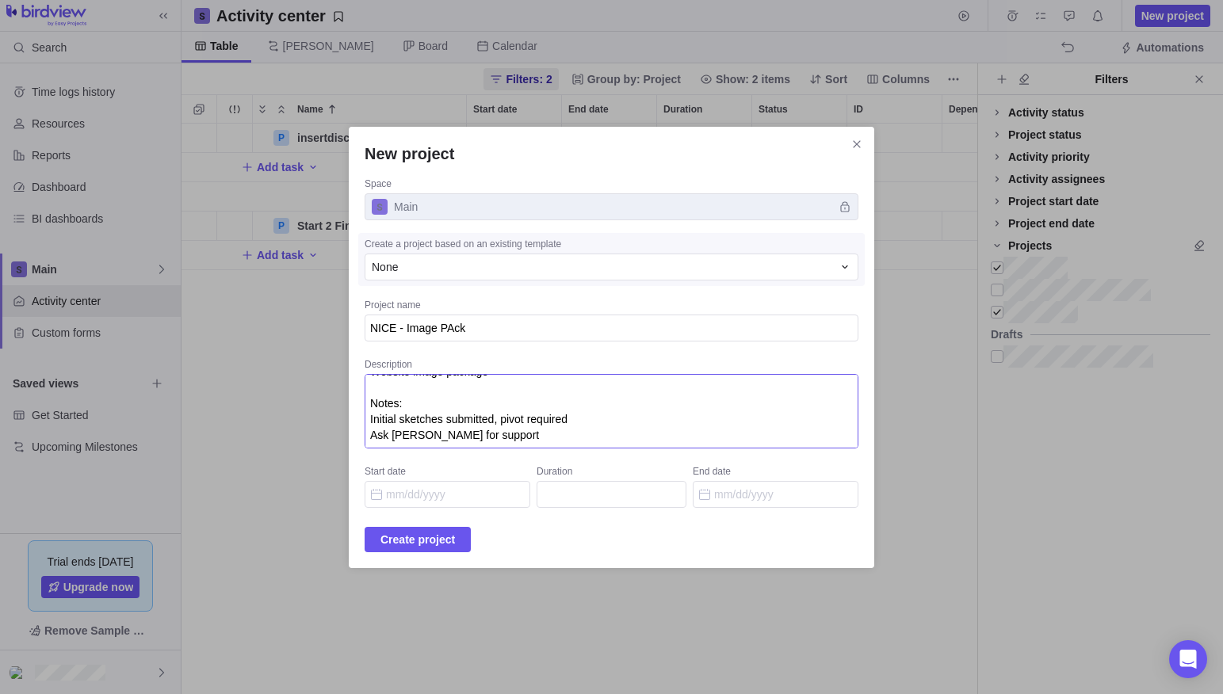
scroll to position [14, 0]
drag, startPoint x: 404, startPoint y: 388, endPoint x: 367, endPoint y: 380, distance: 38.1
click at [367, 380] on div "New project Space Main Create a project based on an existing template None Proj…" at bounding box center [611, 347] width 1223 height 694
type textarea "Deliverables:"
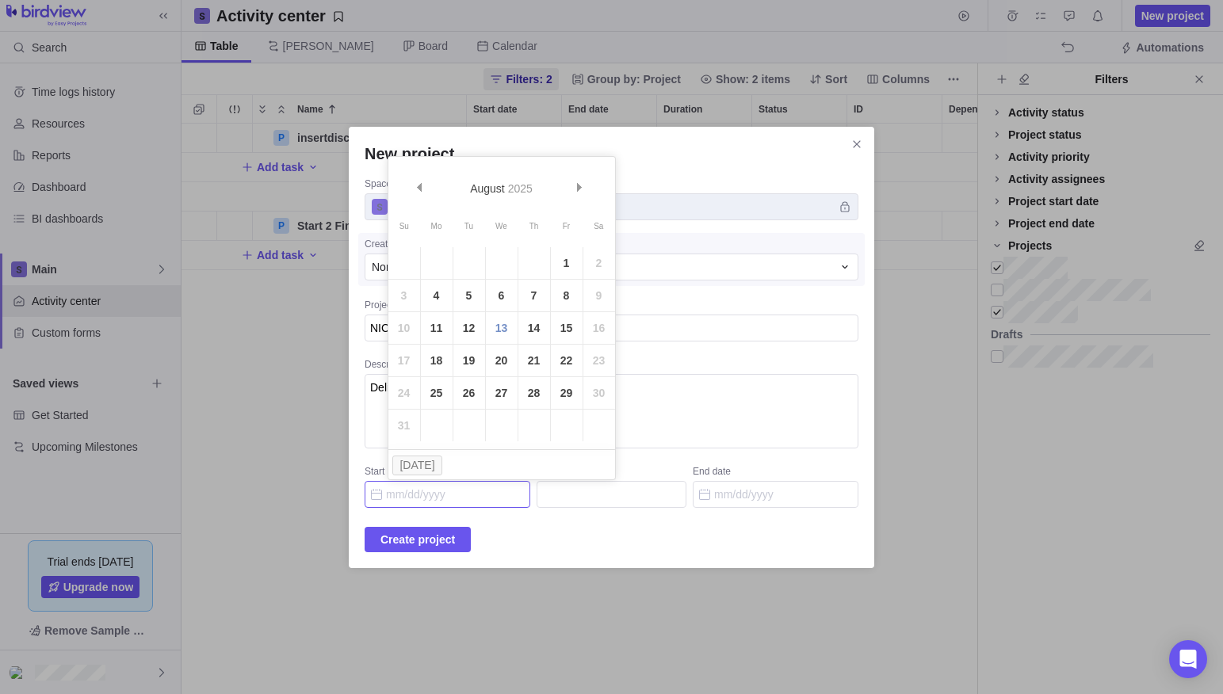
click at [459, 492] on input "Start date" at bounding box center [448, 494] width 166 height 27
click at [435, 293] on link "4" at bounding box center [437, 296] width 32 height 32
type input "[DATE]"
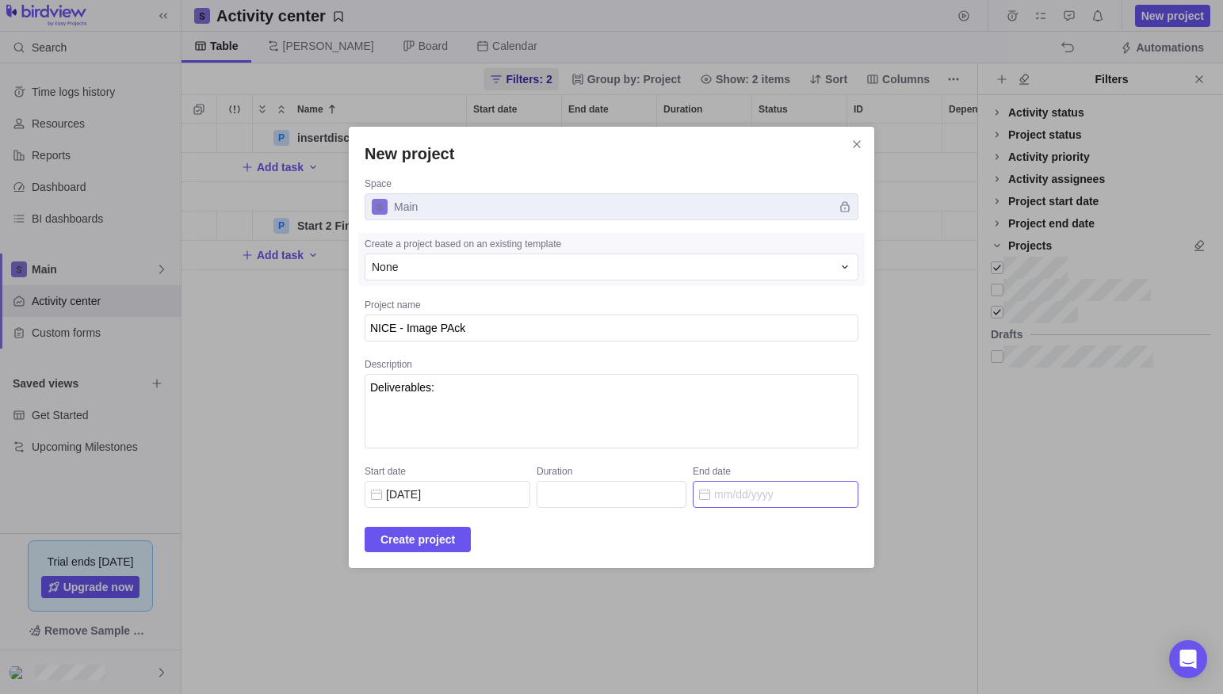
click at [708, 495] on input "End date" at bounding box center [776, 494] width 166 height 27
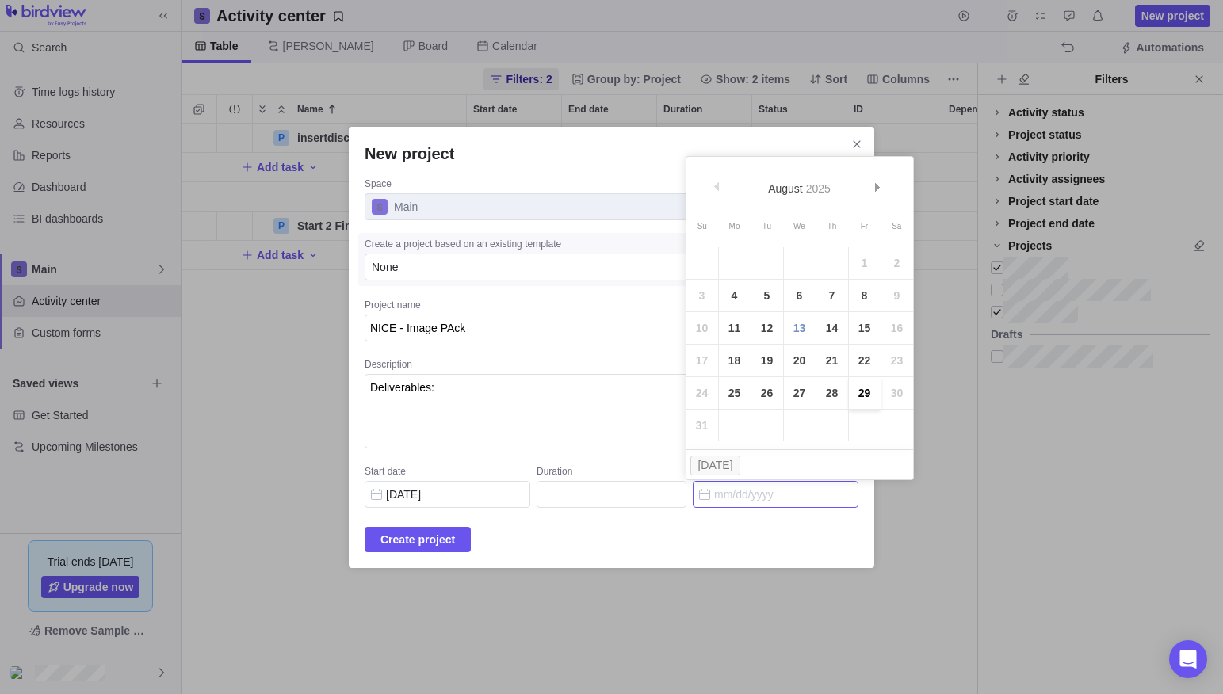
click at [861, 390] on link "29" at bounding box center [865, 393] width 32 height 32
type input "20"
type input "[DATE]"
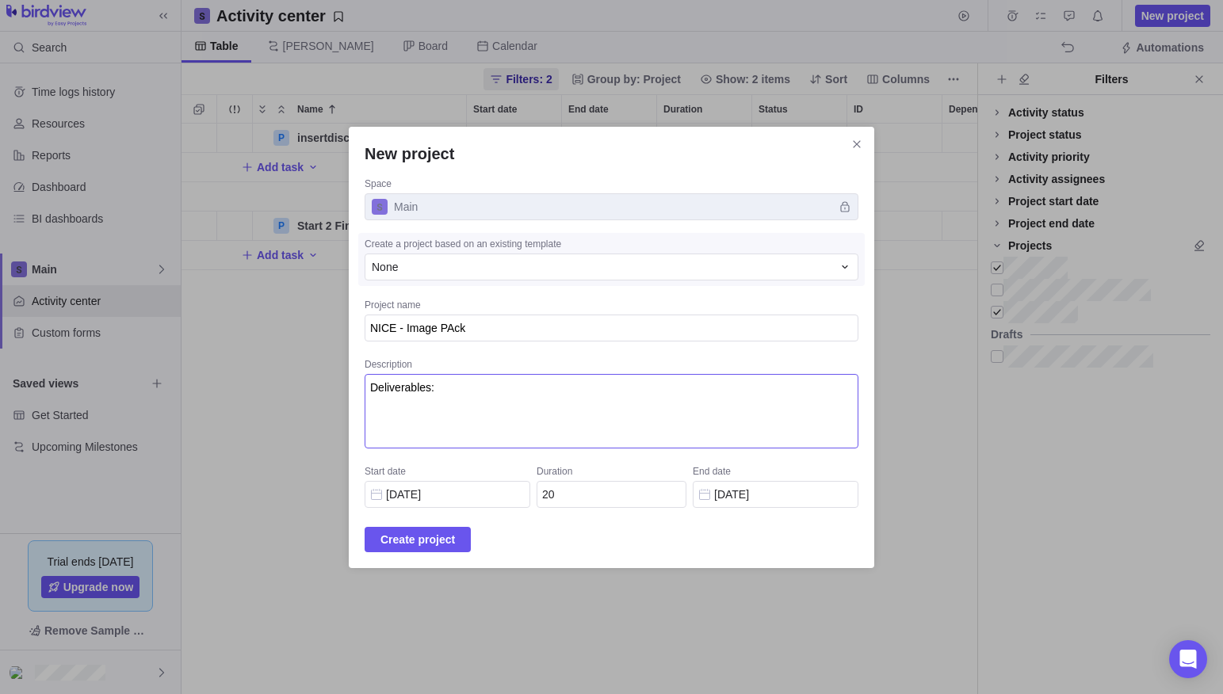
drag, startPoint x: 476, startPoint y: 399, endPoint x: 383, endPoint y: 371, distance: 97.0
click at [383, 371] on div "New project Space Main Create a project based on an existing template None Proj…" at bounding box center [611, 347] width 525 height 441
click at [437, 545] on span "Create project" at bounding box center [417, 539] width 74 height 19
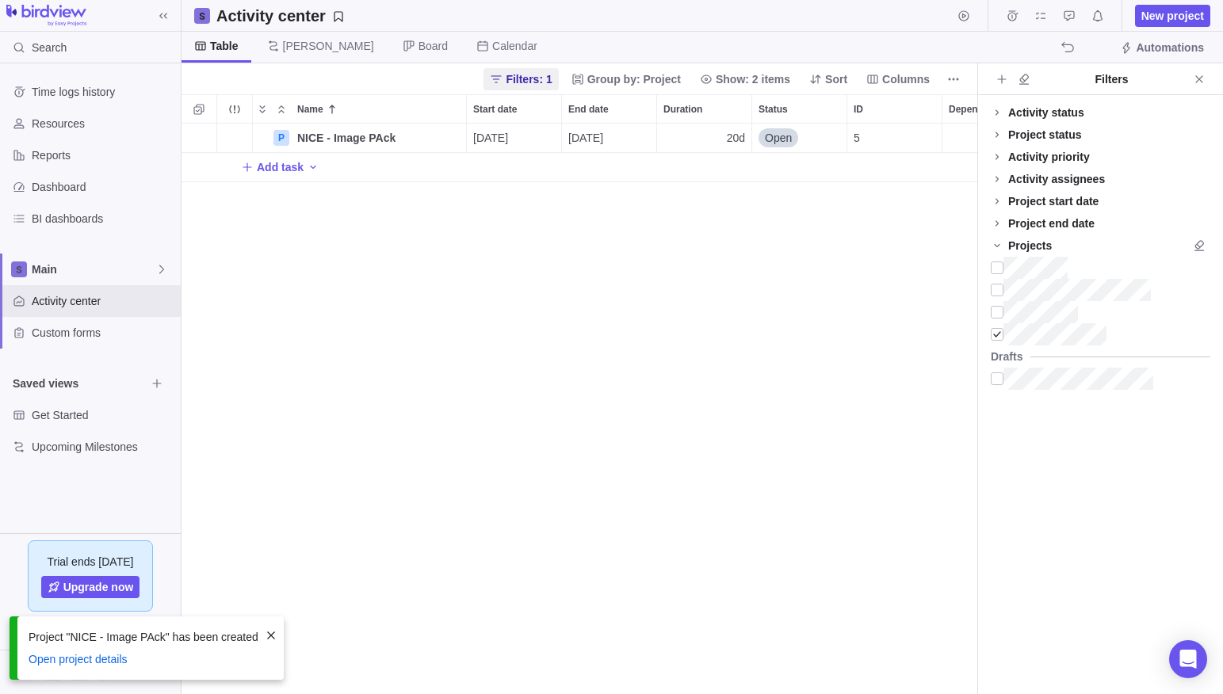
scroll to position [571, 796]
click at [781, 136] on span "Open" at bounding box center [778, 138] width 27 height 16
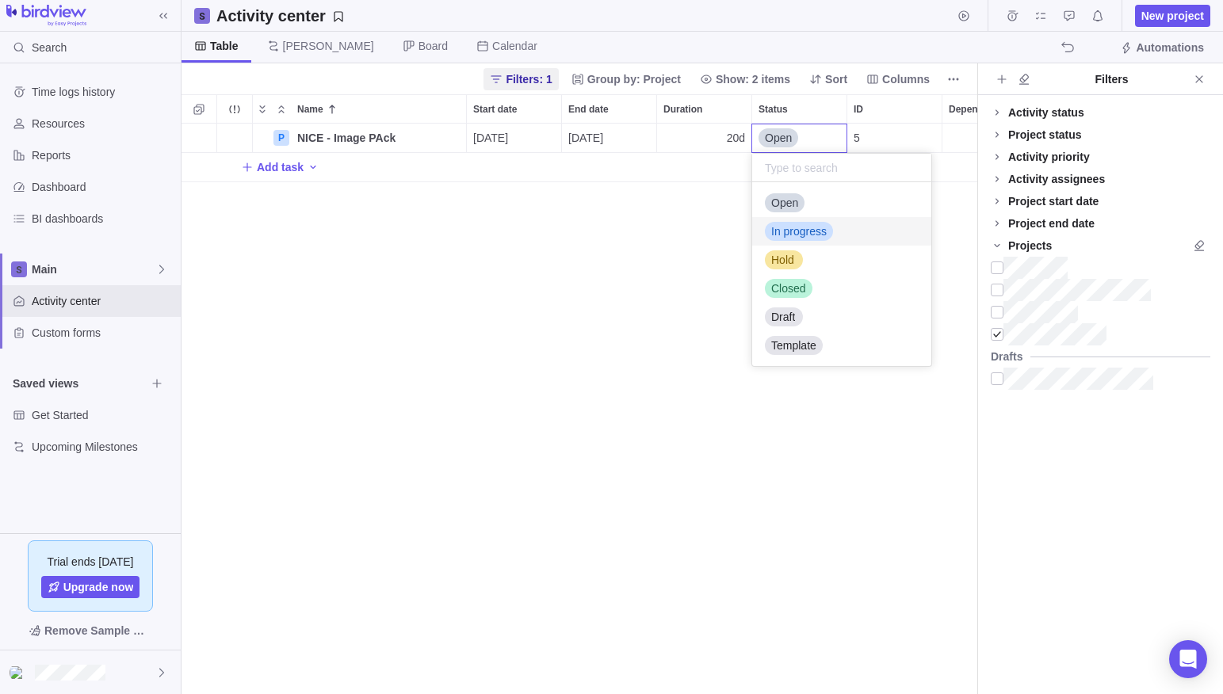
click at [803, 232] on span "In progress" at bounding box center [798, 231] width 55 height 16
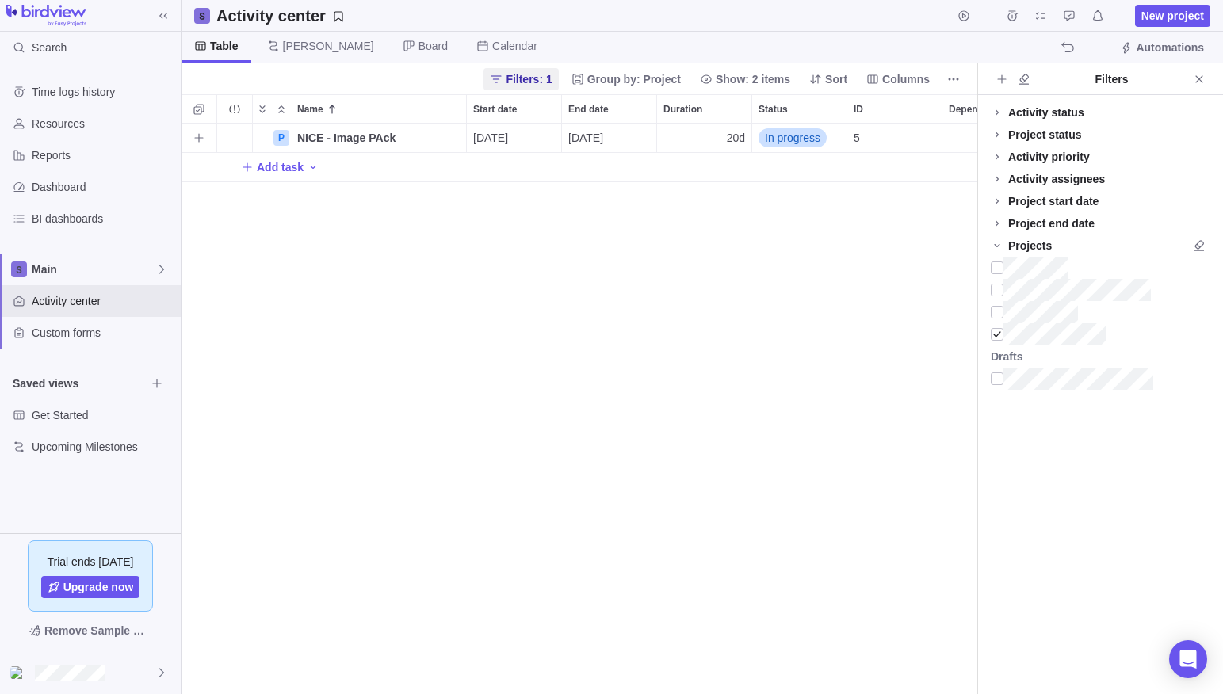
click at [637, 252] on div "P NICE - Image PAck Details [DATE] [DATE] 20d In progress 5 Add task" at bounding box center [579, 409] width 796 height 571
click at [411, 135] on span "Details" at bounding box center [416, 138] width 36 height 16
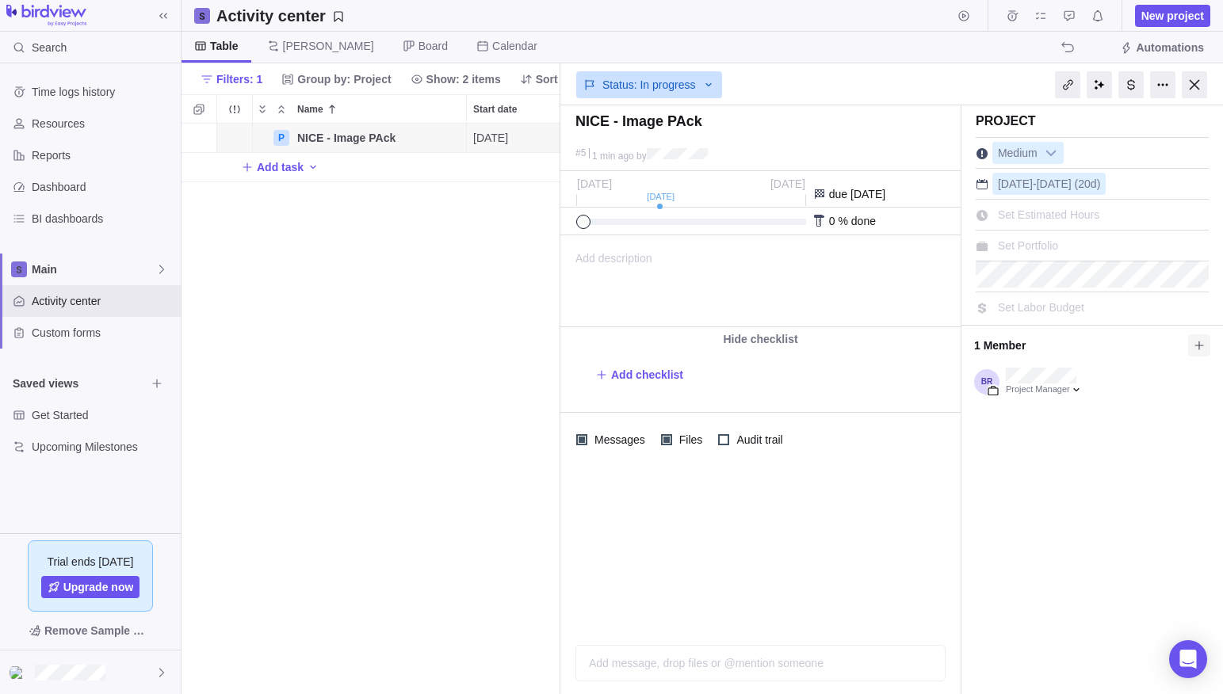
click at [1201, 350] on icon at bounding box center [1199, 345] width 13 height 13
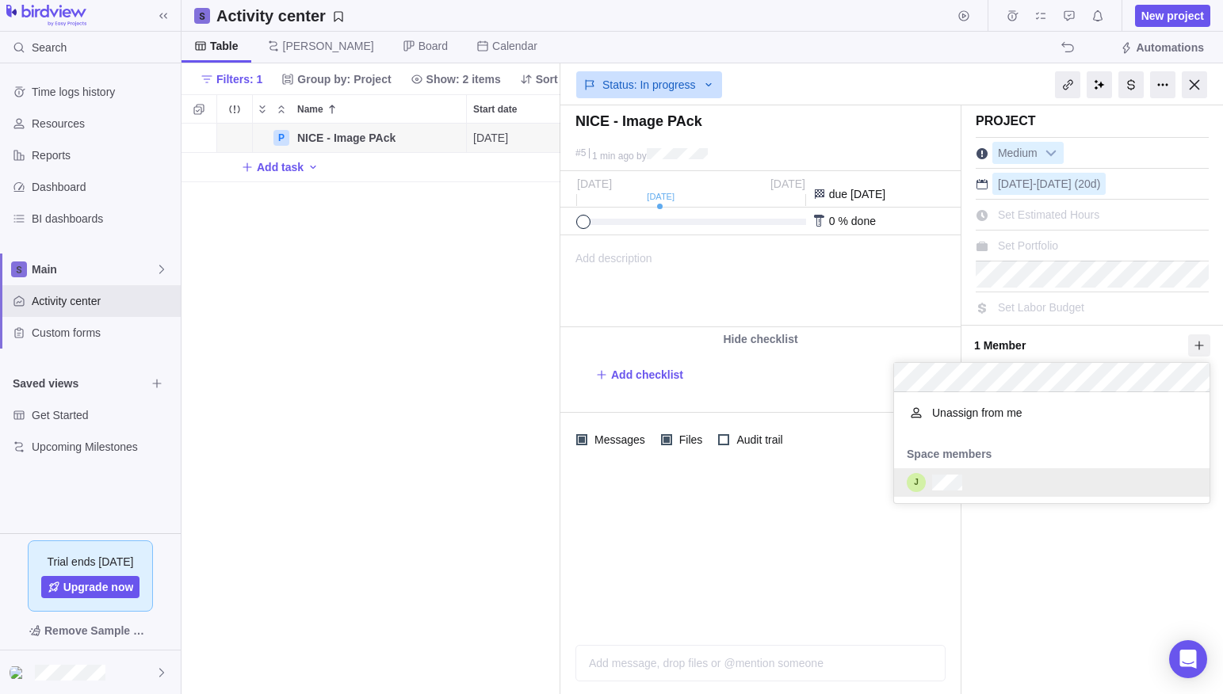
scroll to position [219, 315]
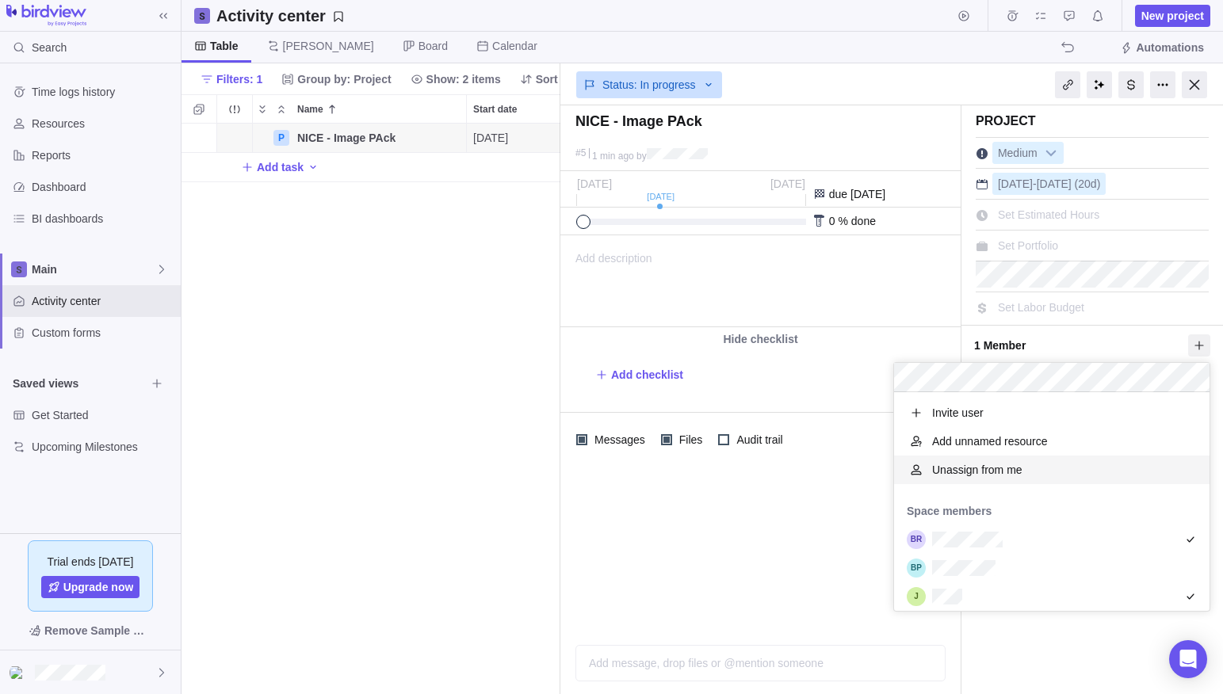
click at [787, 502] on div "NICE - Image PAck #5 1 min ago by Project was completed on its planned end date…" at bounding box center [891, 399] width 663 height 589
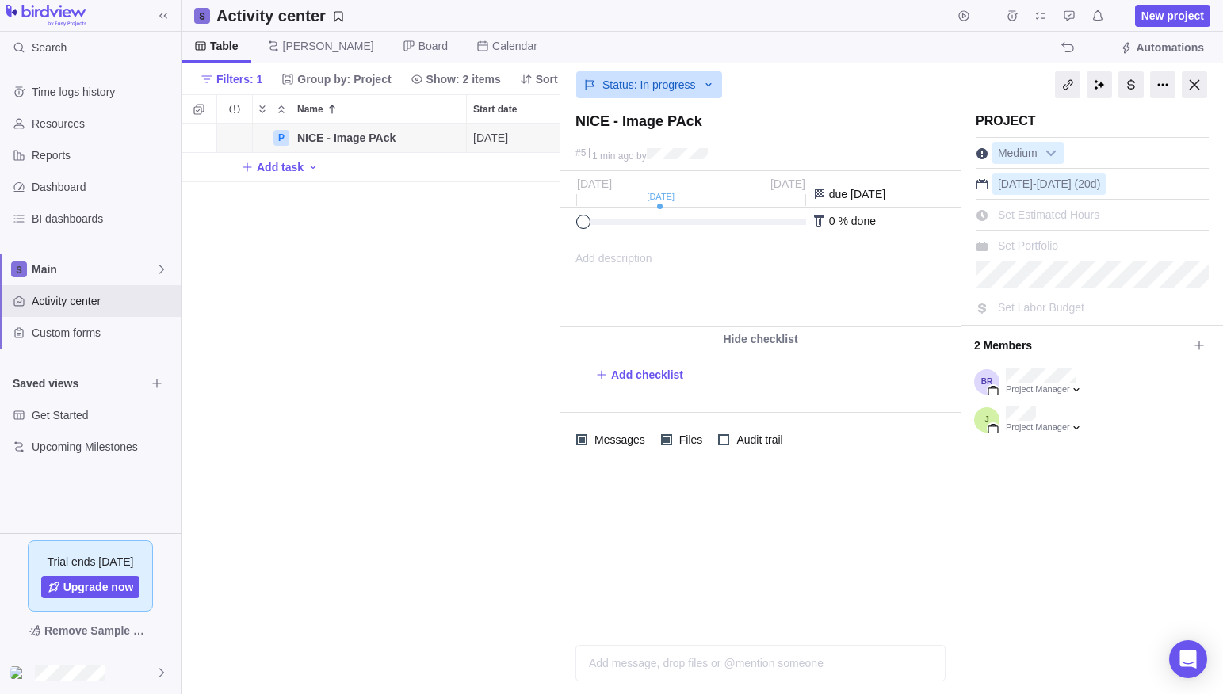
click at [632, 259] on span "Add description" at bounding box center [606, 281] width 91 height 90
click at [648, 273] on html at bounding box center [759, 281] width 396 height 90
paste body
type input "Inter, sans-serif"
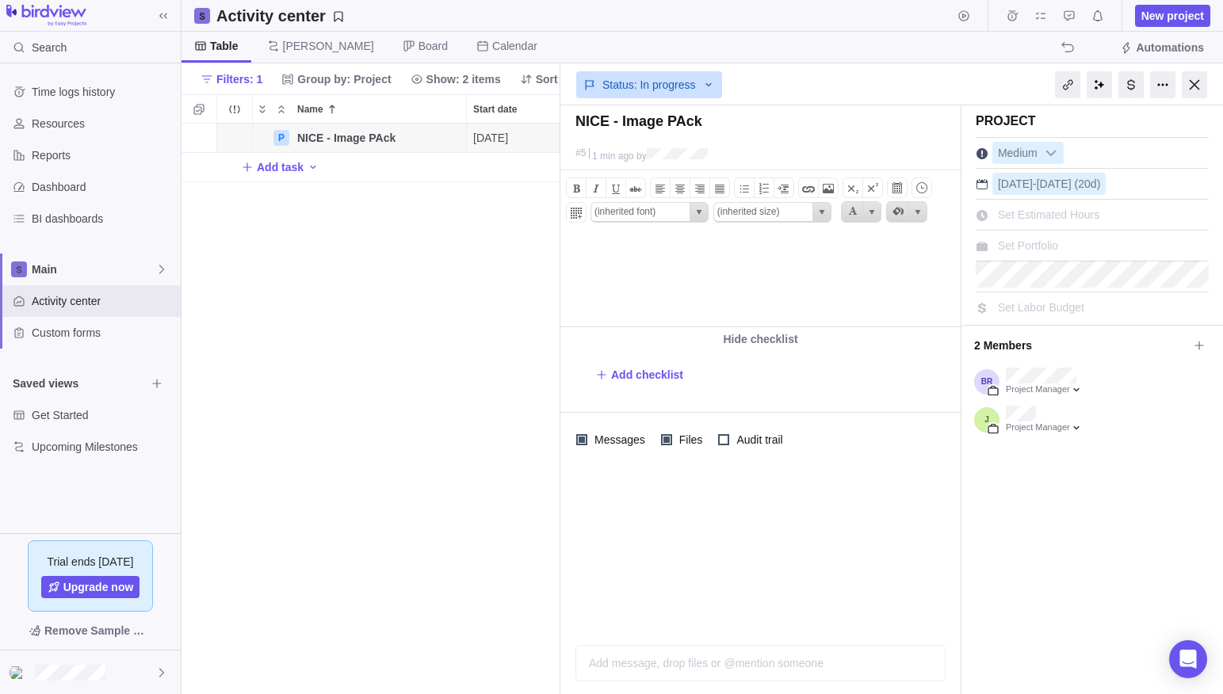
type input "11pt"
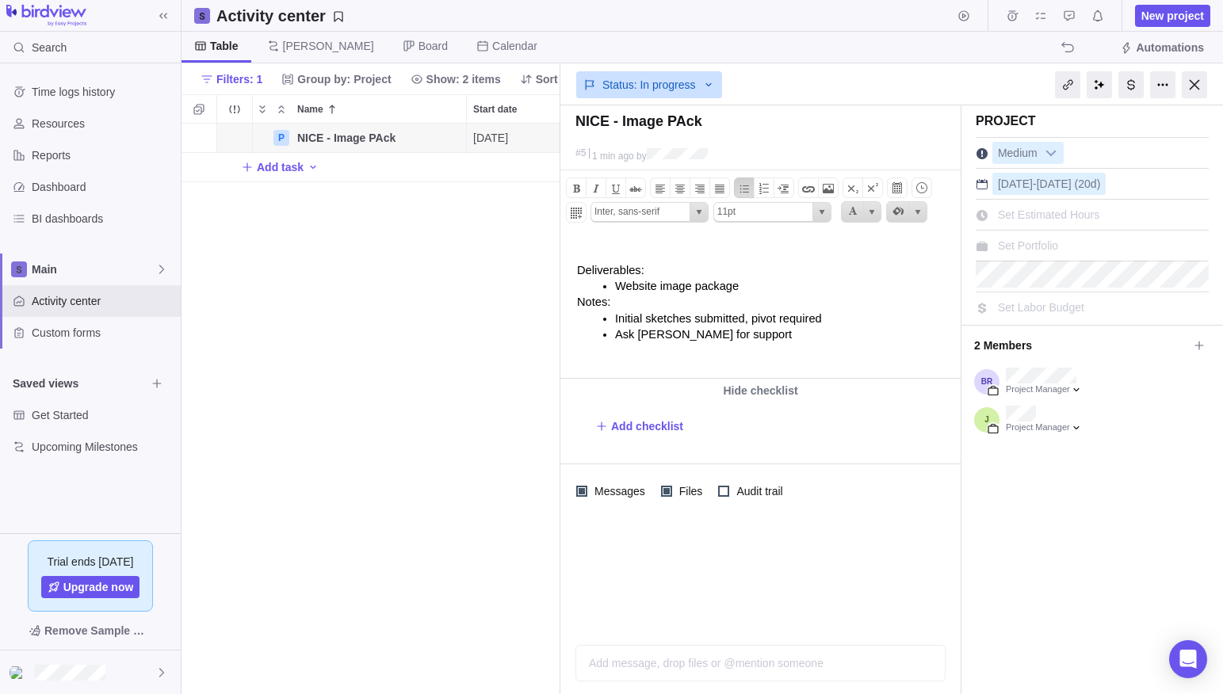
click at [758, 281] on p "Website image package" at bounding box center [785, 286] width 341 height 16
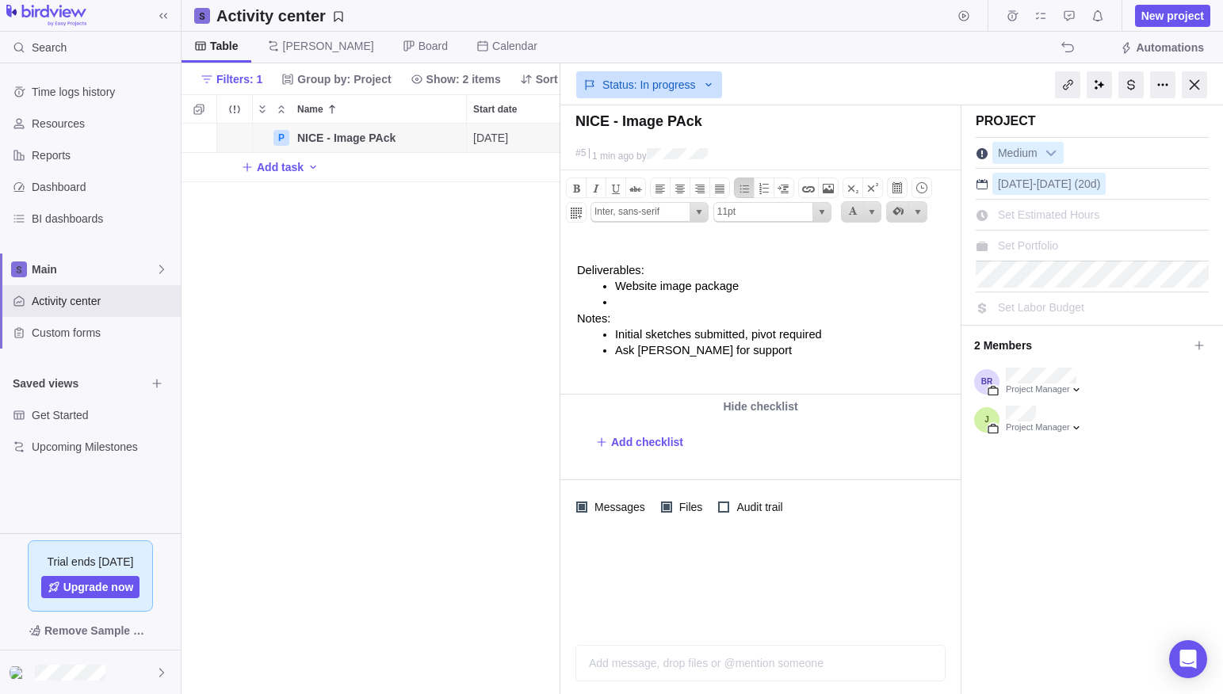
type input "(inherited font)"
type input "(inherited size)"
click at [403, 384] on div "P NICE - Image PAck Details [DATE] [DATE] 20d In progress 5 Add task" at bounding box center [370, 409] width 379 height 571
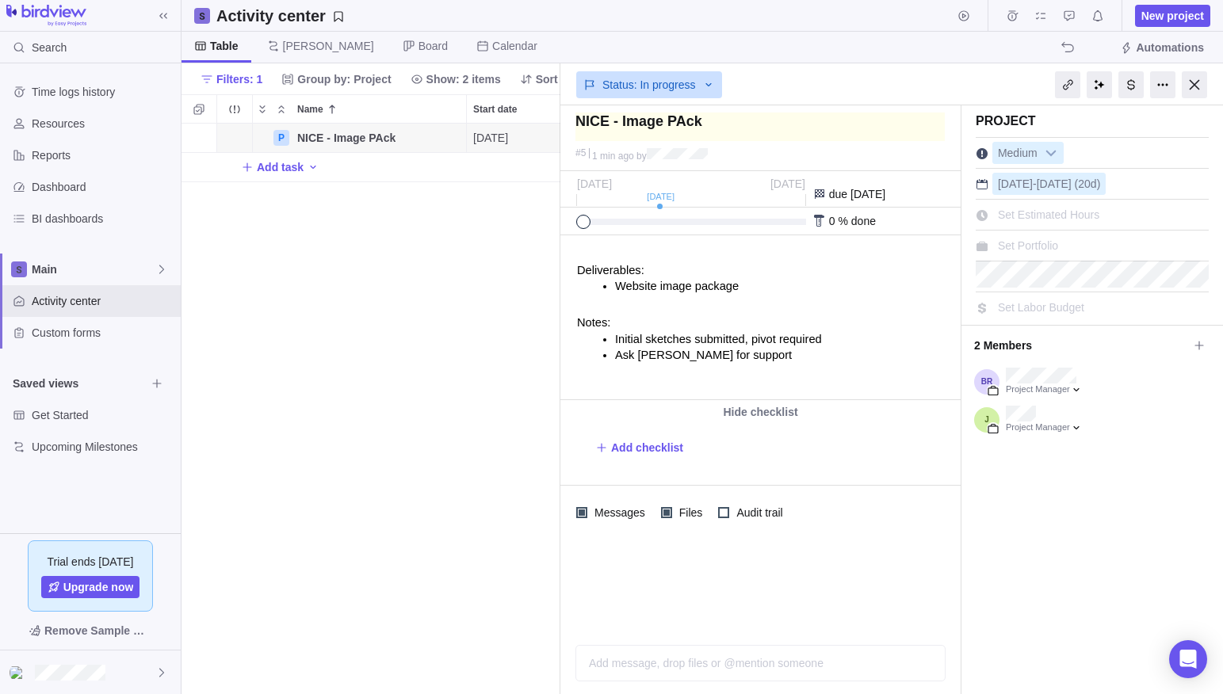
click at [683, 124] on textarea at bounding box center [759, 127] width 369 height 29
type textarea "NICE - Image Pck"
type textarea "NICE - Image Pack"
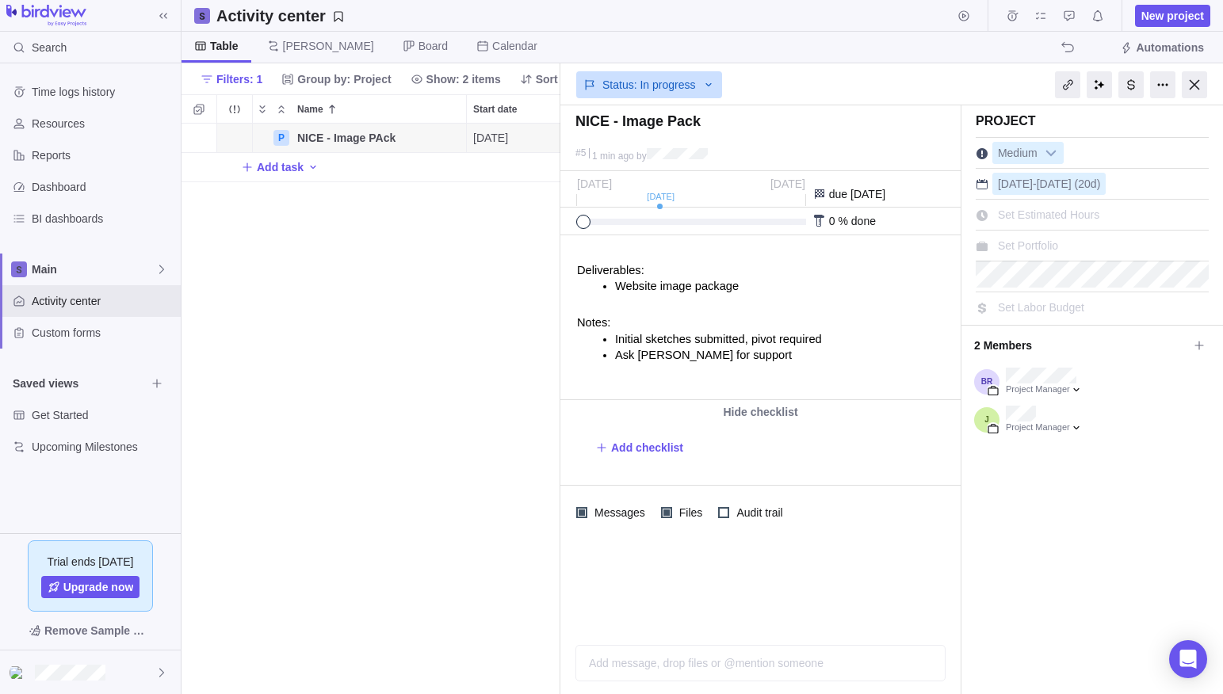
type textarea "NICE - Image Pack"
click at [820, 141] on div "NICE - Image Pack" at bounding box center [759, 127] width 377 height 36
click at [313, 237] on div "P NICE - Image Pack Details [DATE] [DATE] 20d In progress 5 Add task" at bounding box center [370, 409] width 379 height 571
click at [1196, 86] on div at bounding box center [1194, 84] width 25 height 27
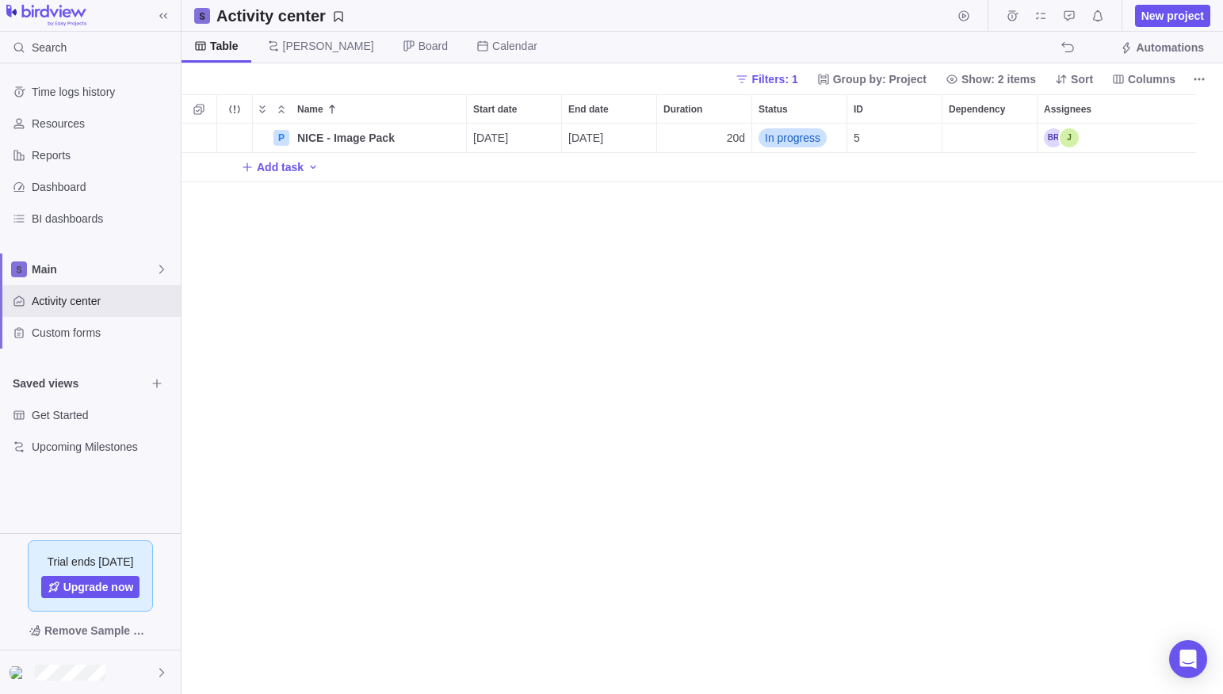
scroll to position [571, 1041]
click at [1006, 77] on span "Show: 2 items" at bounding box center [998, 79] width 74 height 16
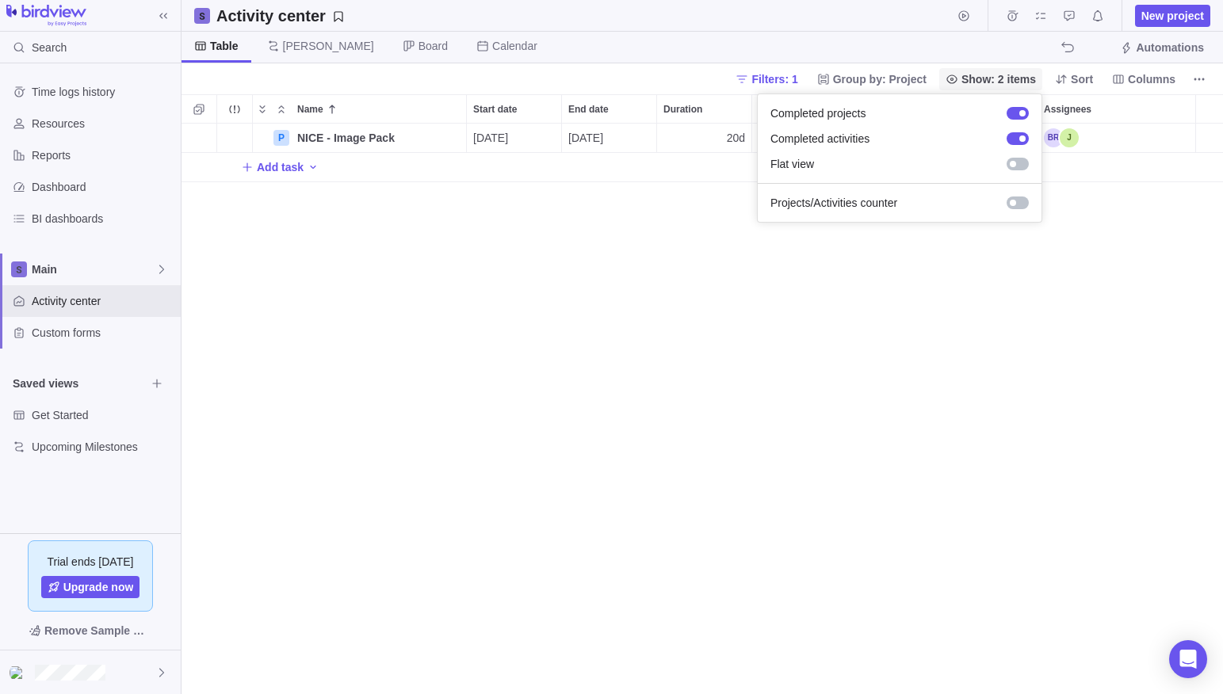
click at [1006, 77] on span "Show: 2 items" at bounding box center [998, 79] width 74 height 16
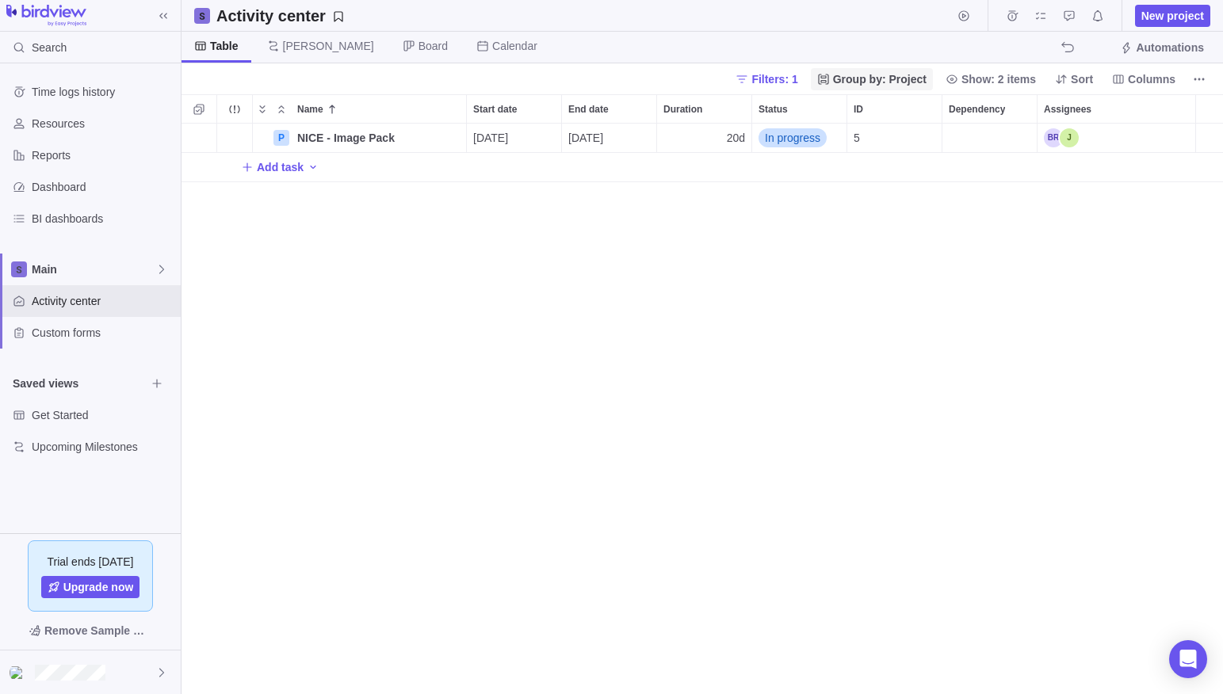
click at [895, 79] on span "Group by: Project" at bounding box center [880, 79] width 94 height 16
click at [1149, 82] on span "Columns" at bounding box center [1152, 79] width 48 height 16
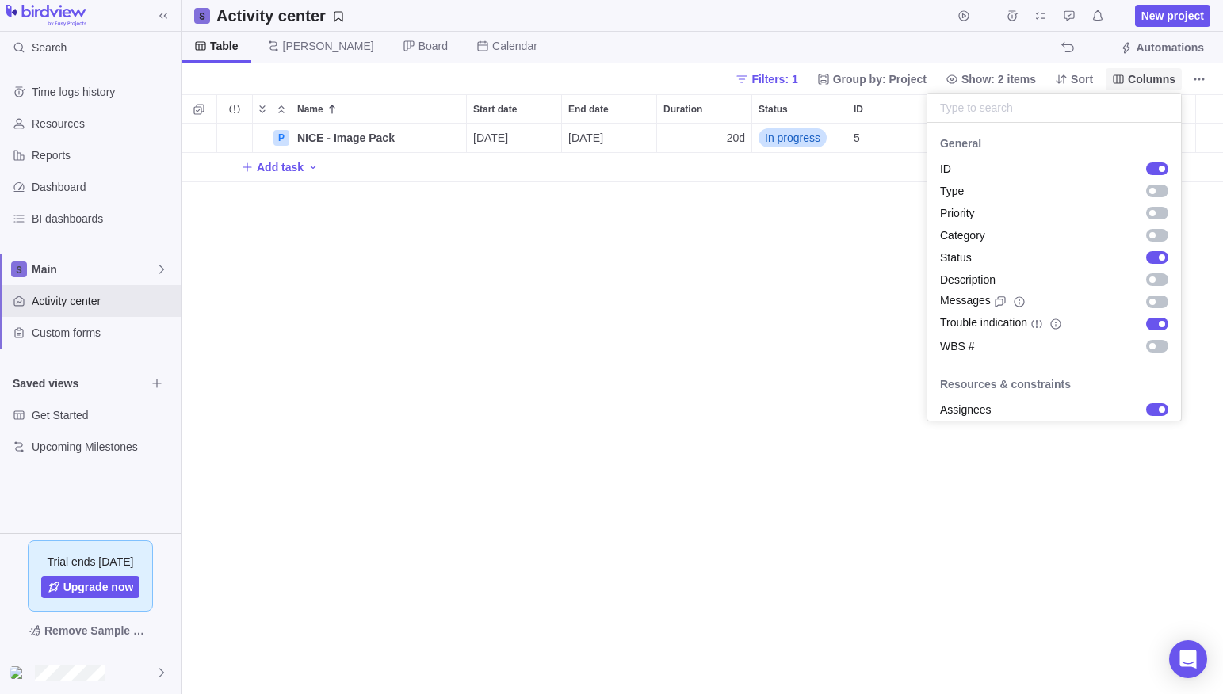
click at [1149, 82] on span "Columns" at bounding box center [1152, 79] width 48 height 16
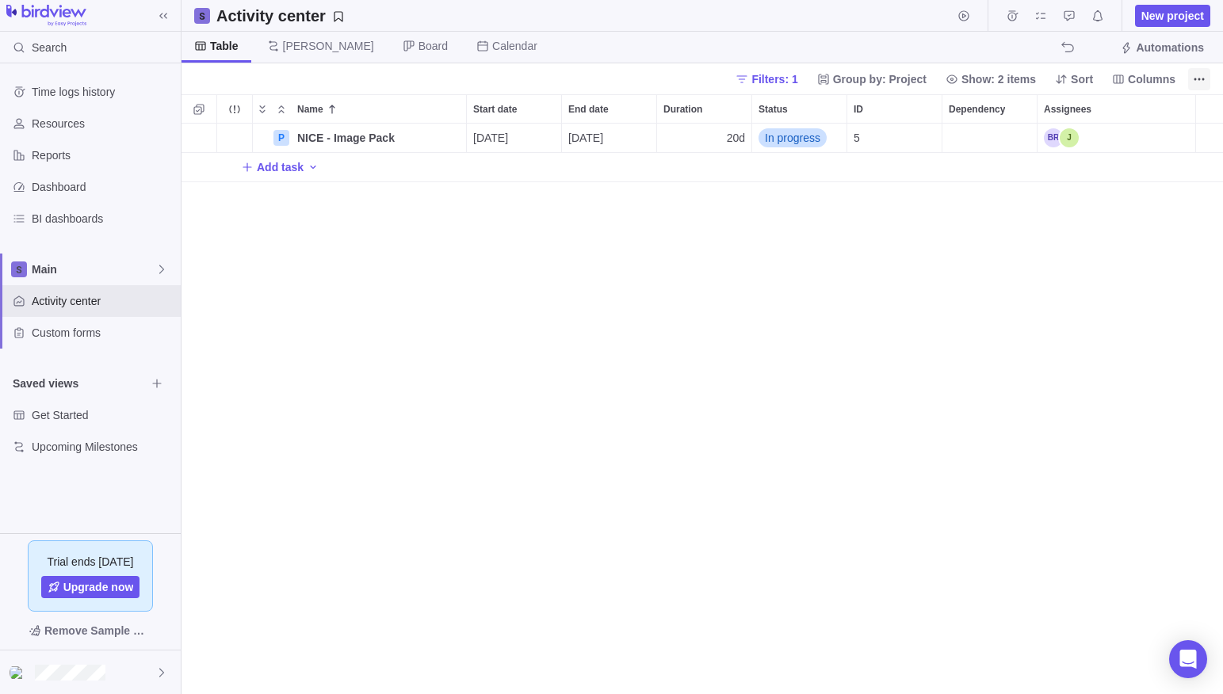
click at [1194, 81] on icon "More actions" at bounding box center [1199, 79] width 13 height 13
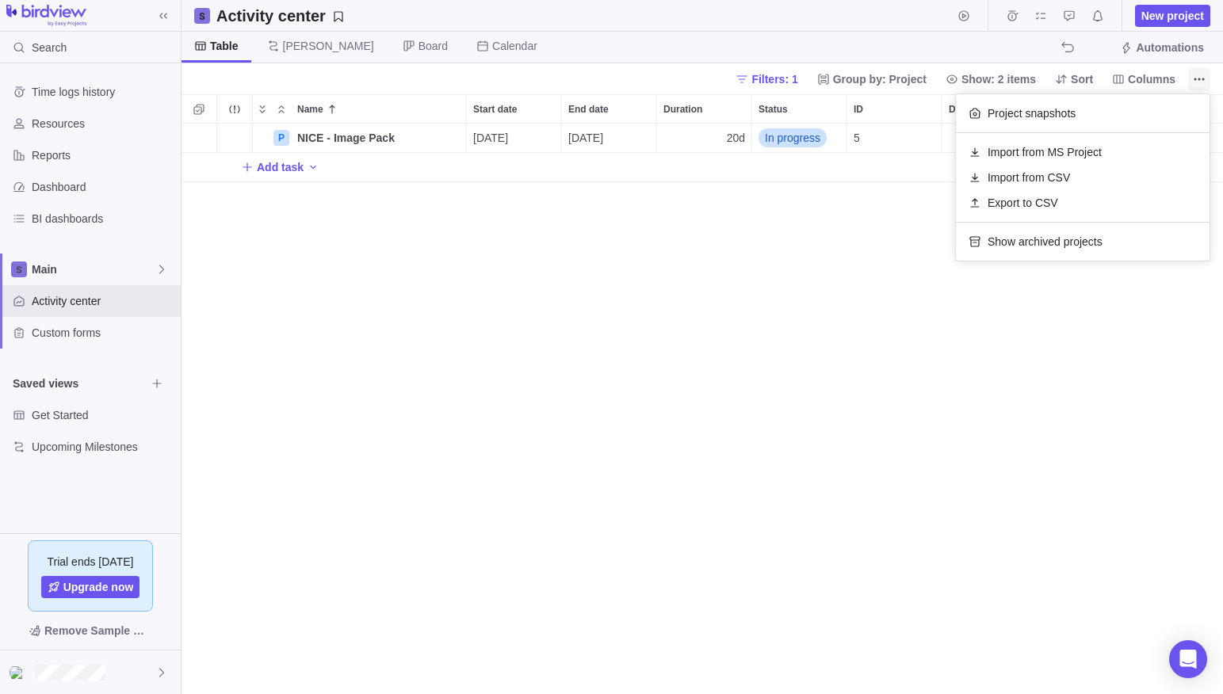
click at [1194, 81] on icon "More actions" at bounding box center [1199, 79] width 13 height 13
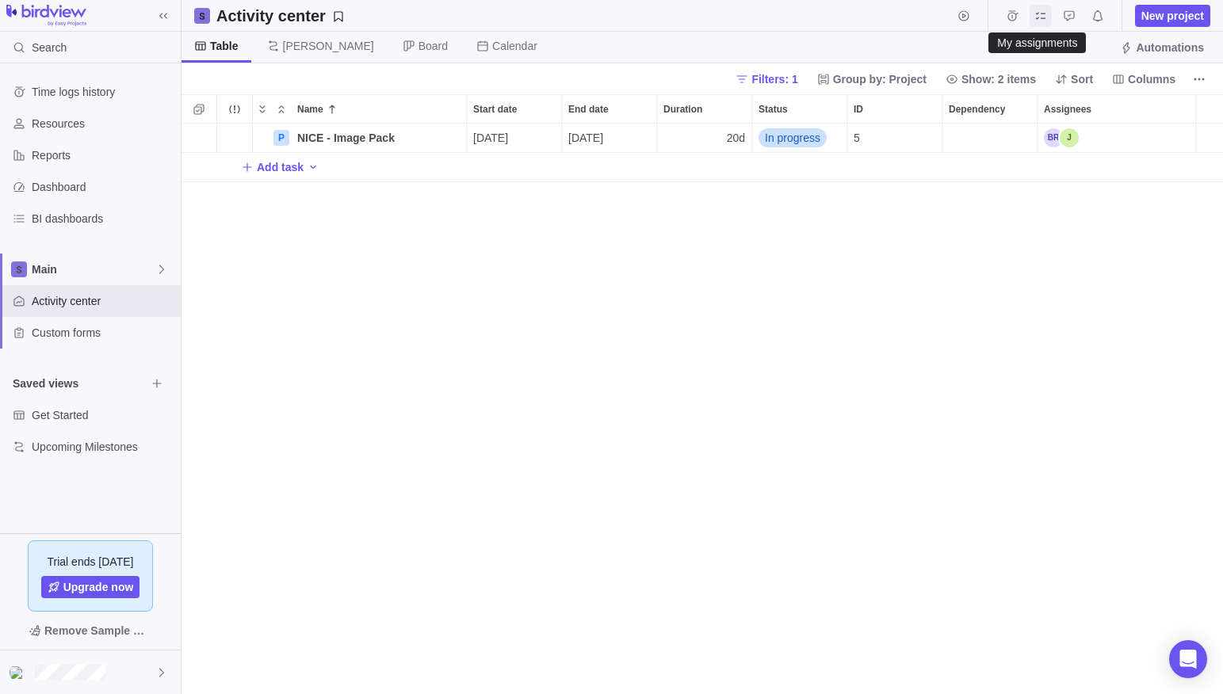
click at [1042, 13] on icon "My assignments" at bounding box center [1041, 15] width 10 height 7
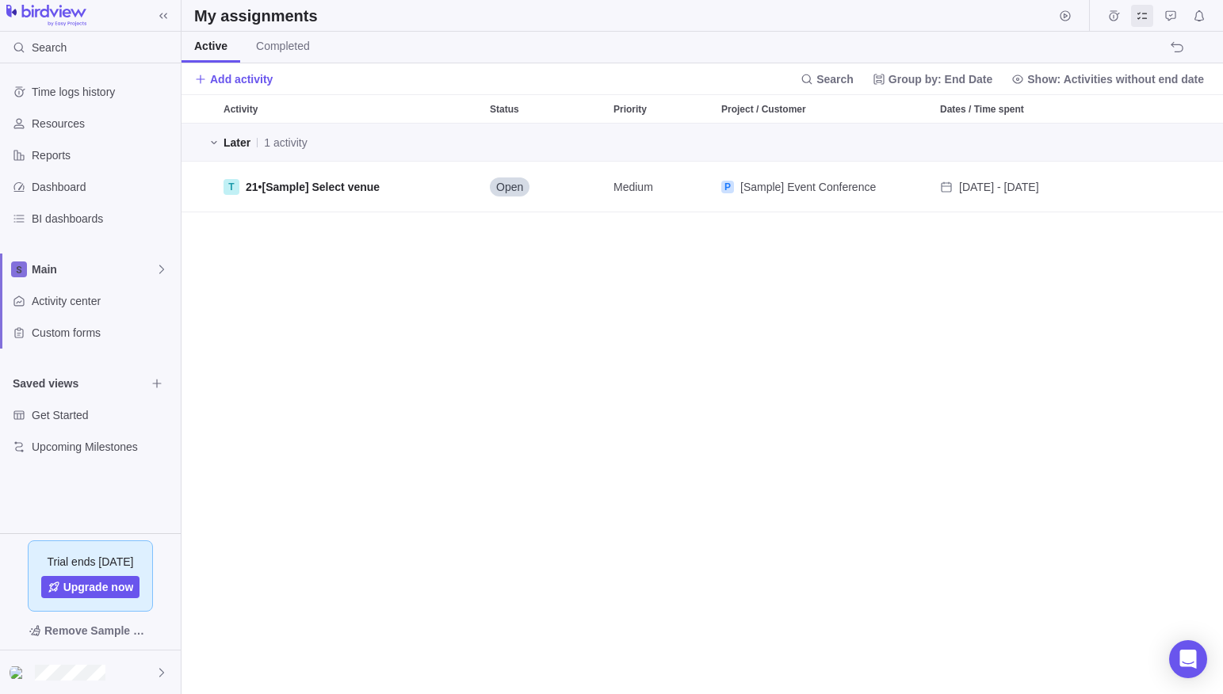
scroll to position [571, 1041]
click at [1110, 17] on icon "Time logs" at bounding box center [1114, 15] width 10 height 10
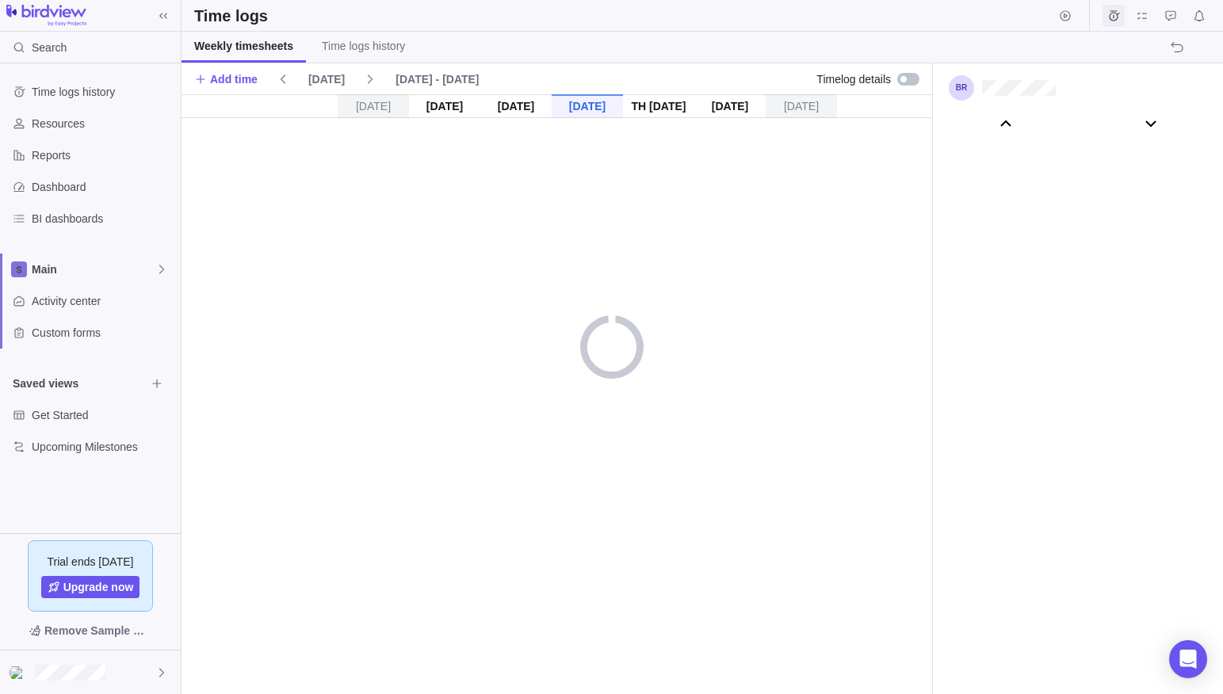
scroll to position [88135, 0]
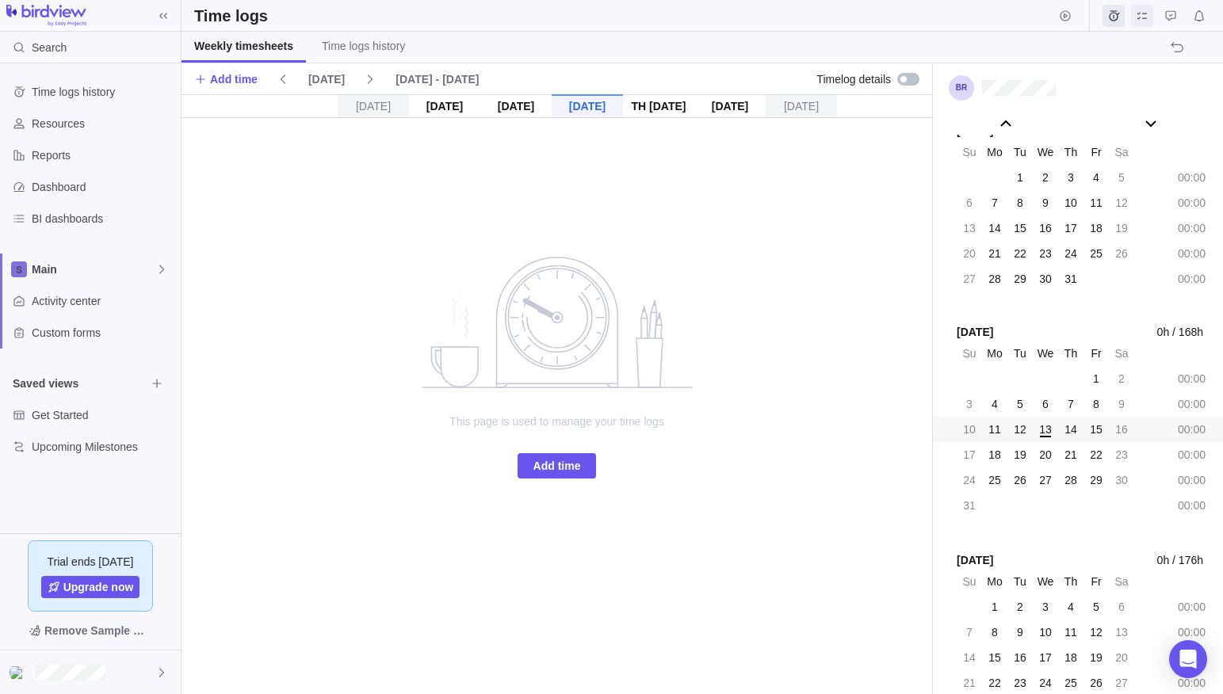
click at [1143, 18] on icon "My assignments" at bounding box center [1142, 16] width 13 height 13
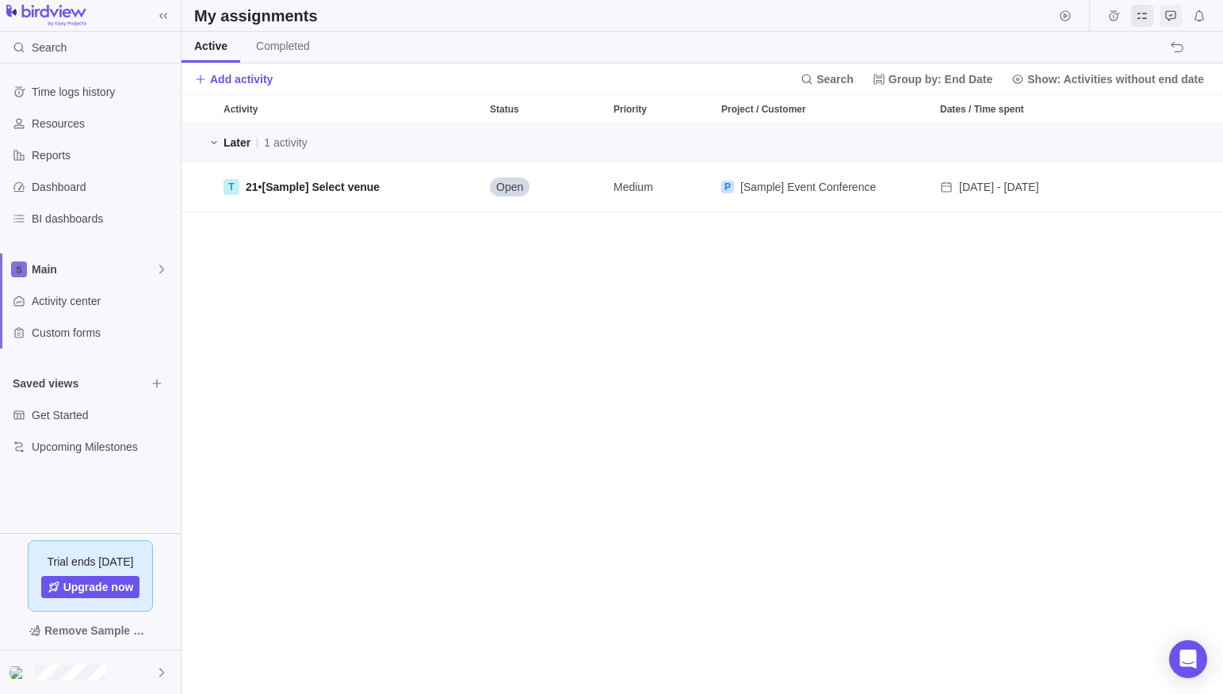
scroll to position [571, 1041]
click at [1167, 17] on icon "Approval requests" at bounding box center [1170, 16] width 13 height 13
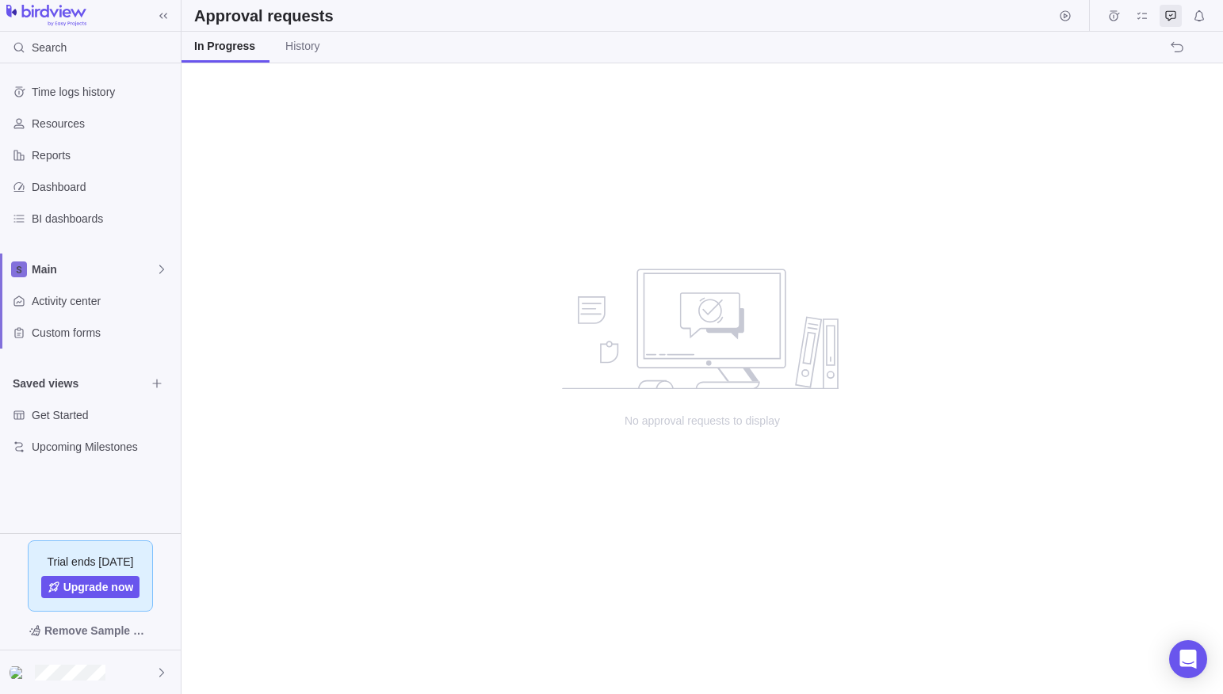
scroll to position [631, 1041]
click at [1208, 17] on span "Notifications" at bounding box center [1199, 16] width 22 height 22
click at [1175, 18] on icon "Approval requests" at bounding box center [1170, 16] width 13 height 13
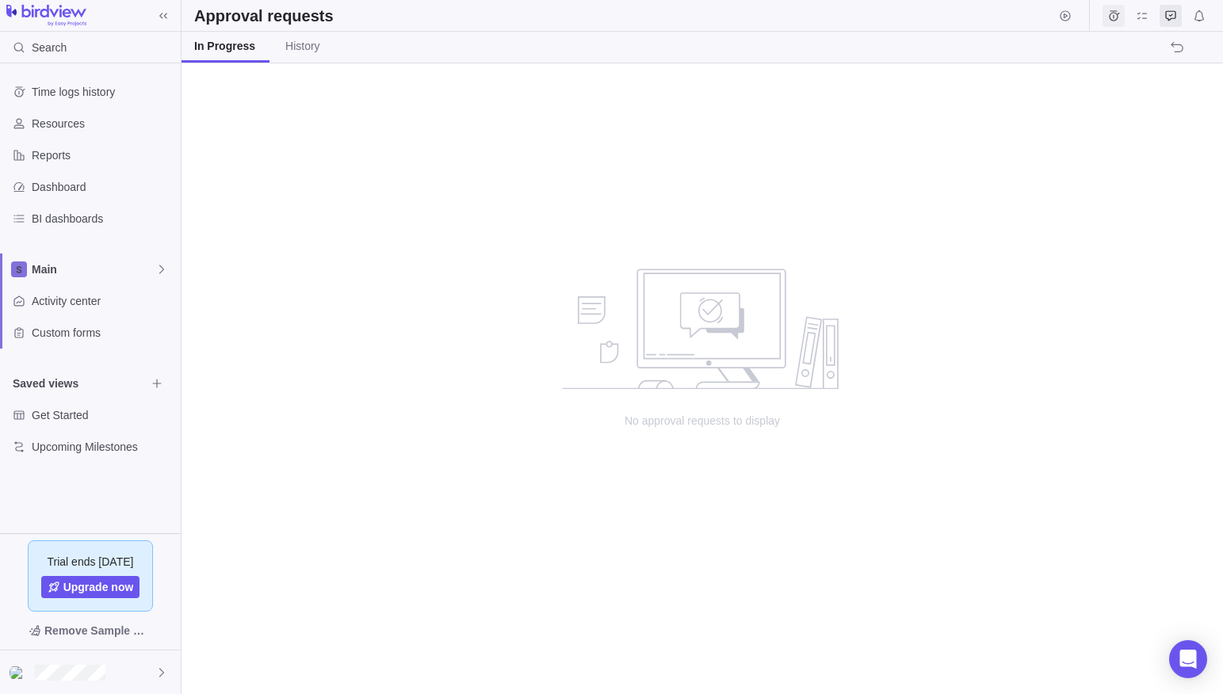
click at [1112, 15] on icon "Time logs" at bounding box center [1113, 16] width 13 height 13
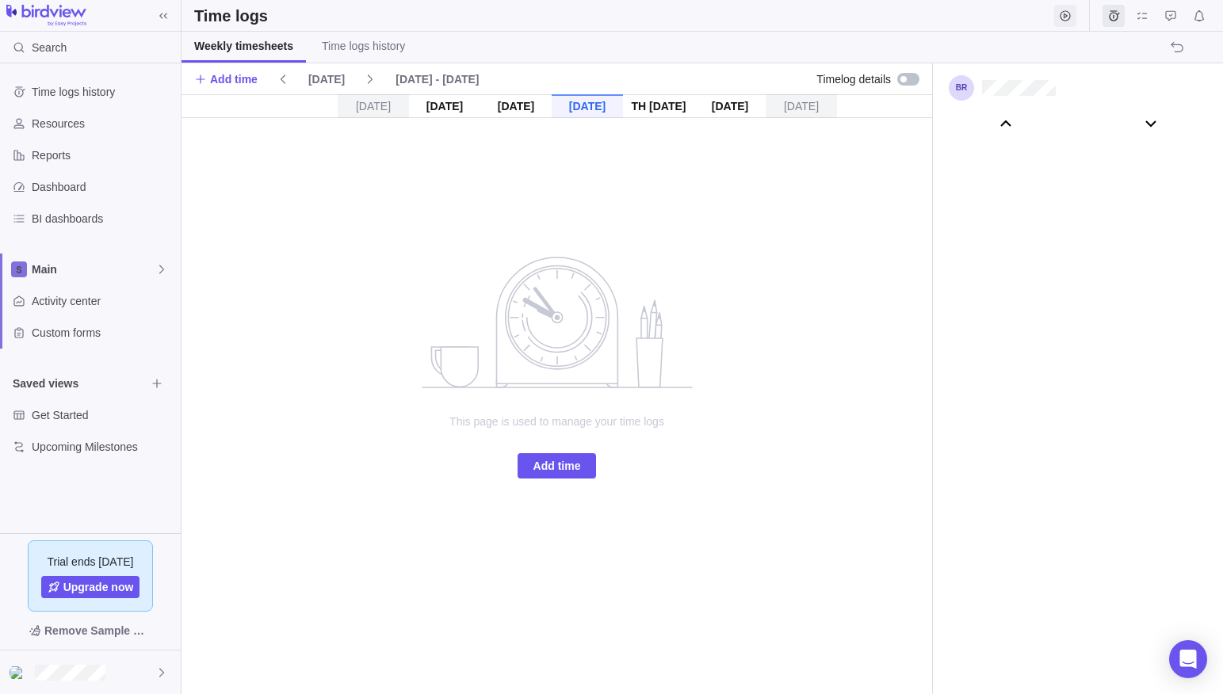
scroll to position [88135, 0]
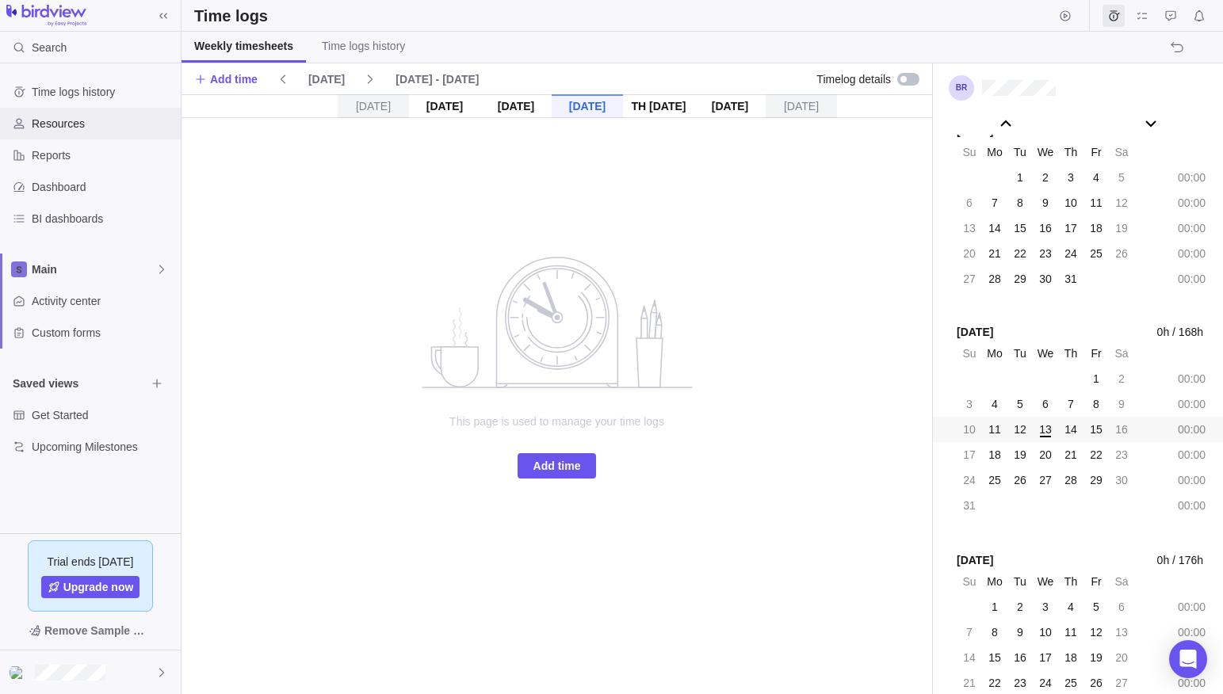
click at [55, 125] on span "Resources" at bounding box center [103, 124] width 143 height 16
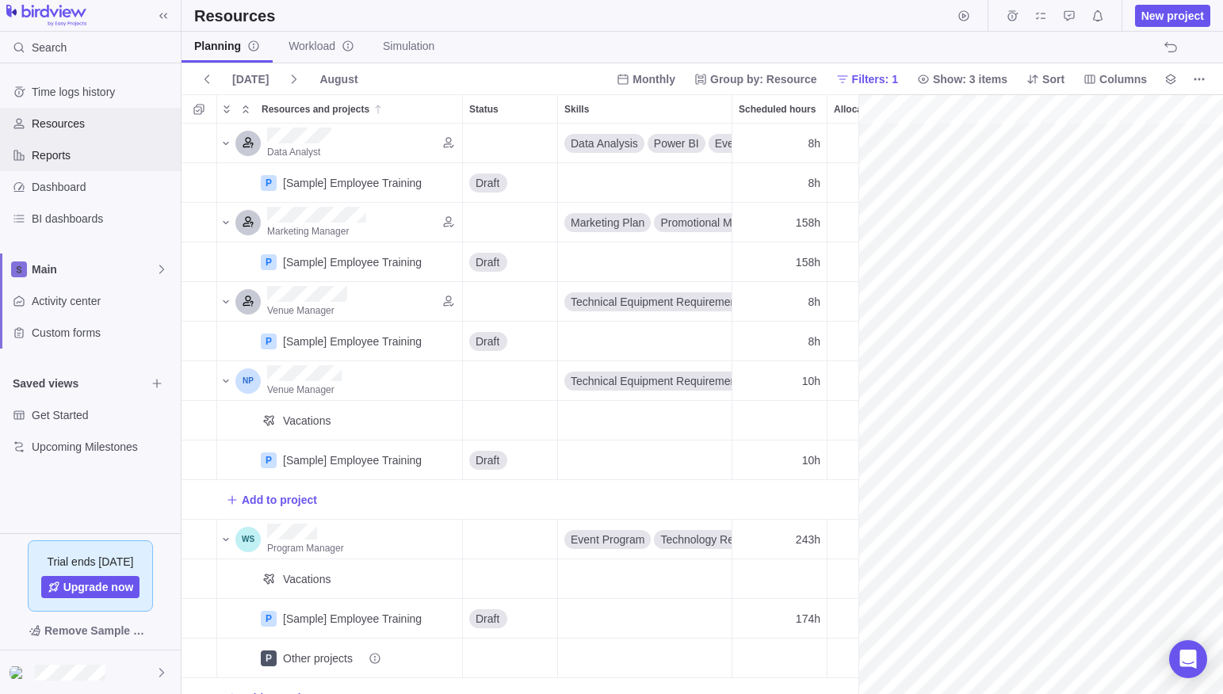
scroll to position [0, 275]
click at [55, 297] on span "Activity center" at bounding box center [103, 301] width 143 height 16
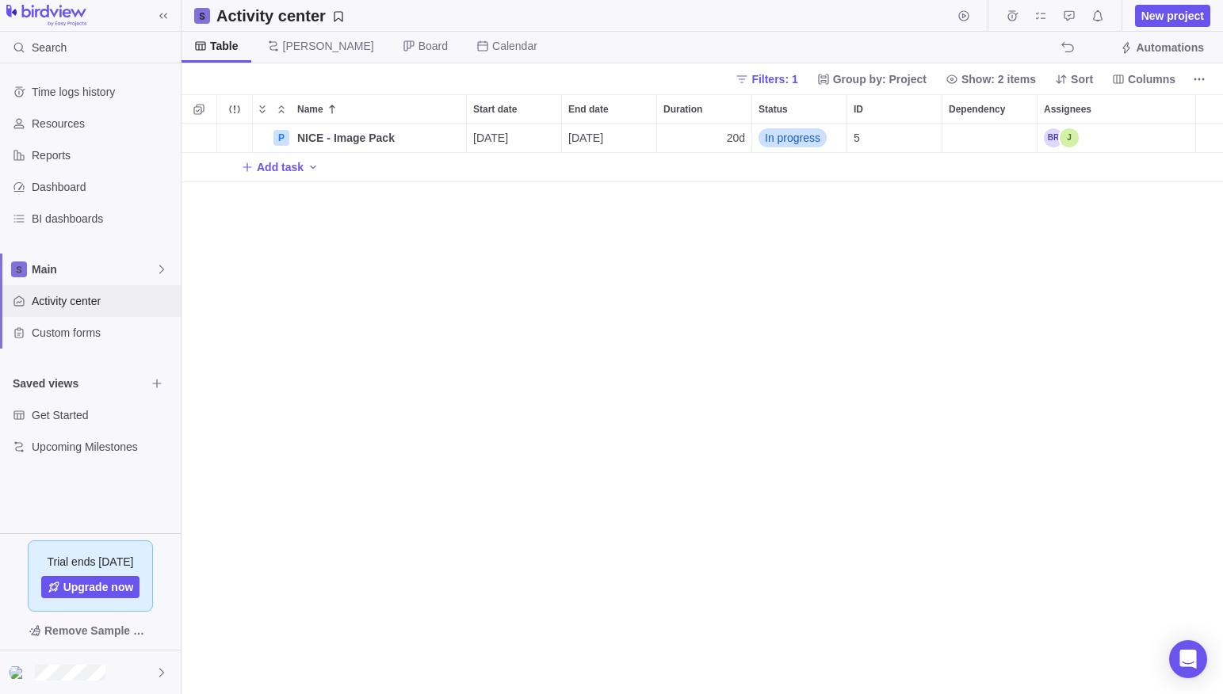
scroll to position [571, 1041]
click at [763, 82] on span "Filters: 1" at bounding box center [774, 79] width 46 height 16
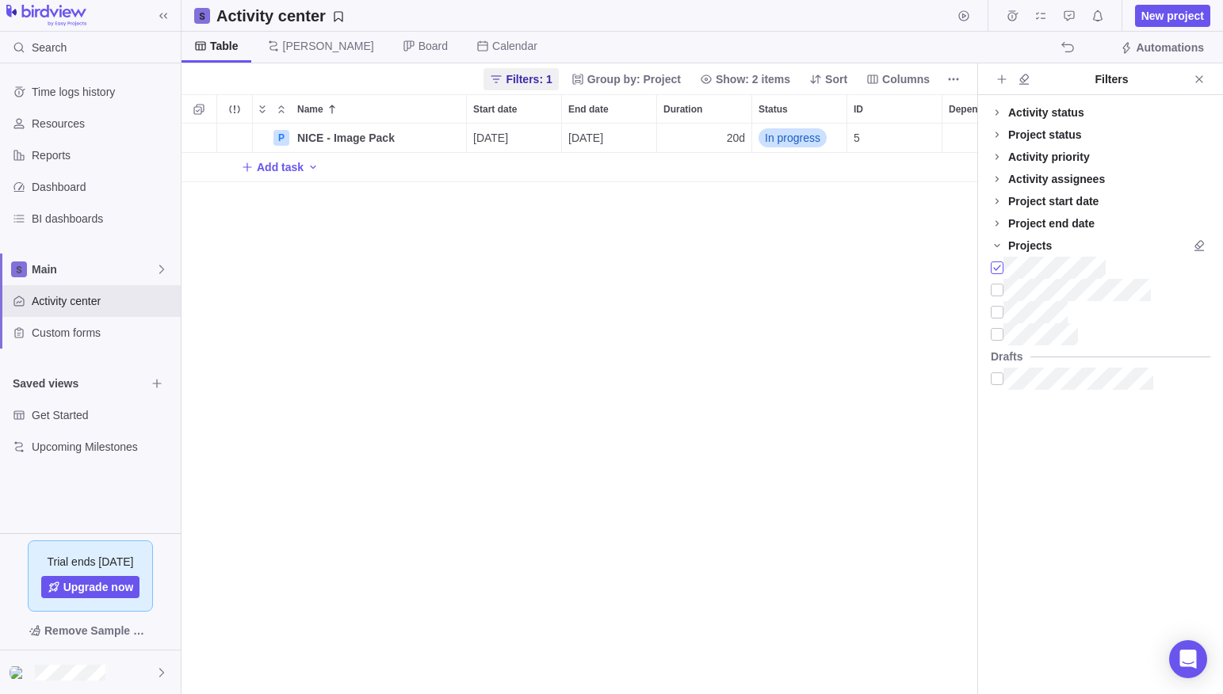
click at [997, 273] on div at bounding box center [997, 268] width 13 height 22
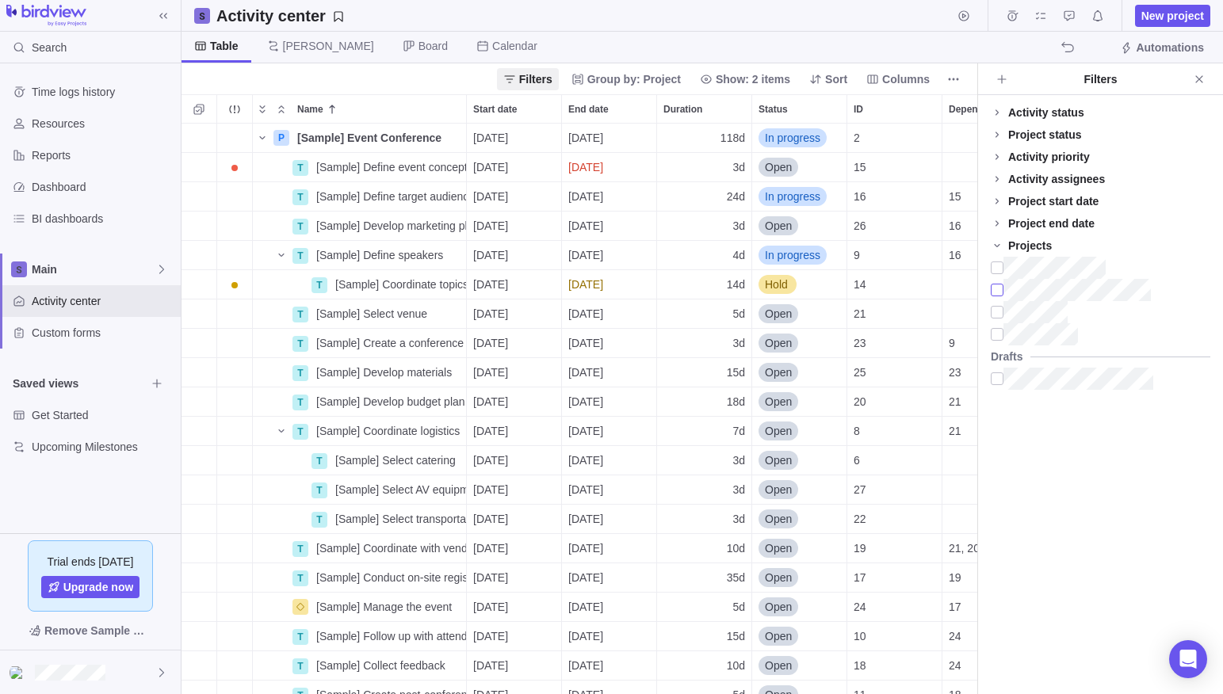
click at [998, 289] on div at bounding box center [997, 290] width 13 height 22
click at [997, 266] on div at bounding box center [997, 268] width 13 height 22
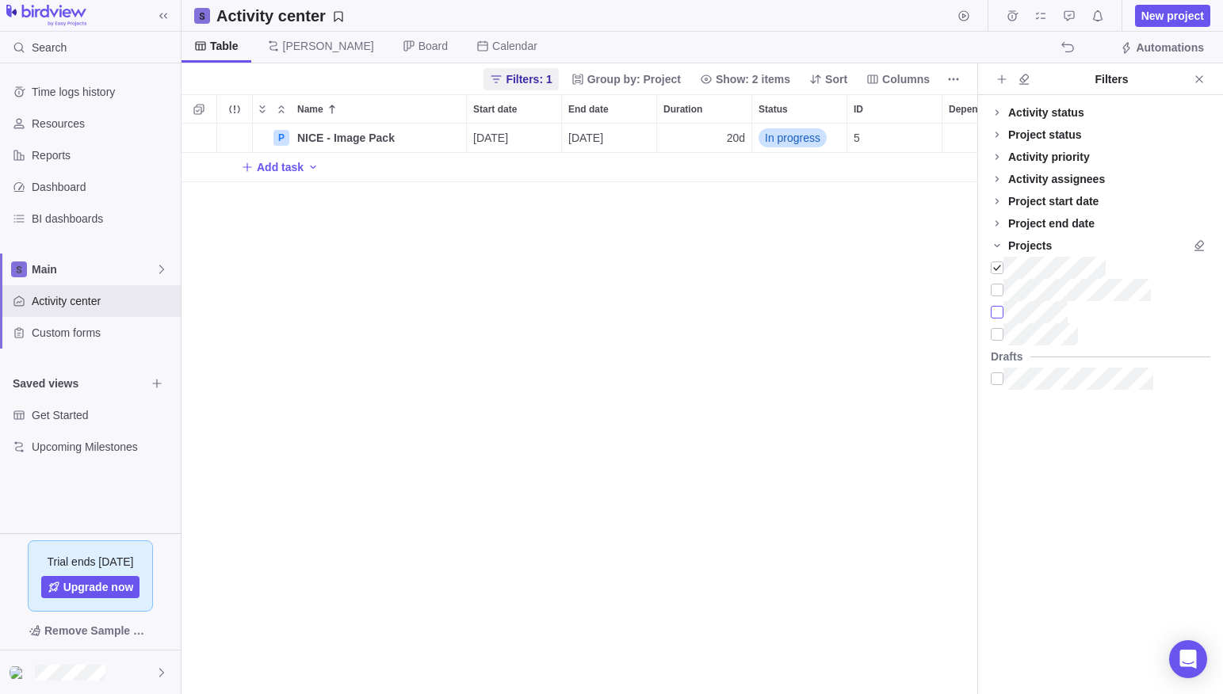
click at [995, 314] on div at bounding box center [997, 312] width 13 height 22
click at [995, 338] on div at bounding box center [997, 334] width 13 height 22
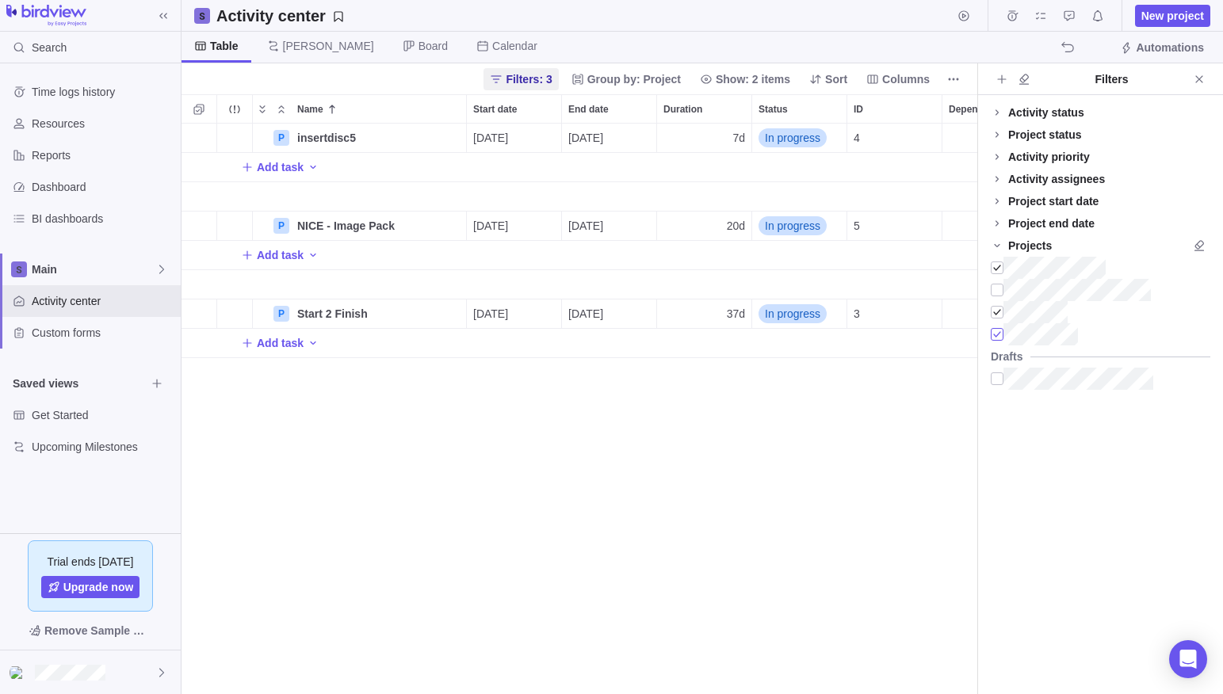
scroll to position [0, 0]
click at [997, 134] on icon at bounding box center [997, 134] width 13 height 13
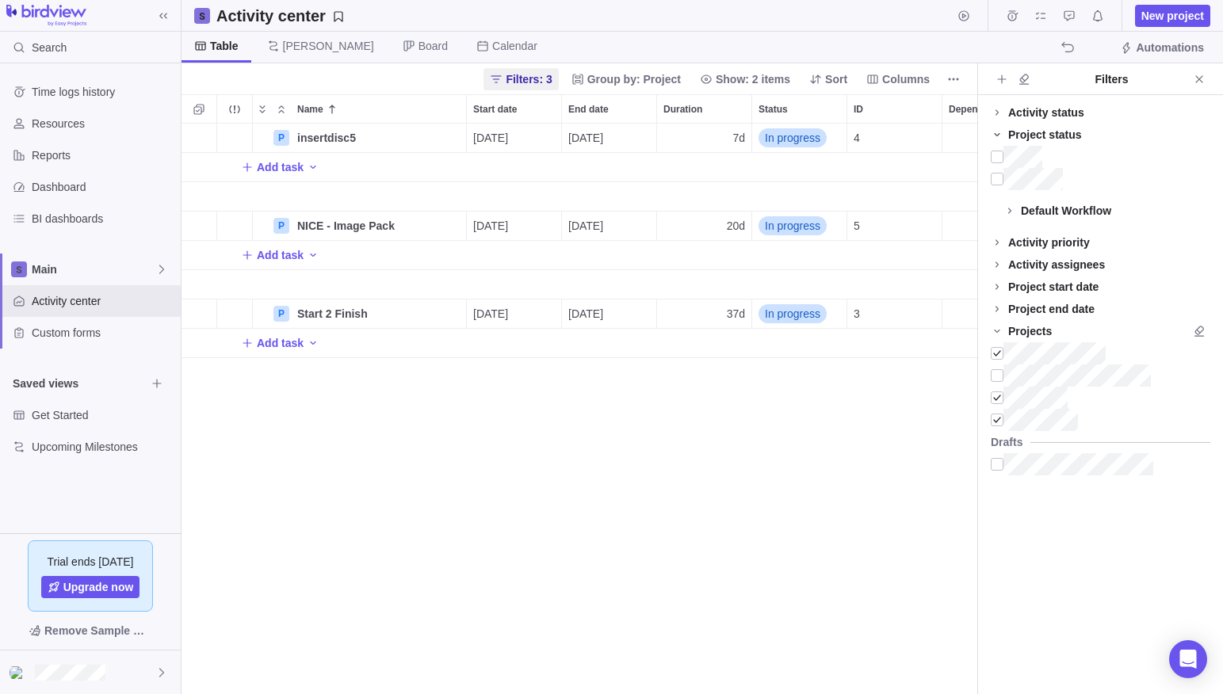
click at [997, 134] on icon at bounding box center [997, 134] width 13 height 13
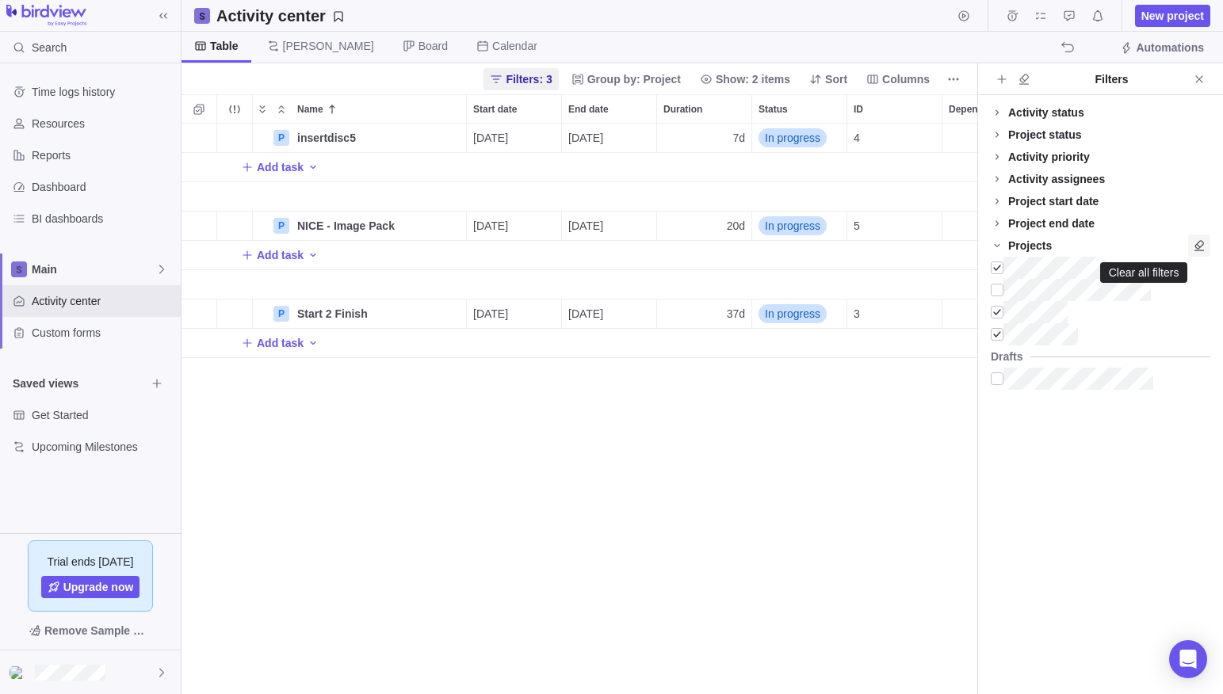
click at [1201, 246] on icon "Clear all filters" at bounding box center [1199, 245] width 10 height 11
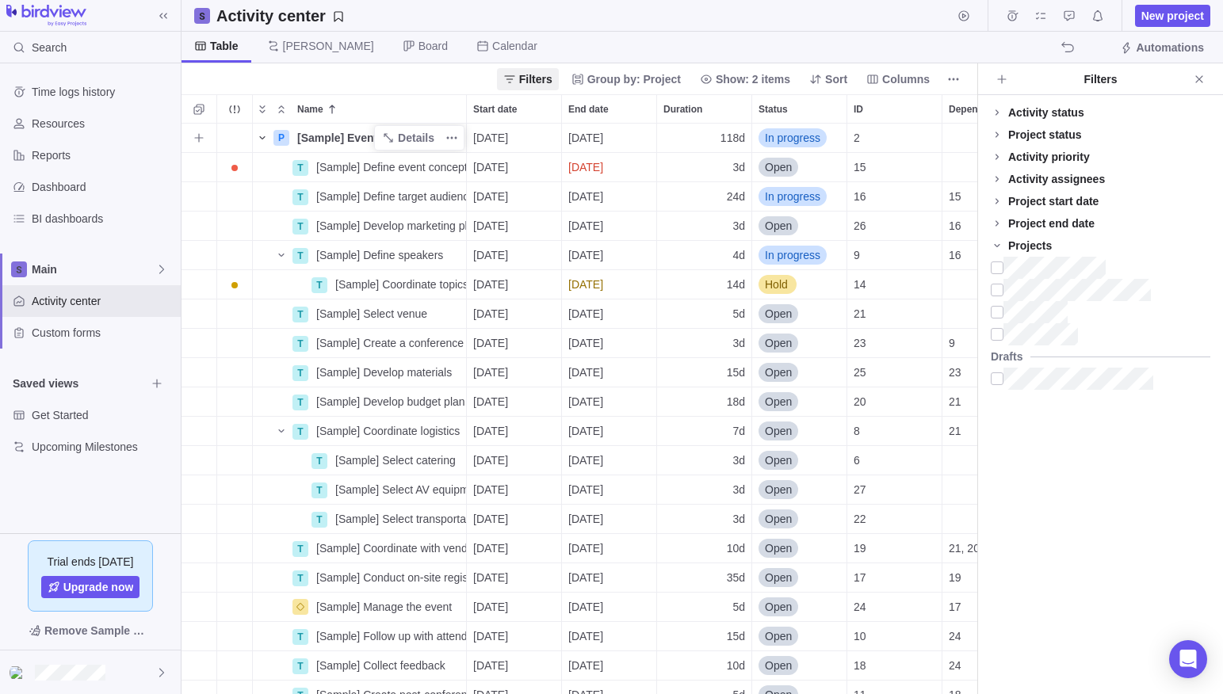
click at [259, 135] on icon "Name" at bounding box center [262, 138] width 13 height 13
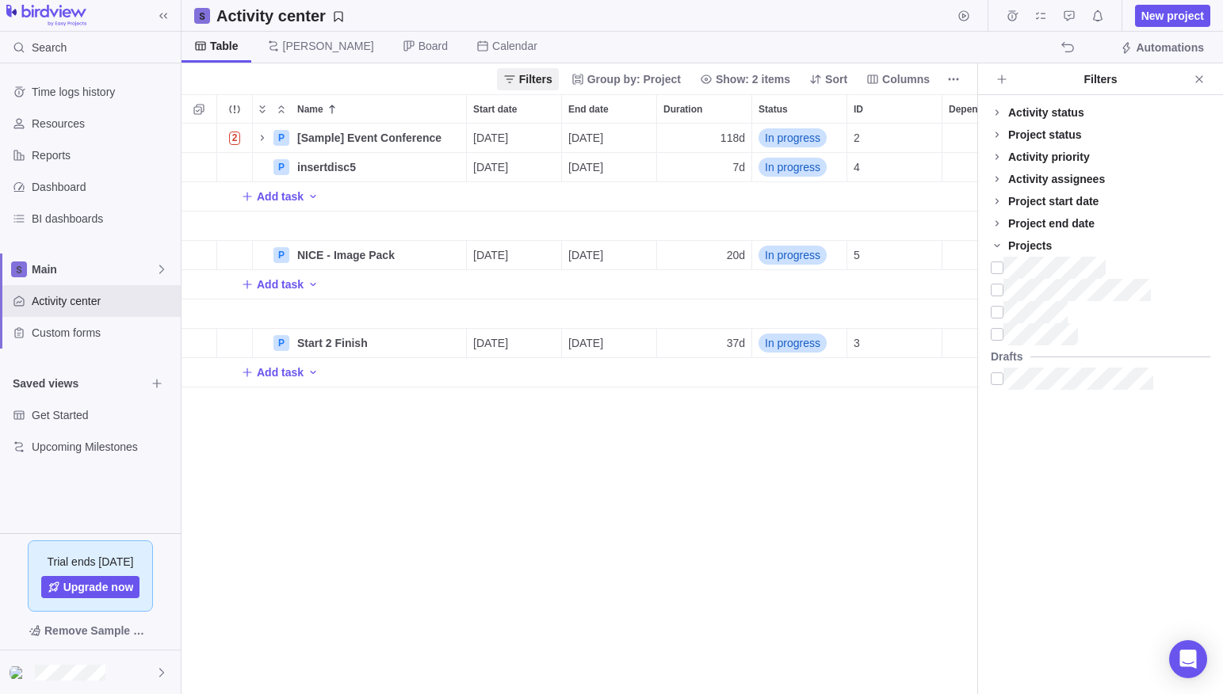
click at [499, 502] on div "2 P [Sample] Event Conference Details [DATE] [DATE] 118d In progress 2 P insert…" at bounding box center [579, 409] width 796 height 571
drag, startPoint x: 236, startPoint y: 254, endPoint x: 243, endPoint y: 212, distance: 42.6
click at [243, 212] on div "2 P [Sample] Event Conference Details [DATE] [DATE] 118d In progress 2 P insert…" at bounding box center [688, 256] width 1014 height 264
drag, startPoint x: 327, startPoint y: 258, endPoint x: 334, endPoint y: 201, distance: 57.5
click at [334, 201] on div "2 P [Sample] Event Conference Details [DATE] [DATE] 118d In progress 2 P insert…" at bounding box center [688, 256] width 1014 height 264
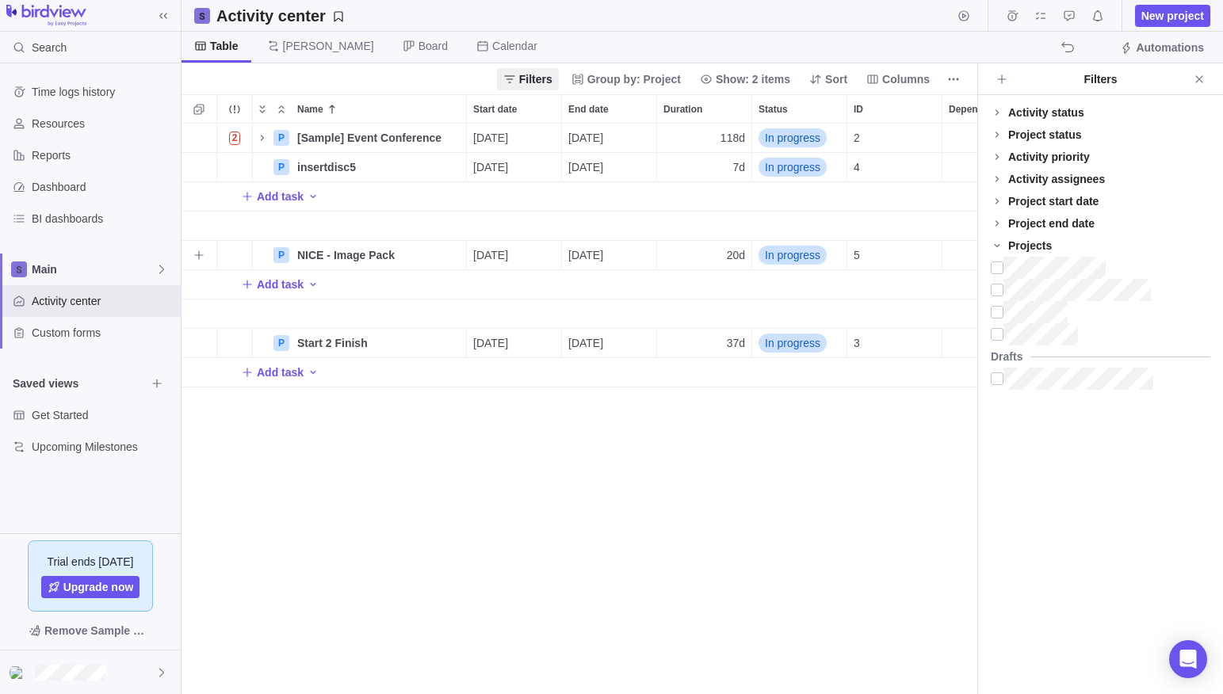
click at [959, 255] on div "Dependency" at bounding box center [989, 255] width 94 height 29
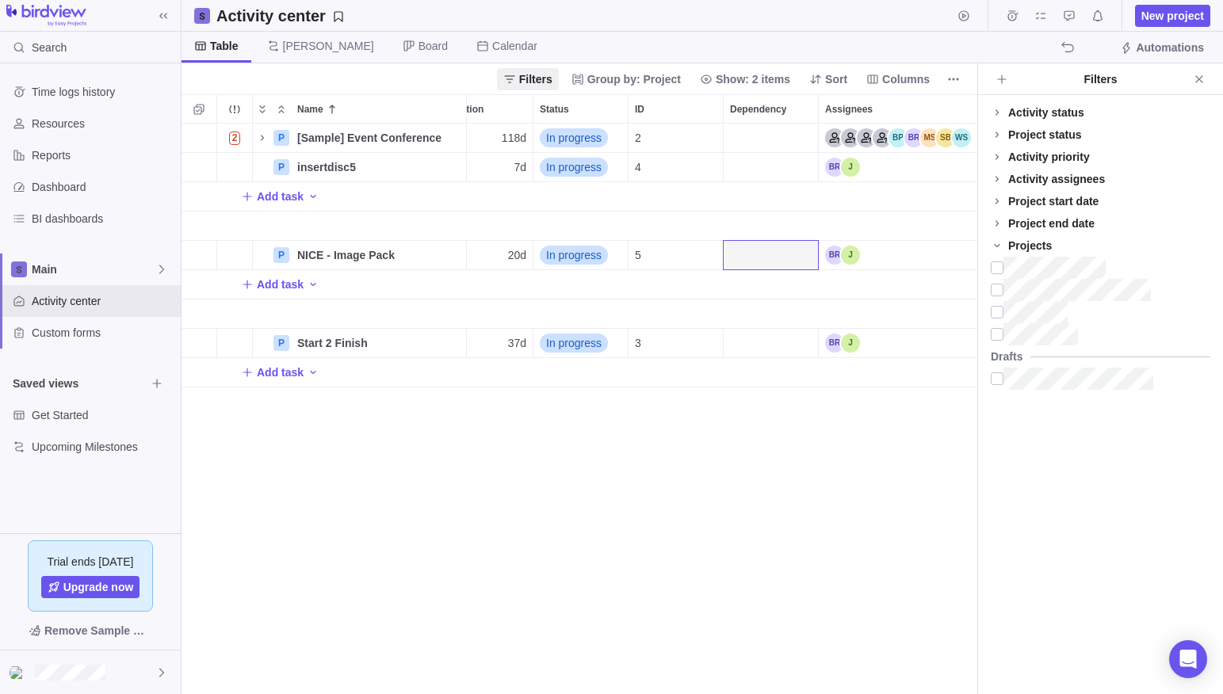
click at [472, 482] on div "2 P [Sample] Event Conference Details [DATE] [DATE] 118d In progress 2 P insert…" at bounding box center [579, 409] width 796 height 571
click at [996, 269] on div at bounding box center [997, 268] width 13 height 22
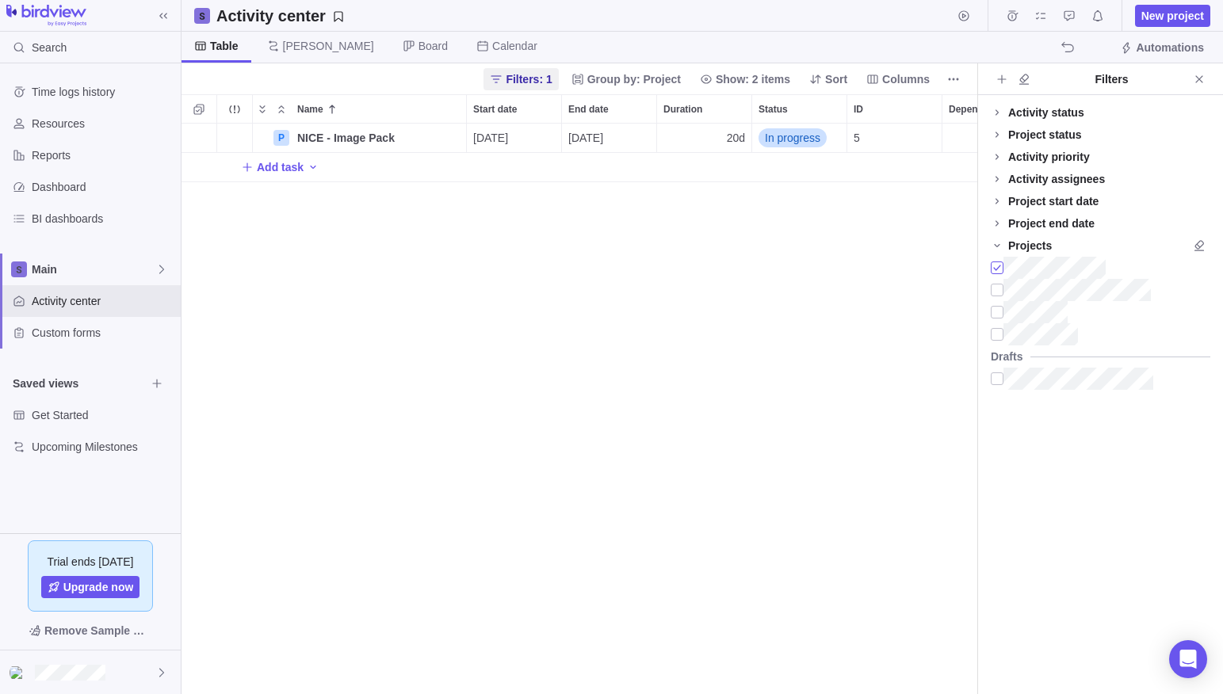
scroll to position [571, 796]
click at [996, 269] on div at bounding box center [997, 268] width 13 height 22
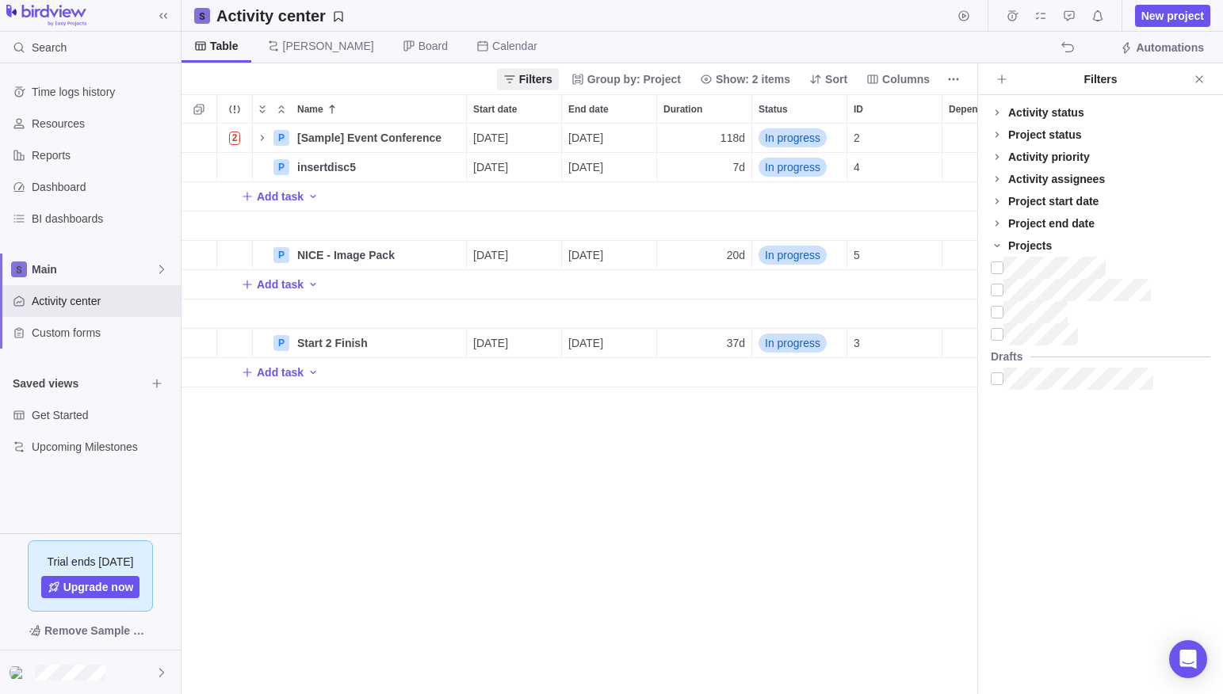
click at [754, 504] on div "2 P [Sample] Event Conference Details [DATE] [DATE] 118d In progress 2 P insert…" at bounding box center [579, 409] width 796 height 571
click at [718, 476] on div "2 P [Sample] Event Conference Details [DATE] [DATE] 118d In progress 2 P insert…" at bounding box center [579, 409] width 796 height 571
click at [1161, 10] on span "New project" at bounding box center [1172, 16] width 63 height 16
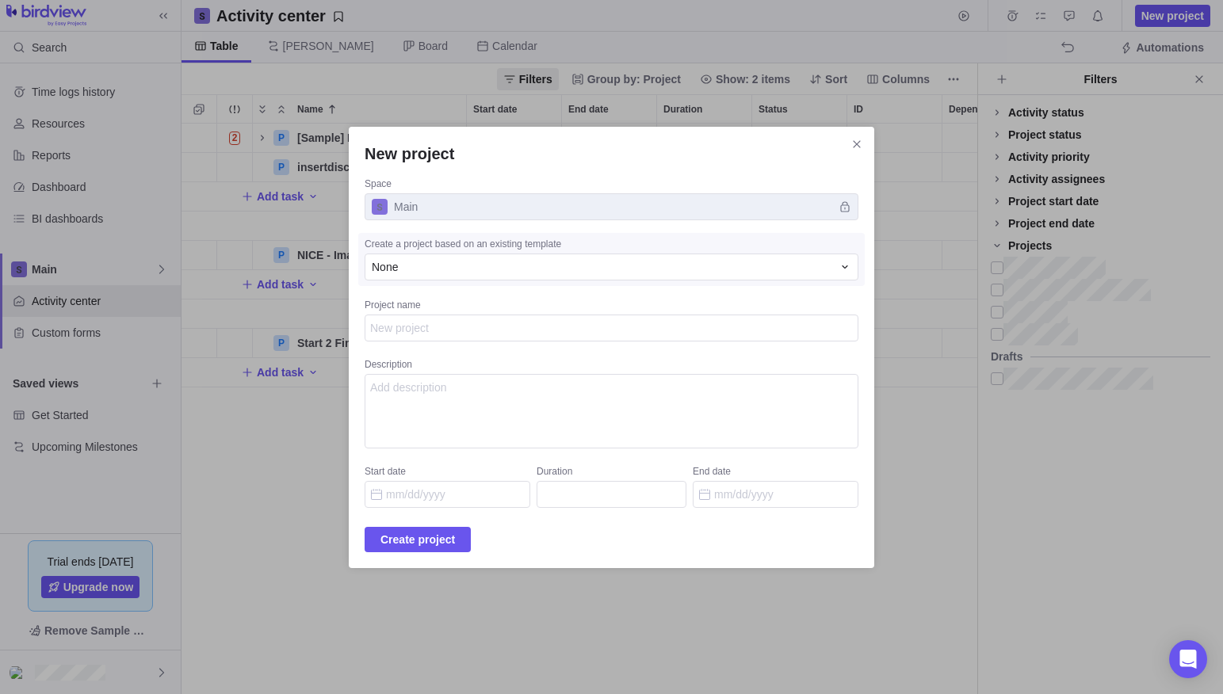
click at [466, 330] on textarea "Project name" at bounding box center [612, 328] width 494 height 27
type textarea "x"
type textarea "D"
type textarea "x"
type textarea "DI"
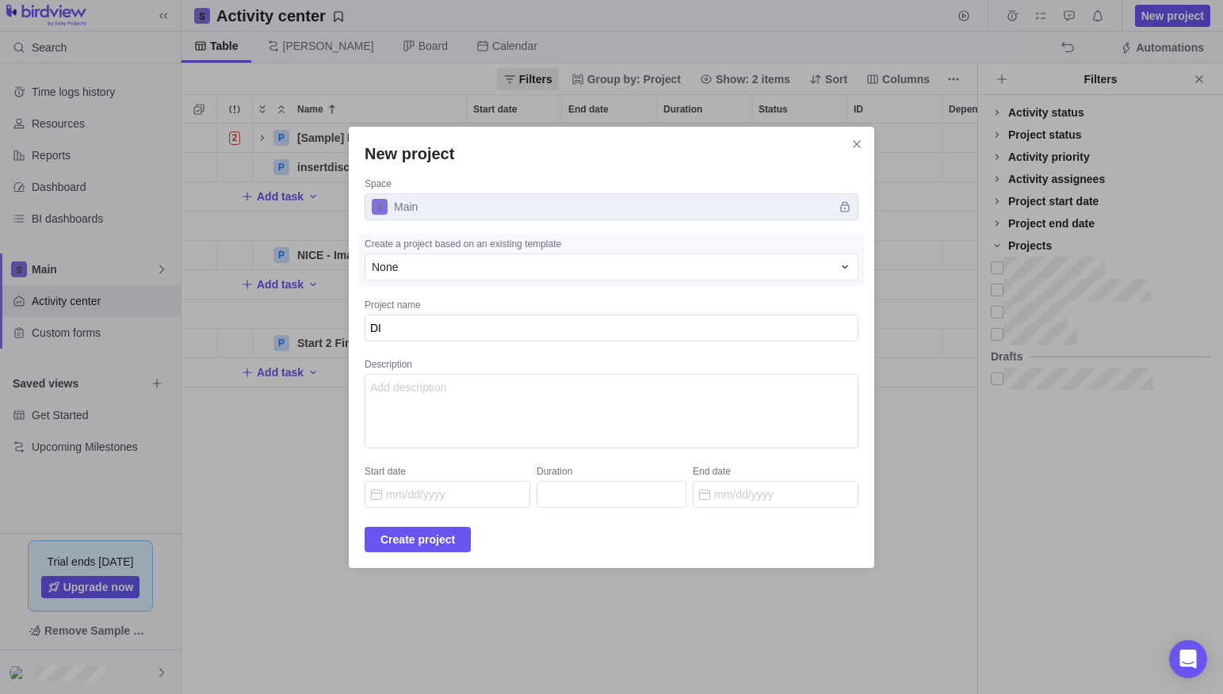
type textarea "x"
type textarea "DIM"
type textarea "x"
type textarea "DIME"
type textarea "x"
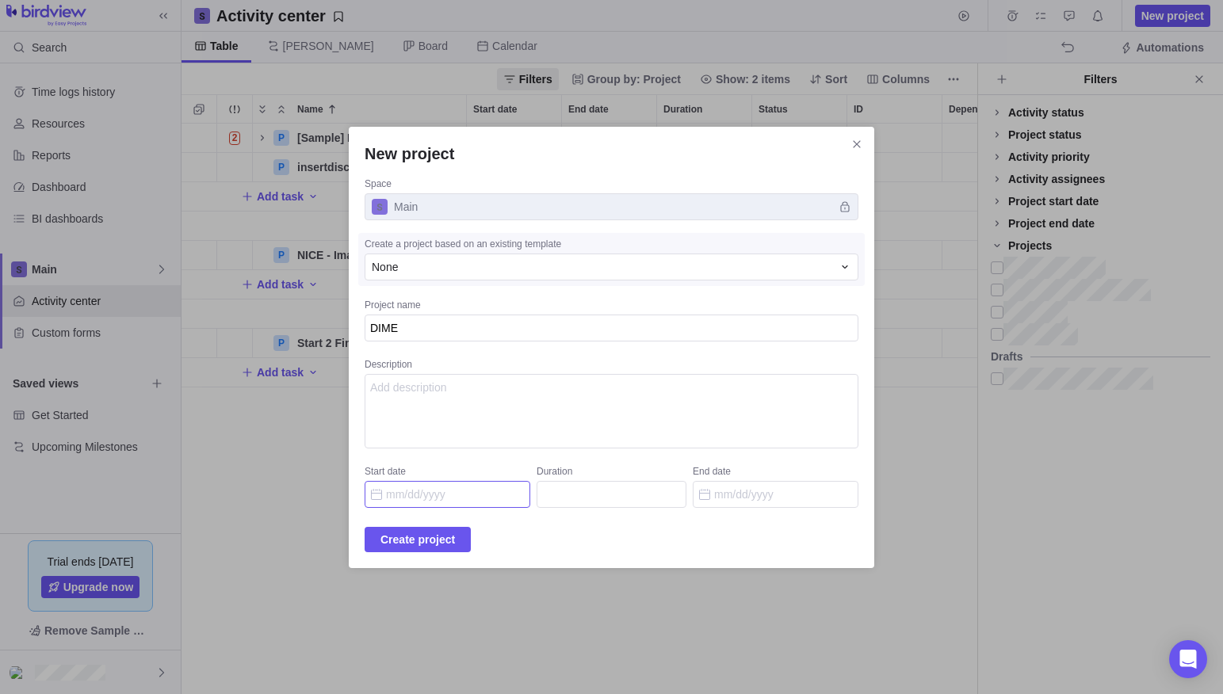
click at [464, 495] on input "Start date" at bounding box center [448, 494] width 166 height 27
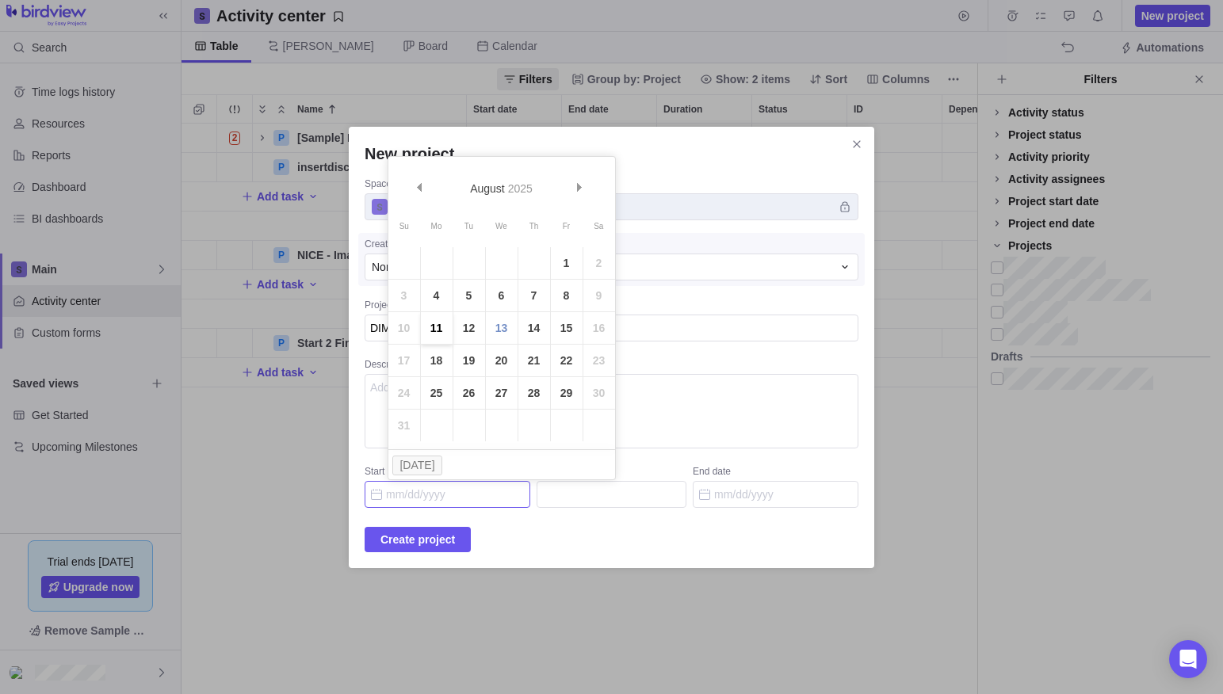
click at [429, 323] on link "11" at bounding box center [437, 328] width 32 height 32
type input "[DATE]"
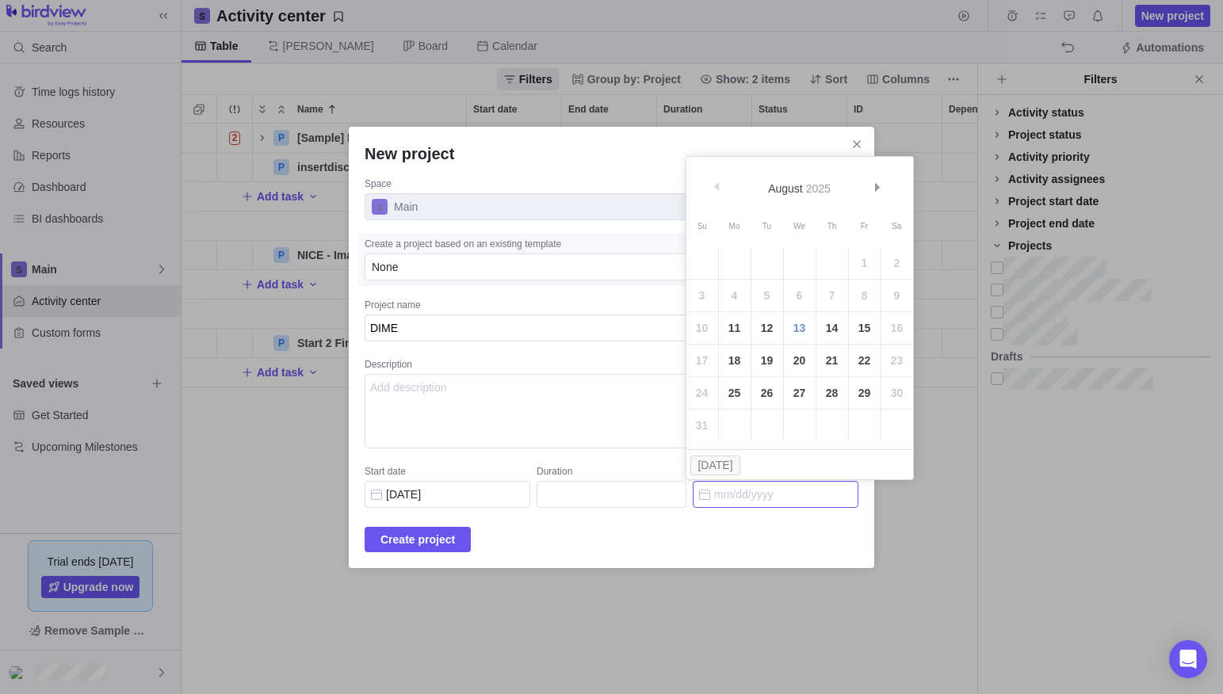
click at [712, 496] on input "End date" at bounding box center [776, 494] width 166 height 27
click at [774, 358] on link "19" at bounding box center [767, 361] width 32 height 32
type input "7"
type input "[DATE]"
click at [853, 143] on icon "Close" at bounding box center [856, 143] width 7 height 7
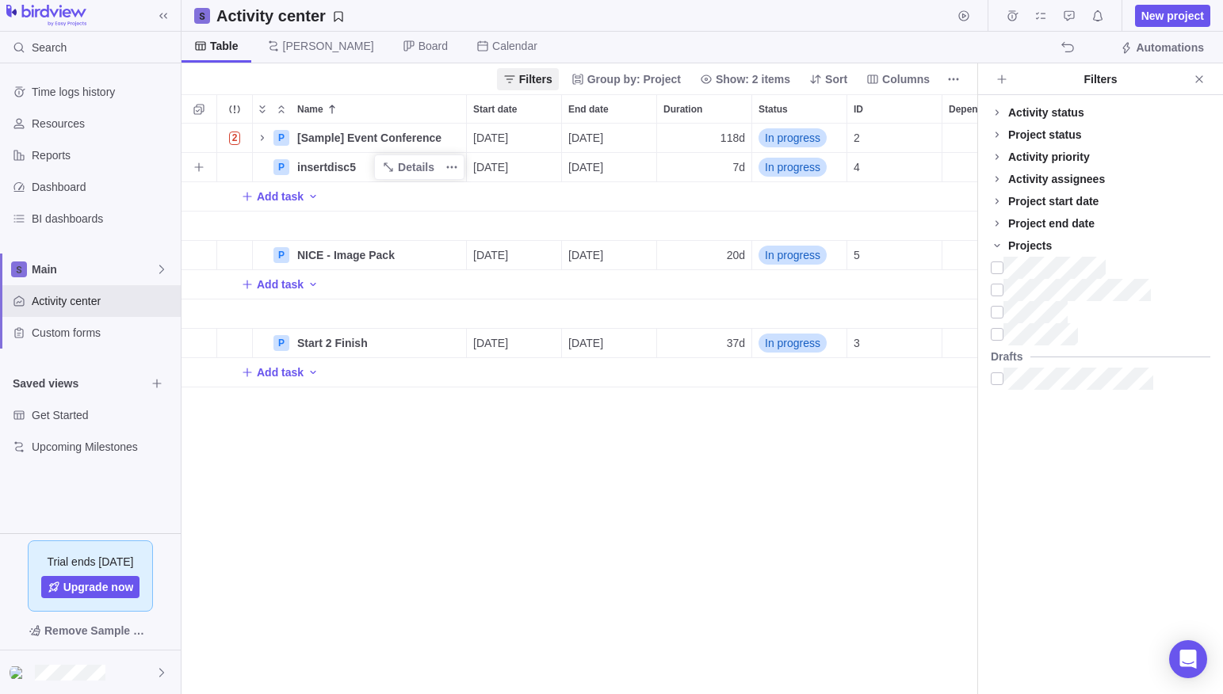
click at [345, 166] on span "insertdisc5" at bounding box center [326, 167] width 59 height 16
click at [444, 208] on div "2 P [Sample] Event Conference Details [DATE] [DATE] 118d In progress 2 P insert…" at bounding box center [579, 409] width 796 height 571
click at [410, 167] on span "Details" at bounding box center [416, 167] width 36 height 16
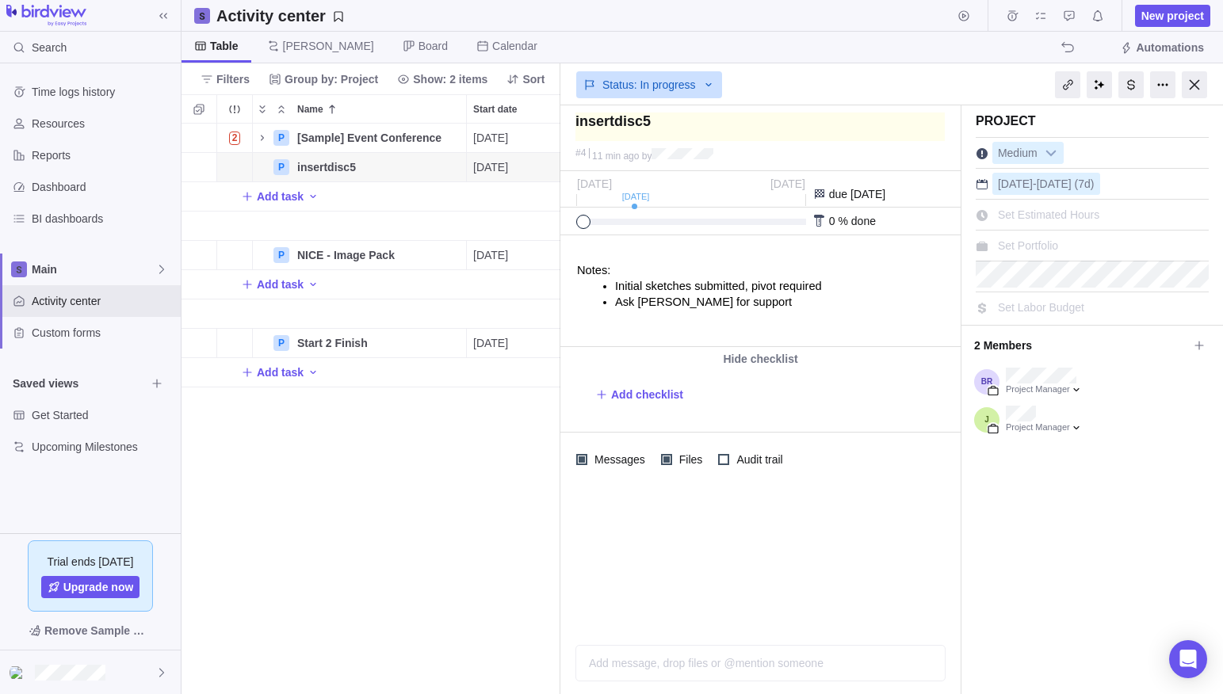
click at [645, 125] on textarea at bounding box center [759, 127] width 369 height 29
type textarea "D"
type textarea "DI"
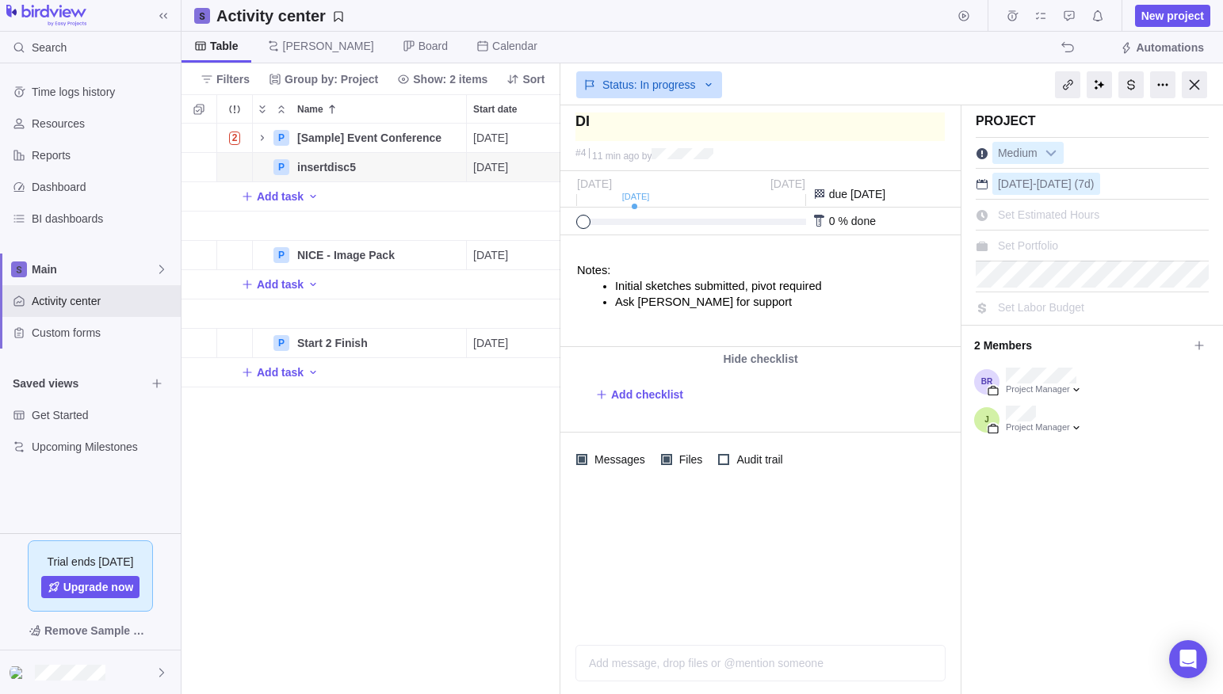
type textarea "DI"
type textarea "DIM"
type textarea "DIME"
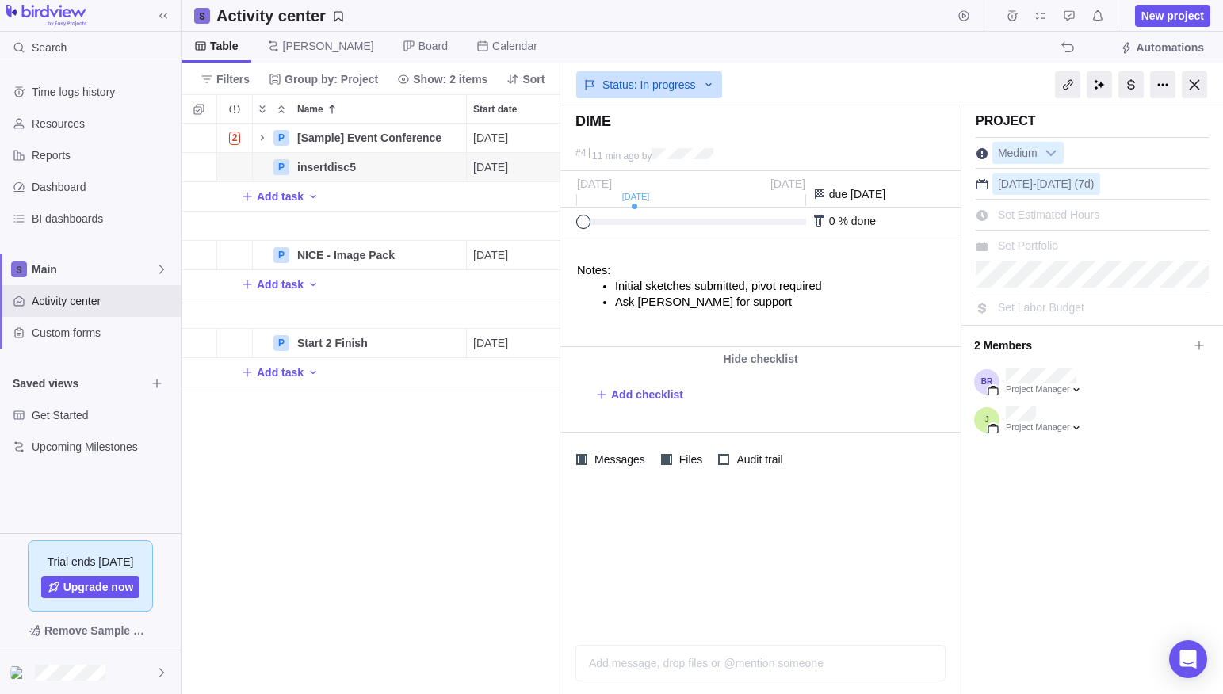
type textarea "DIME"
click at [696, 296] on span "Ask [PERSON_NAME] for support" at bounding box center [703, 302] width 177 height 13
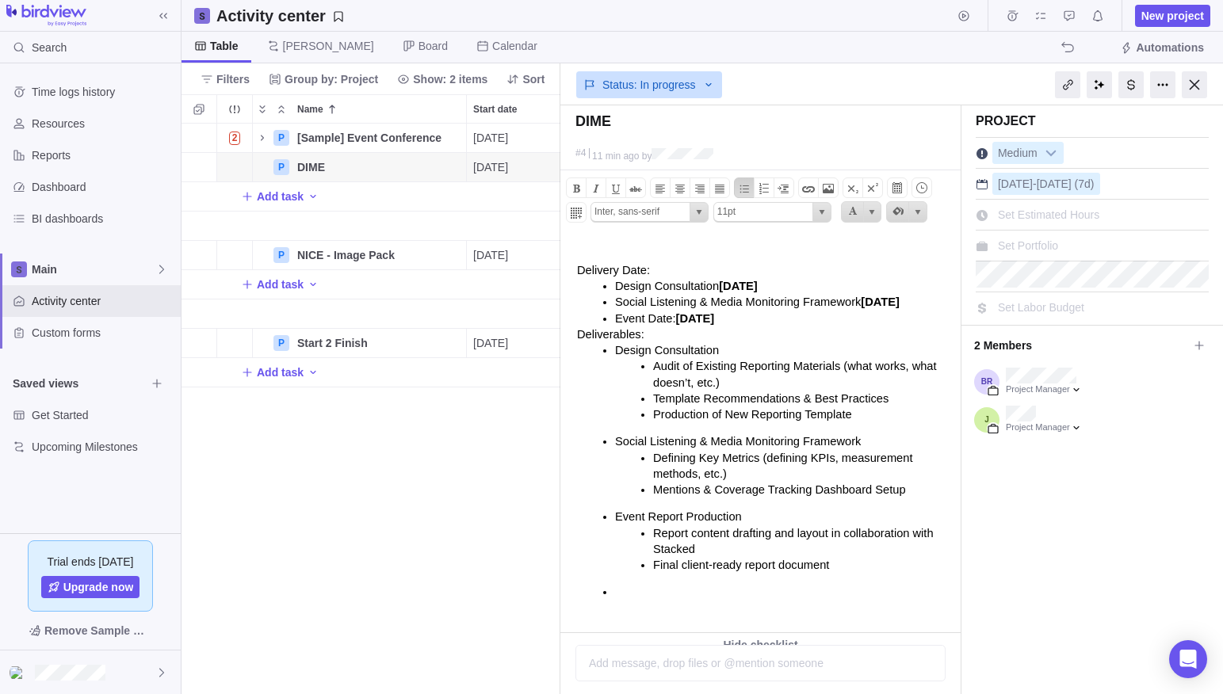
click at [759, 318] on p "Event Date: [DATE]" at bounding box center [785, 319] width 341 height 16
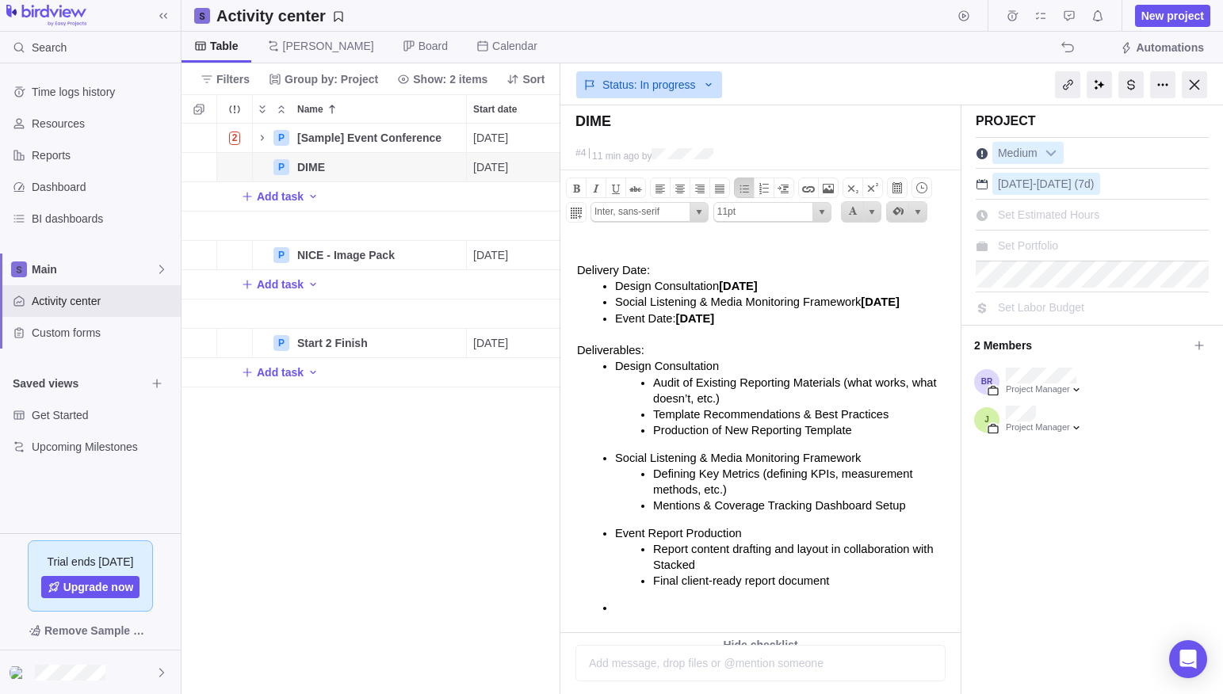
scroll to position [140, 0]
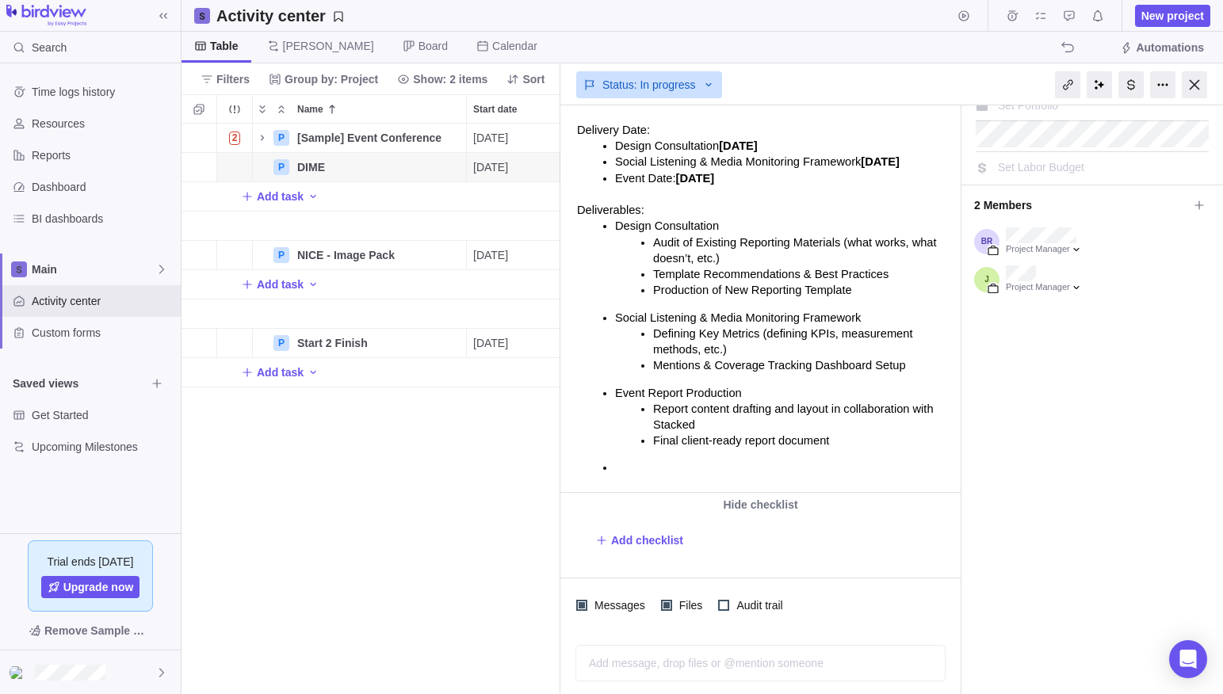
click at [660, 471] on p at bounding box center [785, 468] width 341 height 16
type input "(inherited font)"
type input "(inherited size)"
type input "Inter, sans-serif"
type input "11pt"
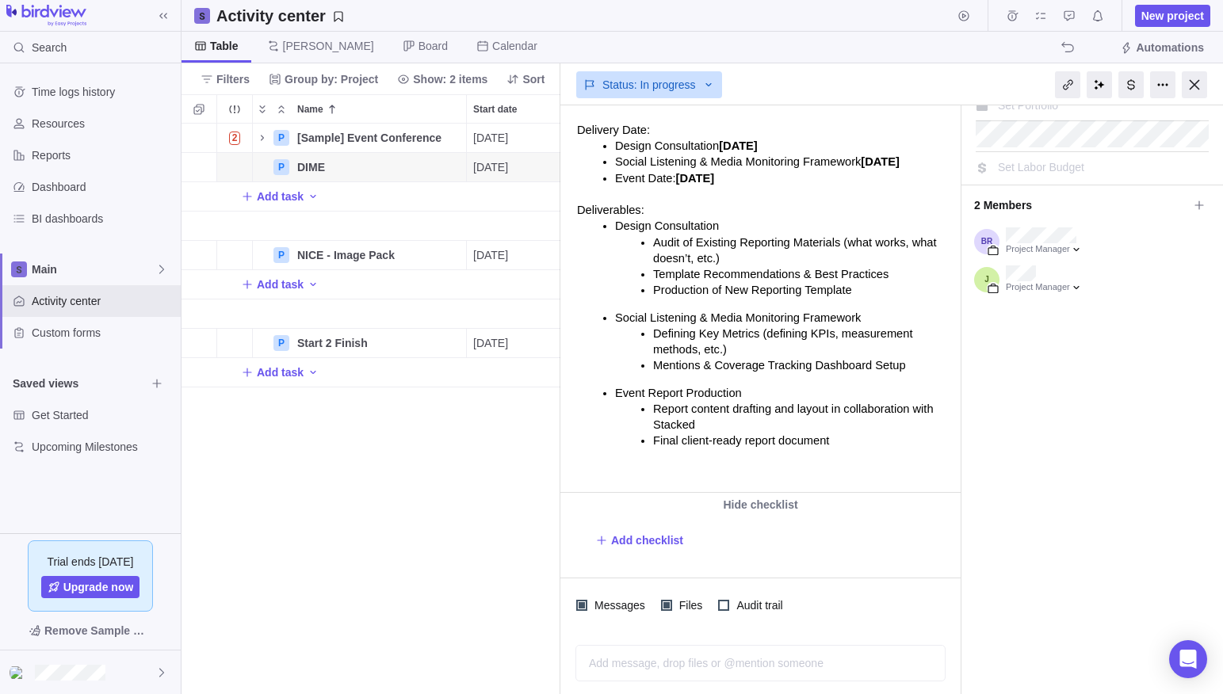
click at [458, 491] on div "2 P [Sample] Event Conference Details [DATE] [DATE] 118d In progress 2 P DIME D…" at bounding box center [370, 409] width 379 height 571
click at [449, 495] on div "2 P [Sample] Event Conference Details [DATE] [DATE] 118d In progress 2 P DIME D…" at bounding box center [370, 409] width 379 height 571
click at [1187, 88] on div at bounding box center [1194, 84] width 25 height 27
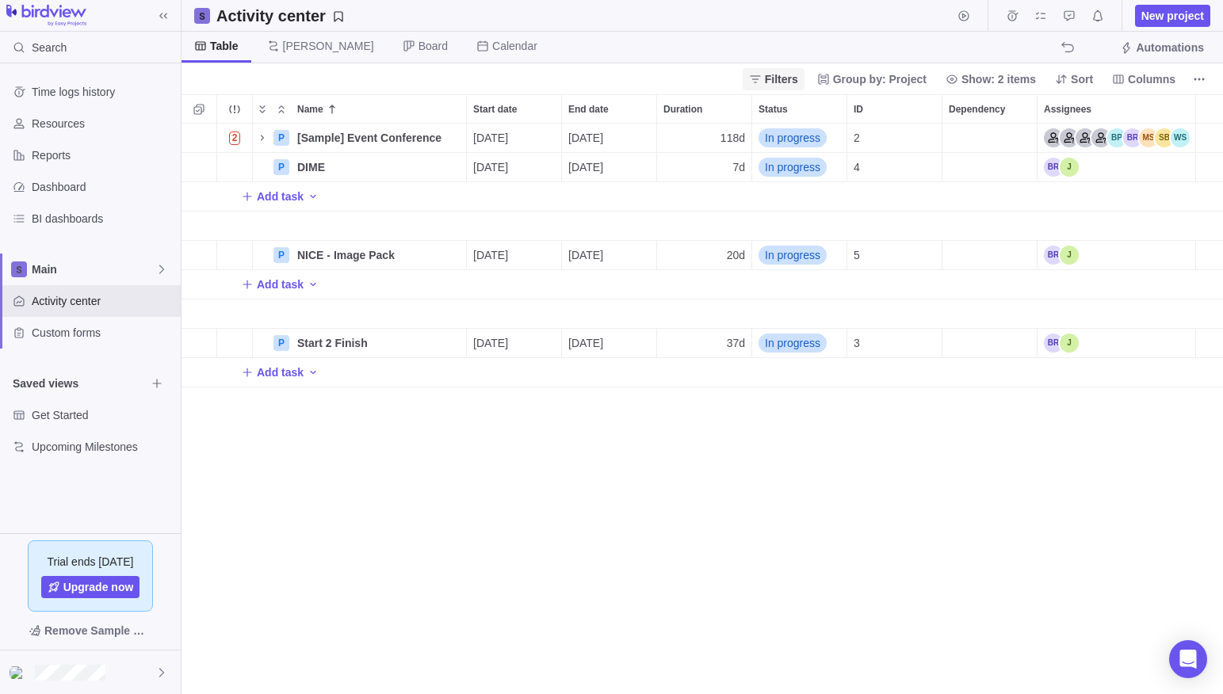
click at [785, 81] on span "Filters" at bounding box center [781, 79] width 33 height 16
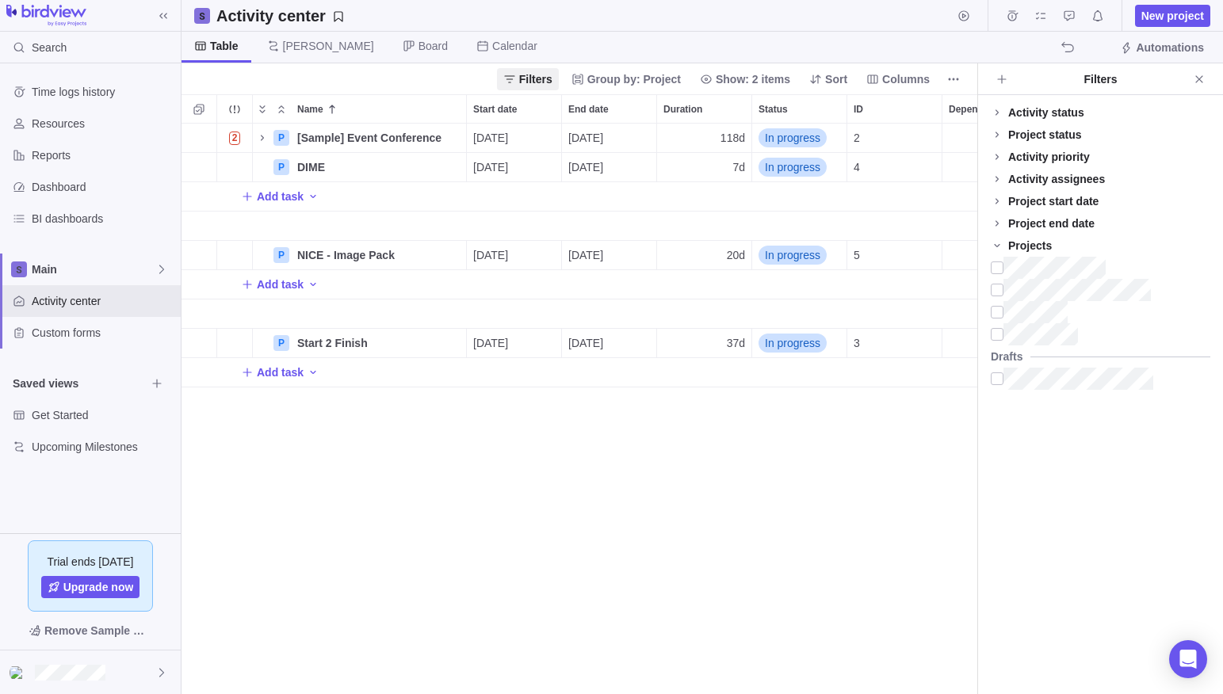
click at [625, 459] on div "2 P [Sample] Event Conference Details [DATE] [DATE] 118d In progress 2 P DIME D…" at bounding box center [579, 409] width 796 height 571
click at [401, 135] on span "Details" at bounding box center [416, 138] width 36 height 16
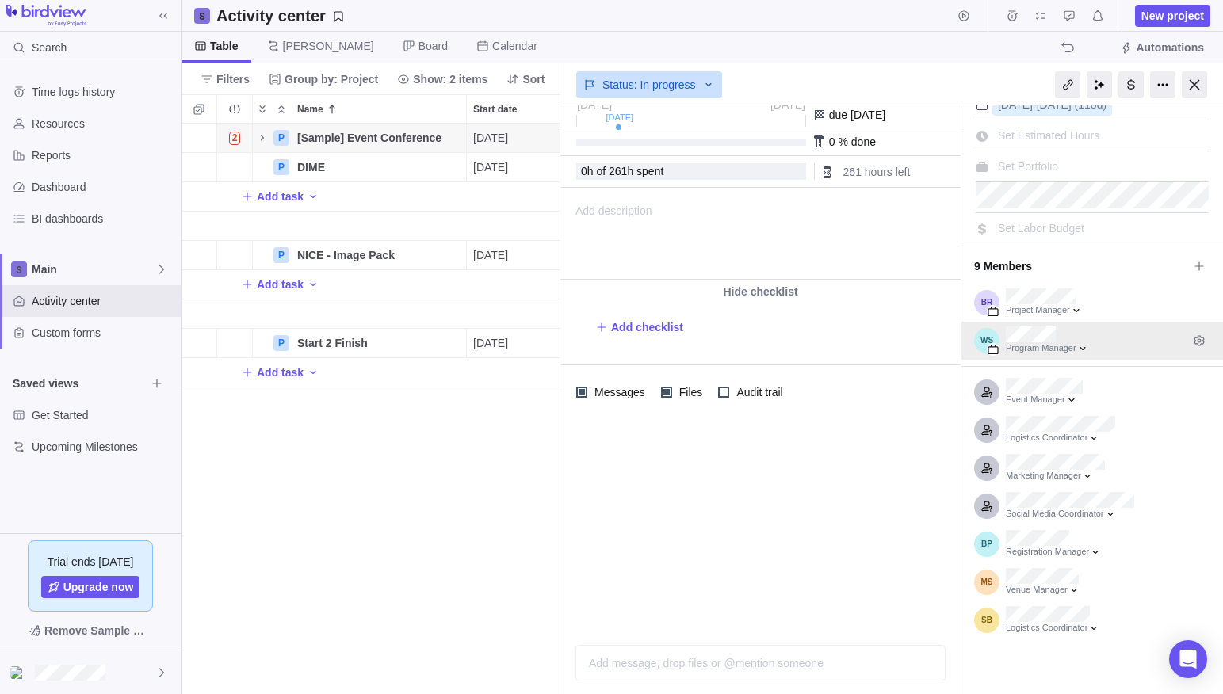
scroll to position [101, 0]
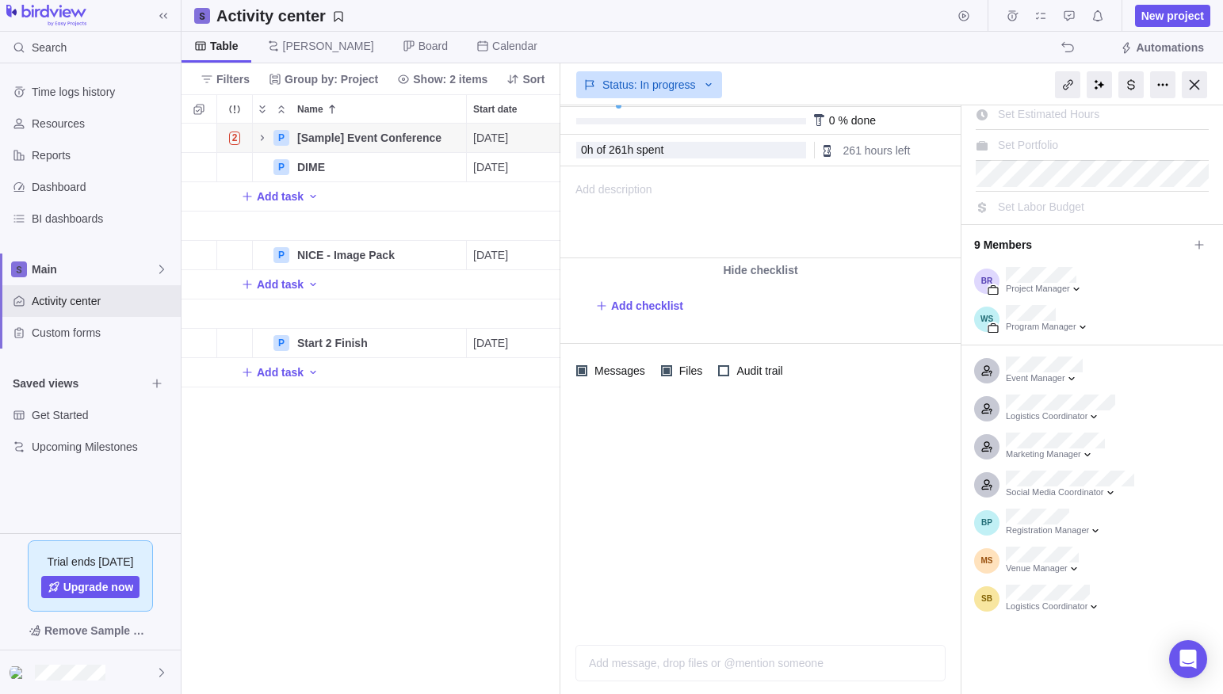
click at [1041, 208] on span "Set Labor Budget" at bounding box center [1041, 207] width 86 height 13
click at [1041, 208] on input "0" at bounding box center [1067, 207] width 150 height 22
click at [765, 500] on div at bounding box center [760, 515] width 400 height 235
click at [465, 511] on div "2 P [Sample] Event Conference Details [DATE] [DATE] 118d In progress 2 P DIME D…" at bounding box center [370, 409] width 379 height 571
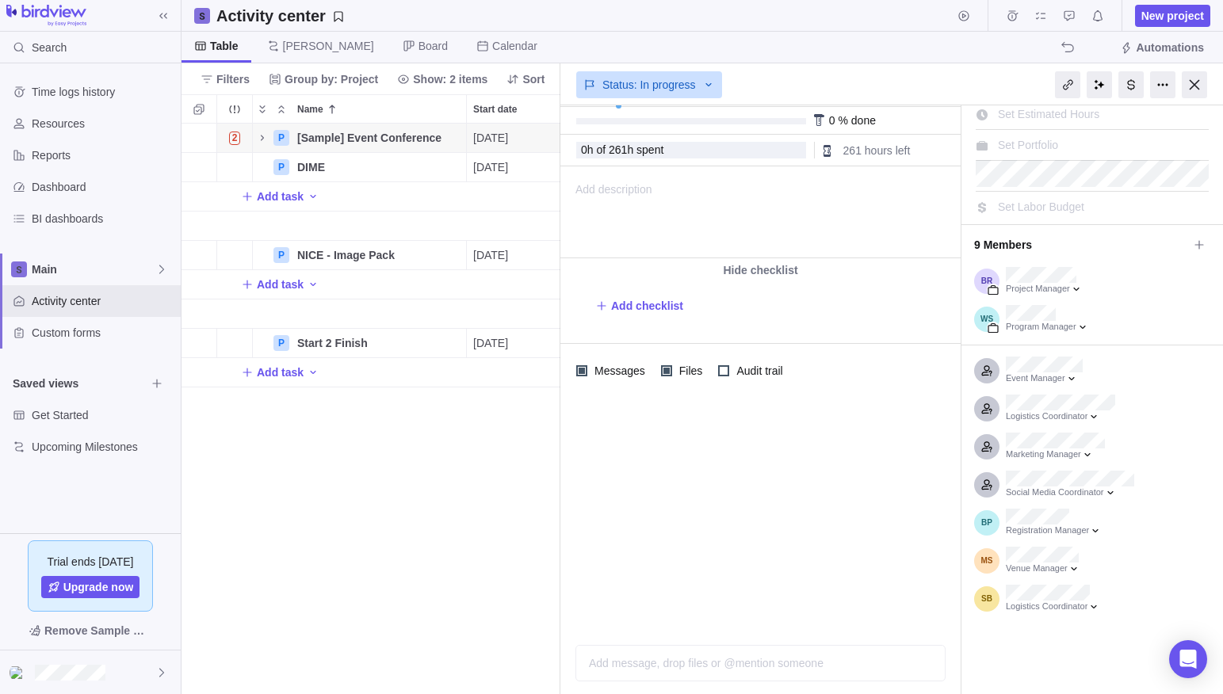
drag, startPoint x: 323, startPoint y: 472, endPoint x: 418, endPoint y: 477, distance: 95.2
click at [323, 472] on div "2 P [Sample] Event Conference Details [DATE] [DATE] 118d In progress 2 P DIME D…" at bounding box center [370, 409] width 379 height 571
click at [1192, 77] on div at bounding box center [1194, 84] width 25 height 27
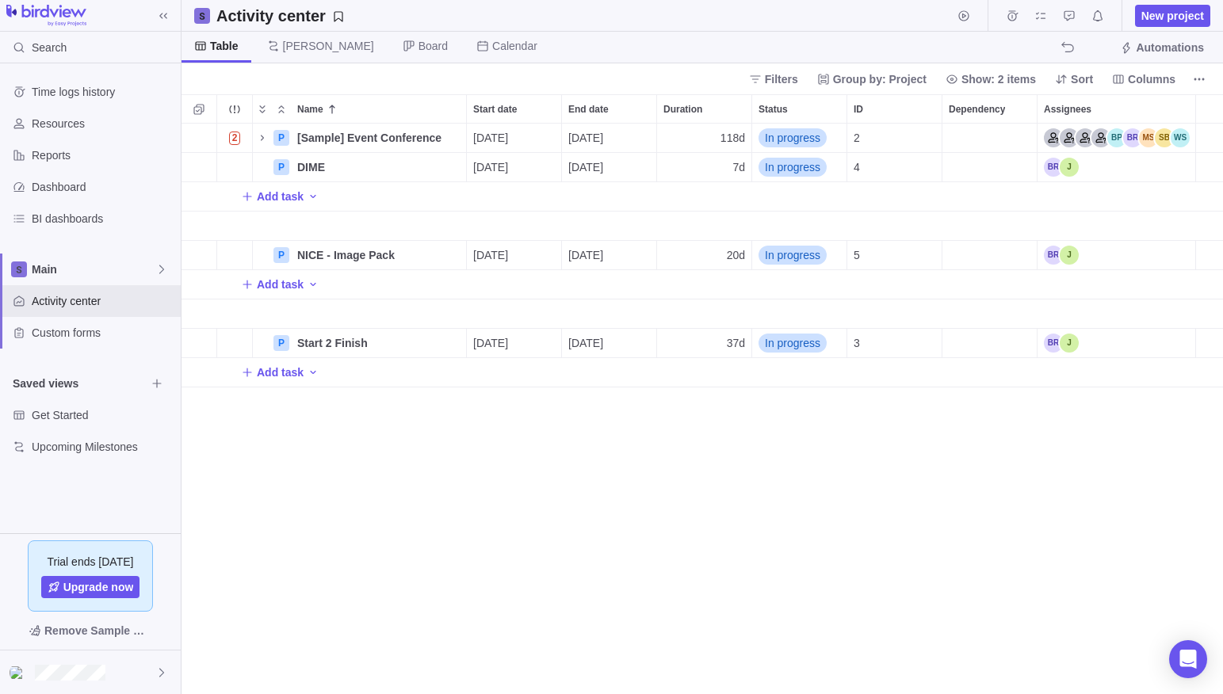
click at [424, 492] on div "2 P [Sample] Event Conference Details [DATE] [DATE] 118d In progress 2 P DIME D…" at bounding box center [701, 409] width 1041 height 571
click at [1153, 15] on span "New project" at bounding box center [1172, 16] width 63 height 16
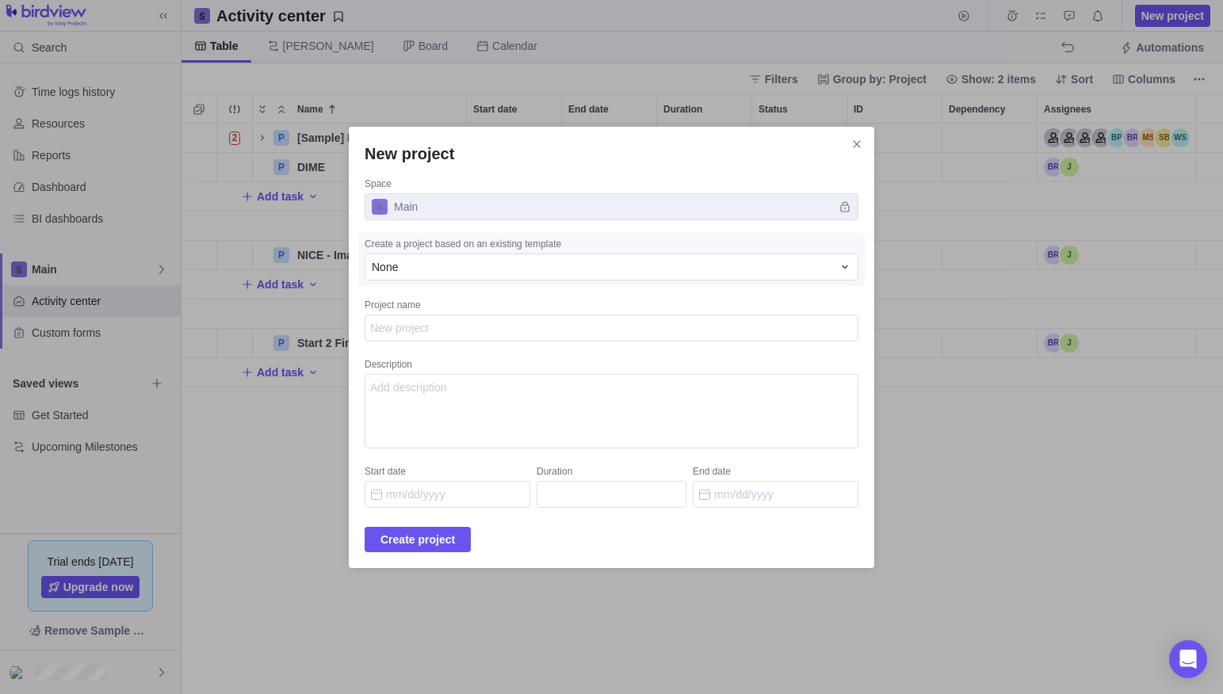
click at [542, 327] on textarea "Project name" at bounding box center [612, 328] width 494 height 27
type textarea "x"
type textarea "A"
type textarea "x"
type textarea "Ac"
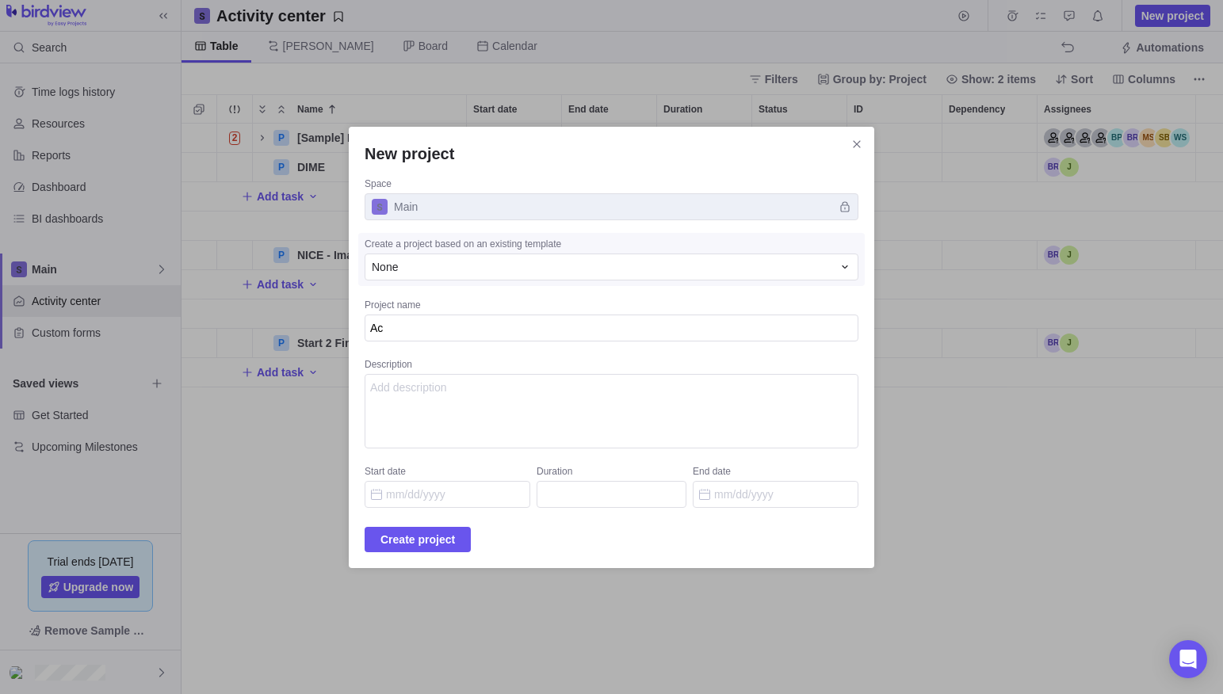
type textarea "x"
type textarea "Ach"
type textarea "x"
type textarea "Achi"
type textarea "x"
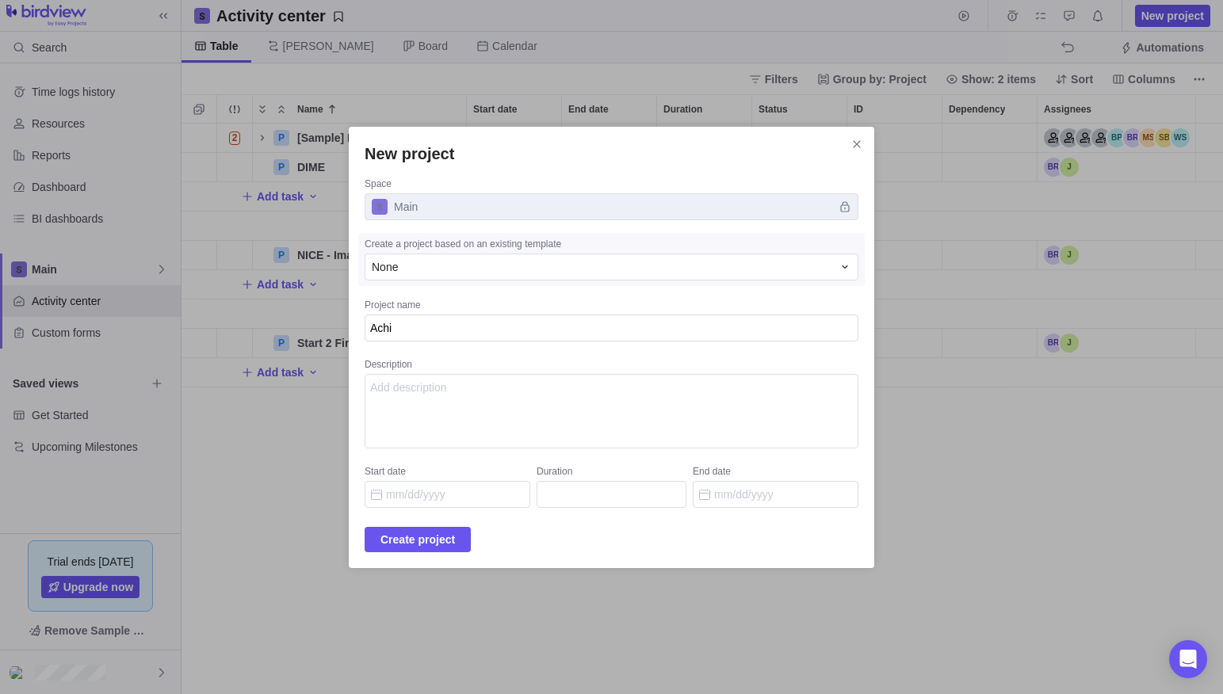
type textarea "Achim"
type textarea "x"
type textarea "Achimo"
type textarea "x"
type textarea "Achimo"
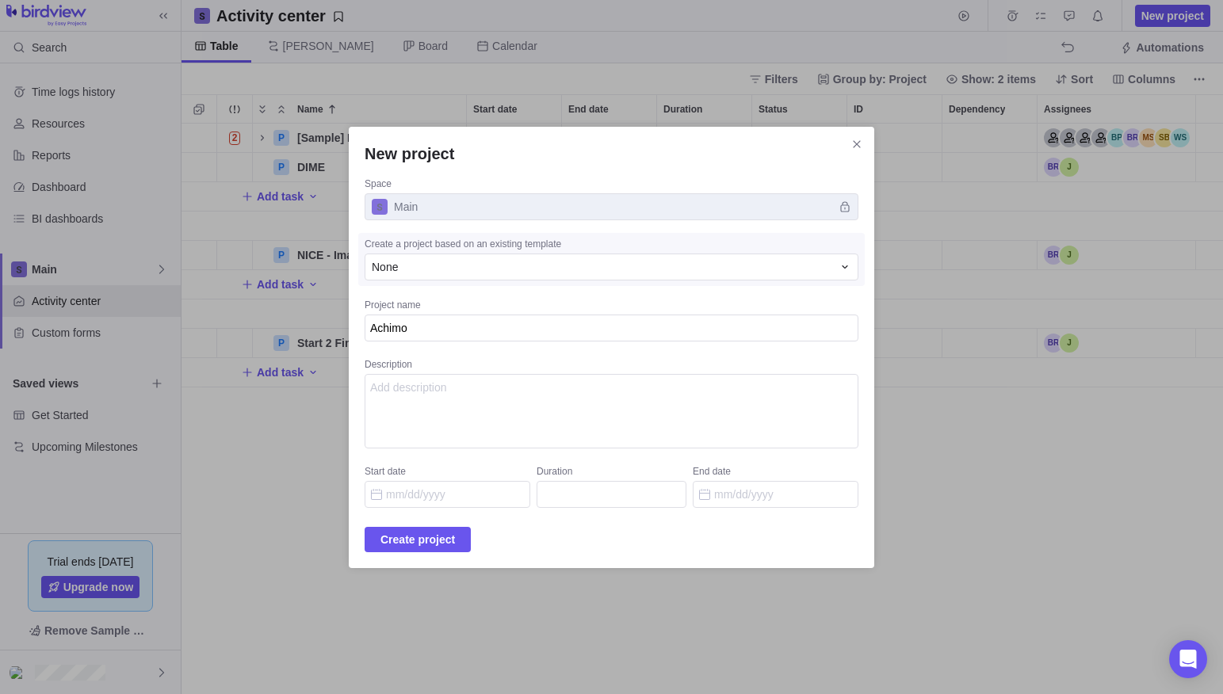
type textarea "x"
type textarea "Achimo G"
type textarea "x"
type textarea "Achimo Ga"
type textarea "x"
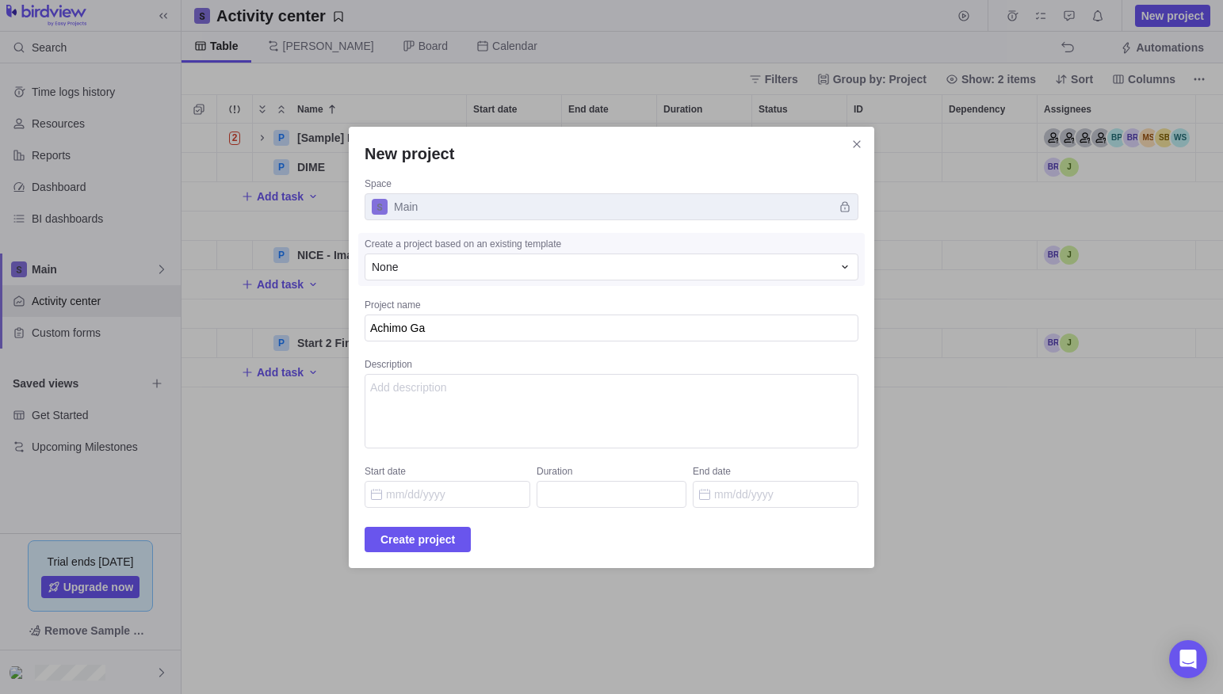
type textarea "Achimo Gam"
type textarea "x"
type textarea "Achimo Game"
type textarea "x"
type textarea "Achimo Games"
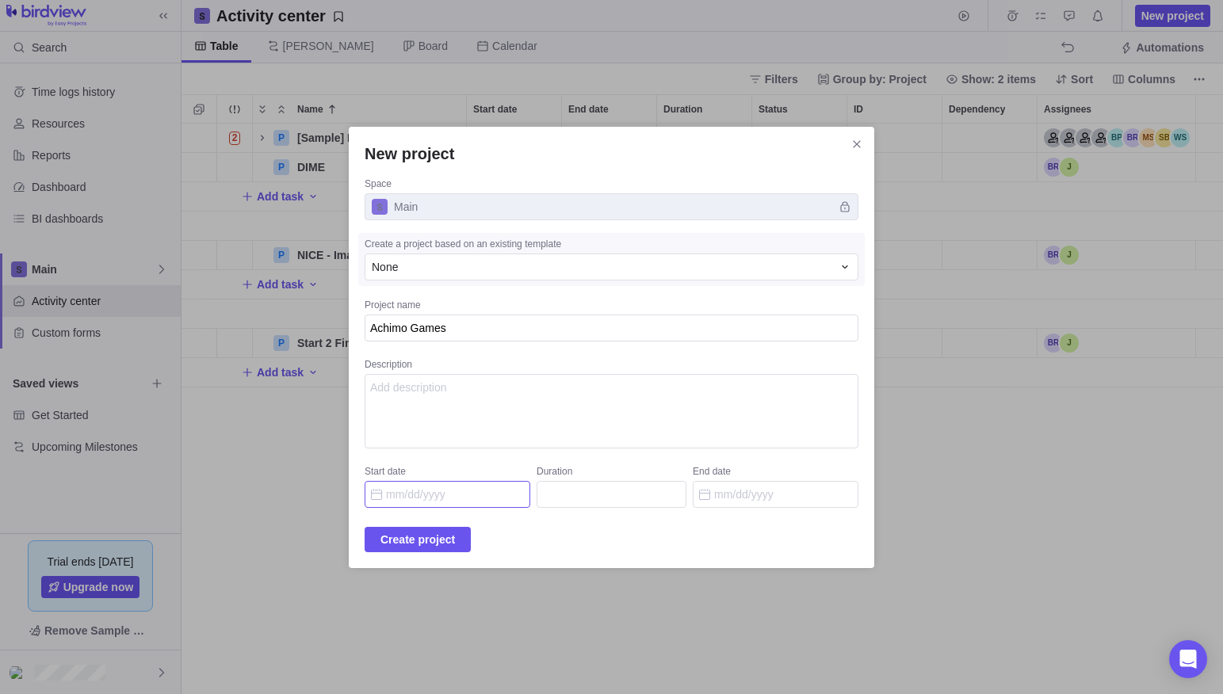
type textarea "x"
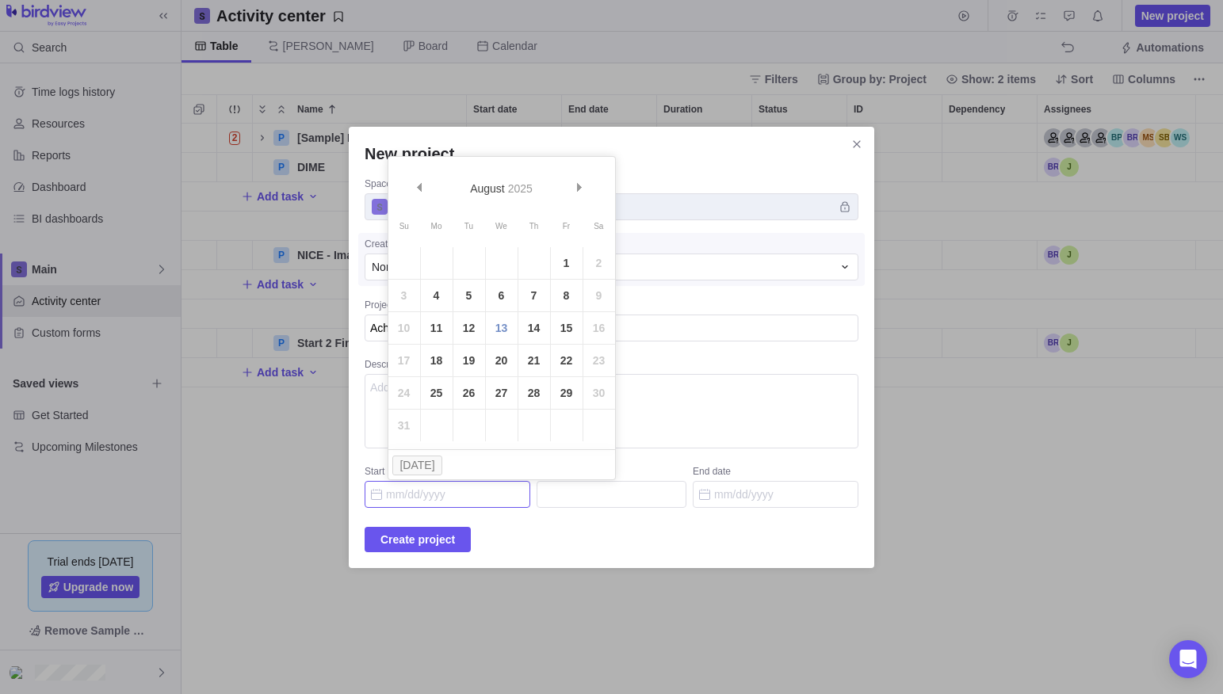
click at [422, 495] on input "Start date" at bounding box center [448, 494] width 166 height 27
click at [717, 496] on input "End date" at bounding box center [776, 494] width 166 height 27
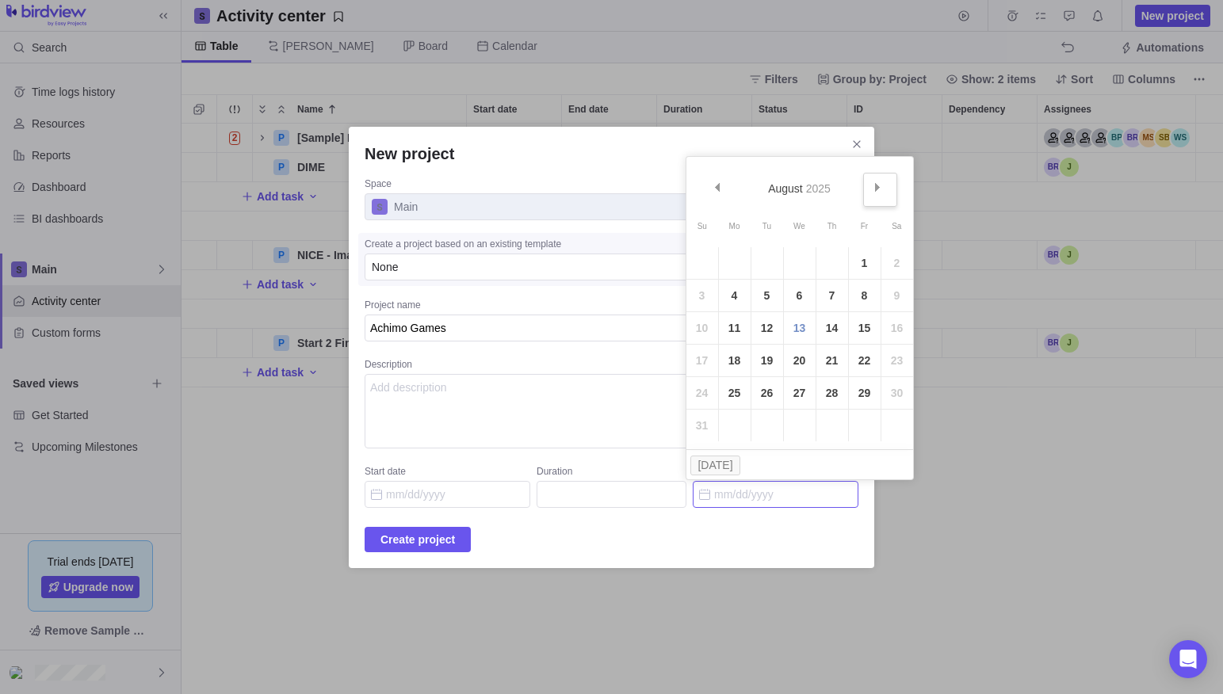
click at [877, 187] on span "Next" at bounding box center [877, 187] width 9 height 9
click at [865, 395] on link "31" at bounding box center [865, 393] width 32 height 32
type input "[DATE]"
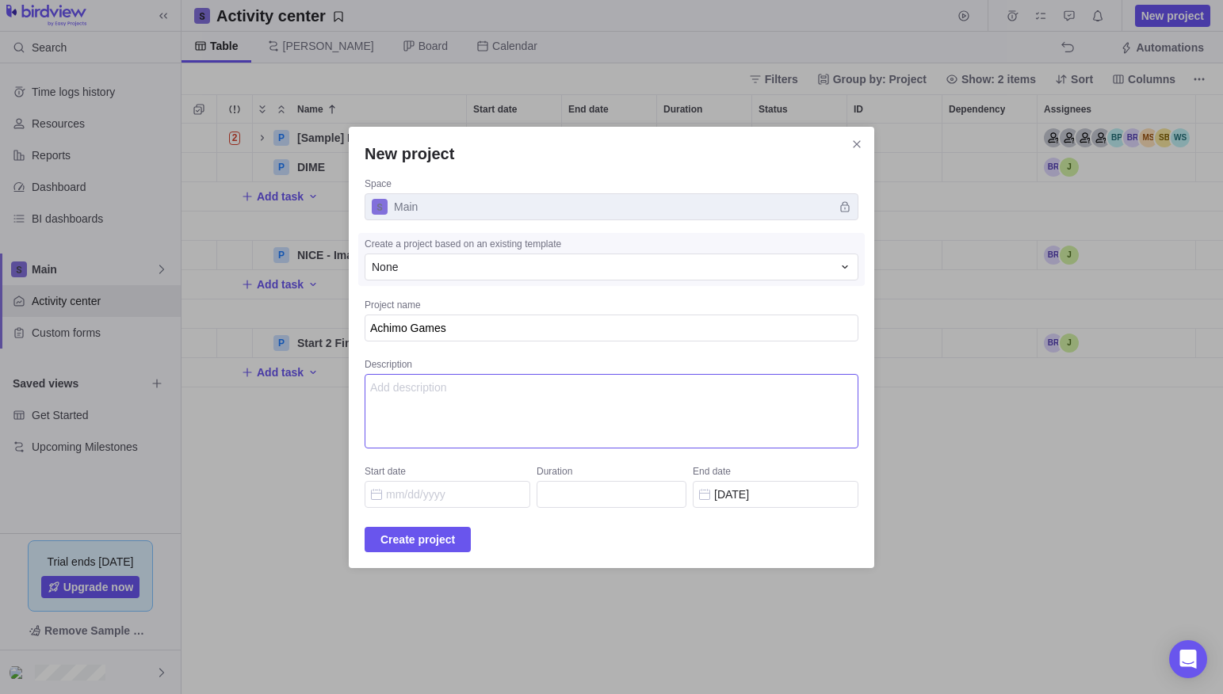
click at [487, 400] on textarea "Description" at bounding box center [612, 411] width 494 height 74
click at [453, 494] on input "Start date" at bounding box center [448, 494] width 166 height 27
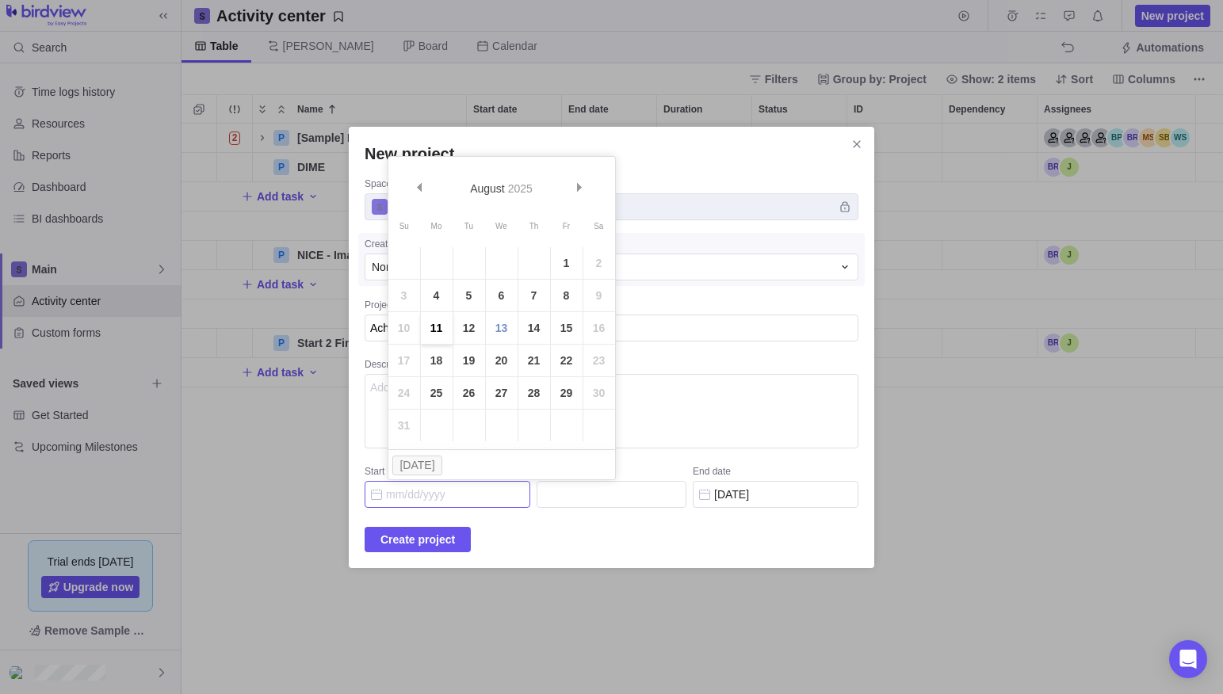
click at [438, 326] on link "11" at bounding box center [437, 328] width 32 height 32
type input "[DATE]"
type input "60"
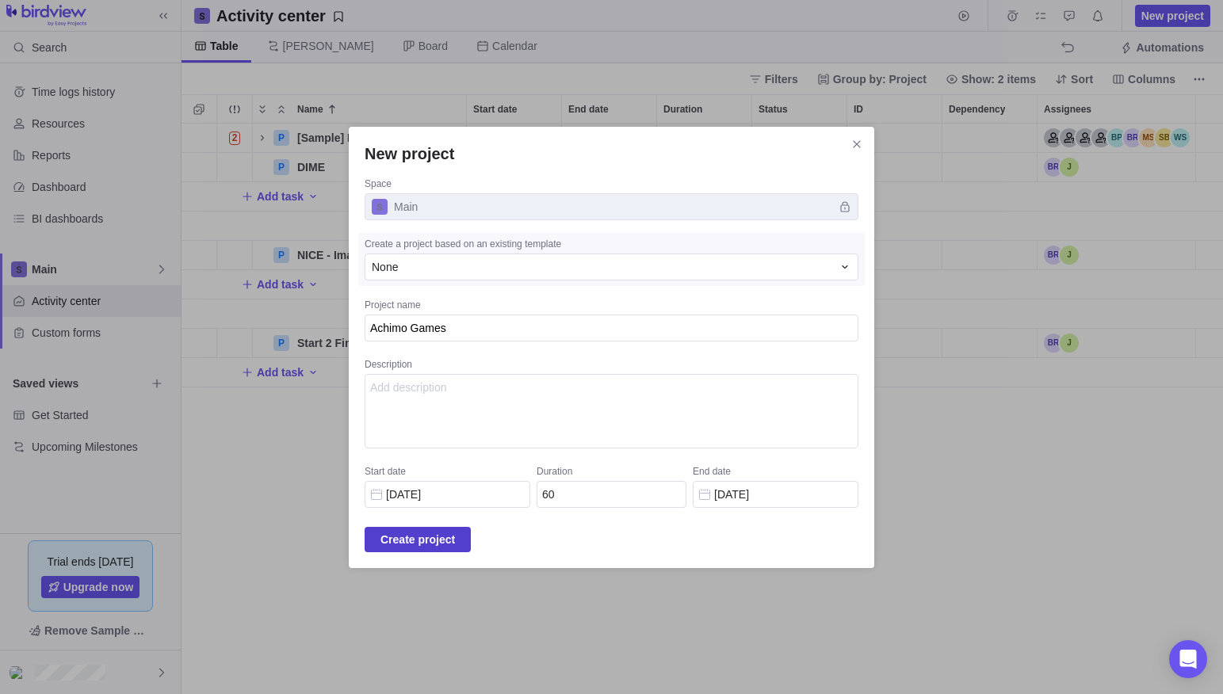
click at [449, 536] on span "Create project" at bounding box center [417, 539] width 74 height 19
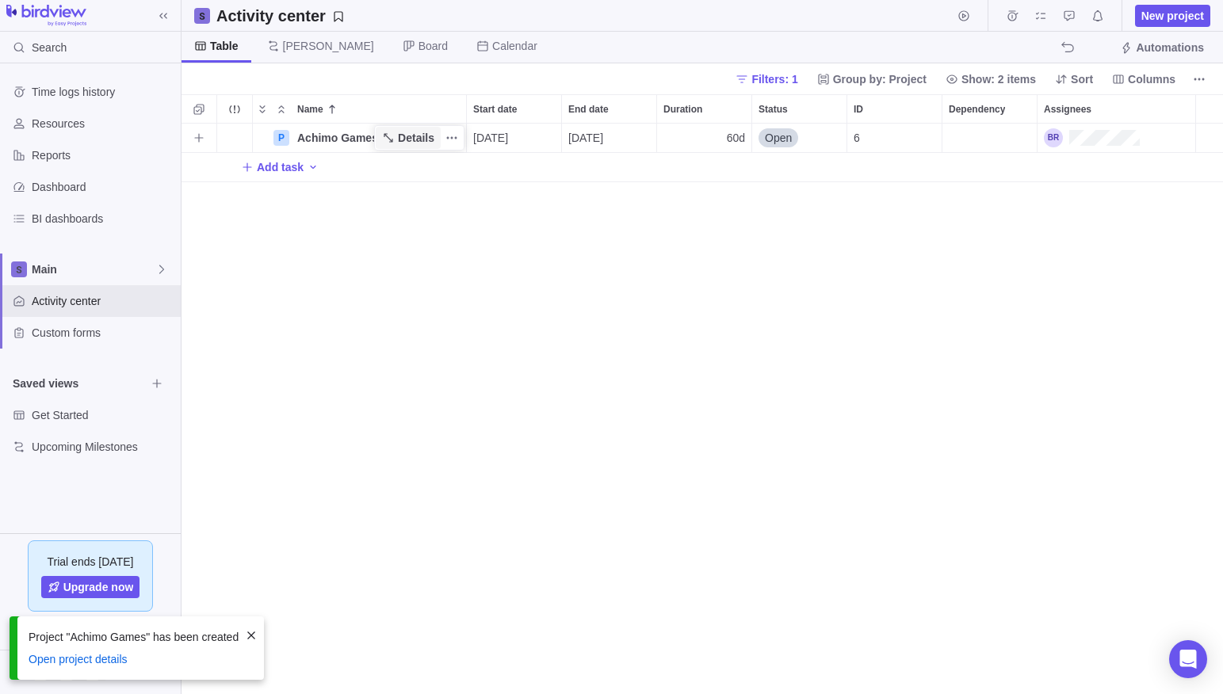
click at [404, 136] on span "Details" at bounding box center [416, 138] width 36 height 16
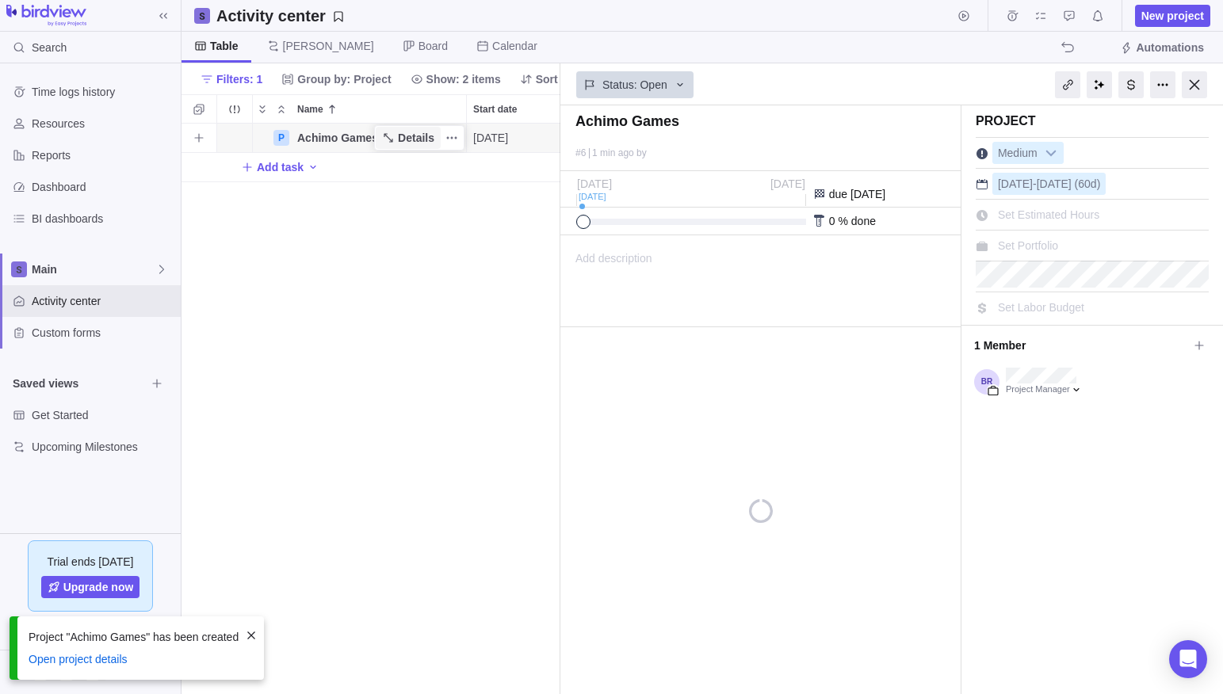
scroll to position [571, 379]
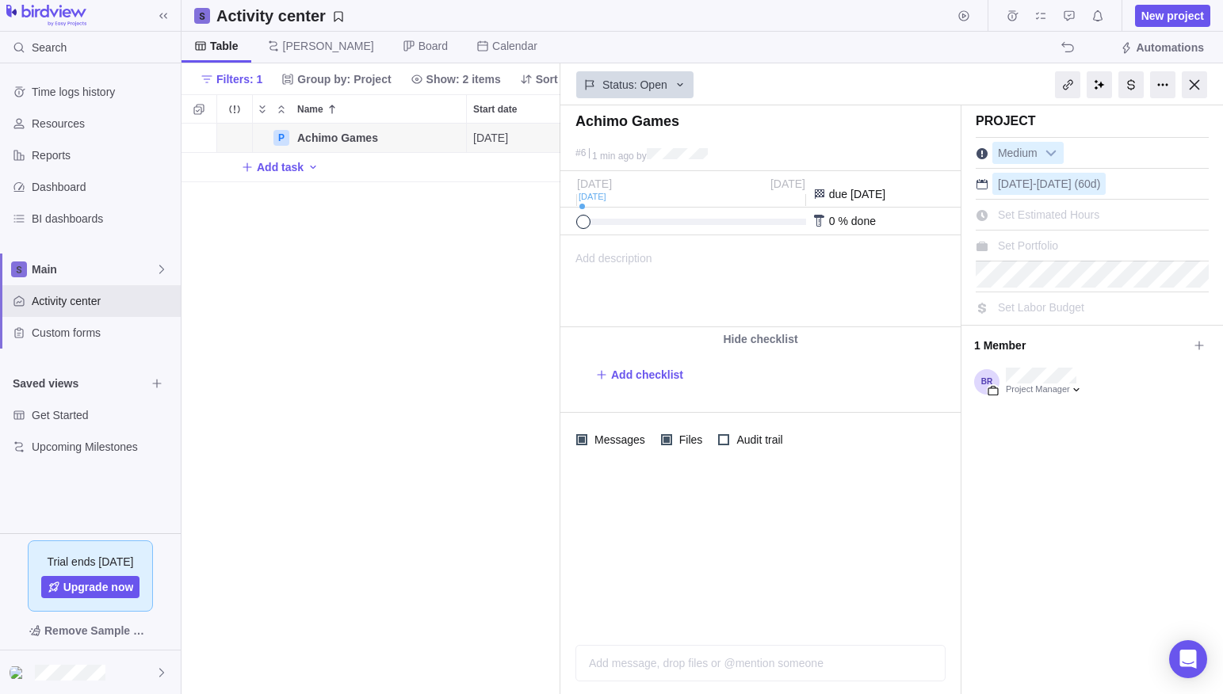
click at [647, 262] on span "Add description" at bounding box center [606, 281] width 91 height 90
paste body
type input "Inter, sans-serif"
type input "11pt"
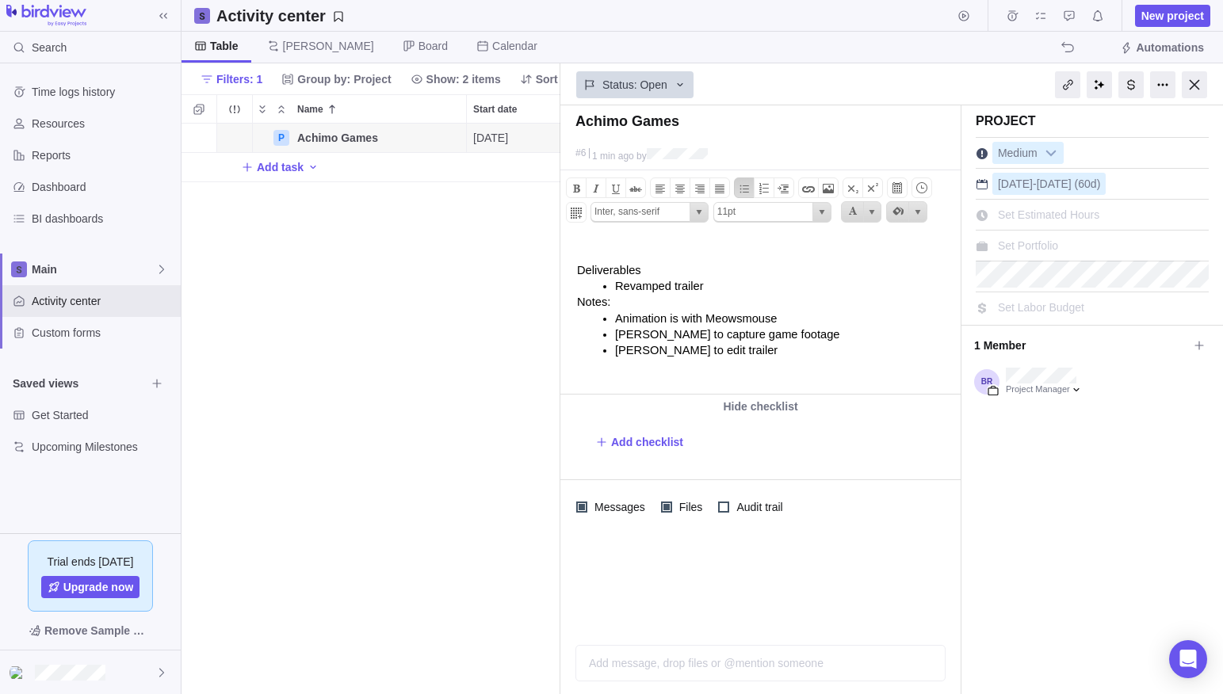
click at [723, 285] on p "Revamped trailer" at bounding box center [785, 286] width 341 height 16
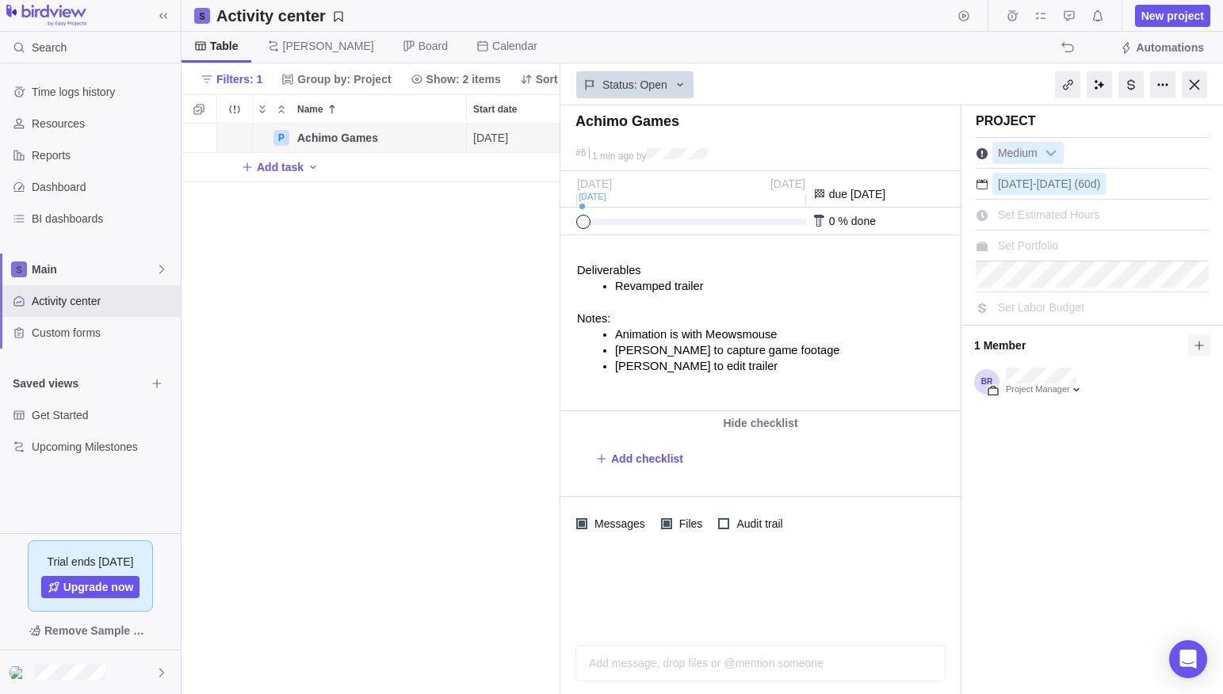
click at [1191, 345] on span at bounding box center [1199, 345] width 22 height 22
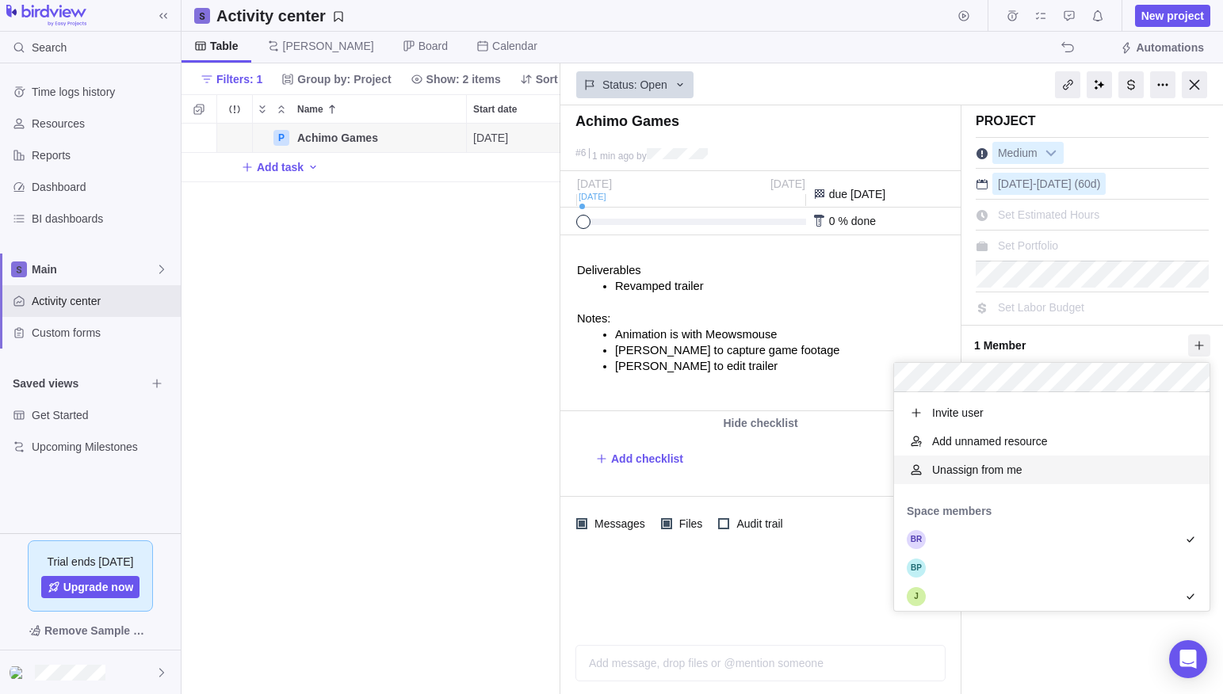
scroll to position [219, 315]
click at [1071, 644] on div "Achimo Games #6 1 min ago by Project was completed on its planned end date [DAT…" at bounding box center [891, 399] width 663 height 589
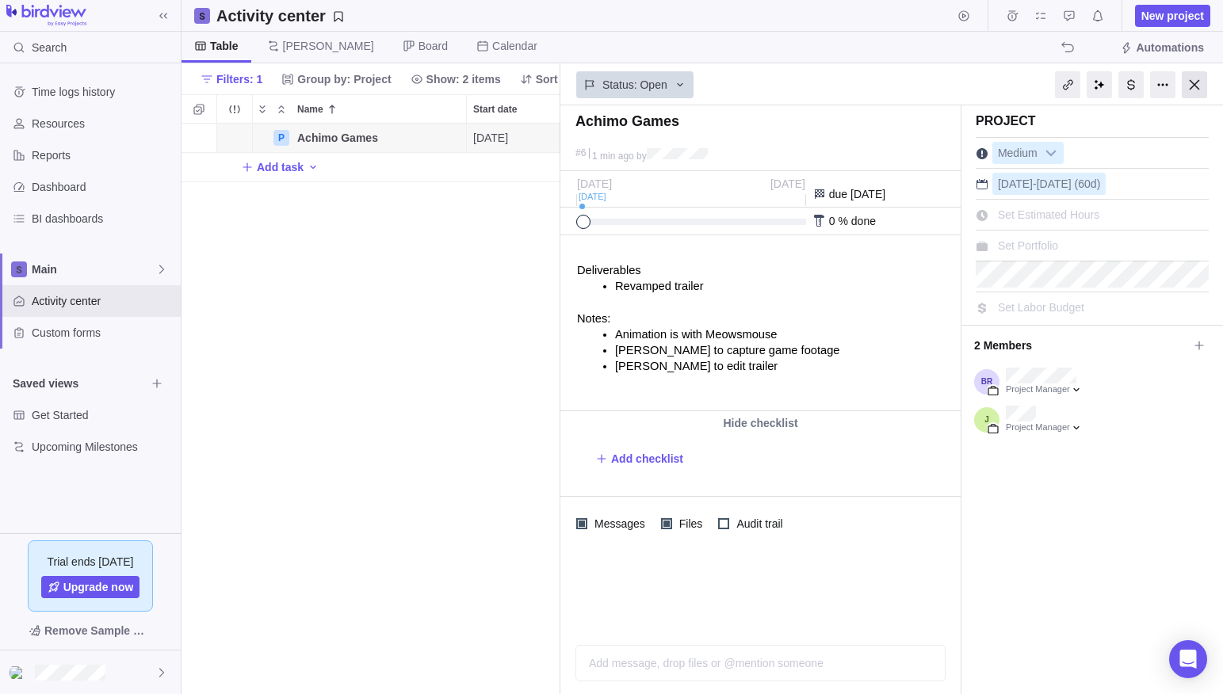
click at [1197, 89] on div at bounding box center [1194, 84] width 25 height 27
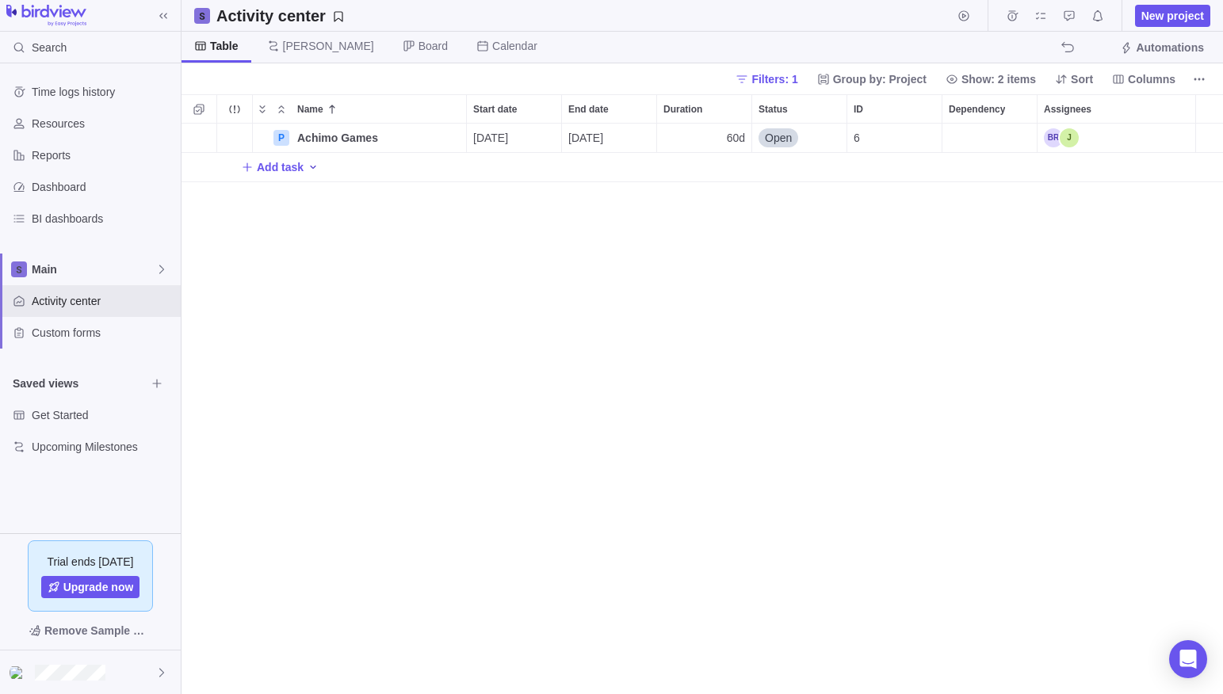
click at [311, 166] on icon "Add activity" at bounding box center [313, 167] width 13 height 13
click at [777, 76] on span "Filters: 1" at bounding box center [774, 79] width 46 height 16
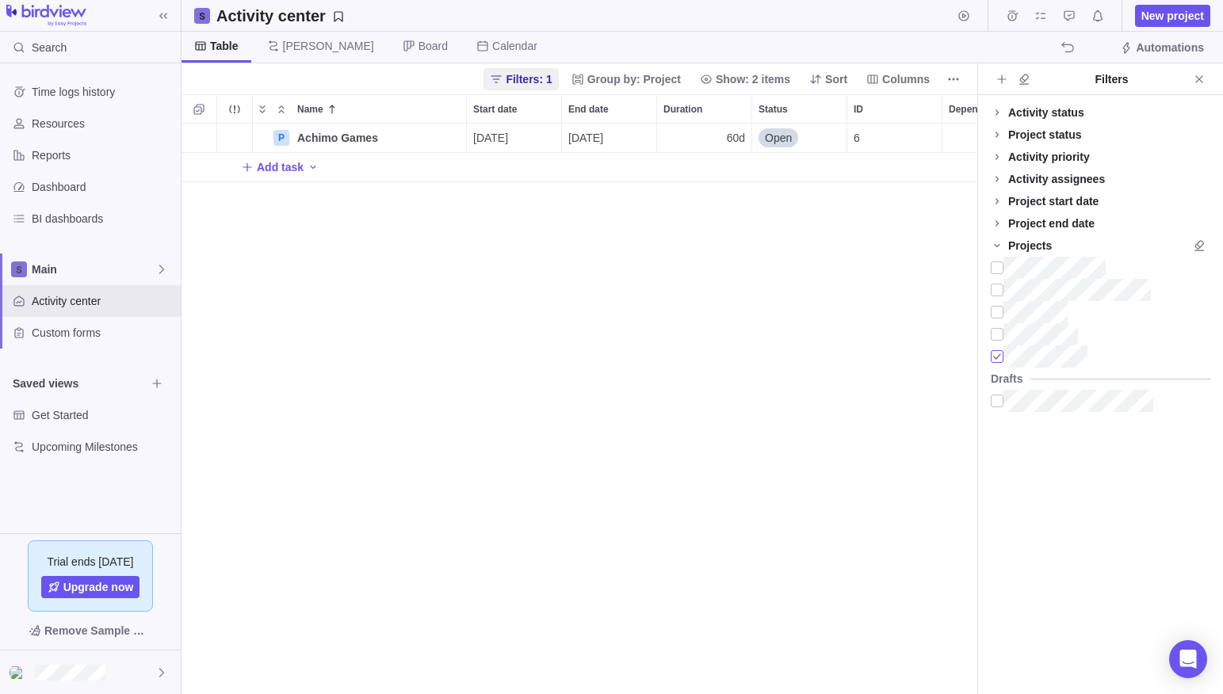
click at [996, 359] on div at bounding box center [997, 357] width 13 height 22
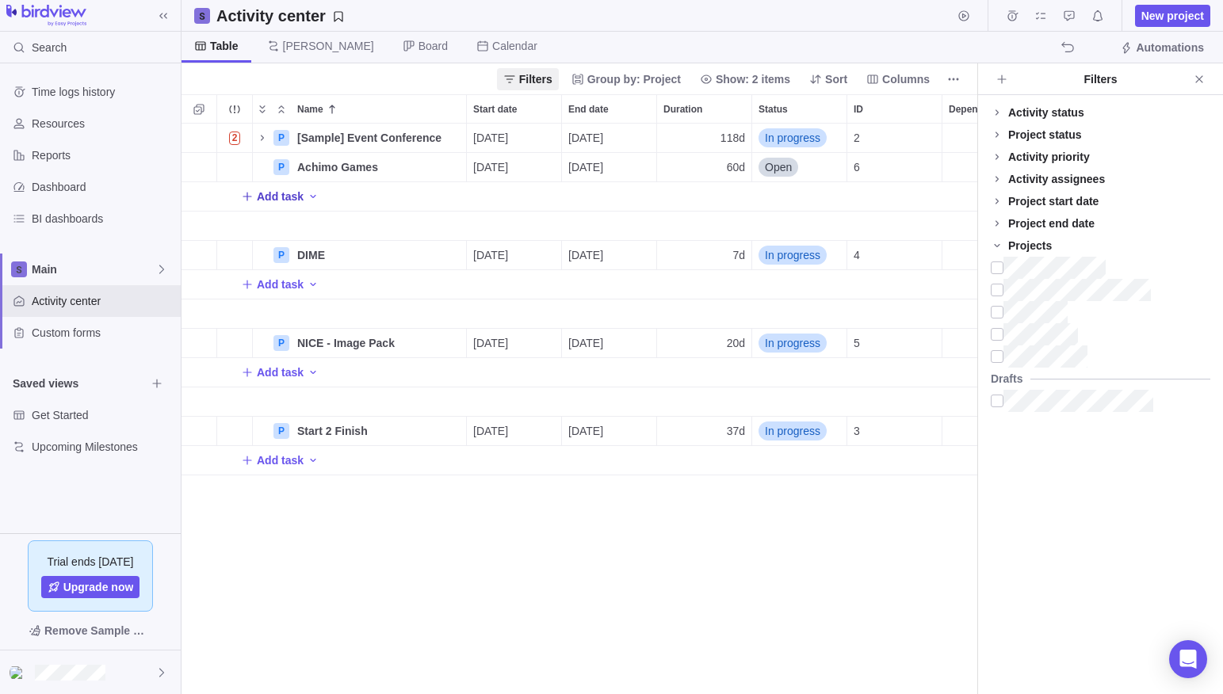
click at [290, 197] on span "Add task" at bounding box center [280, 197] width 47 height 16
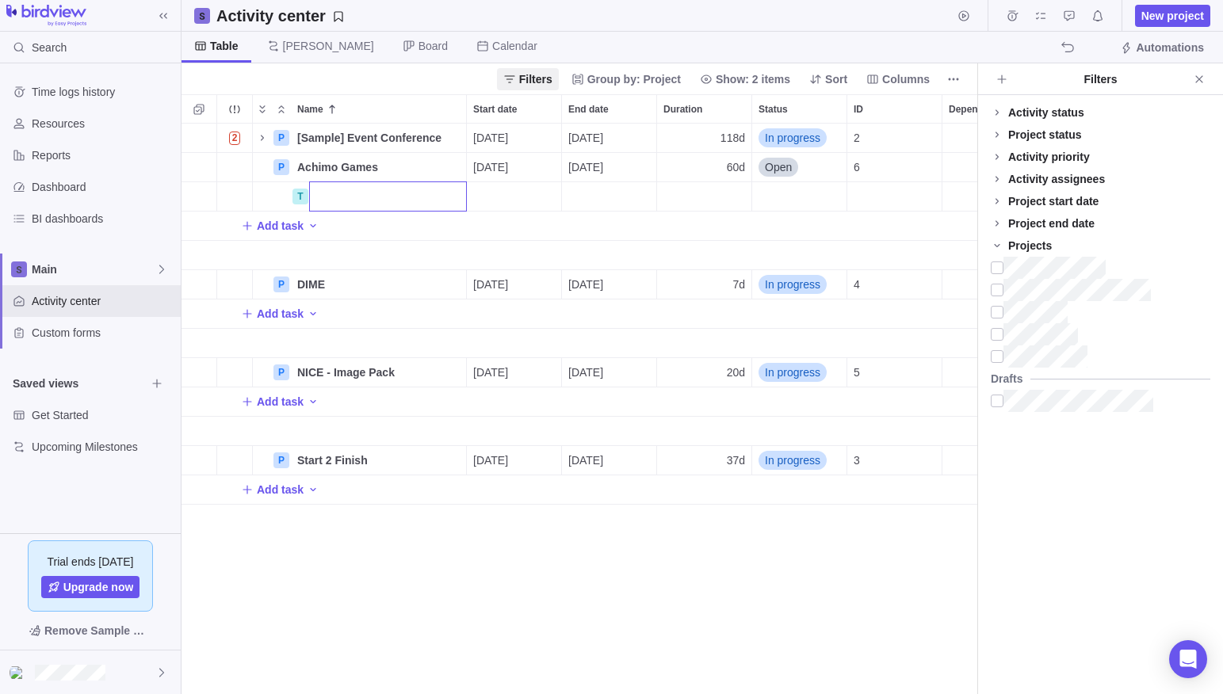
click at [339, 196] on input "Name" at bounding box center [388, 196] width 158 height 30
click at [490, 242] on div "2 P [Sample] Event Conference Details [DATE] [DATE] 118d In progress 2 P Achimo…" at bounding box center [579, 409] width 796 height 571
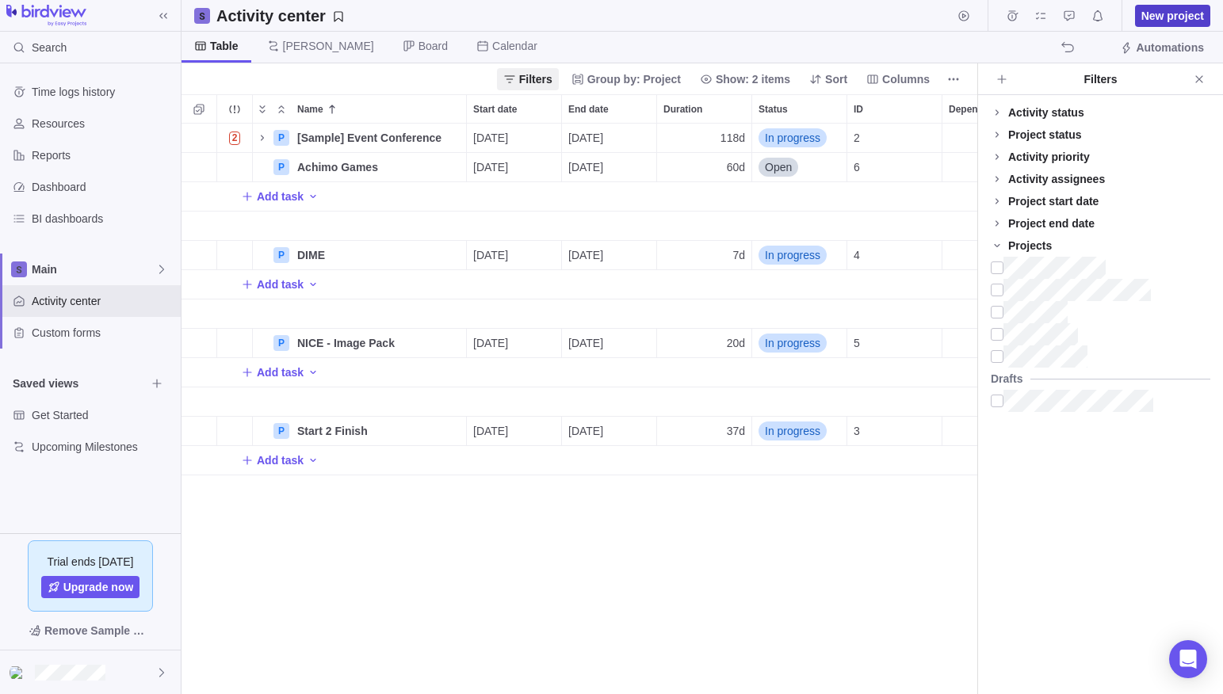
click at [1177, 17] on span "New project" at bounding box center [1172, 16] width 63 height 16
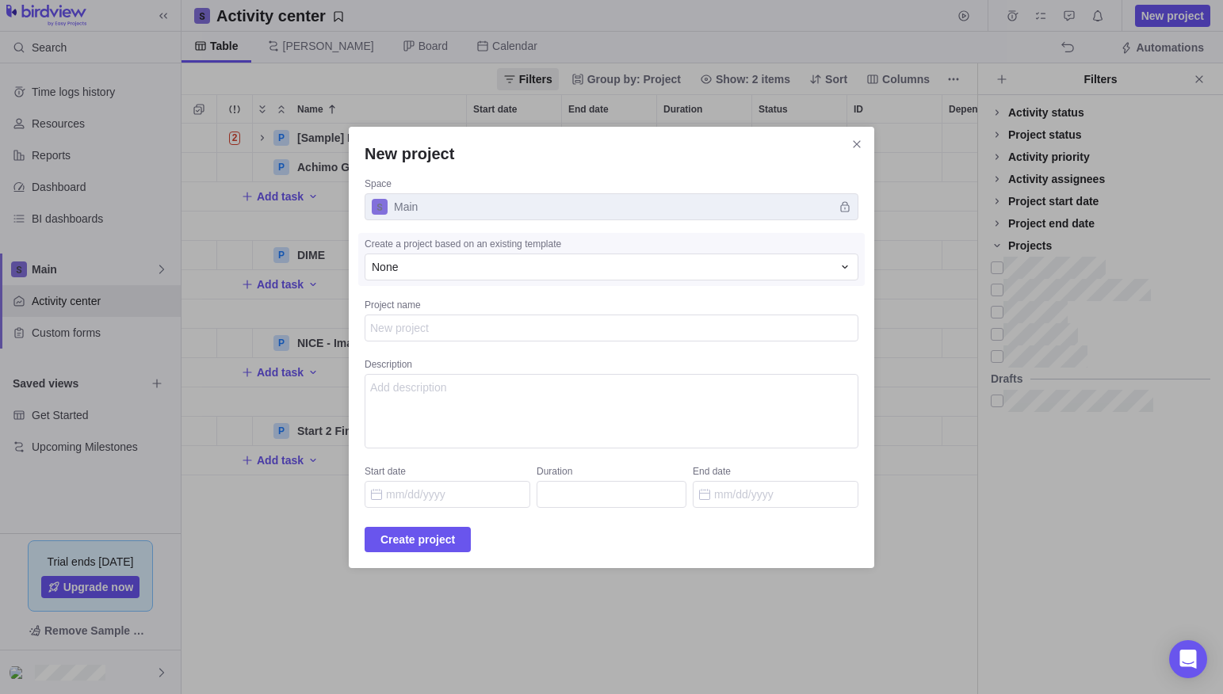
click at [474, 328] on textarea "Project name" at bounding box center [612, 328] width 494 height 27
type textarea "x"
type textarea "R"
type textarea "x"
type textarea "RP"
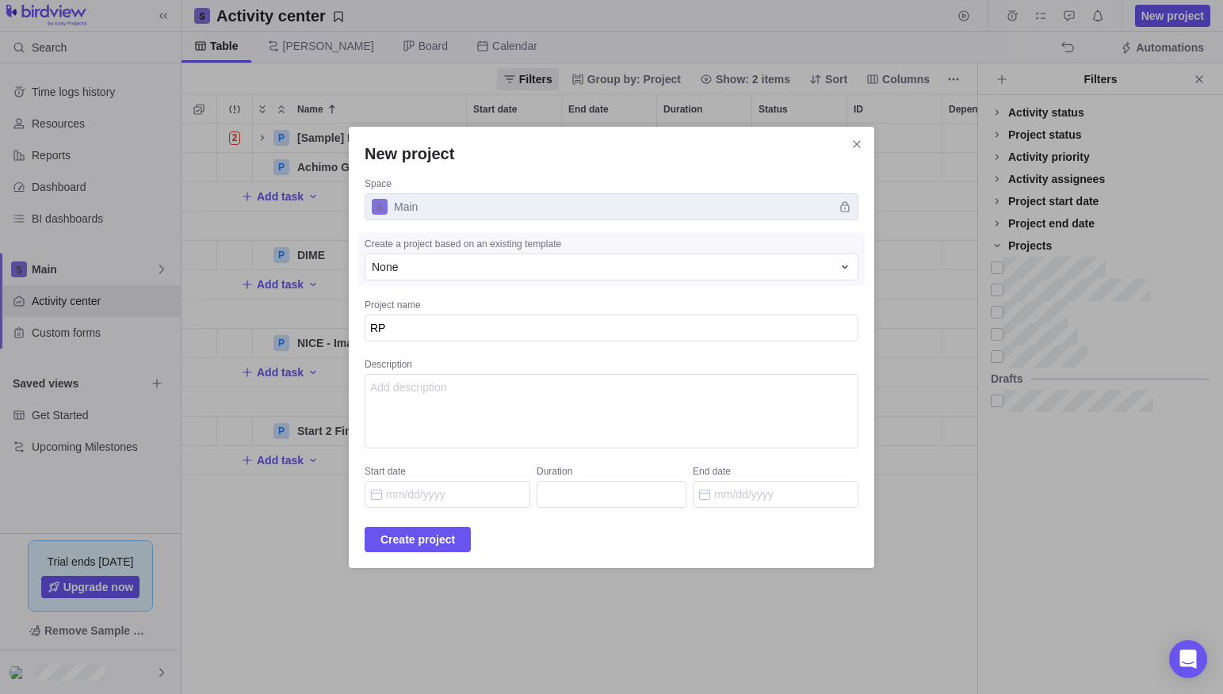
type textarea "x"
type textarea "RPF"
type textarea "x"
type textarea "RPFF"
type textarea "x"
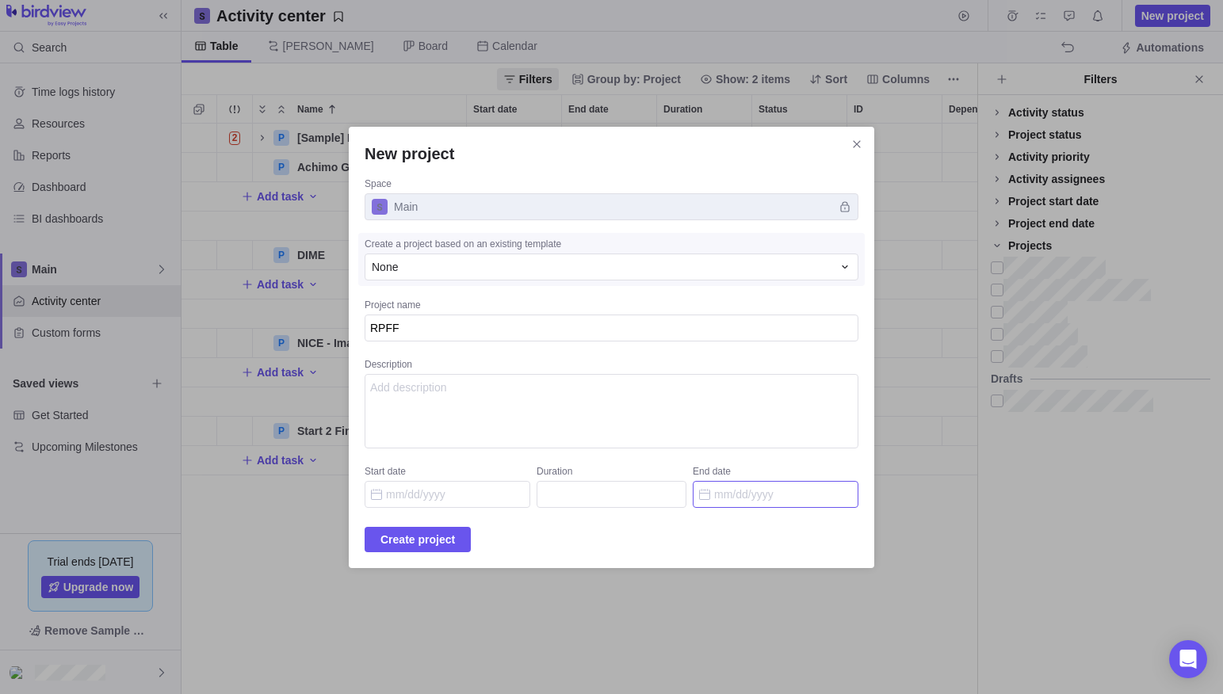
click at [732, 493] on input "End date" at bounding box center [776, 494] width 166 height 27
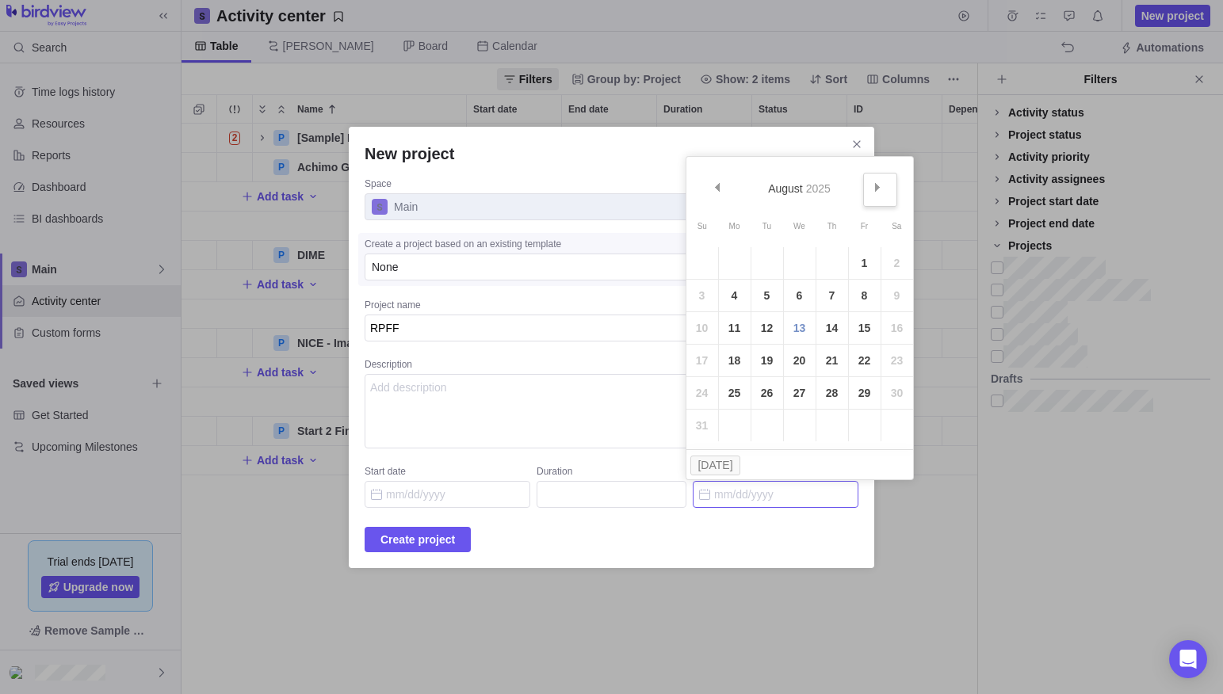
click at [880, 189] on span "Next" at bounding box center [877, 187] width 9 height 9
click at [835, 392] on link "30" at bounding box center [832, 393] width 32 height 32
type input "[DATE]"
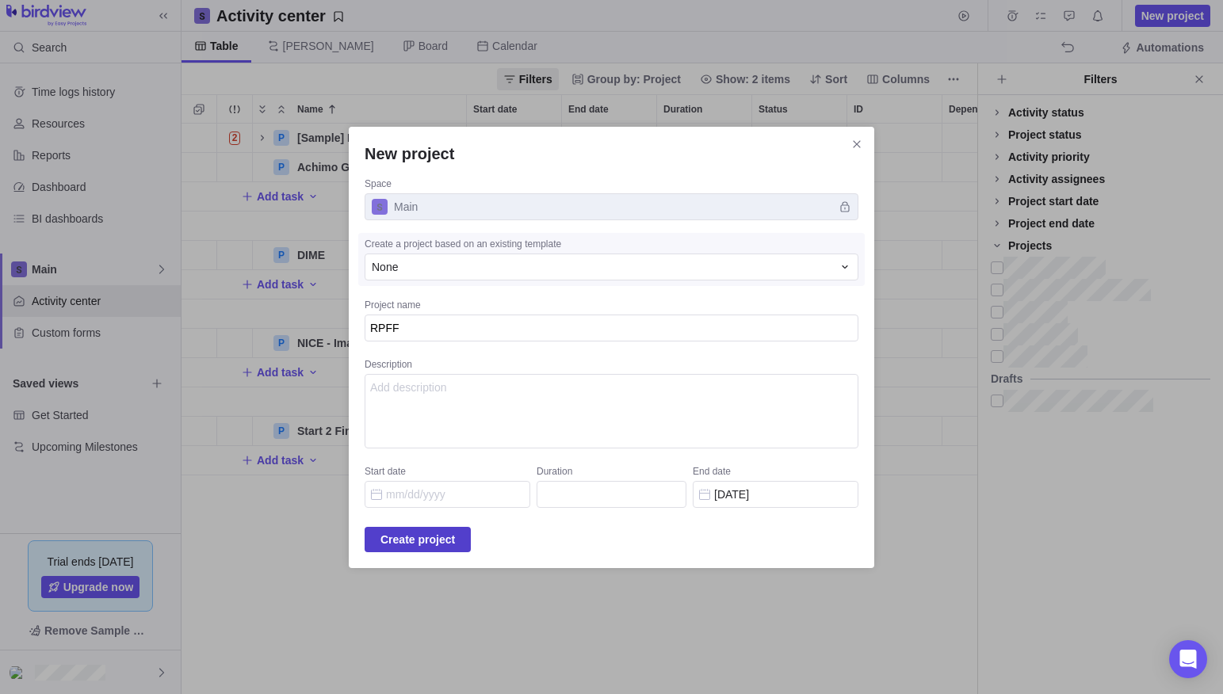
click at [455, 544] on span "Create project" at bounding box center [417, 539] width 74 height 19
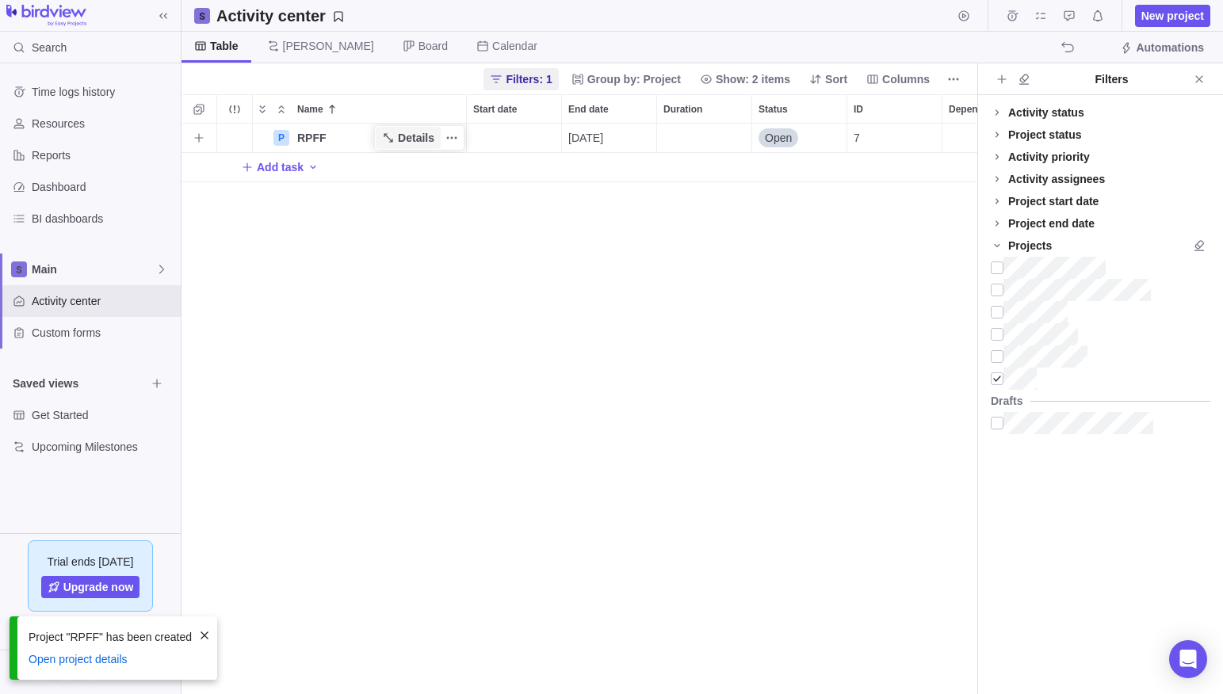
click at [399, 137] on span "Details" at bounding box center [416, 138] width 36 height 16
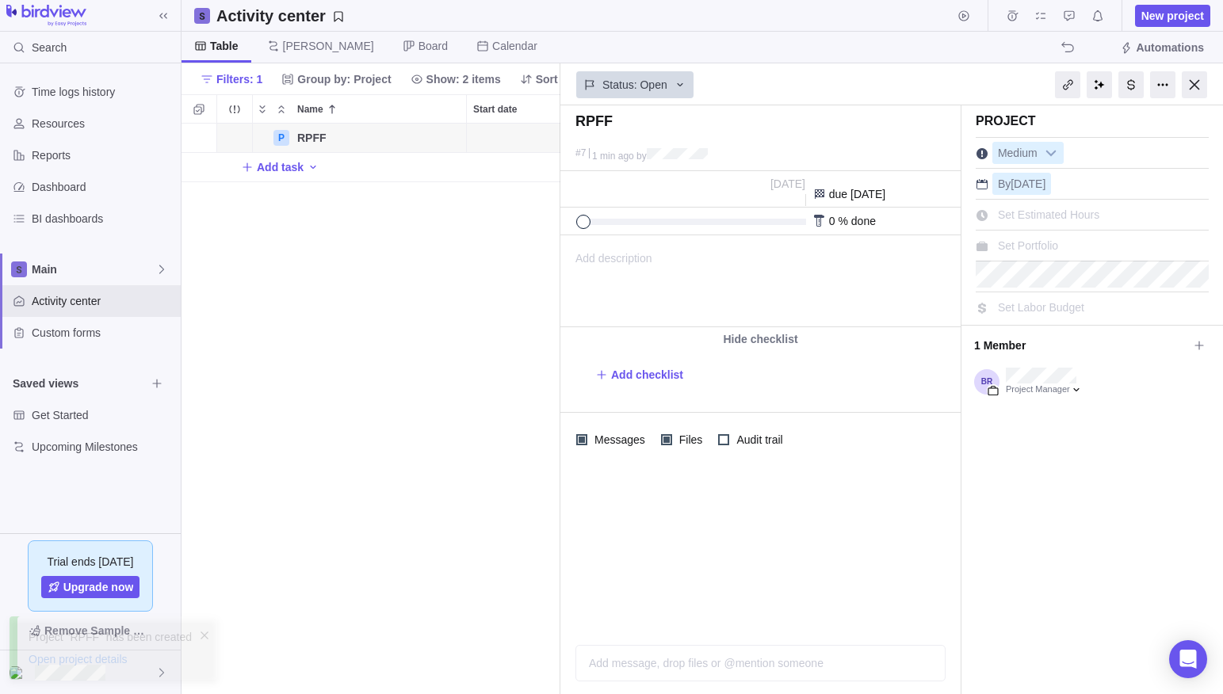
click at [628, 265] on span "Add description" at bounding box center [606, 281] width 91 height 90
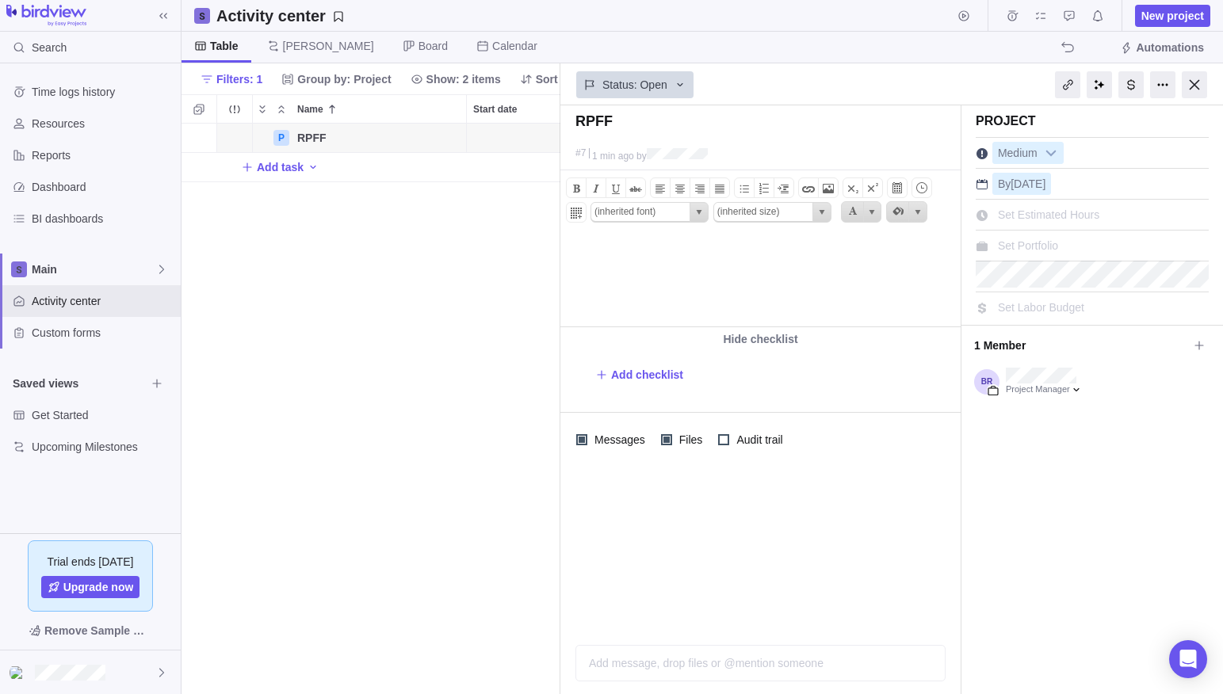
paste body
type input "Inter, sans-serif"
type input "11pt"
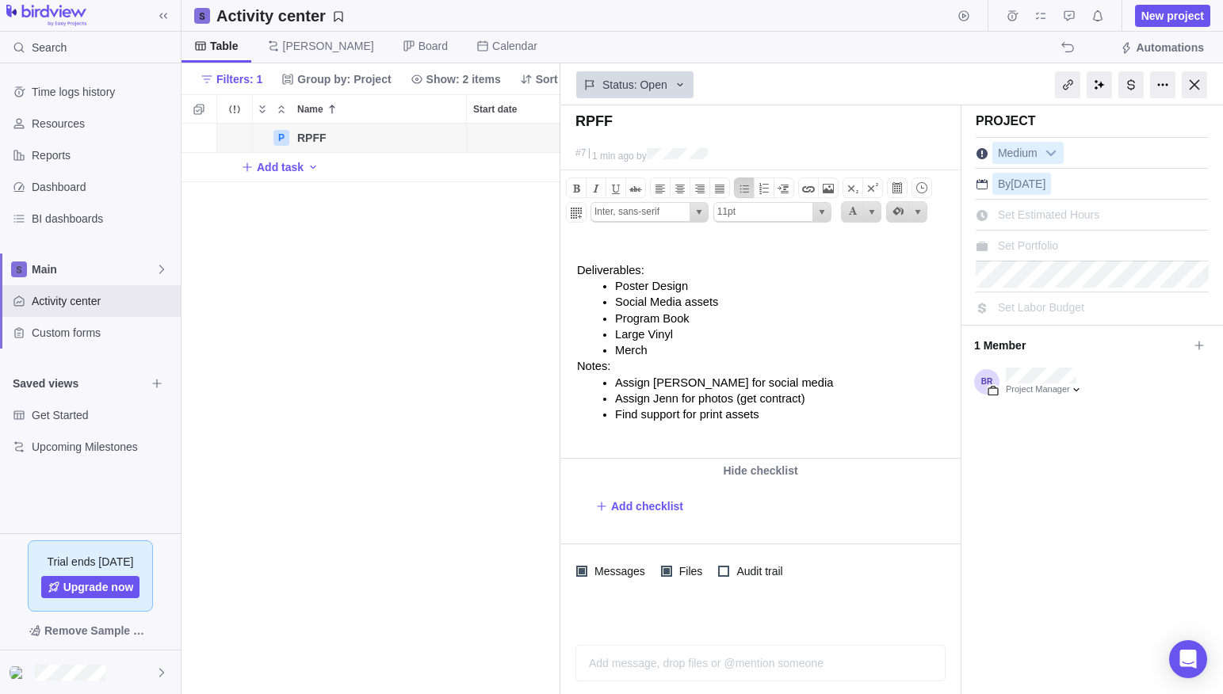
click at [662, 353] on p "Merch" at bounding box center [785, 350] width 341 height 16
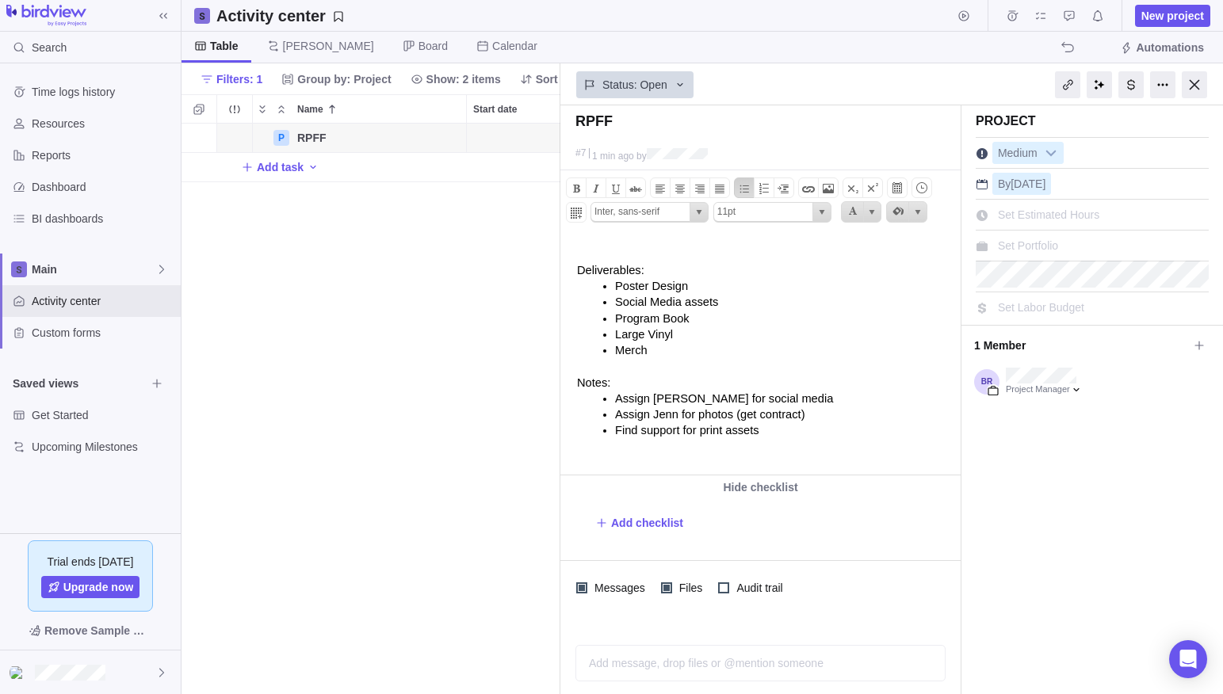
click at [785, 437] on p "Find support for print assets" at bounding box center [785, 430] width 341 height 16
click at [627, 246] on body "Deliverables: Poster Design Social Media assets Program Book Large Vinyl Merch …" at bounding box center [759, 343] width 396 height 214
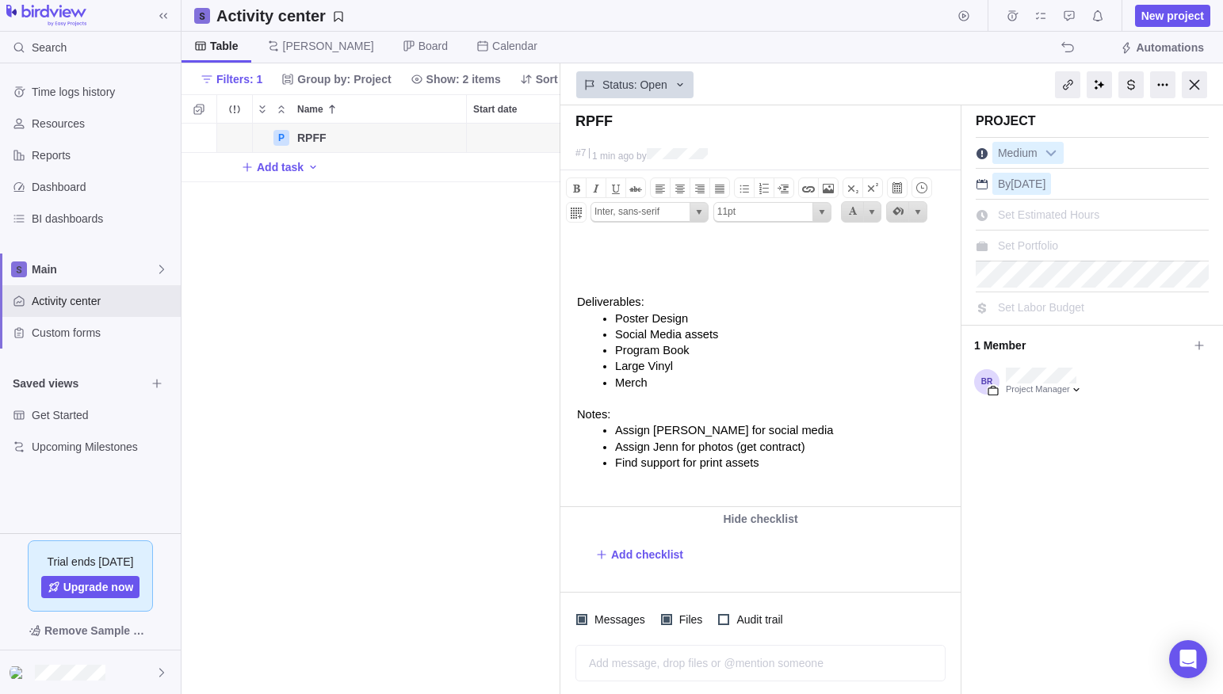
click at [597, 253] on body "Deliverables: Poster Design Social Media assets Program Book Large Vinyl Merch …" at bounding box center [759, 359] width 396 height 246
type input "(inherited font)"
type input "(inherited size)"
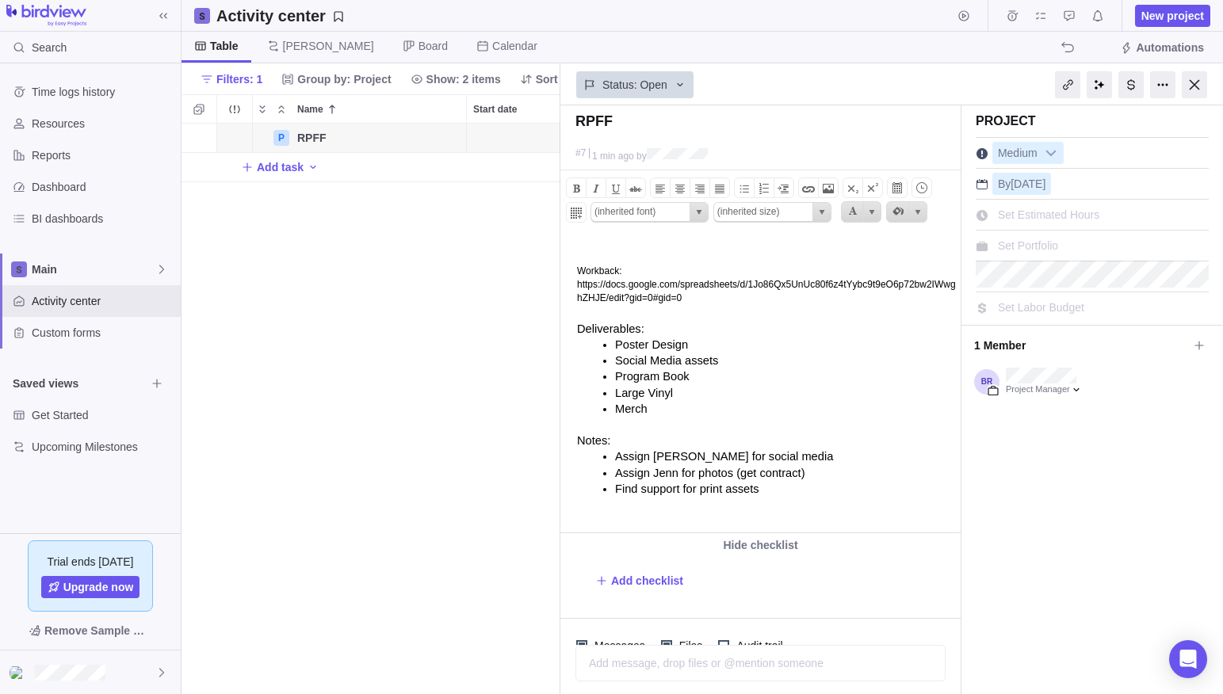
click at [609, 333] on span "Deliverables:" at bounding box center [610, 329] width 67 height 13
type input "Inter, sans-serif"
type input "11pt"
click at [681, 298] on p "[URL][DOMAIN_NAME]﻿" at bounding box center [766, 291] width 379 height 26
type input "(inherited font)"
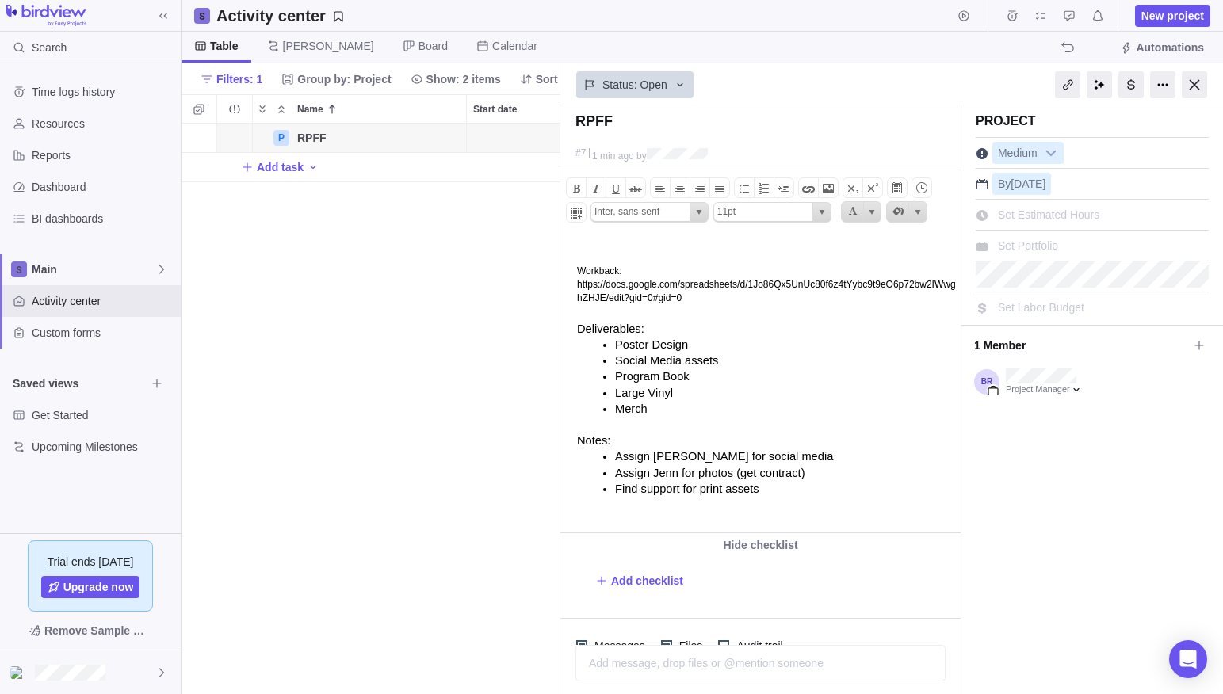
type input "(inherited size)"
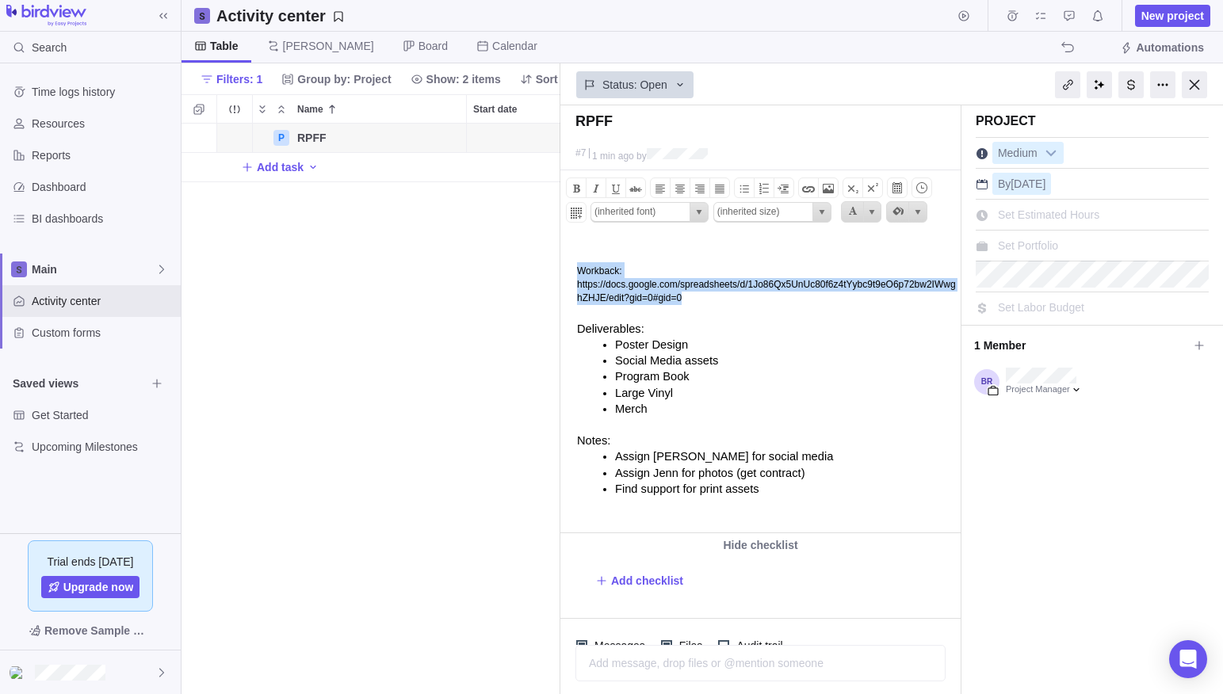
drag, startPoint x: 770, startPoint y: 301, endPoint x: 566, endPoint y: 273, distance: 205.7
click at [566, 273] on body "Workback: [URL][DOMAIN_NAME]﻿ Deliverables: Poster Design Social Media assets P…" at bounding box center [759, 372] width 396 height 272
click at [697, 215] on span "select" at bounding box center [699, 212] width 13 height 13
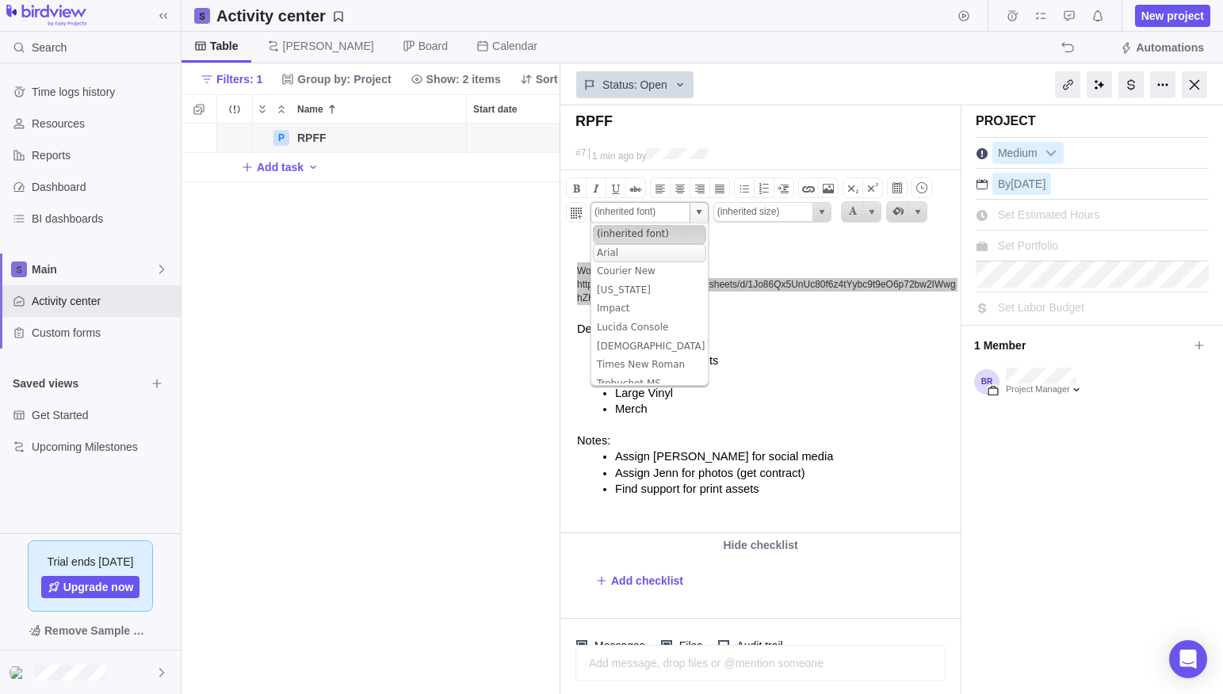
click at [642, 244] on li "Arial" at bounding box center [649, 253] width 113 height 19
type input "Arial, Helvetica, sans-serif"
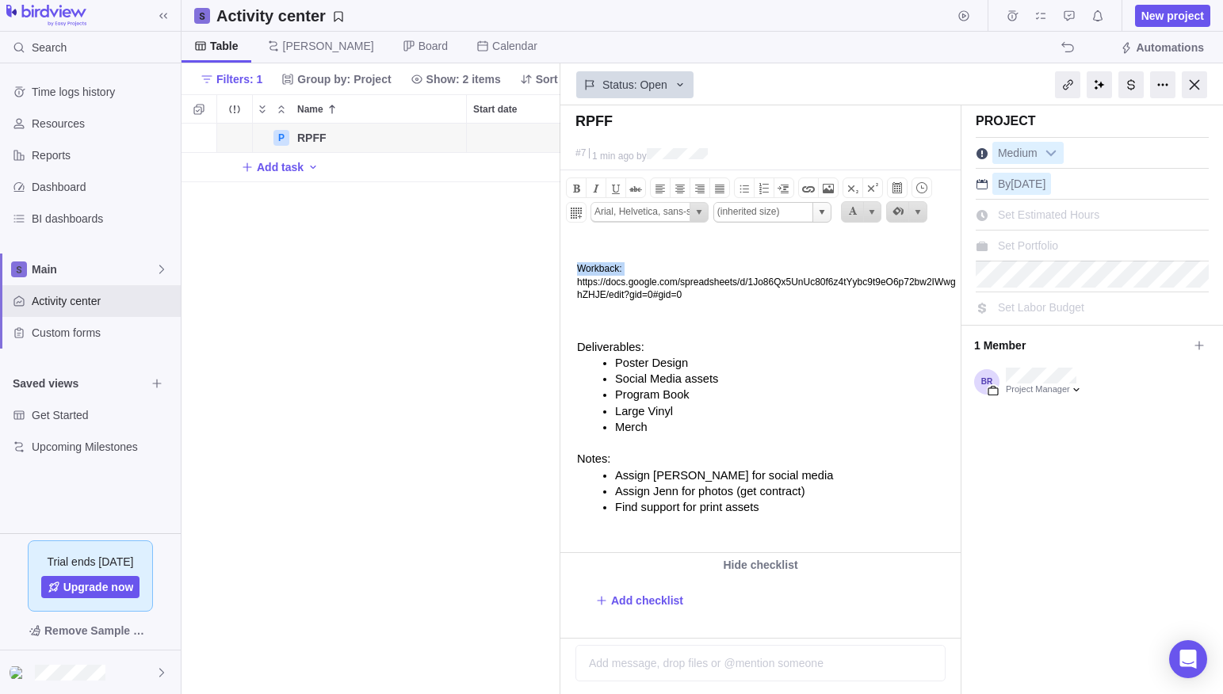
click at [826, 207] on span "select" at bounding box center [822, 212] width 13 height 13
click at [774, 292] on li "3 (12pt)" at bounding box center [772, 290] width 113 height 19
type input "3 (12pt)"
click at [731, 292] on p "[URL][DOMAIN_NAME]﻿" at bounding box center [766, 291] width 379 height 29
click at [659, 372] on span "Poster Design" at bounding box center [651, 366] width 73 height 13
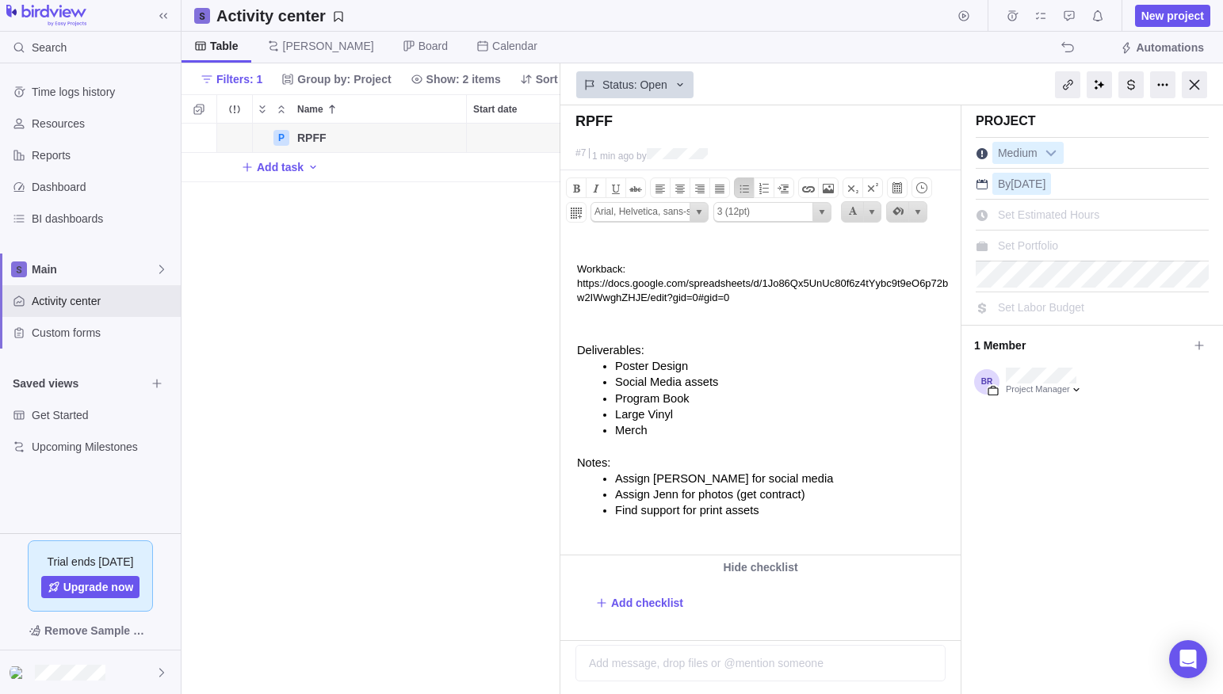
type input "Inter, sans-serif"
type input "11pt"
click at [716, 283] on span "[URL][DOMAIN_NAME]﻿" at bounding box center [762, 290] width 371 height 26
type input "Arial, Helvetica, sans-serif"
type input "3 (12pt)"
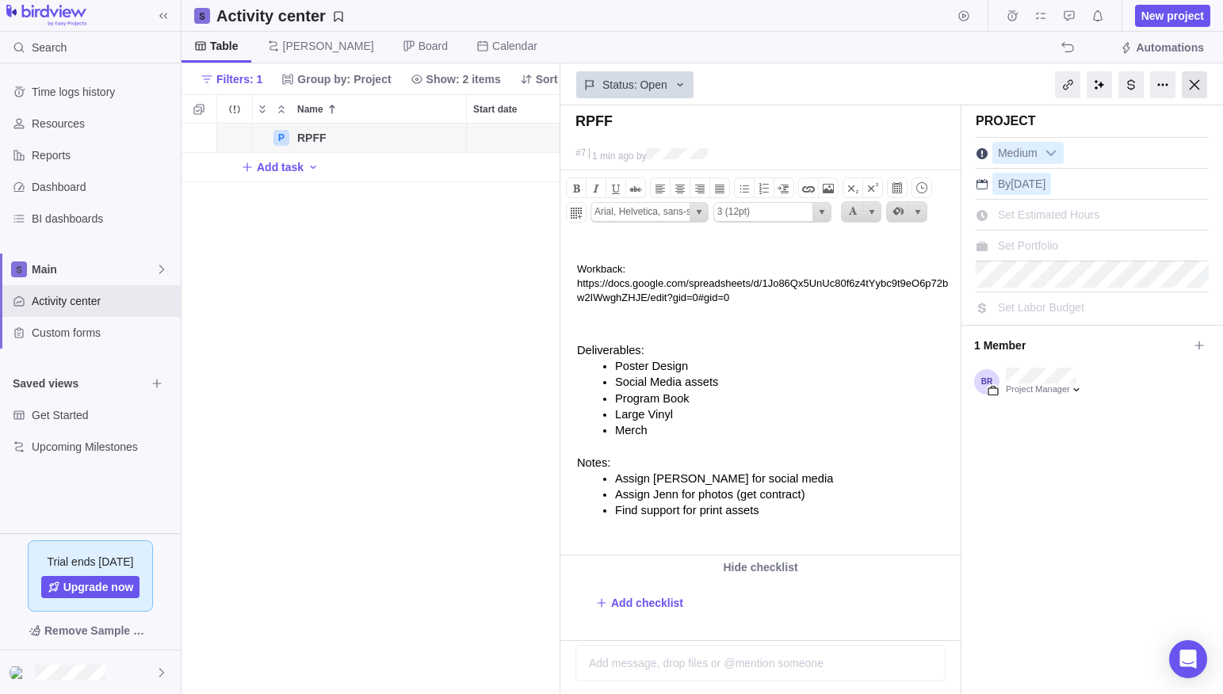
click at [1190, 81] on div at bounding box center [1194, 84] width 25 height 27
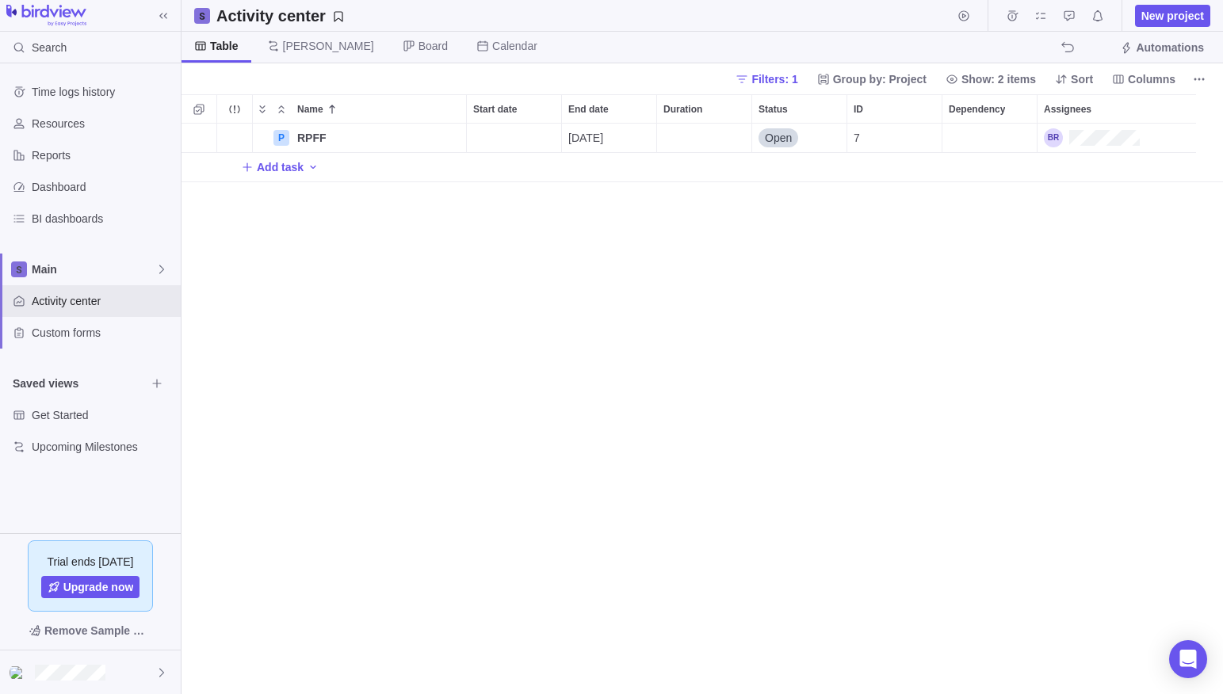
scroll to position [571, 1041]
click at [1175, 13] on span "New project" at bounding box center [1172, 16] width 63 height 16
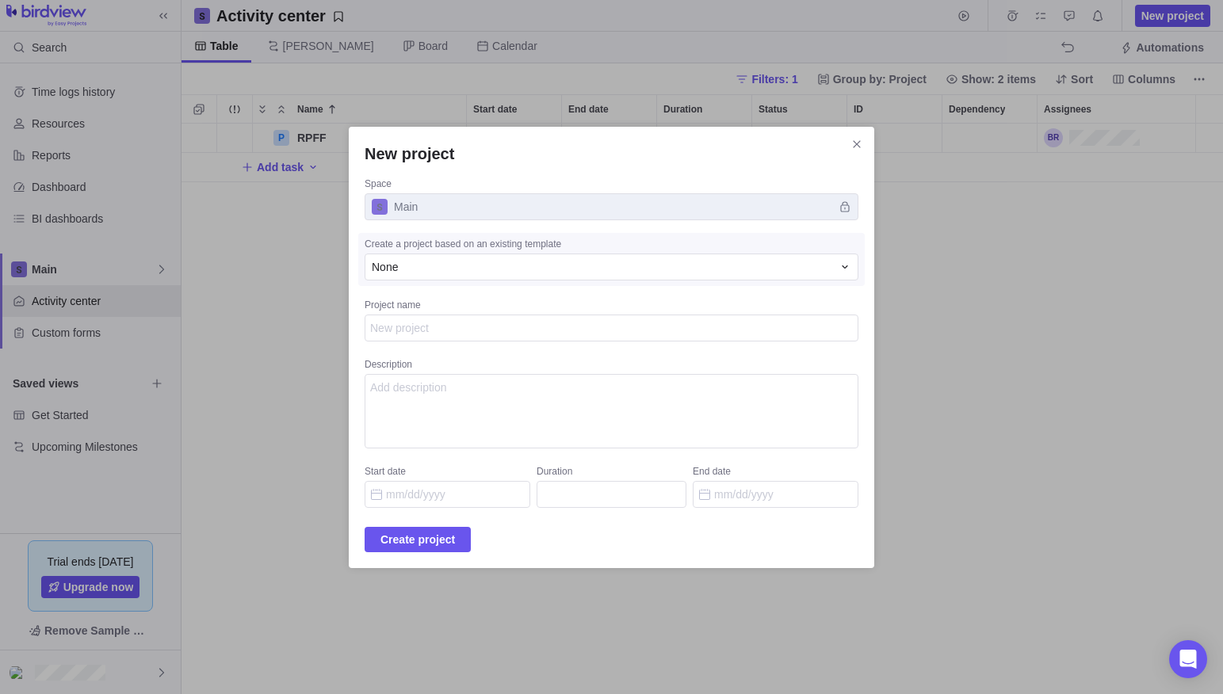
type textarea "x"
type textarea "T"
type textarea "x"
type textarea "Th"
type textarea "x"
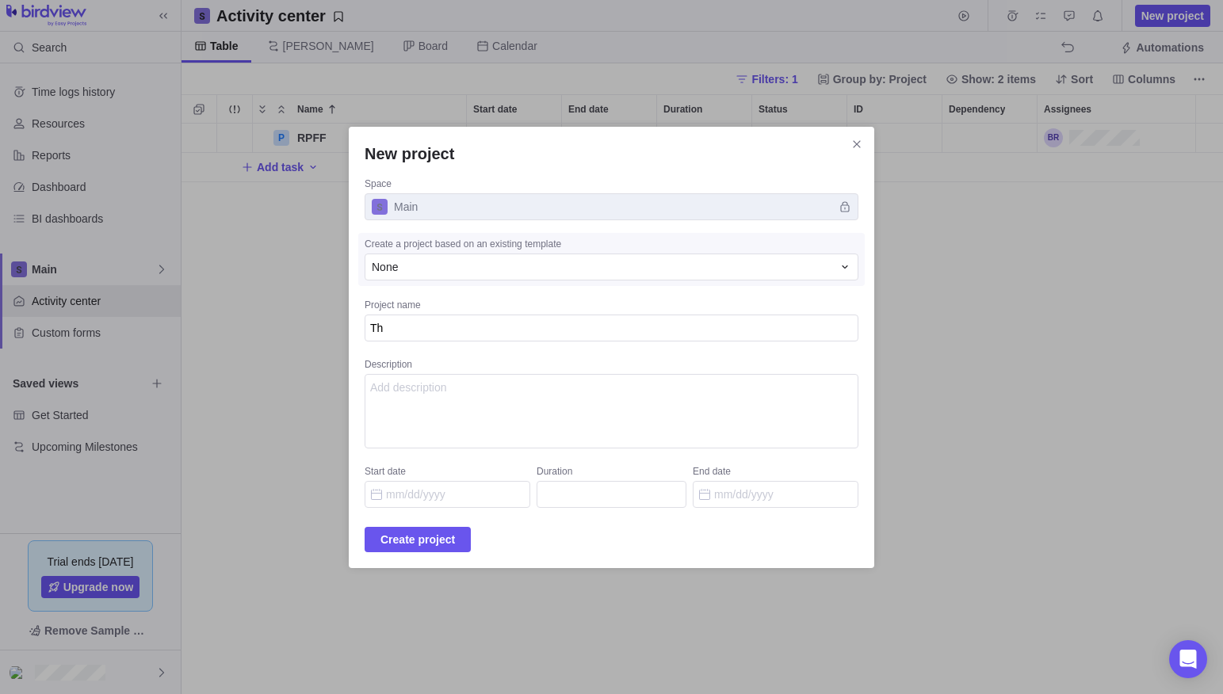
type textarea "The"
type textarea "x"
type textarea "The"
type textarea "x"
type textarea "The W"
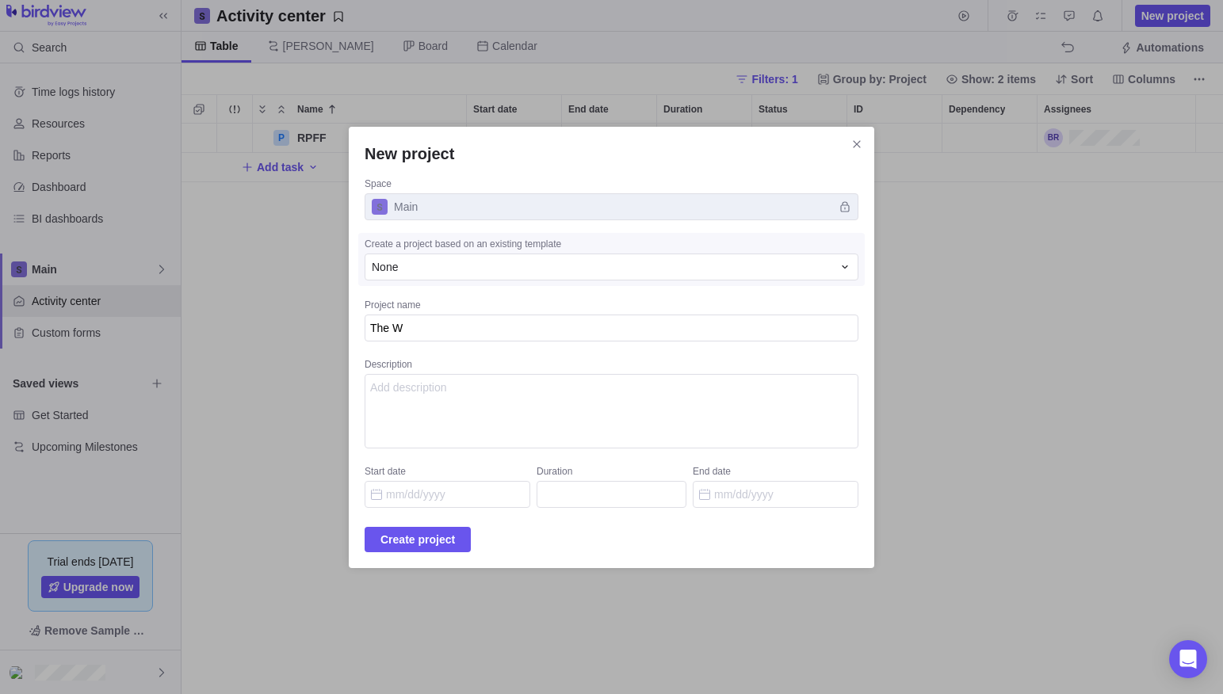
type textarea "x"
click at [754, 504] on input "End date" at bounding box center [776, 494] width 166 height 27
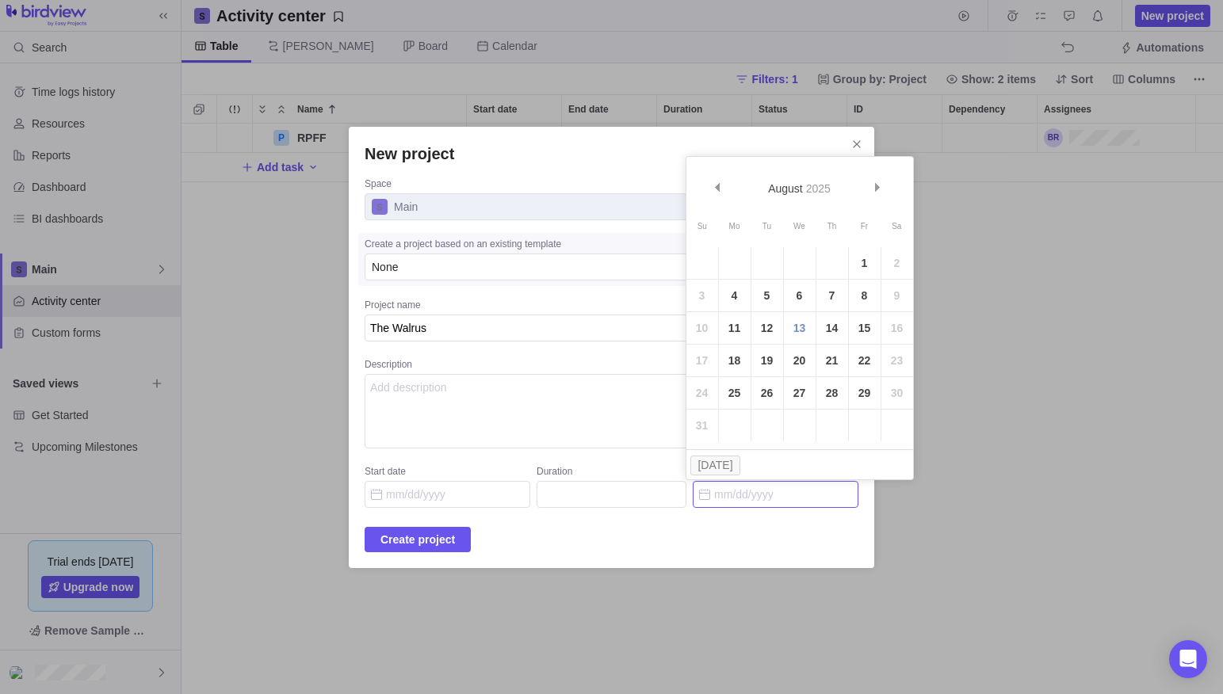
drag, startPoint x: 833, startPoint y: 358, endPoint x: 824, endPoint y: 363, distance: 9.9
click at [833, 358] on link "21" at bounding box center [832, 361] width 32 height 32
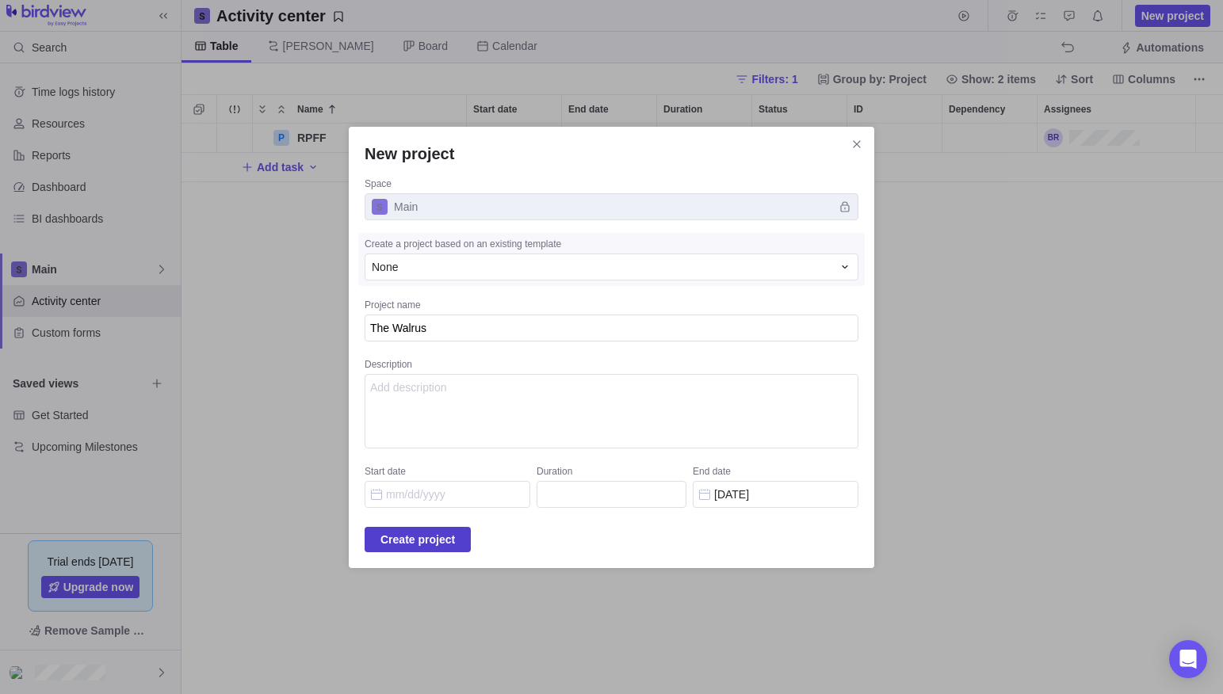
click at [455, 537] on span "Create project" at bounding box center [417, 539] width 74 height 19
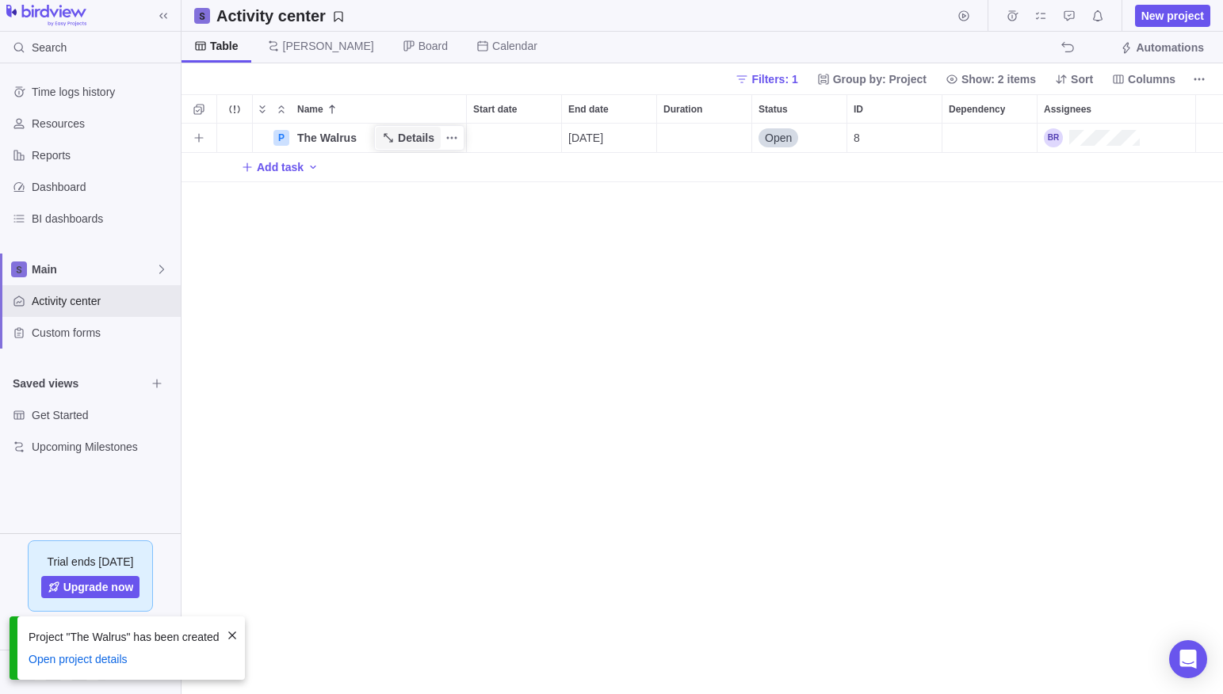
click at [415, 139] on span "Details" at bounding box center [416, 138] width 36 height 16
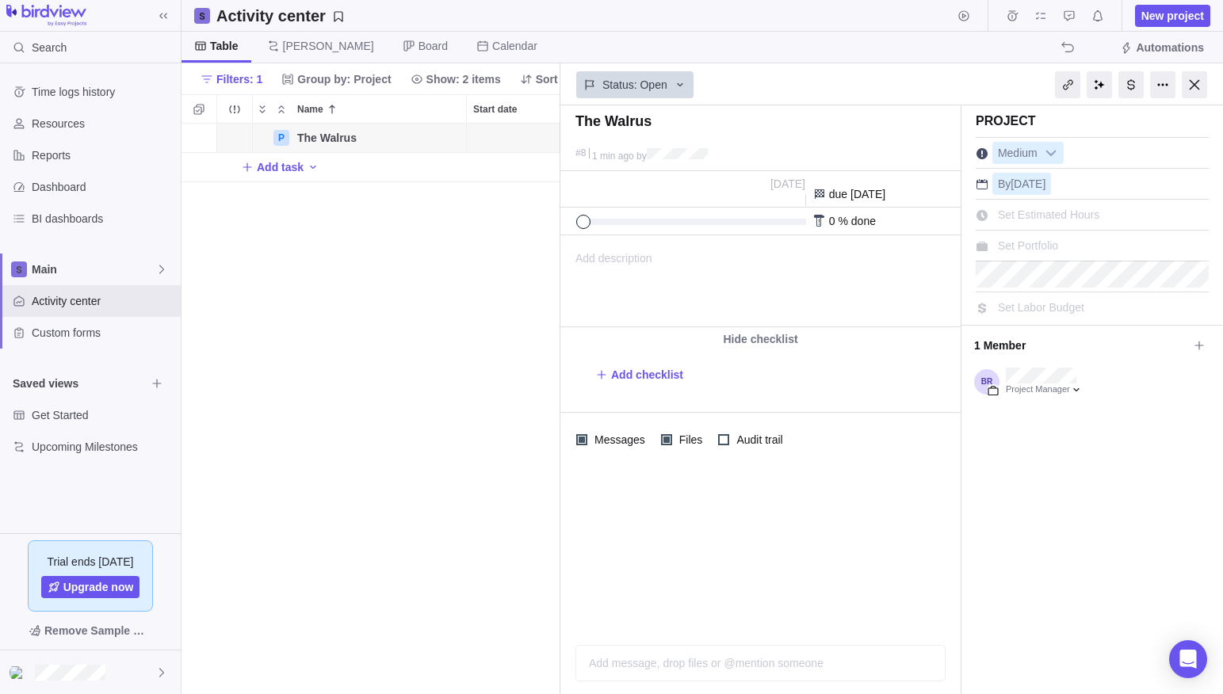
click at [658, 268] on div "Add description ... read all" at bounding box center [759, 281] width 396 height 90
paste body
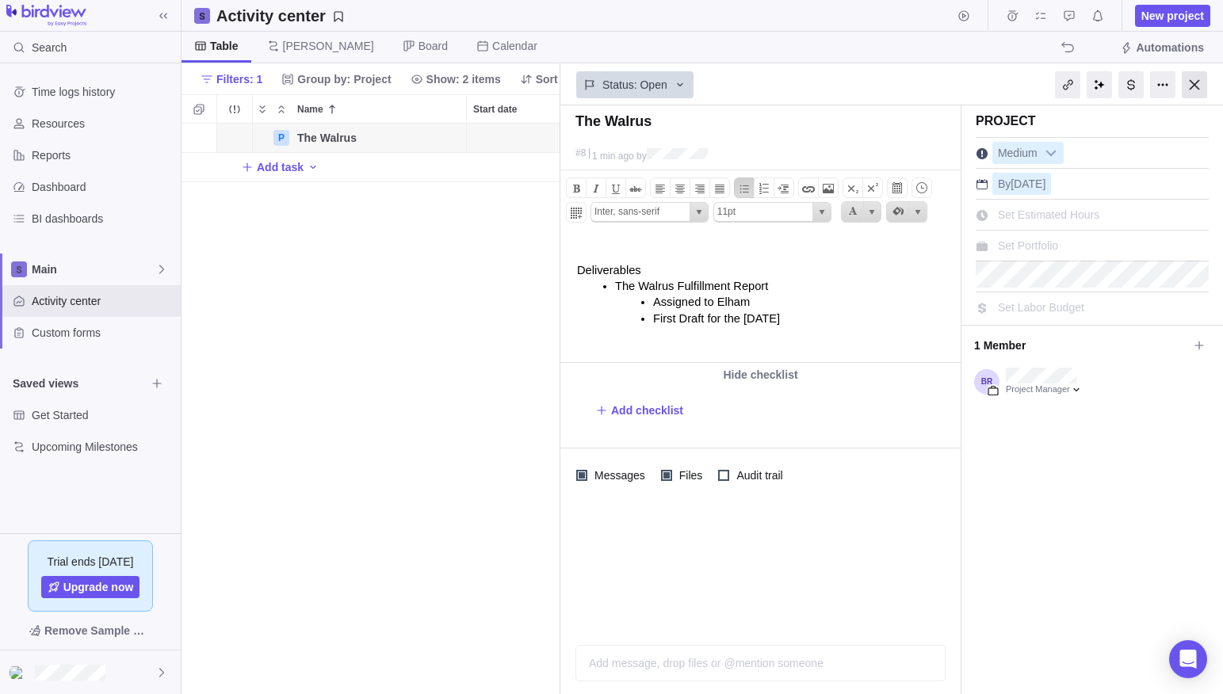
click at [1190, 80] on div at bounding box center [1194, 84] width 25 height 27
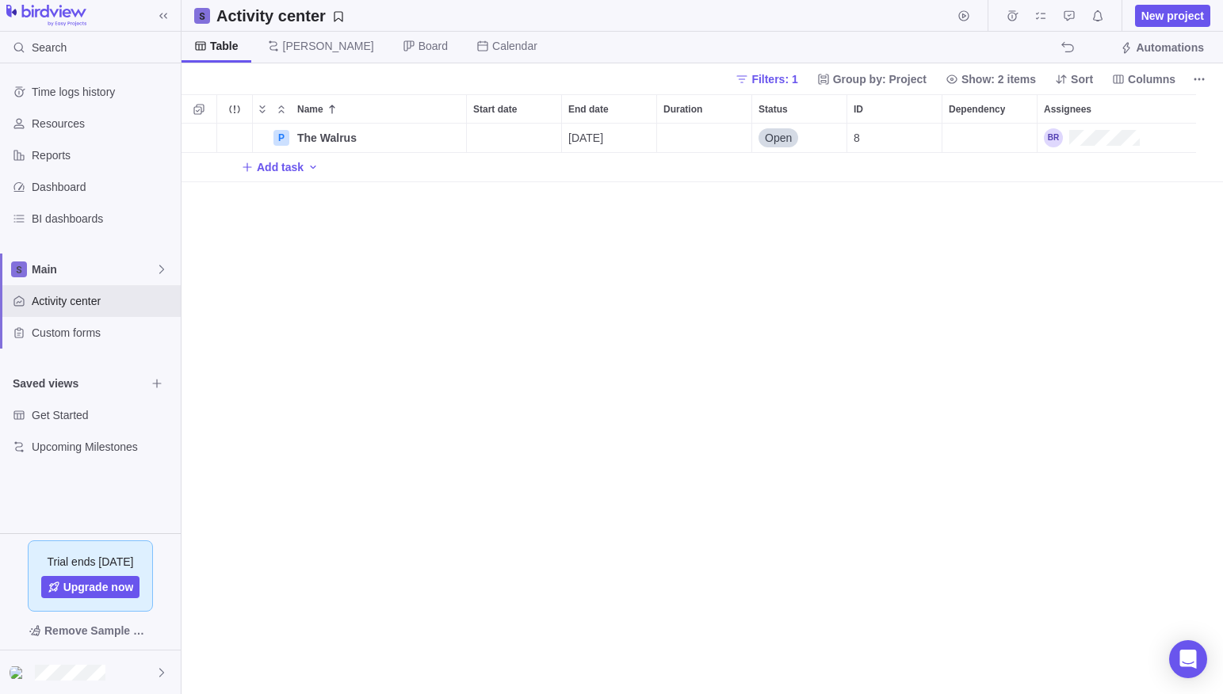
scroll to position [571, 1041]
click at [506, 297] on div "P The Walrus Details [DATE] Open 8 Add task" at bounding box center [701, 409] width 1041 height 571
click at [290, 163] on span "Add task" at bounding box center [280, 167] width 47 height 16
click at [346, 270] on div "Name Start date End date Duration Status ID Dependency Assignees P The Walrus D…" at bounding box center [701, 394] width 1041 height 600
click at [1170, 12] on span "New project" at bounding box center [1172, 16] width 63 height 16
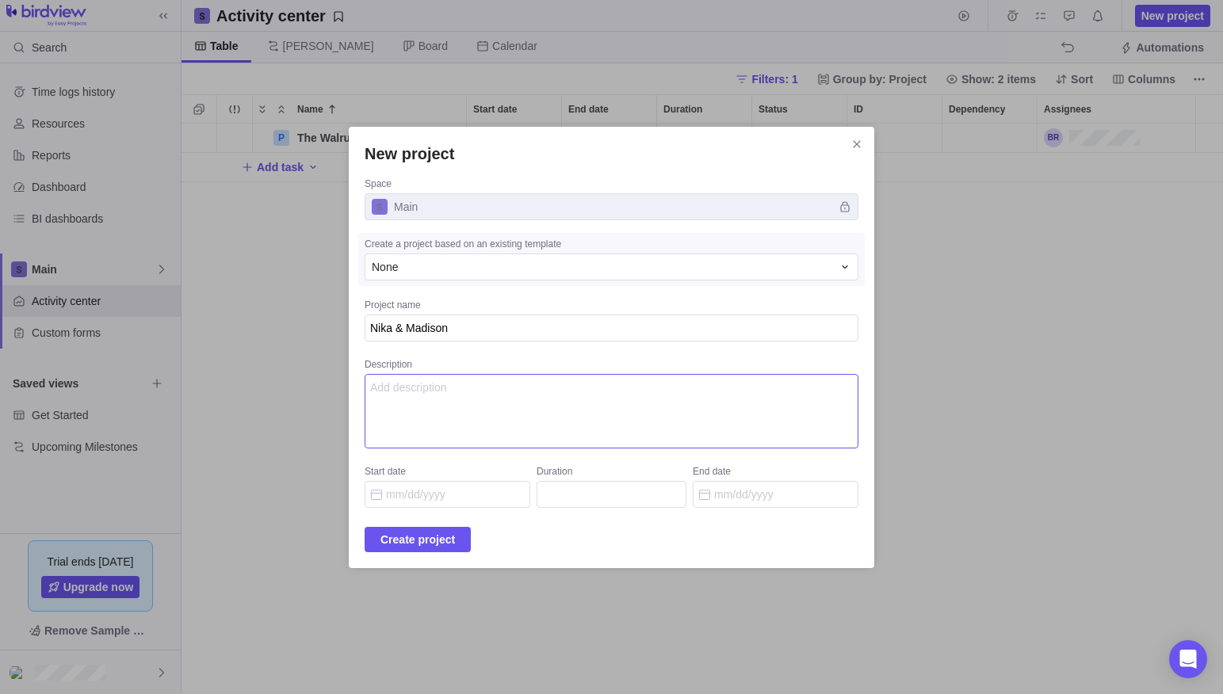
click at [506, 388] on textarea "Description" at bounding box center [612, 411] width 494 height 74
click at [455, 539] on span "Create project" at bounding box center [417, 539] width 74 height 19
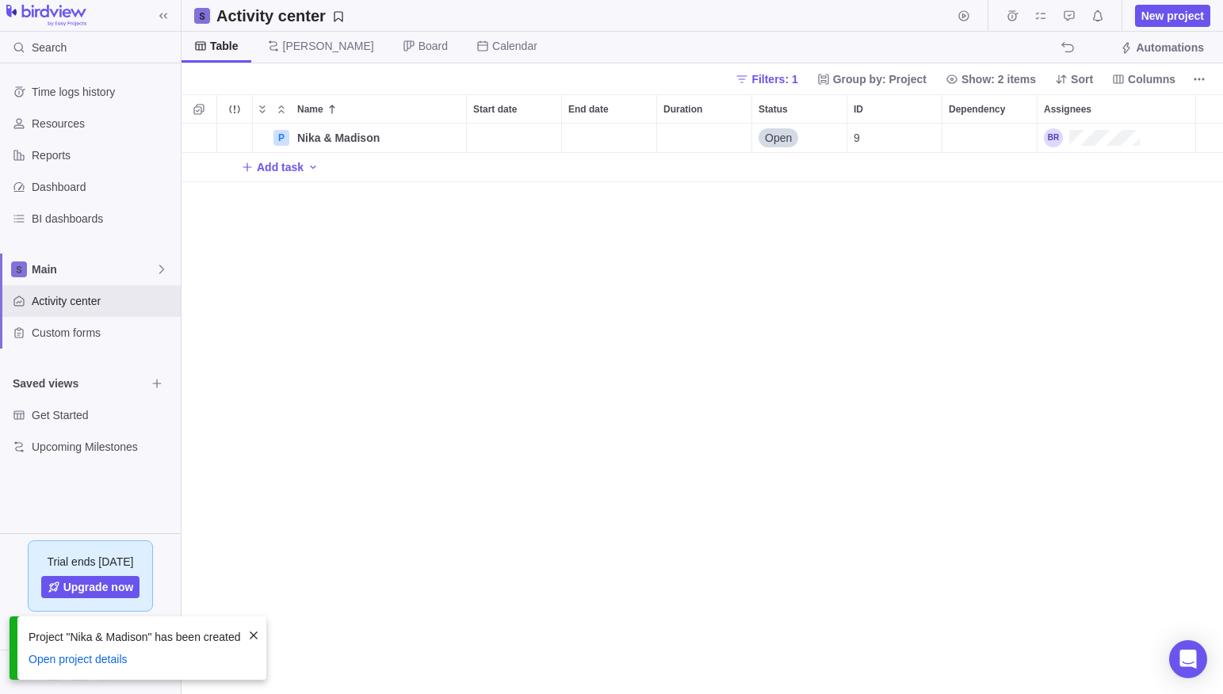
click at [714, 417] on div "P Nika & Madison Details Open 9 Add task" at bounding box center [701, 409] width 1041 height 571
click at [299, 169] on span "Add task" at bounding box center [280, 167] width 47 height 16
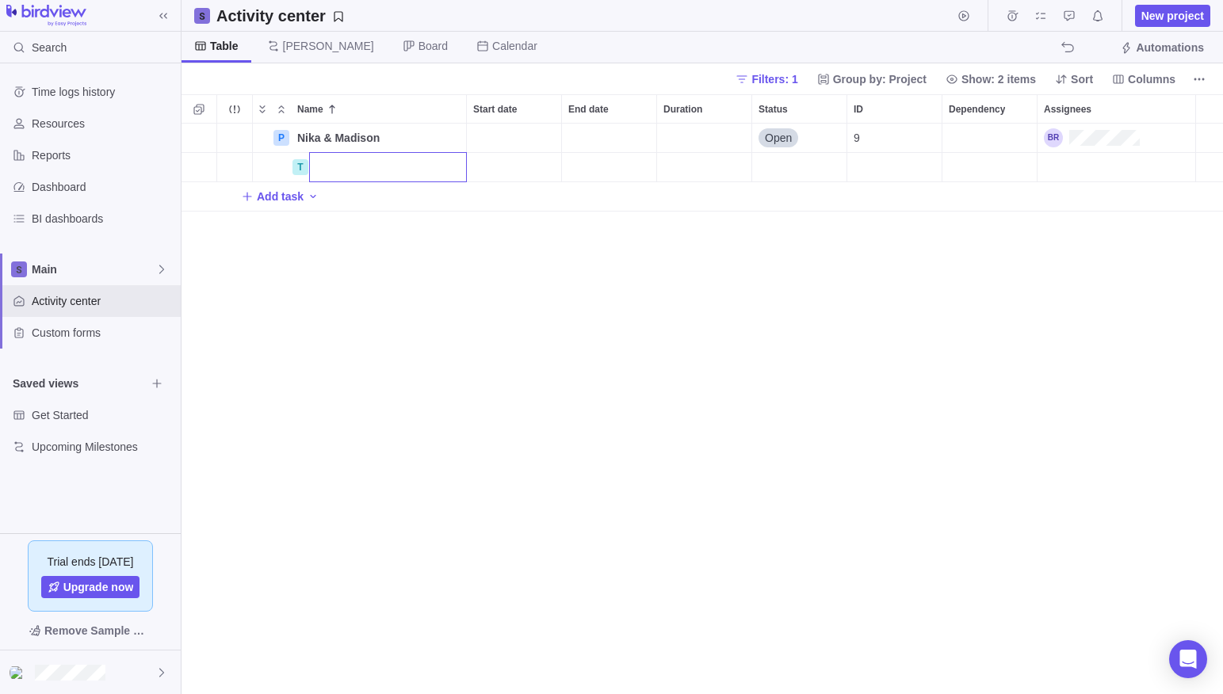
click at [344, 169] on input "Name" at bounding box center [388, 167] width 158 height 30
click at [504, 173] on div "Name Start date End date Duration Status ID Dependency Assignees P Nika & Madis…" at bounding box center [701, 394] width 1041 height 600
click at [501, 168] on div "Start date" at bounding box center [514, 167] width 94 height 29
click at [583, 169] on div "End date" at bounding box center [609, 167] width 94 height 29
click at [681, 165] on div "Name Start date End date Duration Status ID Dependency Assignees P Nika & Madis…" at bounding box center [701, 394] width 1041 height 600
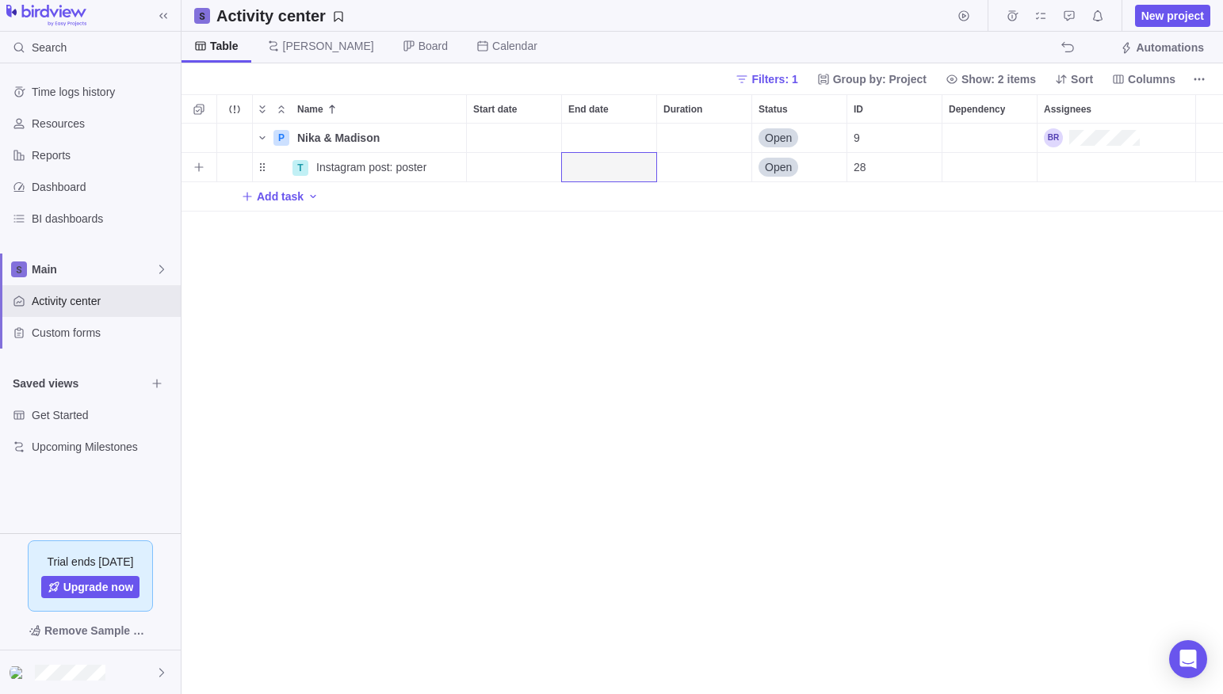
click at [694, 168] on div "Duration" at bounding box center [704, 167] width 94 height 29
click at [509, 165] on div "Name Start date End date Duration Status ID Dependency Assignees P Nika & Madis…" at bounding box center [701, 394] width 1041 height 600
click at [509, 165] on div "Start date" at bounding box center [514, 167] width 94 height 29
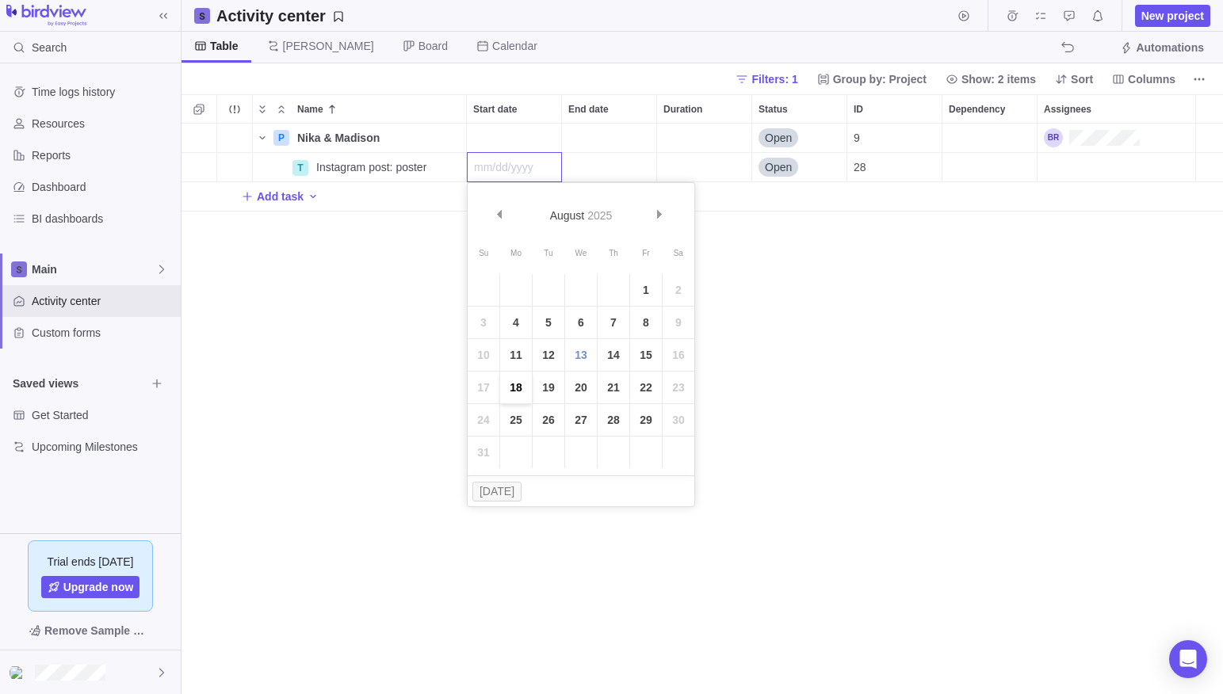
click at [521, 385] on link "18" at bounding box center [516, 388] width 32 height 32
click at [508, 167] on span "[DATE]" at bounding box center [490, 167] width 35 height 16
click at [823, 428] on div "Name Start date End date Duration Status ID Dependency Assignees P Nika & Madis…" at bounding box center [701, 394] width 1041 height 600
click at [811, 430] on div "P Nika & Madison Details Open 9 T Instagram post: poster Details [DATE] Open 28…" at bounding box center [701, 409] width 1041 height 571
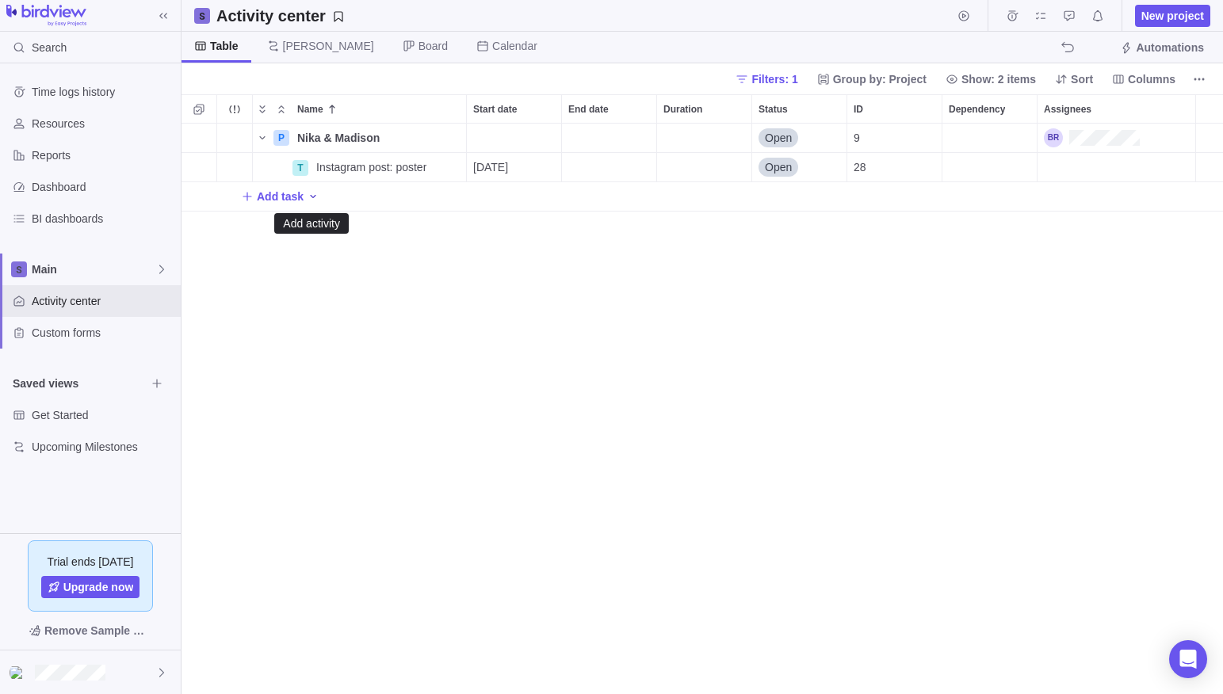
click at [311, 196] on icon "Add activity" at bounding box center [313, 196] width 13 height 13
click at [586, 269] on div "Name Start date End date Duration Status ID Dependency Assignees P Nika & Madis…" at bounding box center [701, 394] width 1041 height 600
click at [63, 447] on span "Upcoming Milestones" at bounding box center [89, 447] width 114 height 16
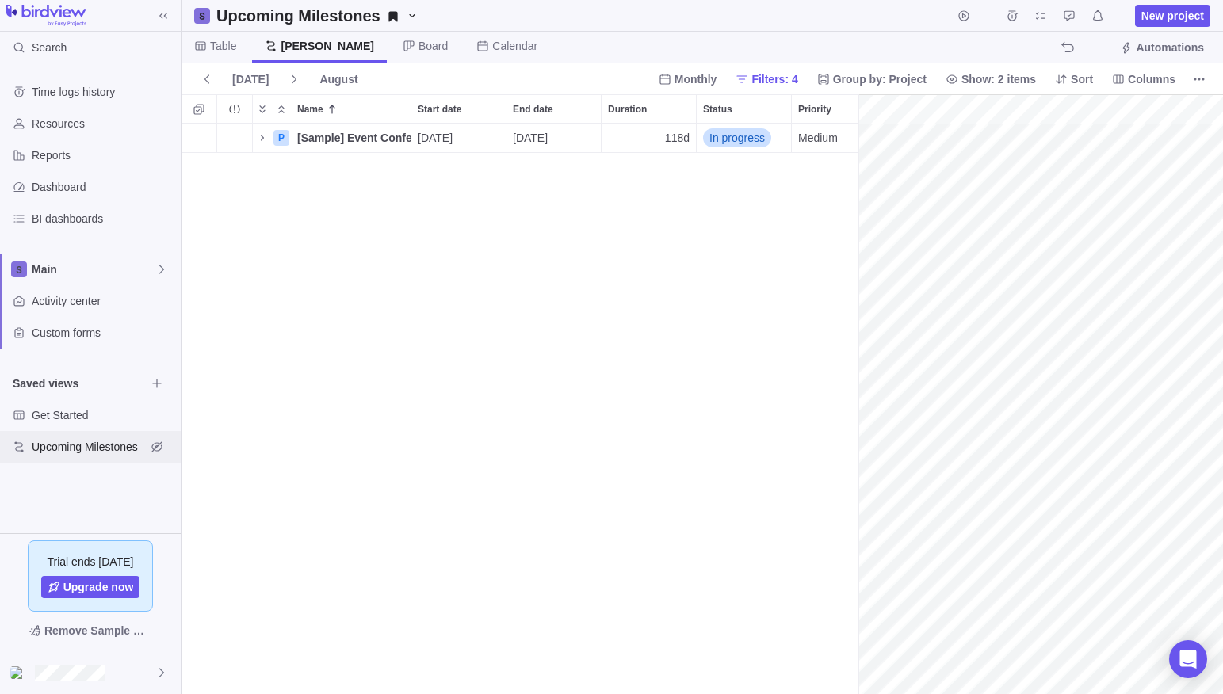
scroll to position [0, 164]
click at [64, 419] on span "Get Started" at bounding box center [89, 415] width 114 height 16
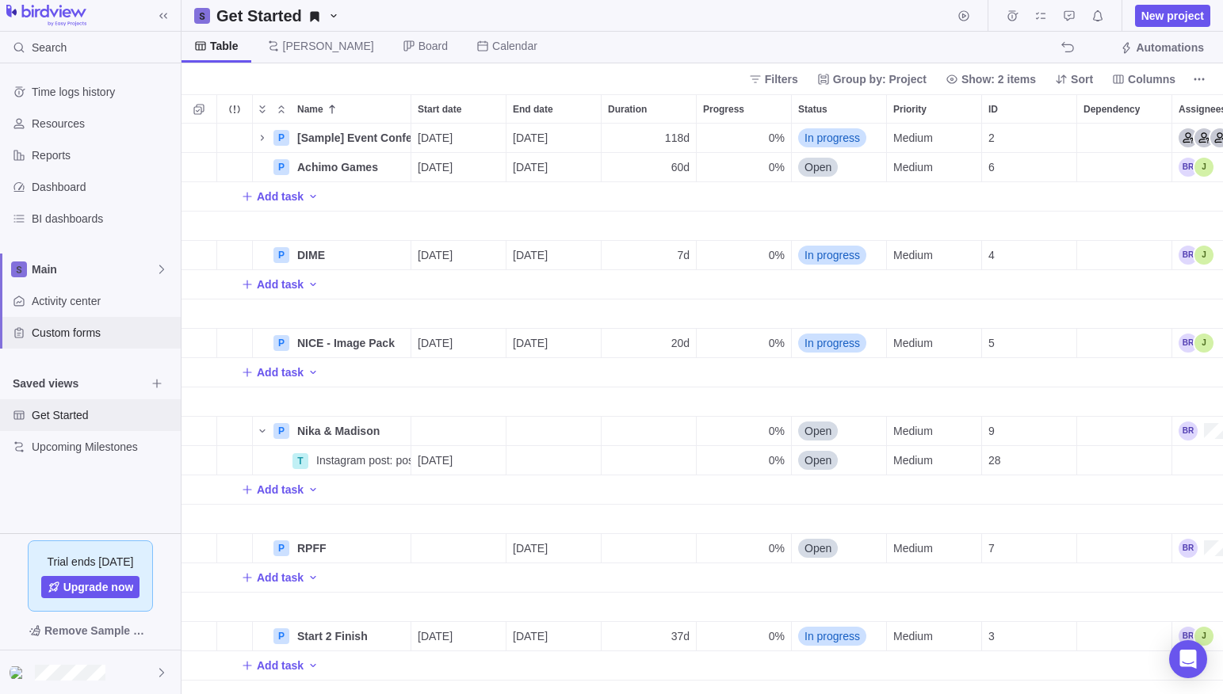
scroll to position [571, 1041]
click at [76, 339] on span "Custom forms" at bounding box center [103, 333] width 143 height 16
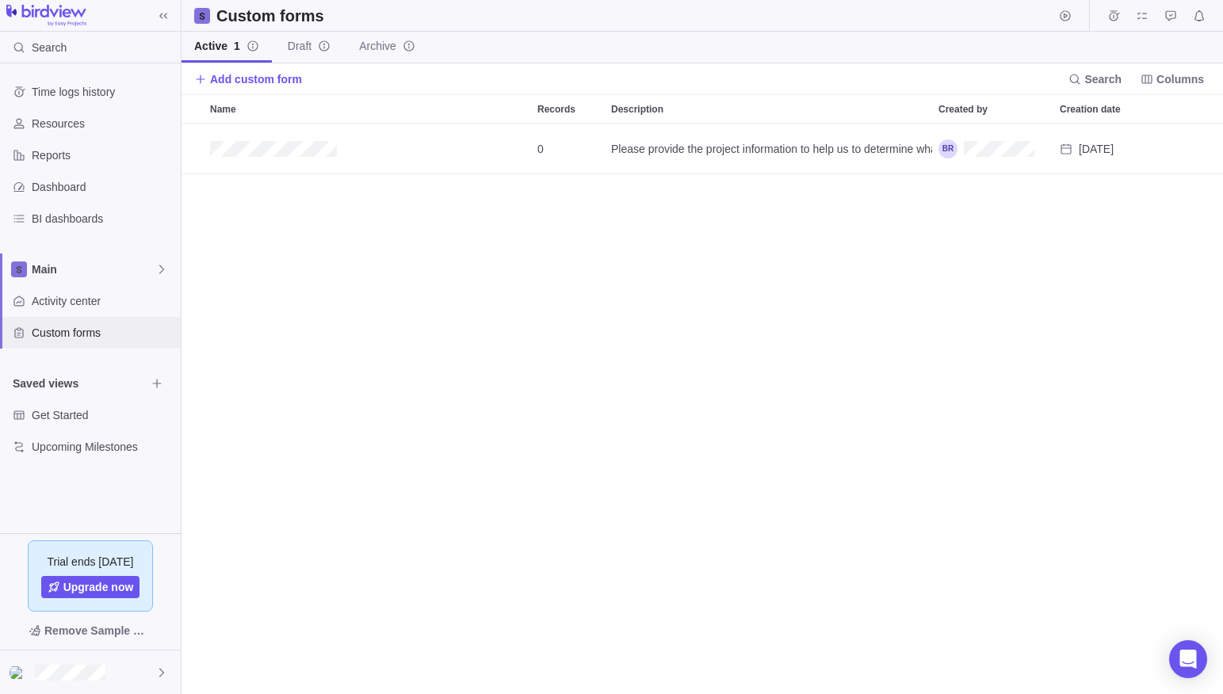
scroll to position [571, 1041]
click at [81, 292] on div "Activity center" at bounding box center [90, 301] width 181 height 32
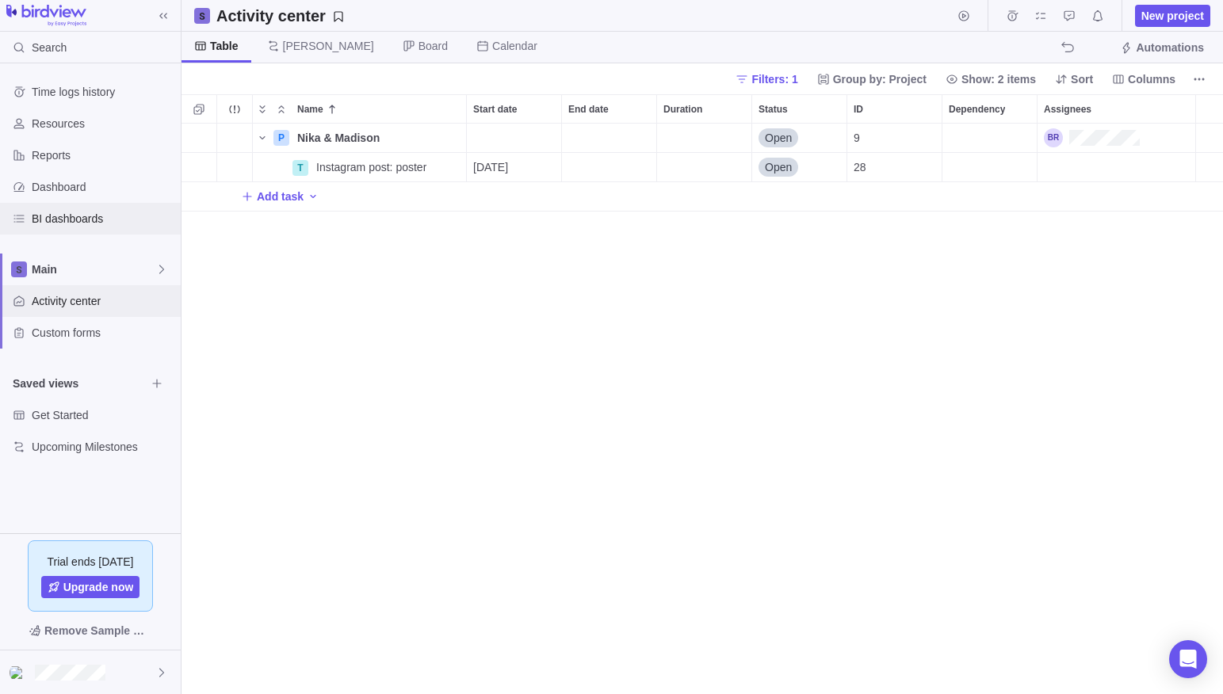
scroll to position [571, 1041]
click at [64, 184] on span "Dashboard" at bounding box center [103, 187] width 143 height 16
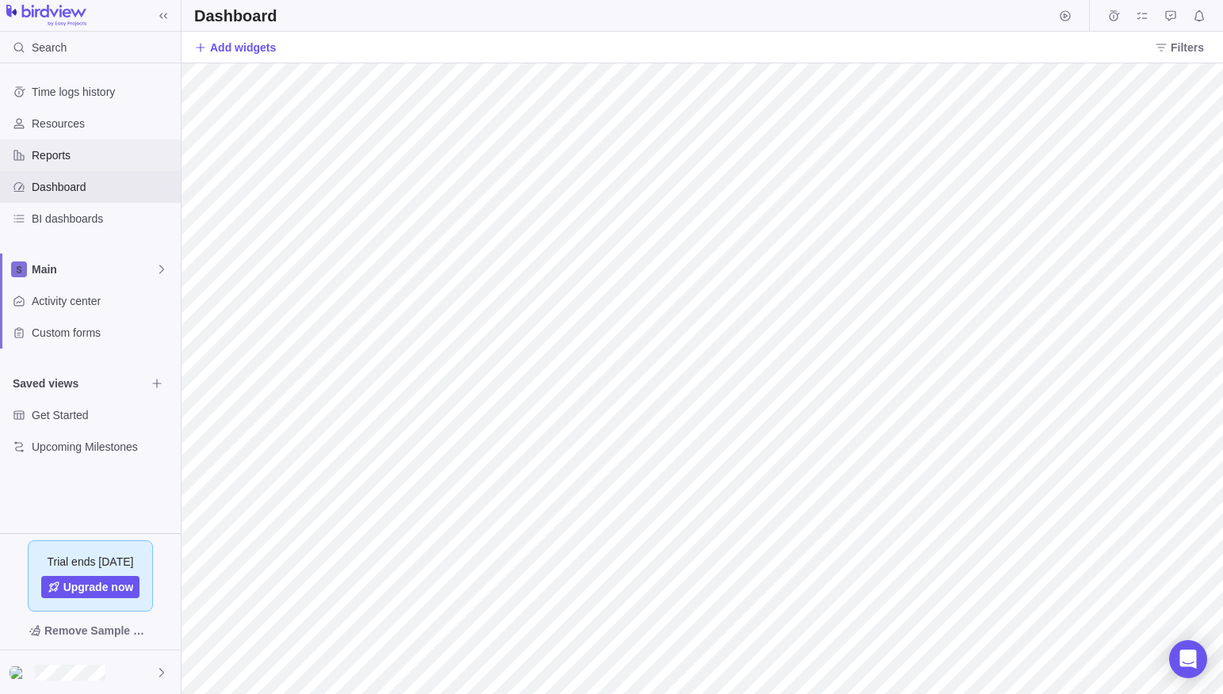
click at [59, 151] on span "Reports" at bounding box center [103, 155] width 143 height 16
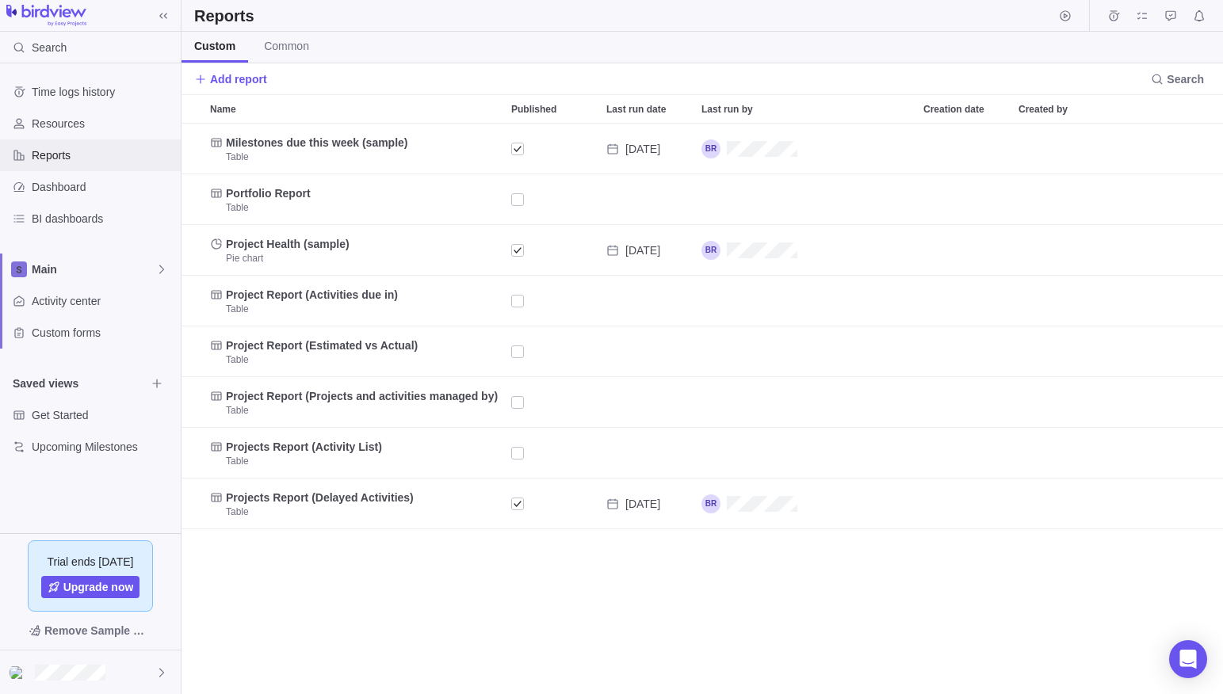
scroll to position [571, 1041]
click at [59, 123] on span "Resources" at bounding box center [103, 124] width 143 height 16
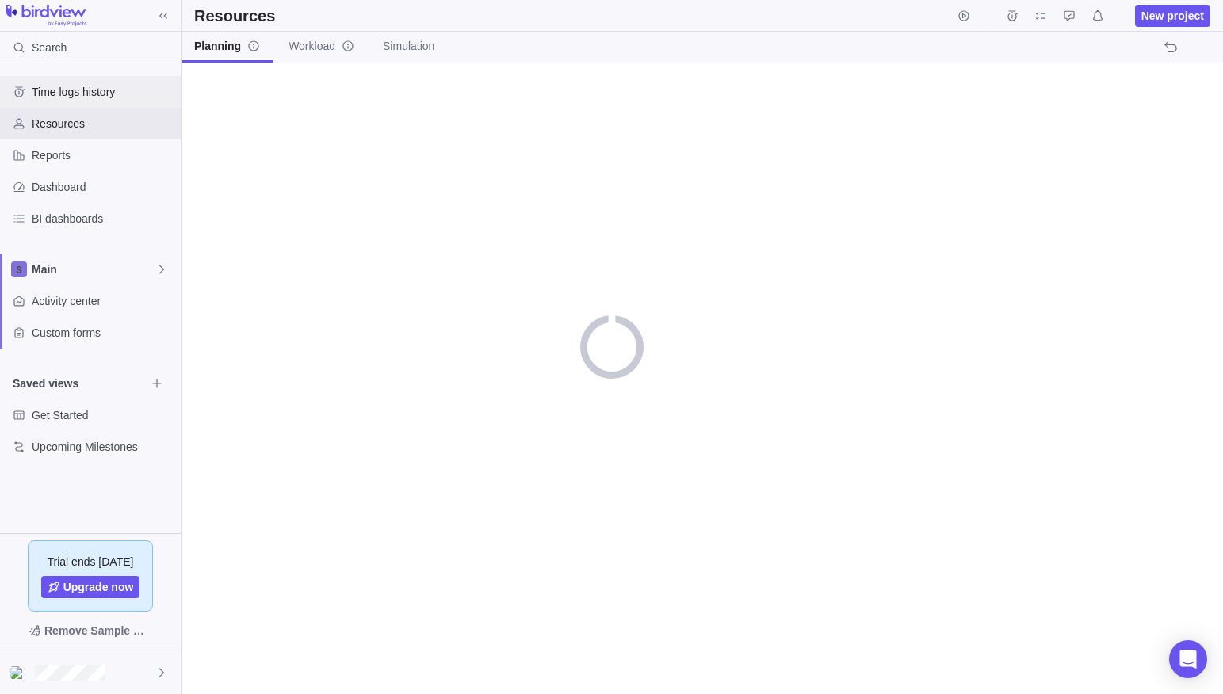
click at [72, 96] on span "Time logs history" at bounding box center [103, 92] width 143 height 16
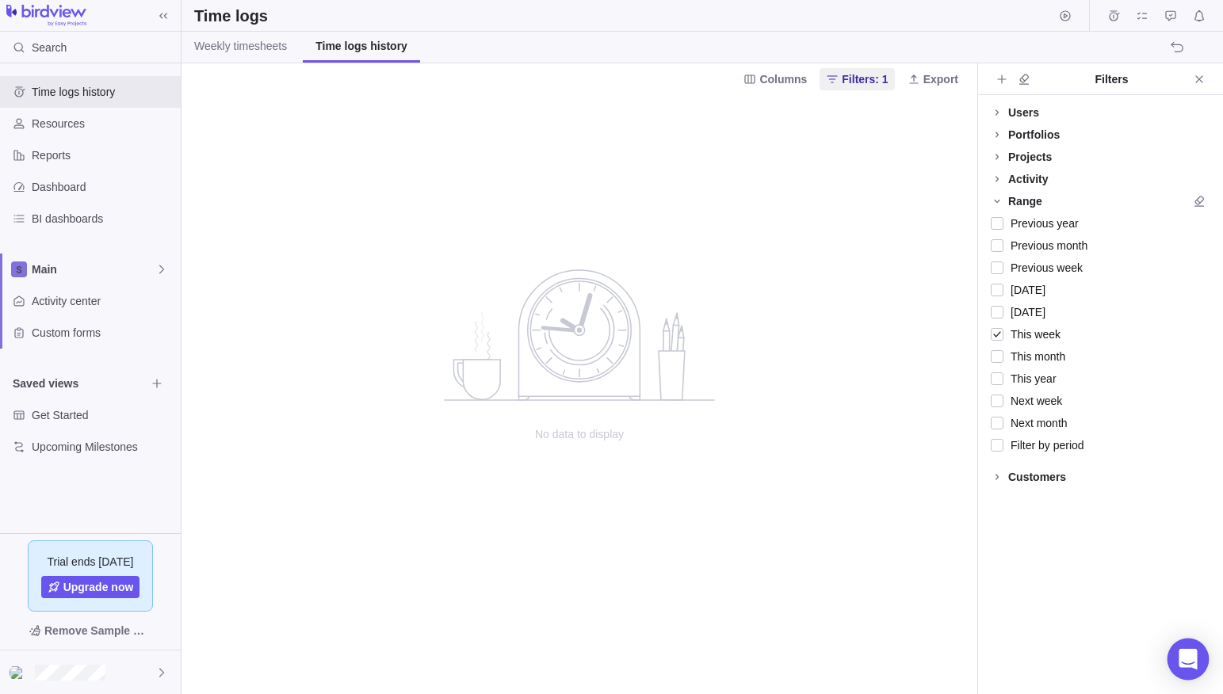
click at [1190, 655] on icon "Open Intercom Messenger" at bounding box center [1187, 659] width 18 height 21
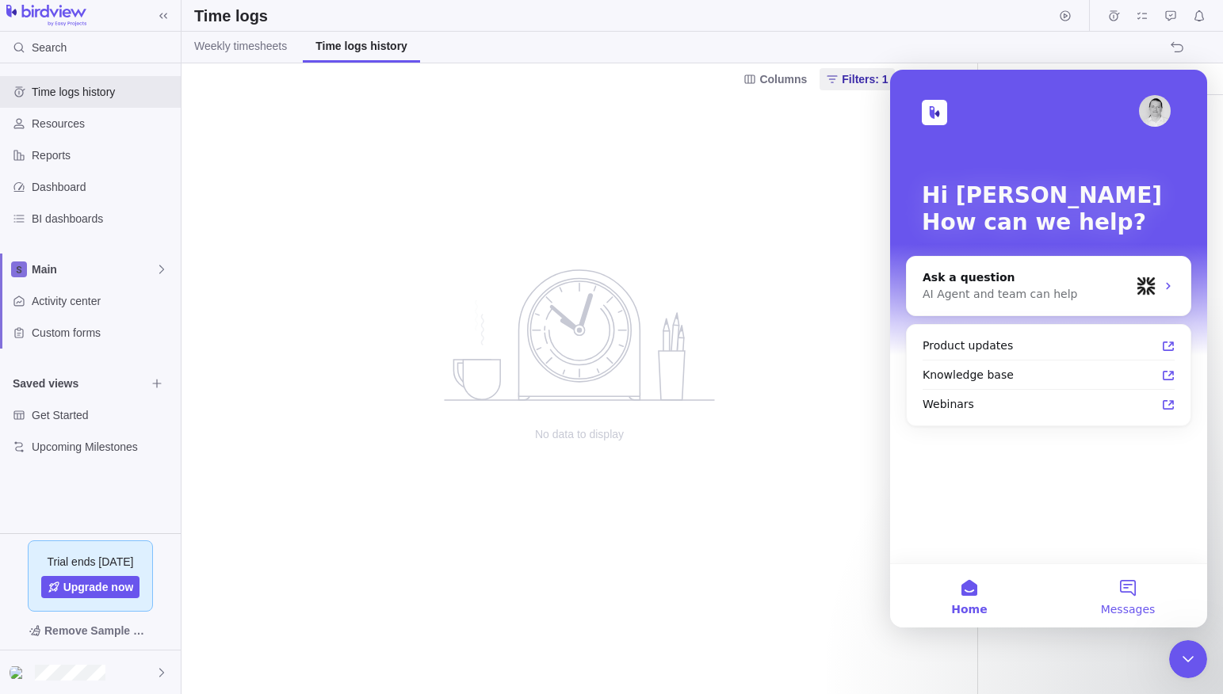
click at [1125, 592] on button "Messages" at bounding box center [1128, 595] width 159 height 63
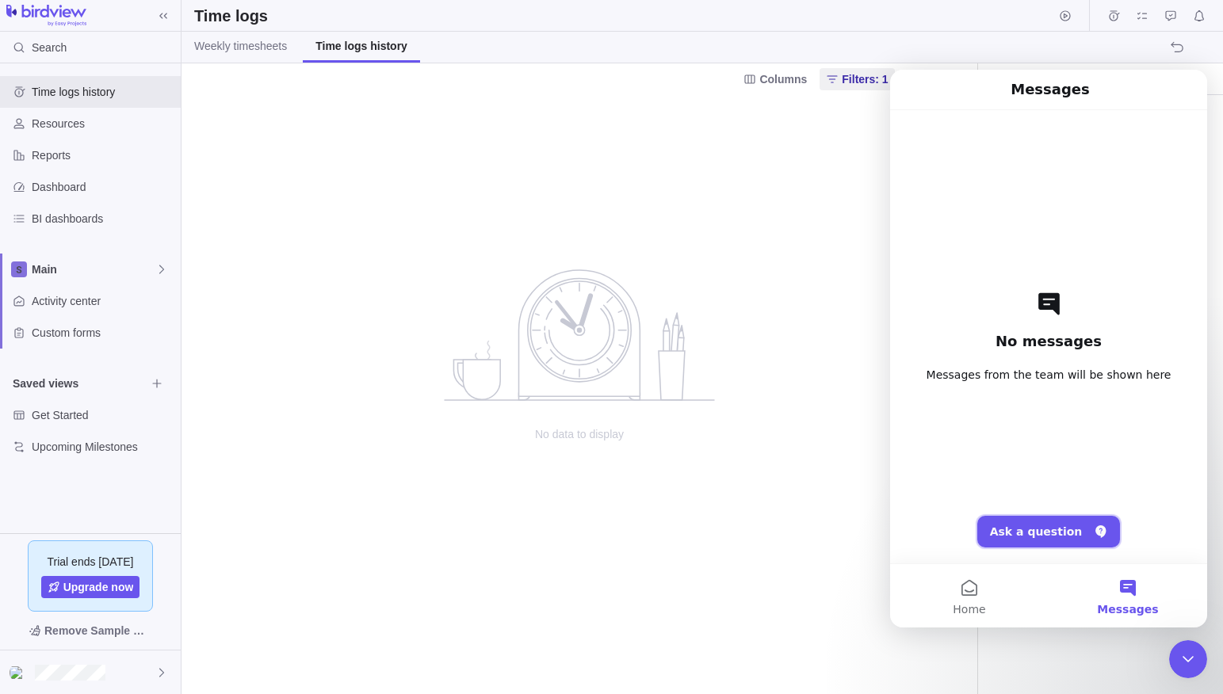
click at [1053, 530] on button "Ask a question" at bounding box center [1048, 532] width 143 height 32
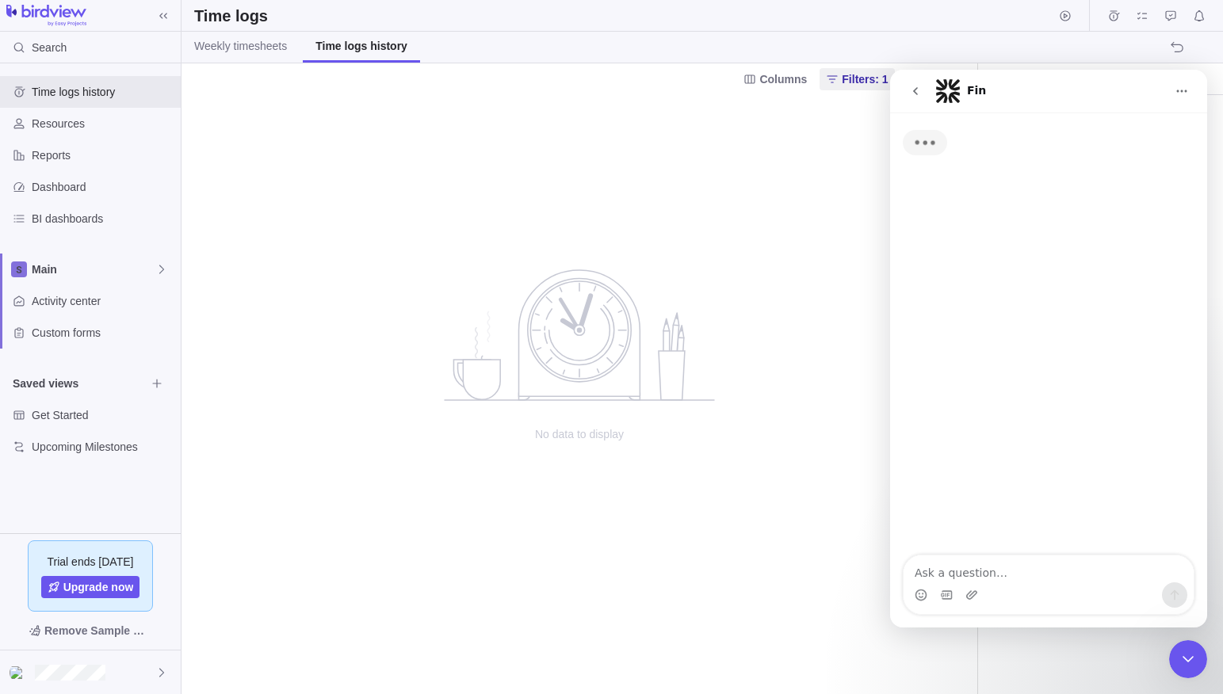
click at [1017, 579] on textarea "Ask a question…" at bounding box center [1048, 569] width 290 height 27
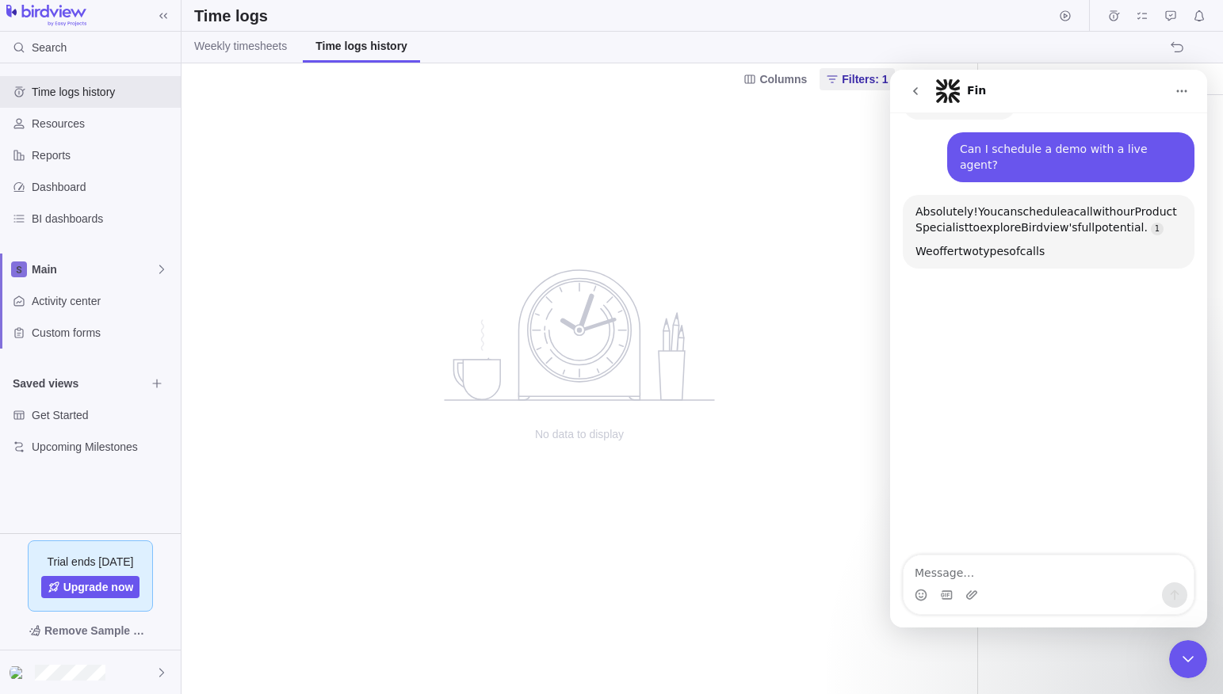
scroll to position [168, 0]
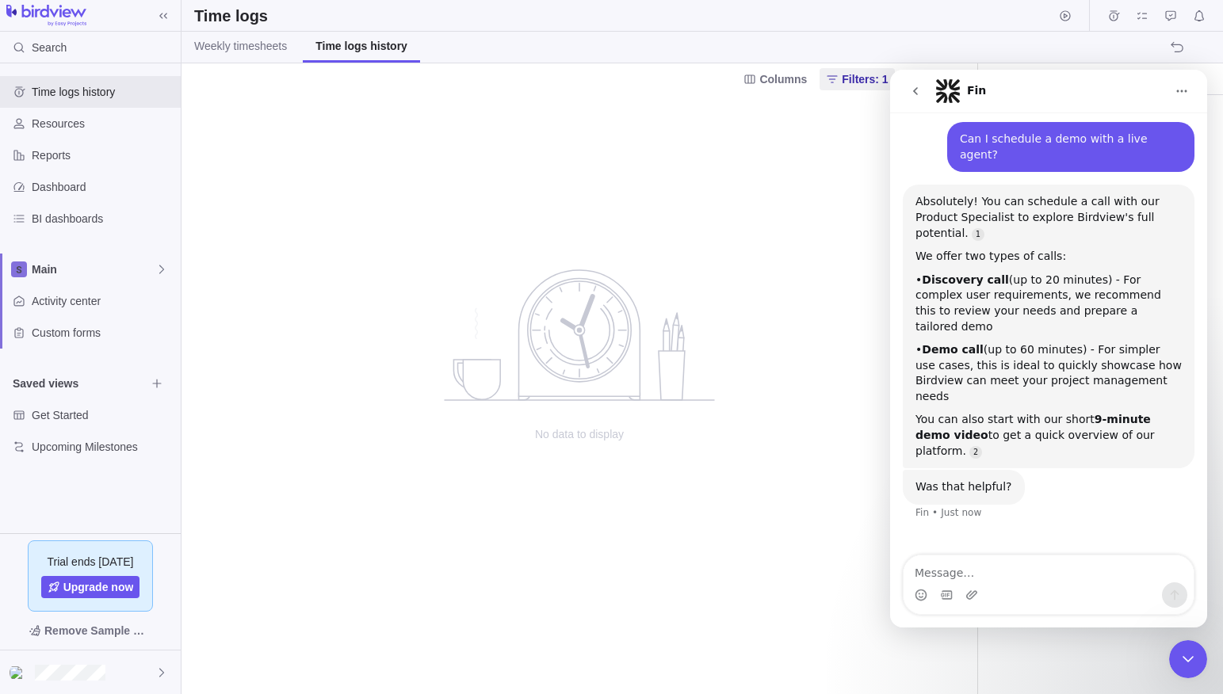
click at [968, 563] on textarea "Message…" at bounding box center [1048, 569] width 290 height 27
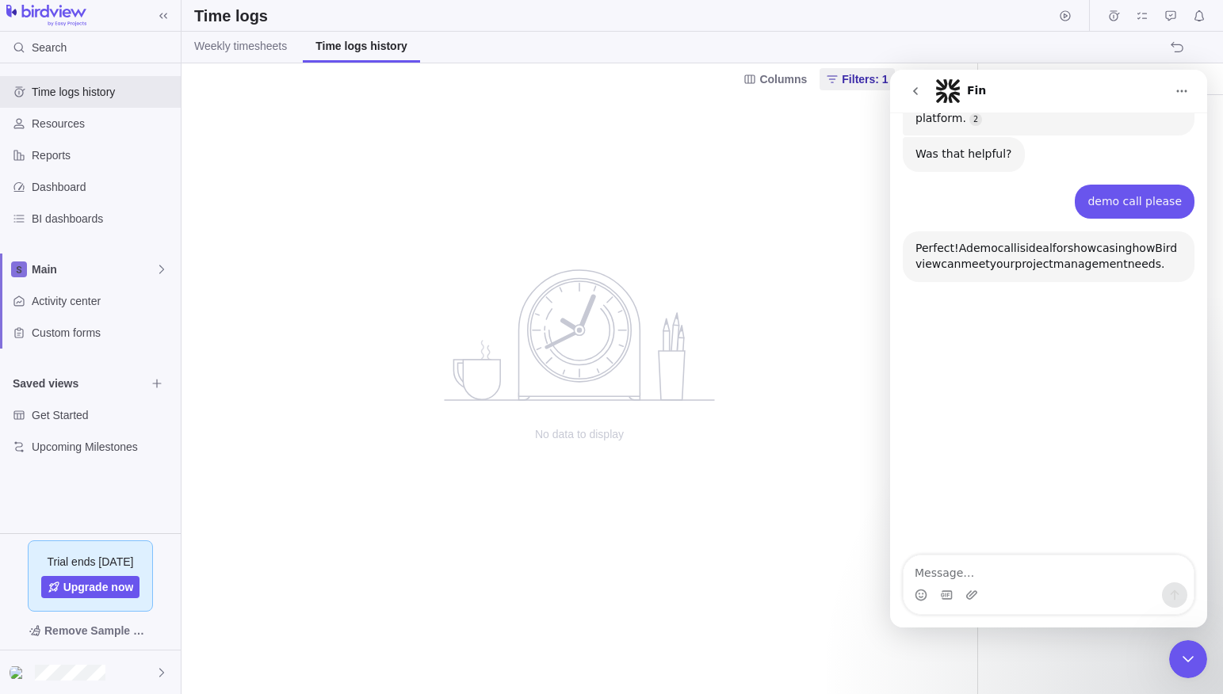
scroll to position [502, 0]
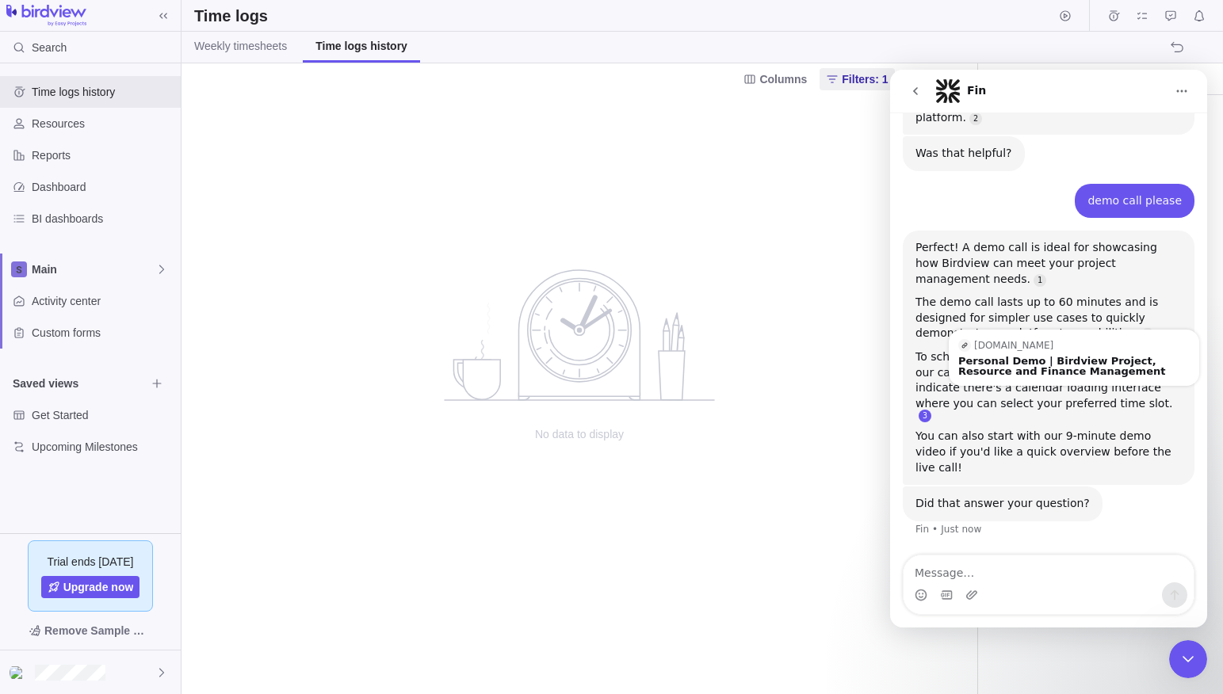
click at [931, 410] on link "Source reference 114893182:" at bounding box center [925, 416] width 13 height 13
click at [1072, 356] on div "Personal Demo | Birdview Project, Resource and Finance Management" at bounding box center [1073, 366] width 231 height 21
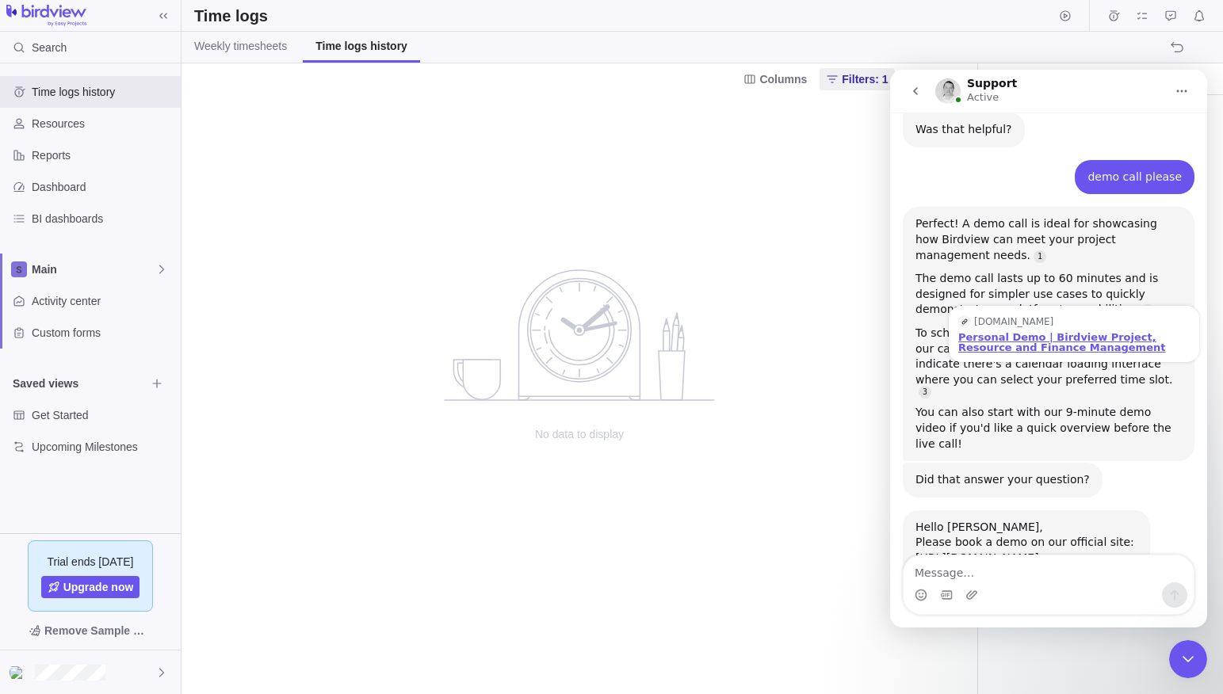
scroll to position [526, 0]
